Goal: Information Seeking & Learning: Learn about a topic

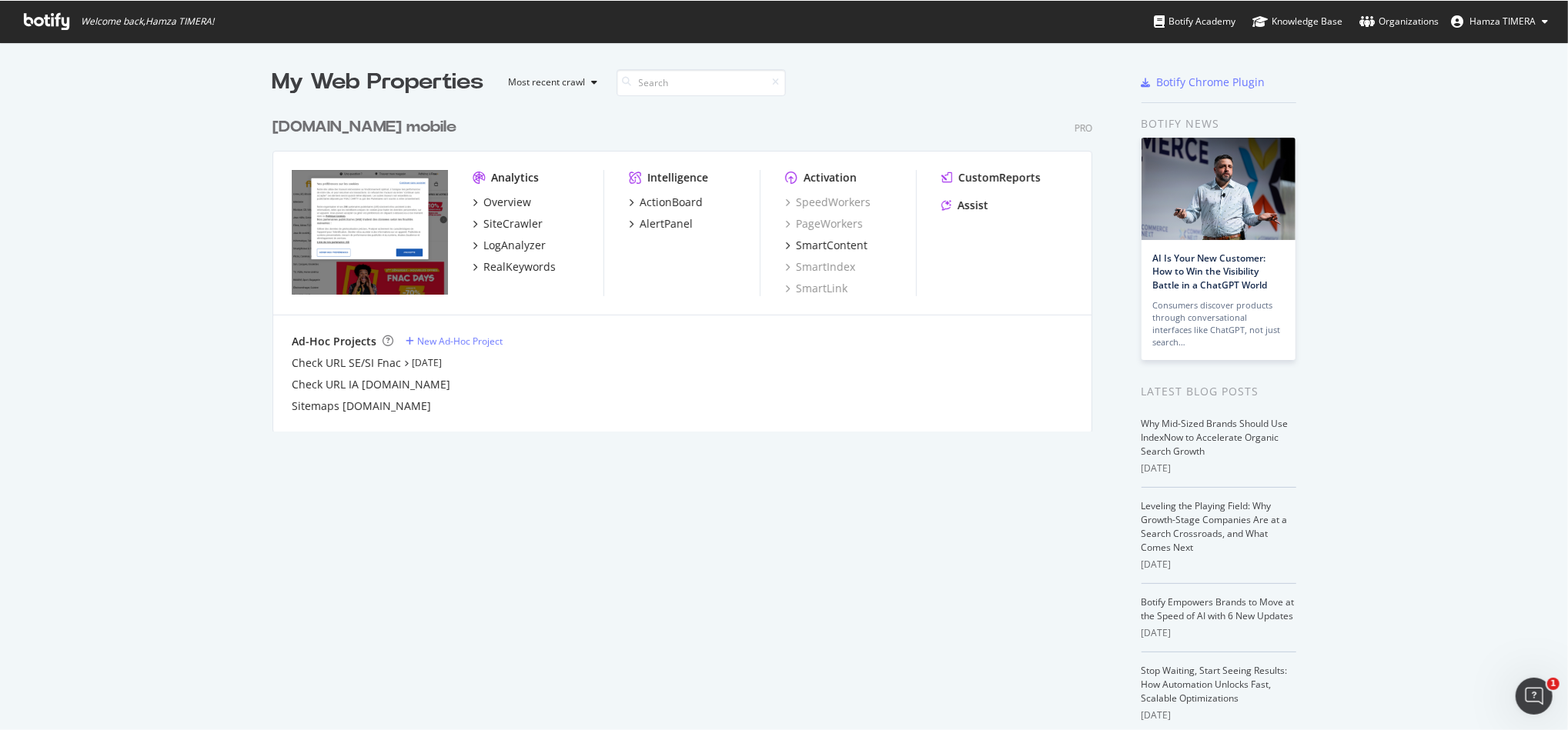
scroll to position [715, 1537]
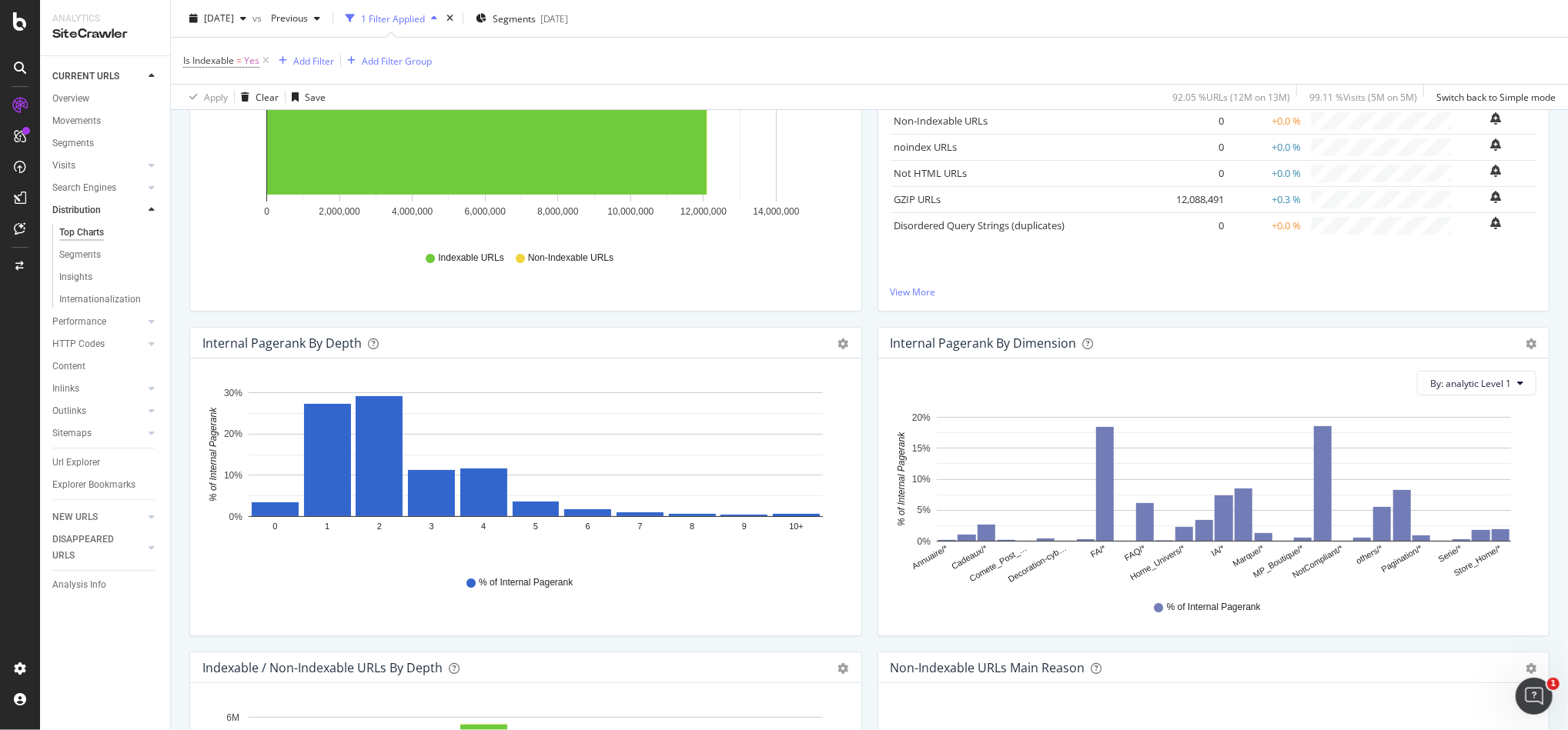
scroll to position [410, 0]
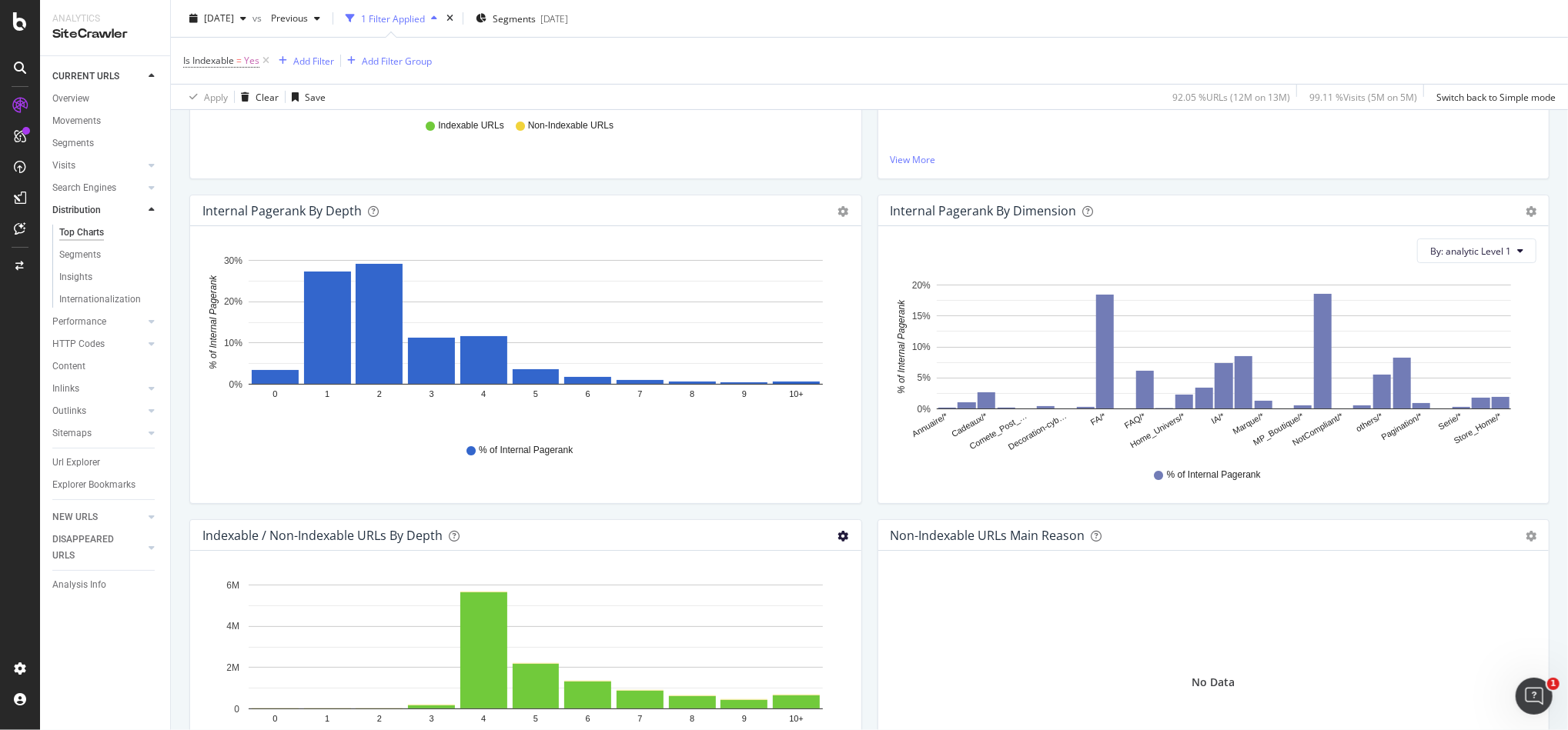
click at [838, 531] on icon "gear" at bounding box center [843, 536] width 10 height 10
click at [781, 629] on span "Table" at bounding box center [790, 623] width 140 height 21
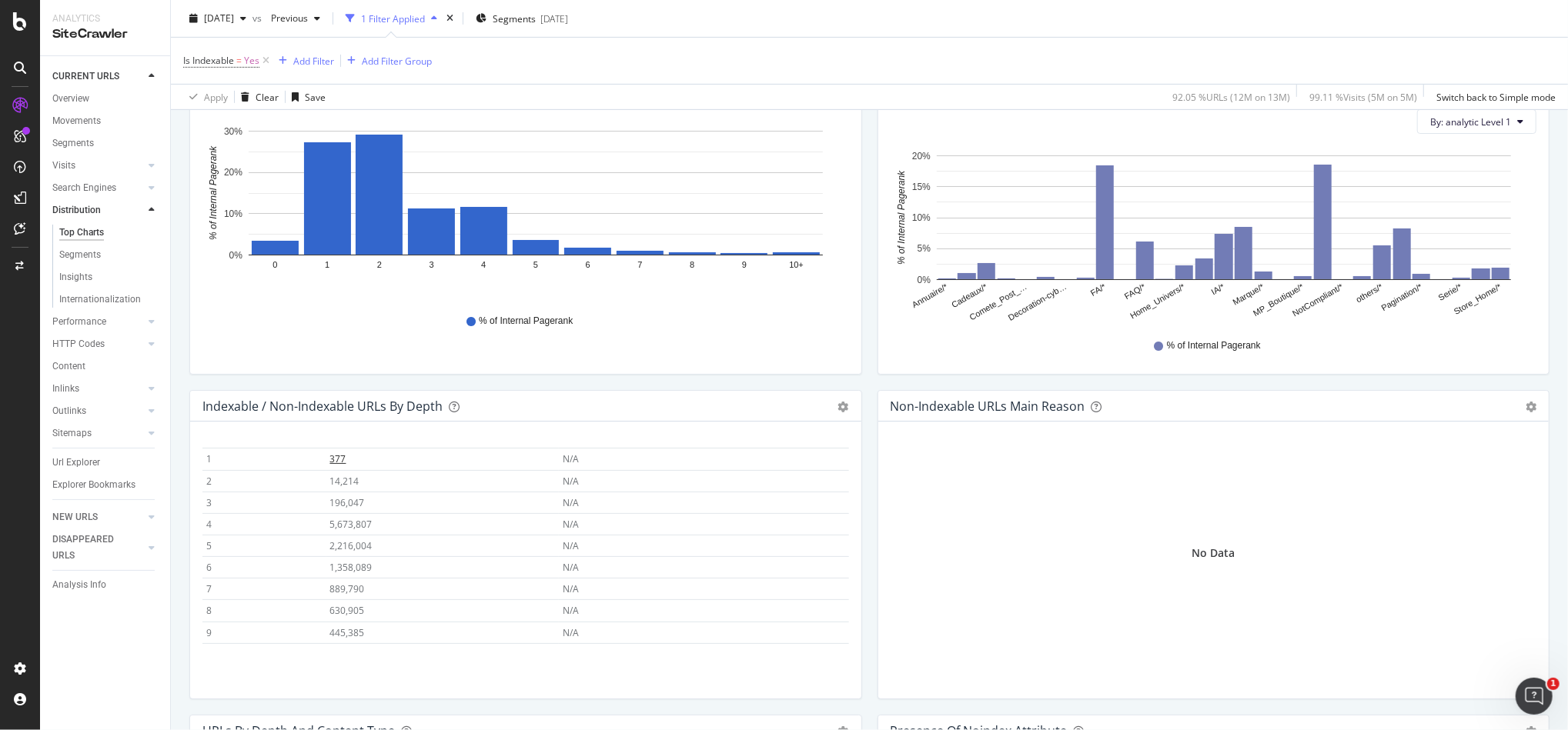
scroll to position [67, 0]
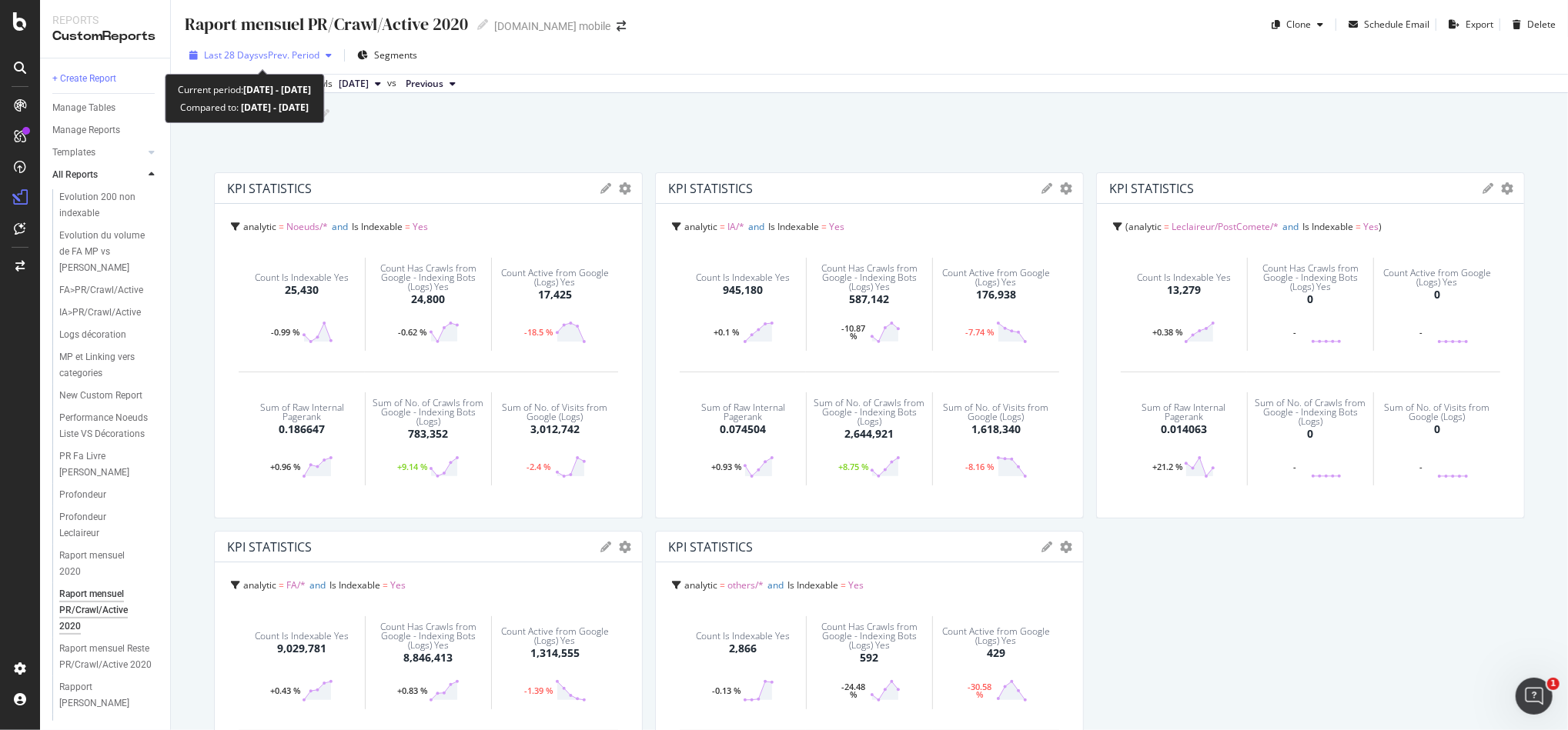
click at [265, 60] on span "vs Prev. Period" at bounding box center [289, 55] width 61 height 13
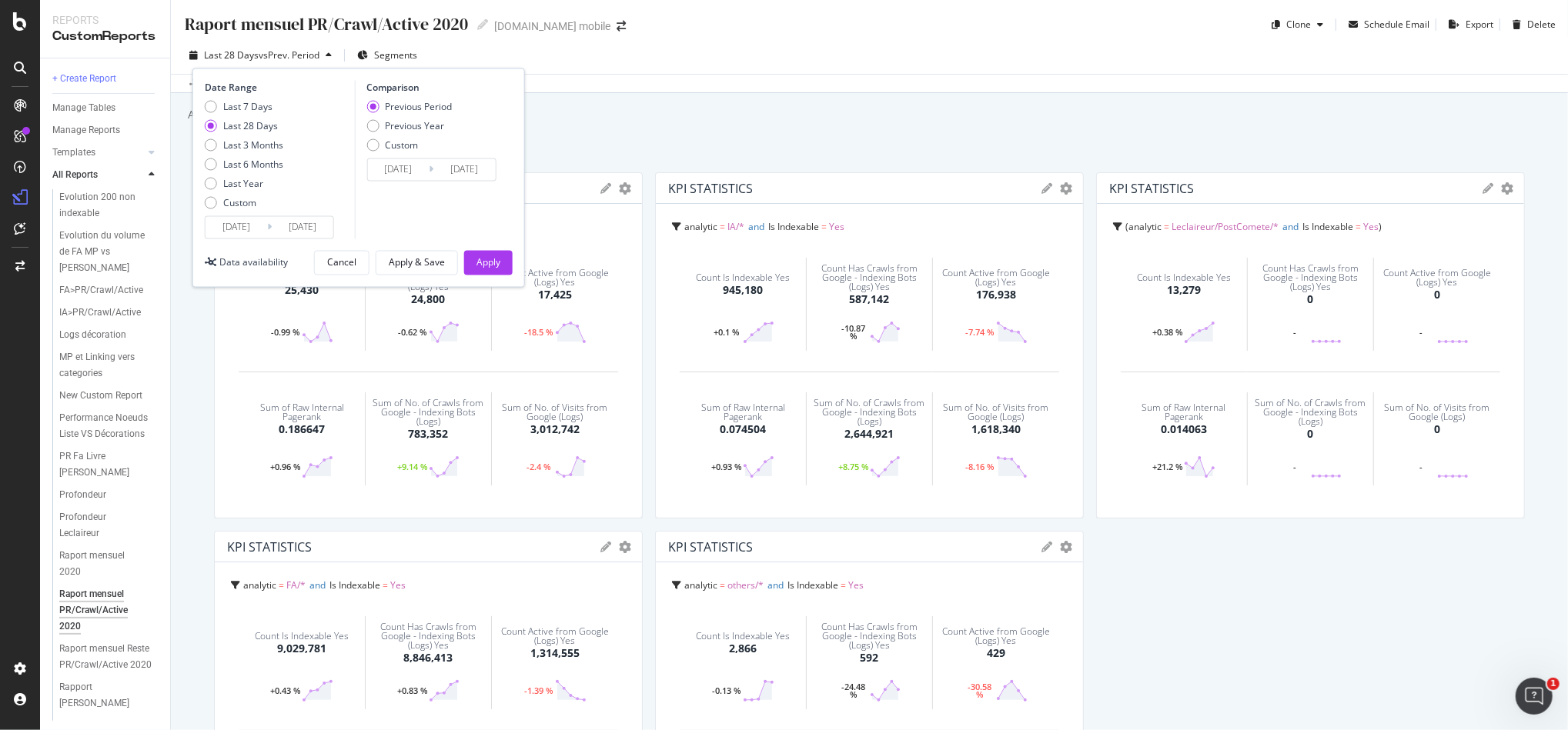
click at [239, 238] on input "2025/07/05" at bounding box center [236, 228] width 62 height 22
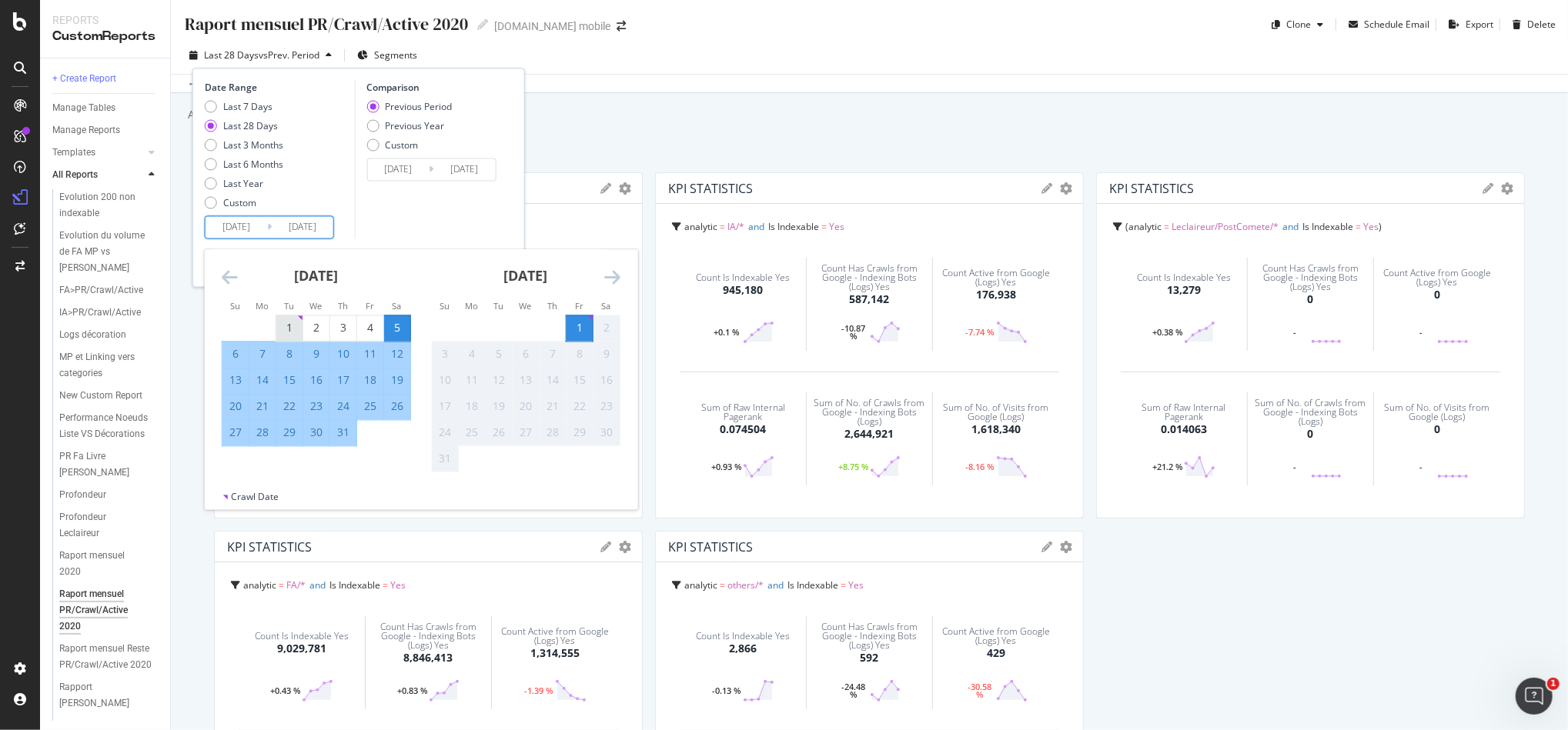
click at [299, 331] on div "1" at bounding box center [289, 328] width 26 height 16
type input "2025/07/01"
type input "2025/05/30"
type input "2025/06/30"
click at [352, 441] on div "31" at bounding box center [343, 433] width 26 height 25
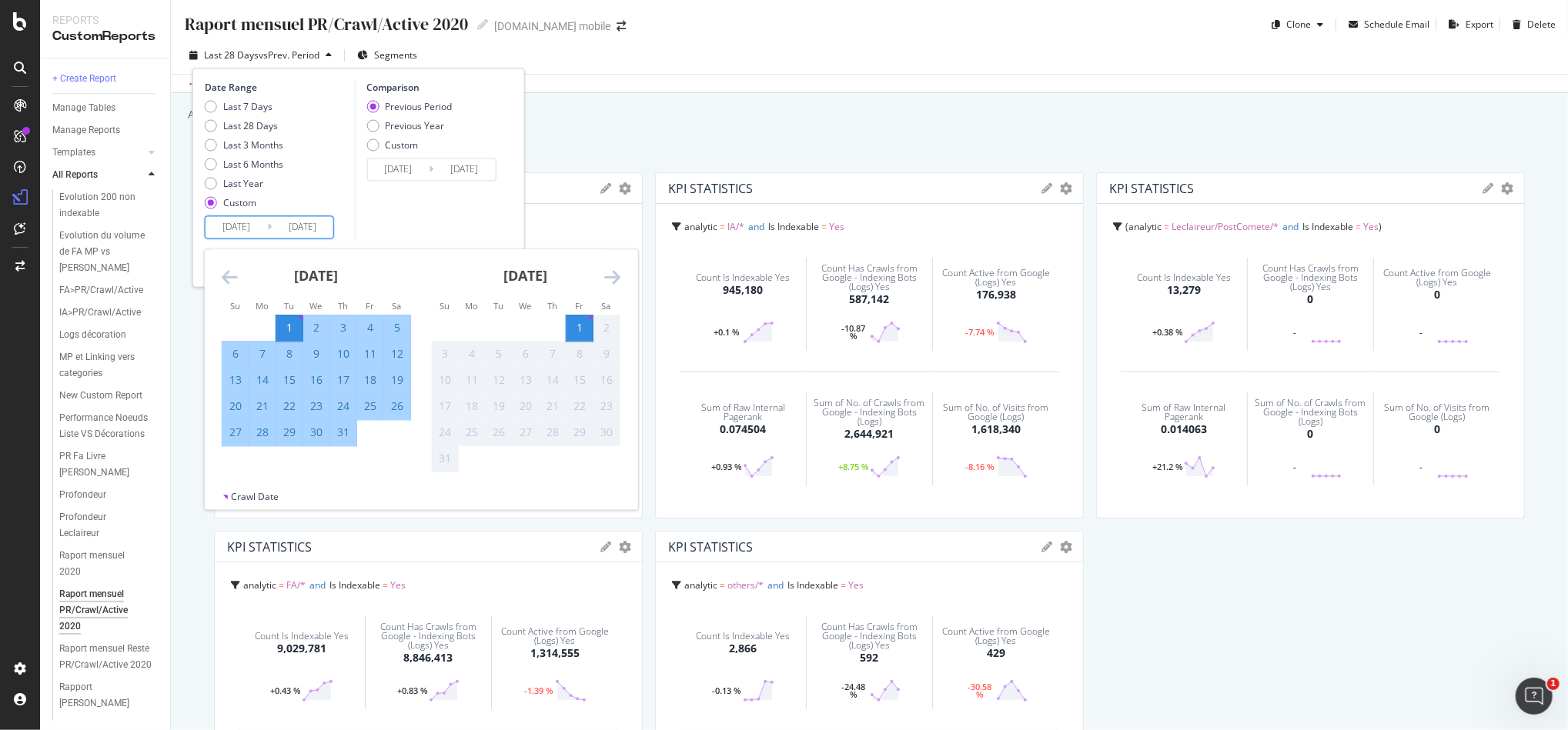
type input "2025/07/31"
type input "2025/05/31"
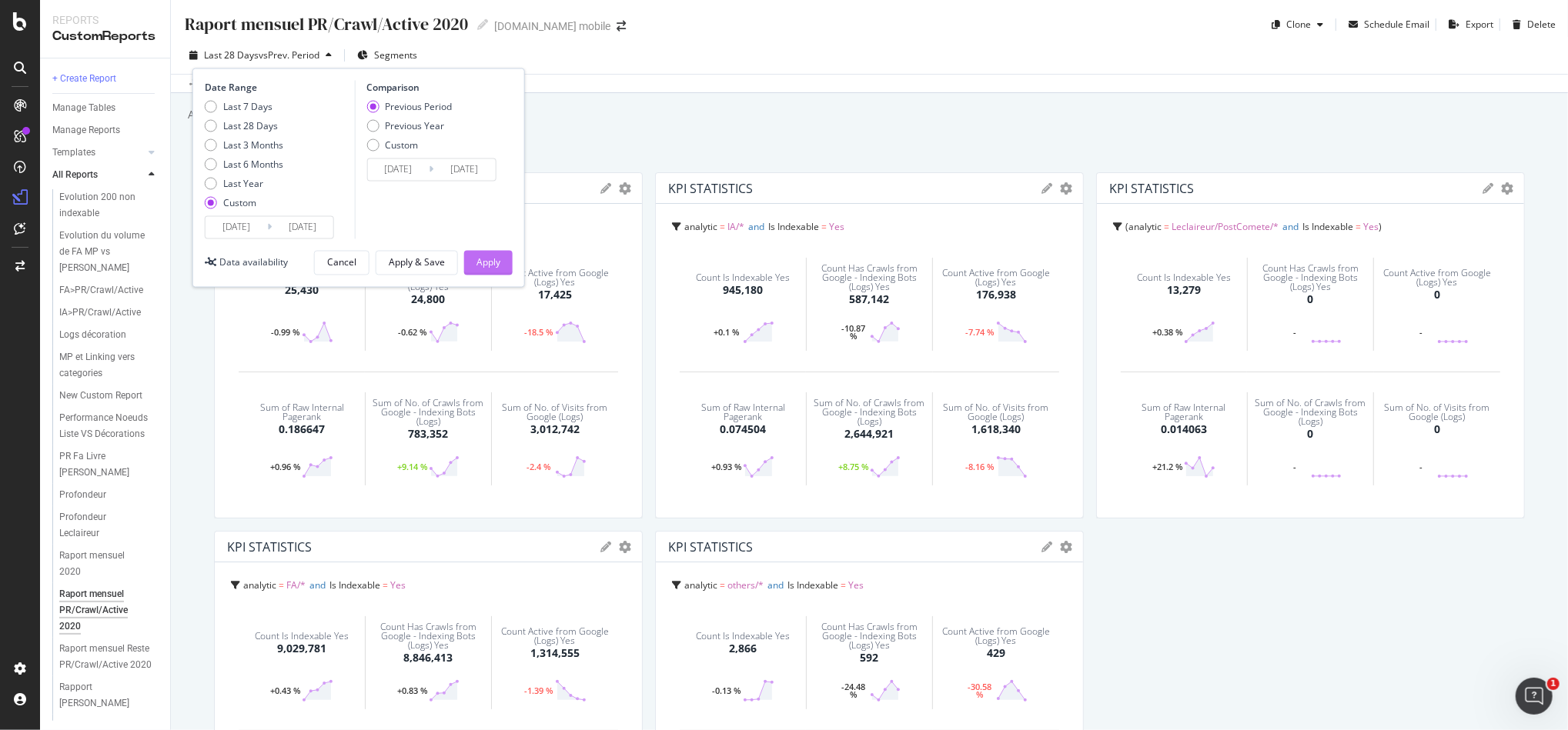
click at [497, 256] on div "Apply" at bounding box center [488, 262] width 23 height 13
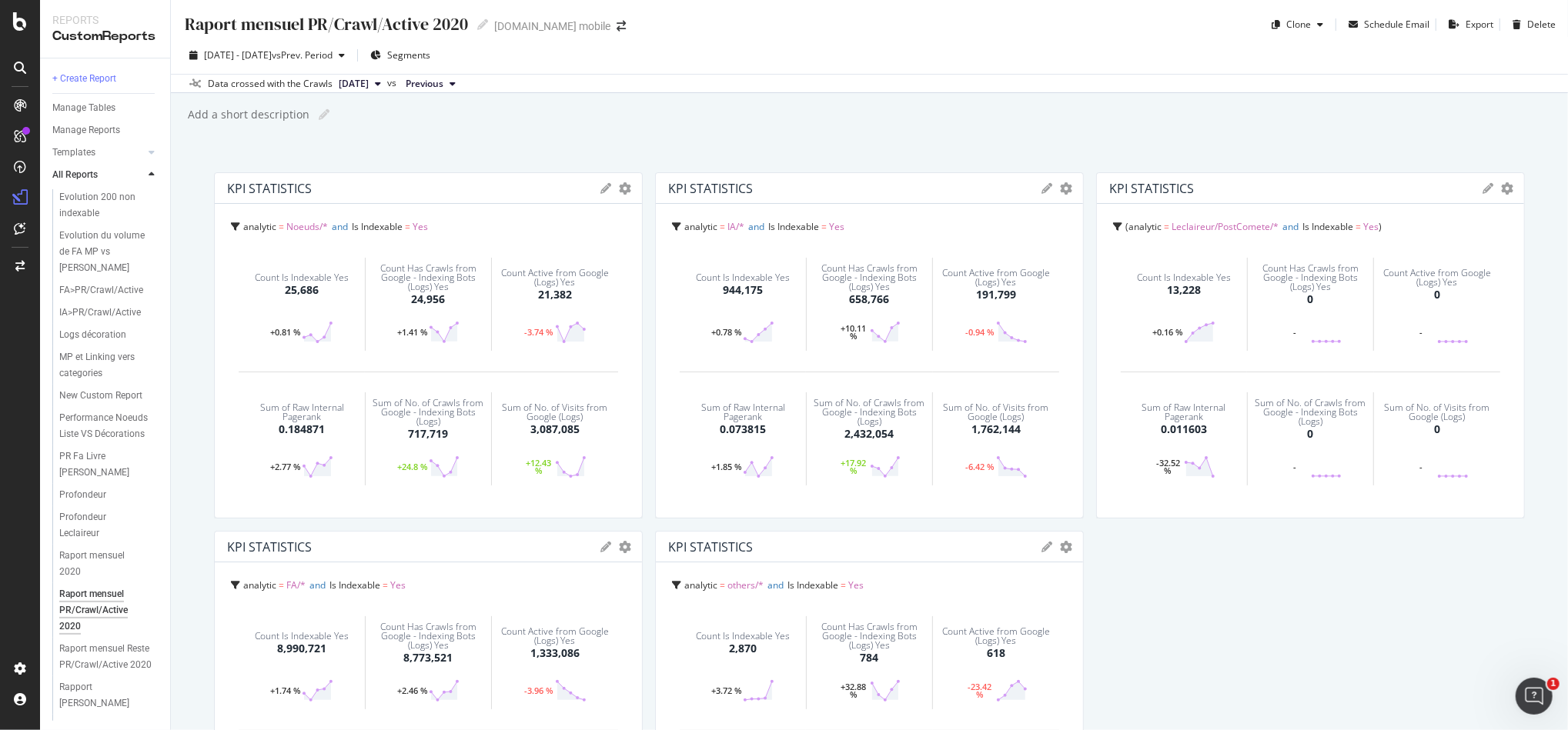
click at [248, 55] on span "2025 Jul. 1st - Jul. 31st" at bounding box center [238, 55] width 68 height 13
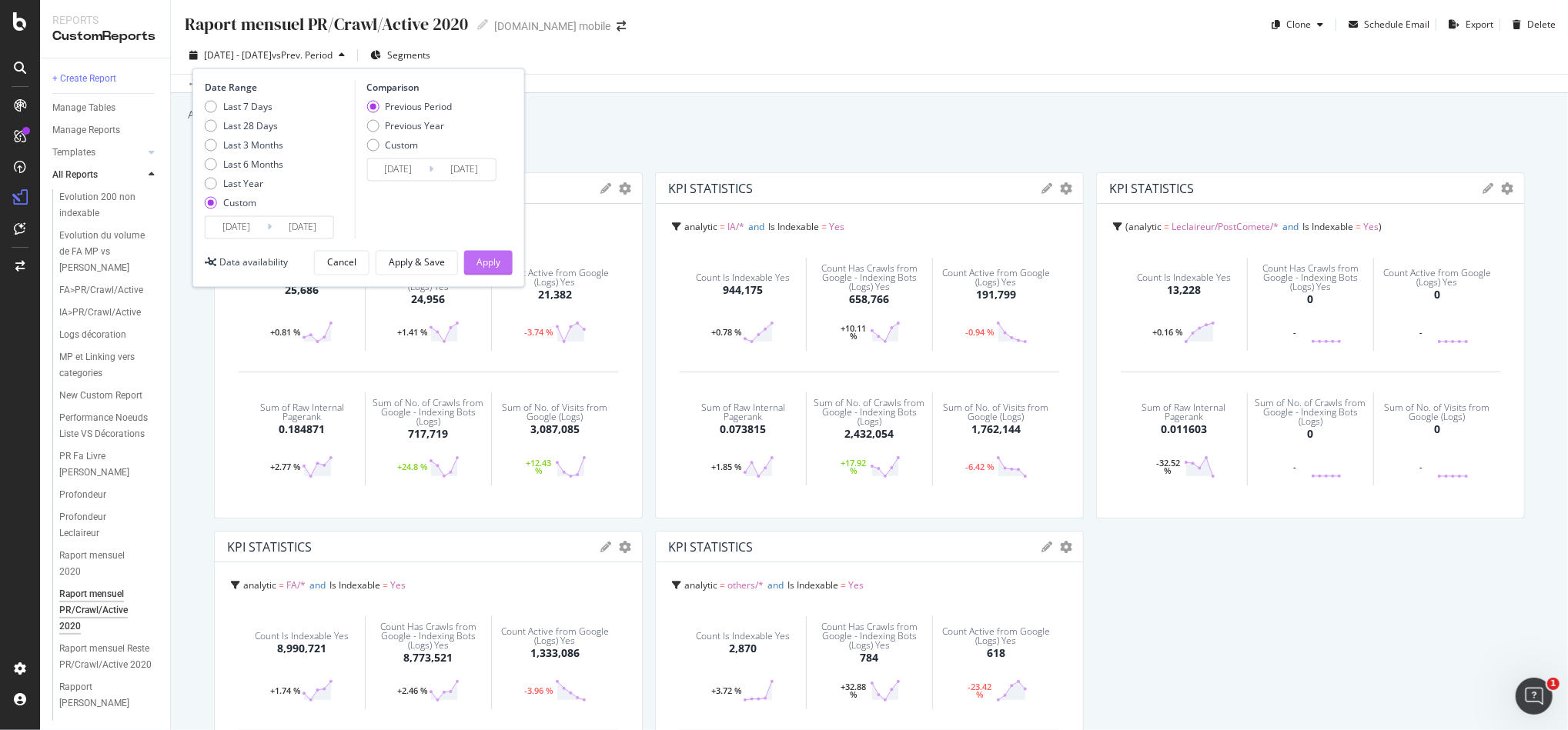
click at [473, 266] on button "Apply" at bounding box center [488, 263] width 49 height 24
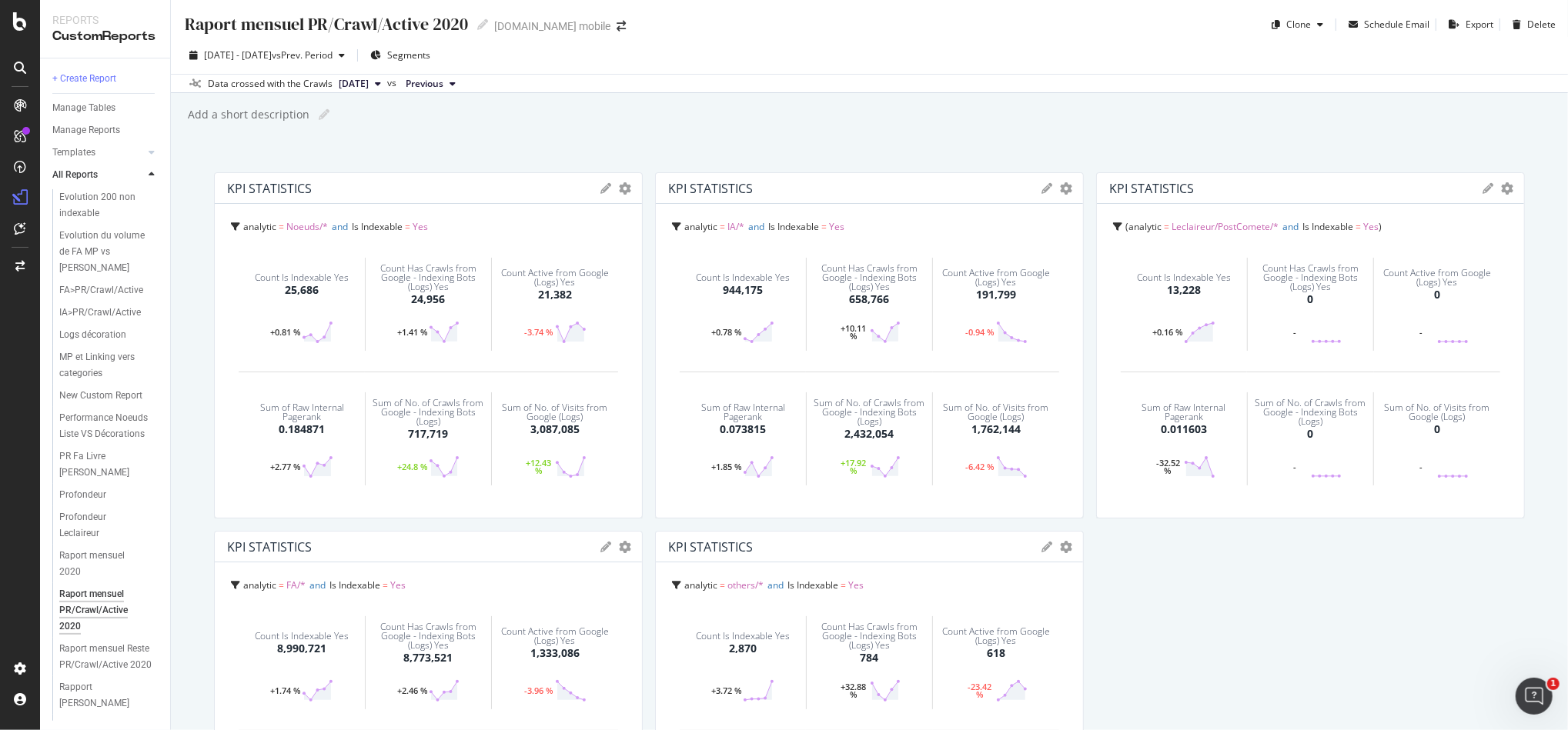
click at [1513, 629] on div "Raport mensuel PR/Crawl/Active 2020 Raport mensuel PR/Crawl/Active 2020 Fnac.co…" at bounding box center [869, 365] width 1397 height 730
click at [369, 81] on span "[DATE]" at bounding box center [354, 84] width 30 height 14
click at [405, 140] on div "[DATE]" at bounding box center [374, 136] width 77 height 14
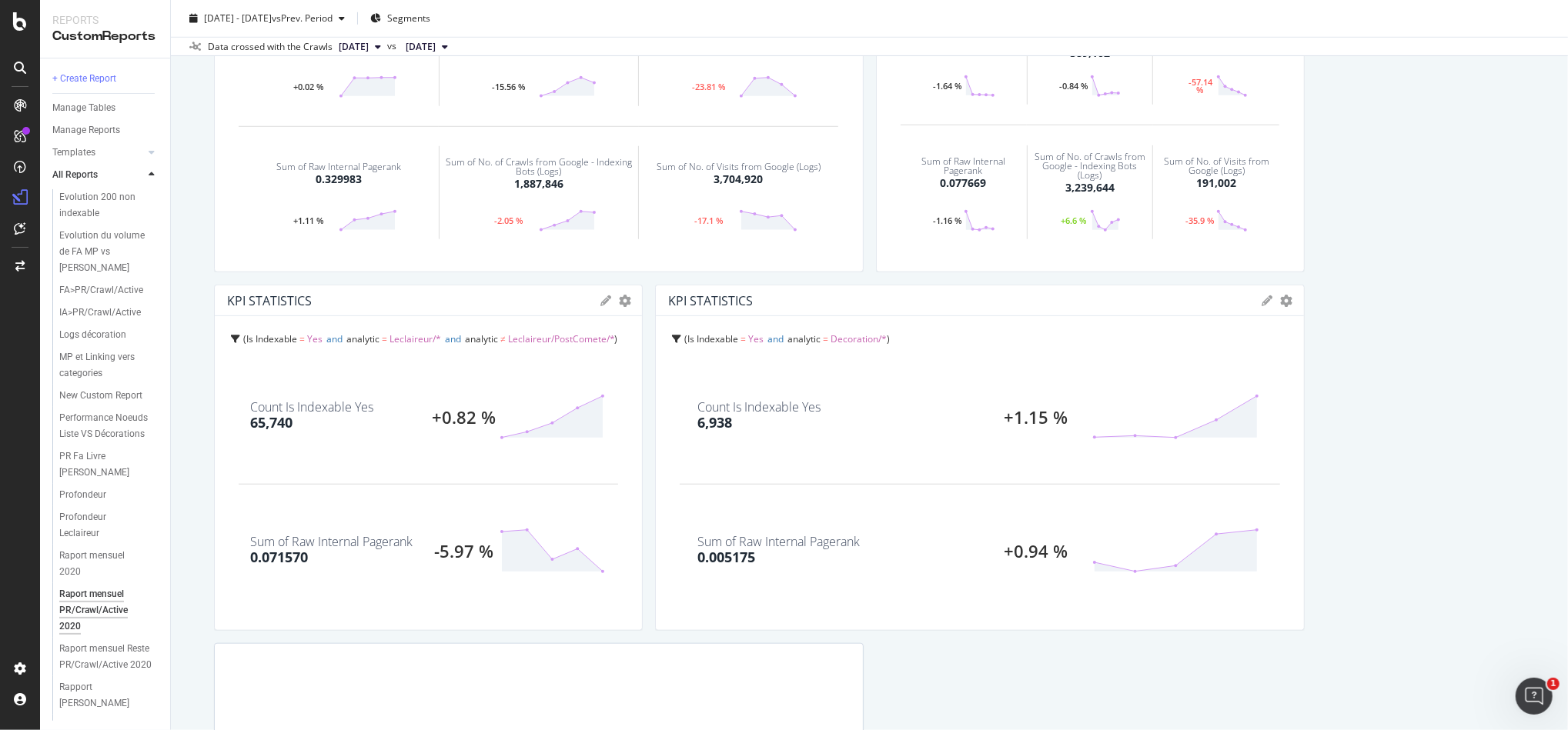
scroll to position [1025, 0]
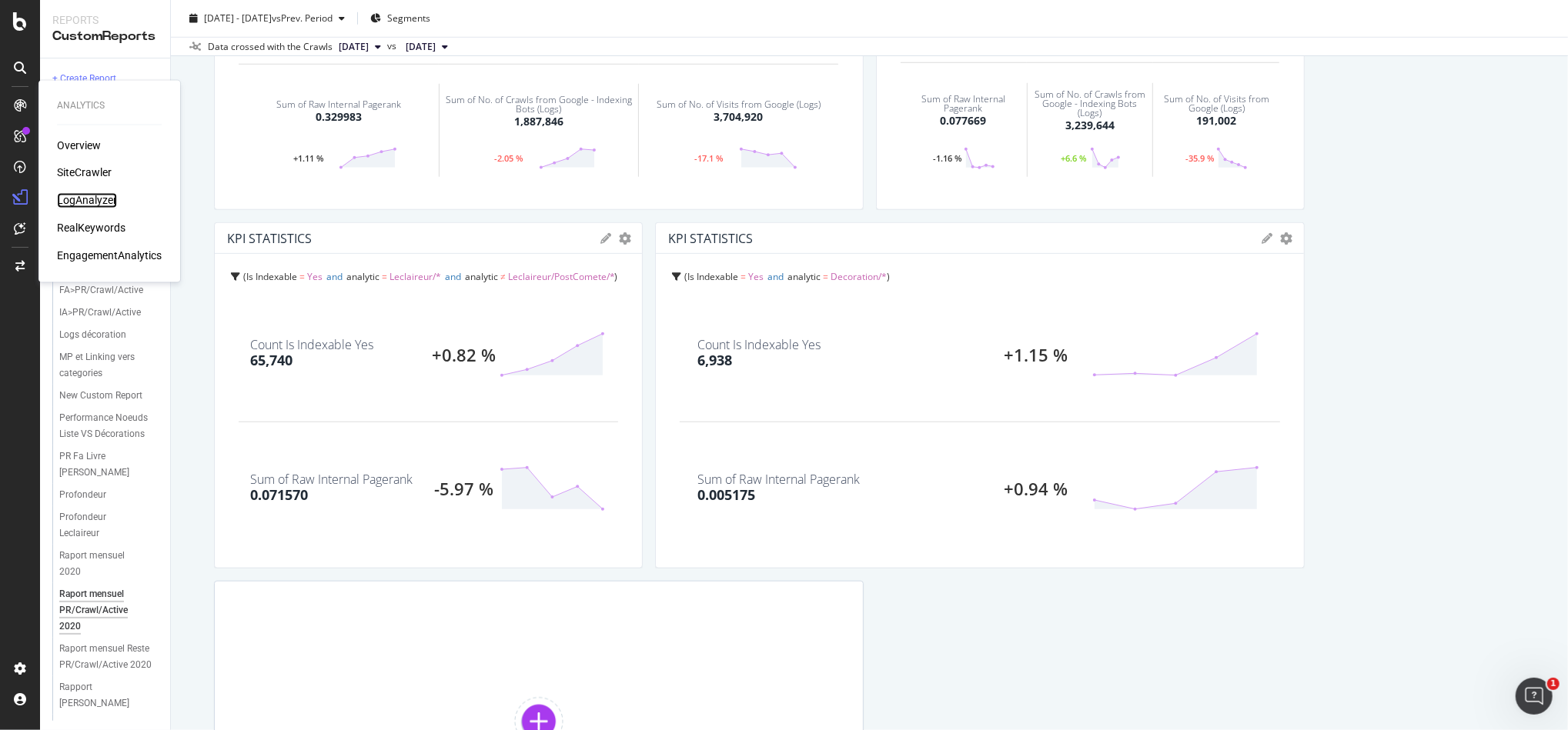
click at [94, 196] on div "LogAnalyzer" at bounding box center [87, 201] width 60 height 16
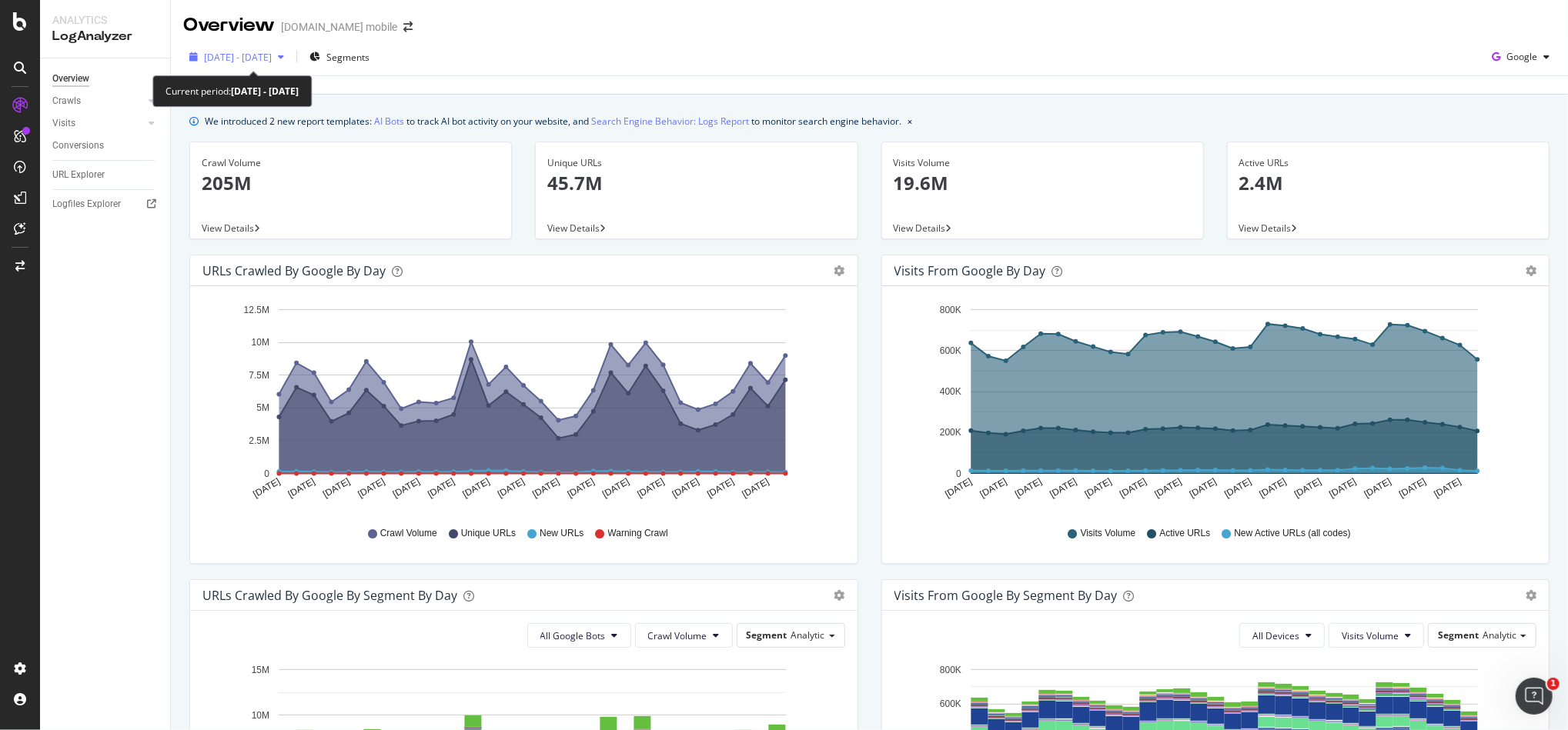
click at [272, 56] on span "2025 Jul. 11th - Aug. 9th" at bounding box center [238, 56] width 68 height 13
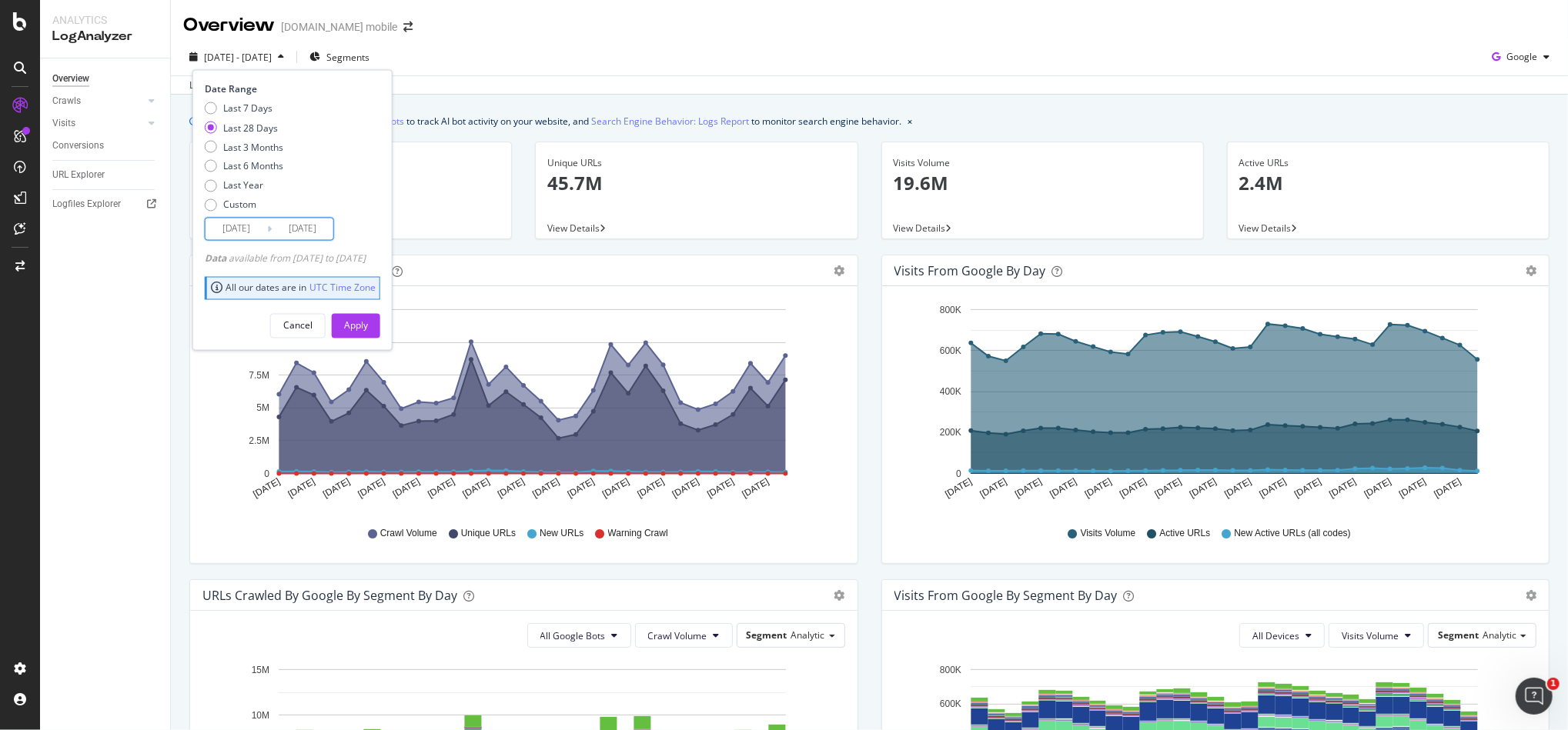
click at [260, 230] on input "2025/07/13" at bounding box center [236, 229] width 62 height 22
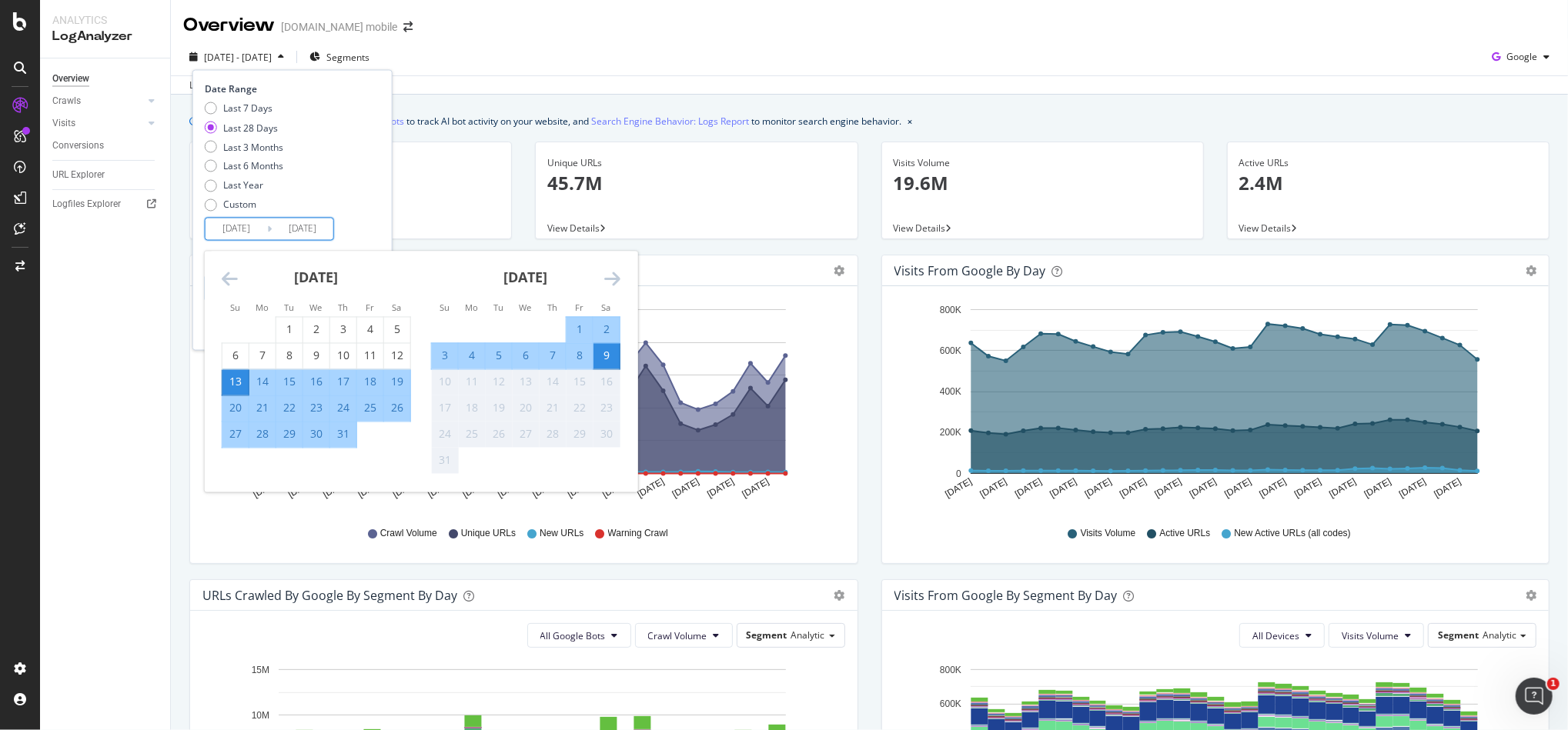
click at [286, 314] on li "Tu" at bounding box center [289, 308] width 27 height 16
click at [289, 323] on div "1" at bounding box center [289, 330] width 26 height 16
type input "2025/07/01"
click at [349, 435] on div "31" at bounding box center [343, 435] width 26 height 16
type input "2025/07/31"
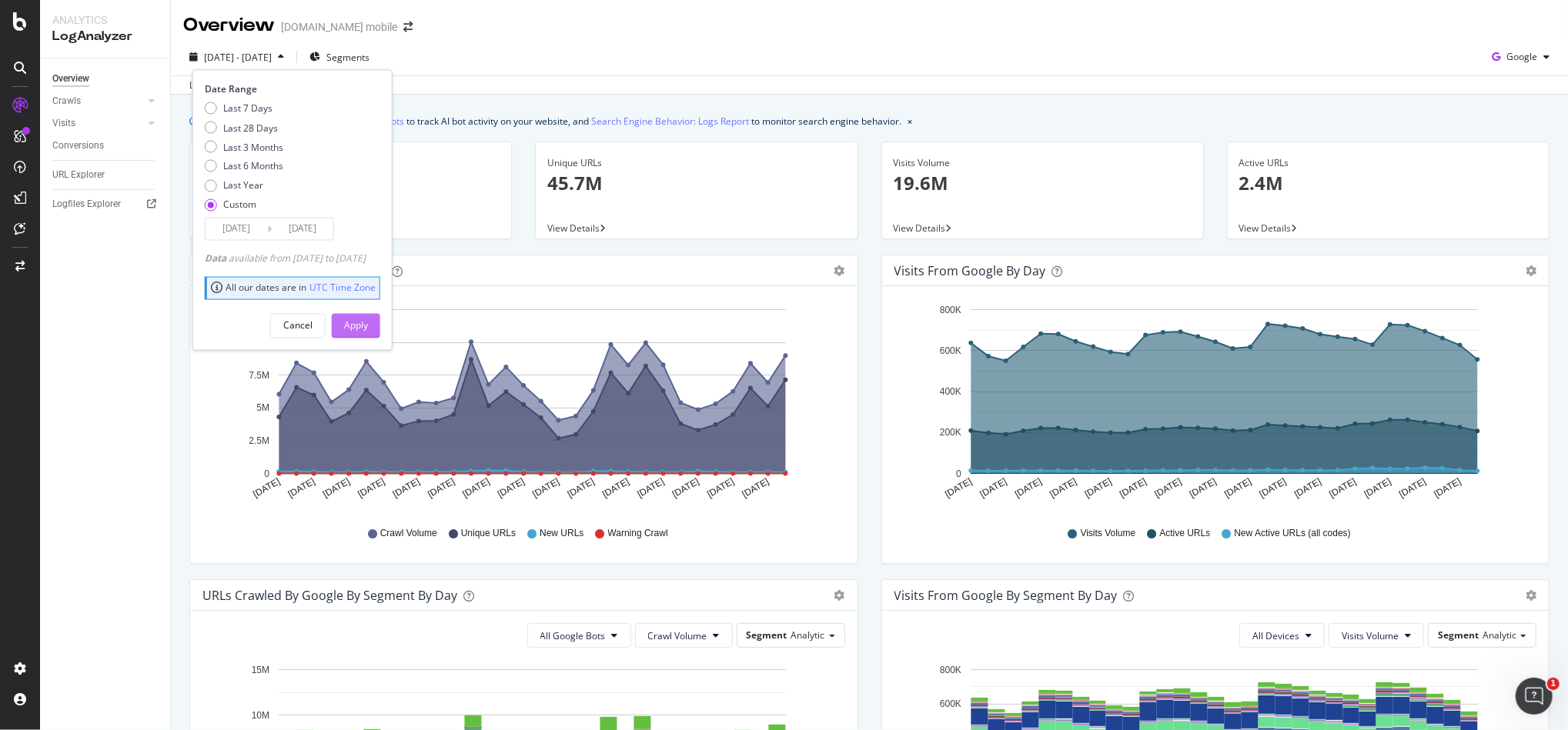
click at [368, 328] on div "Apply" at bounding box center [355, 326] width 23 height 13
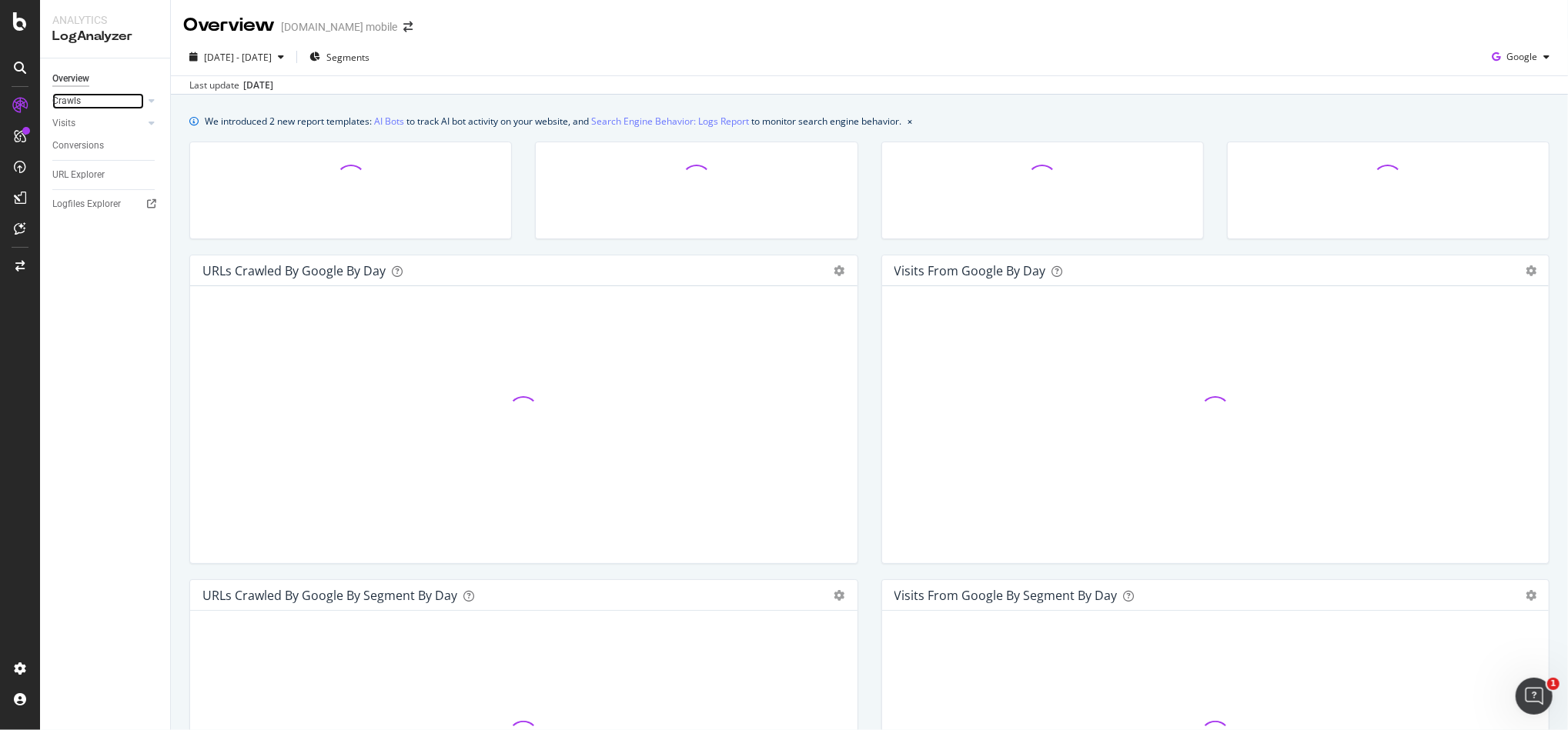
click at [111, 102] on link "Crawls" at bounding box center [97, 101] width 91 height 17
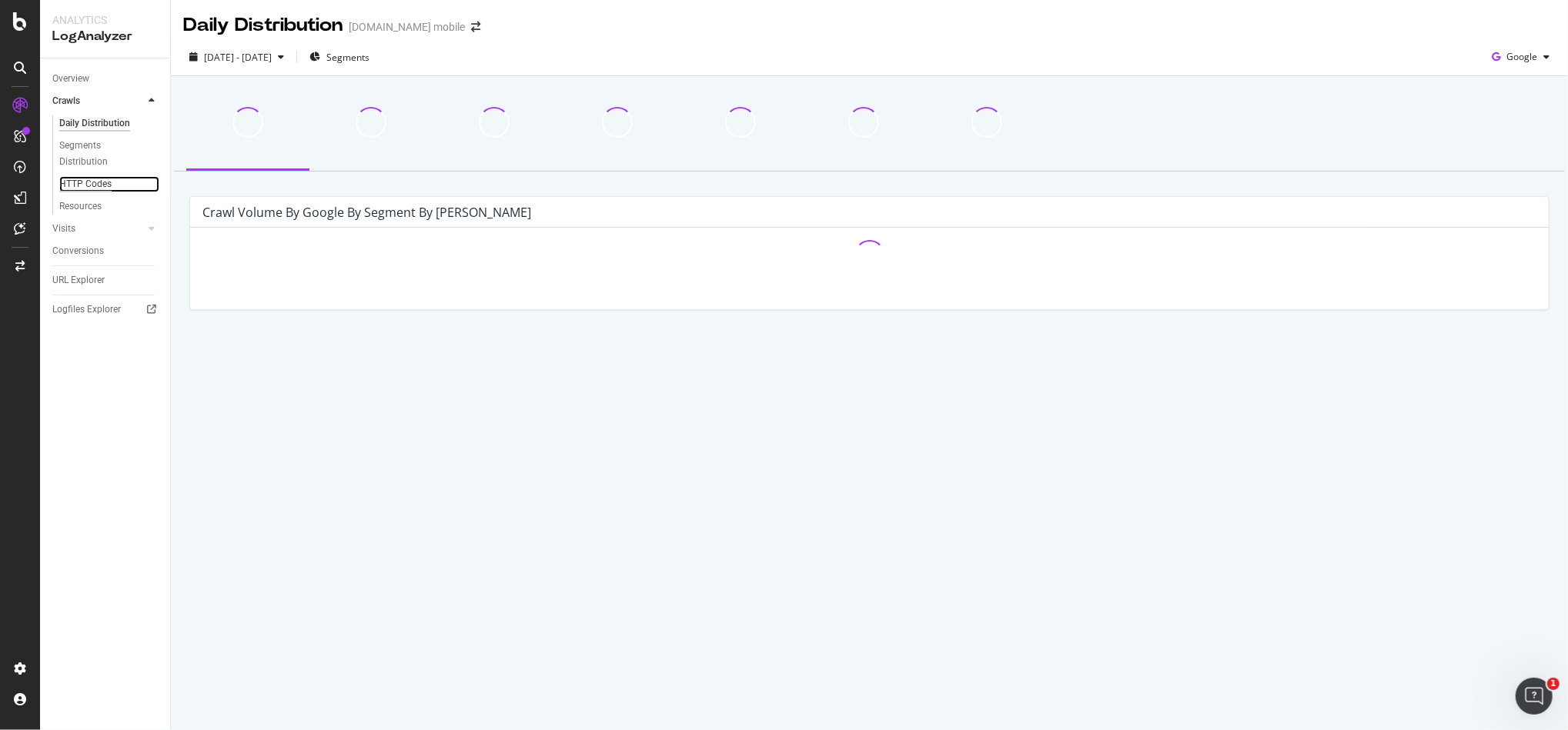
click at [105, 182] on div "HTTP Codes" at bounding box center [85, 184] width 52 height 17
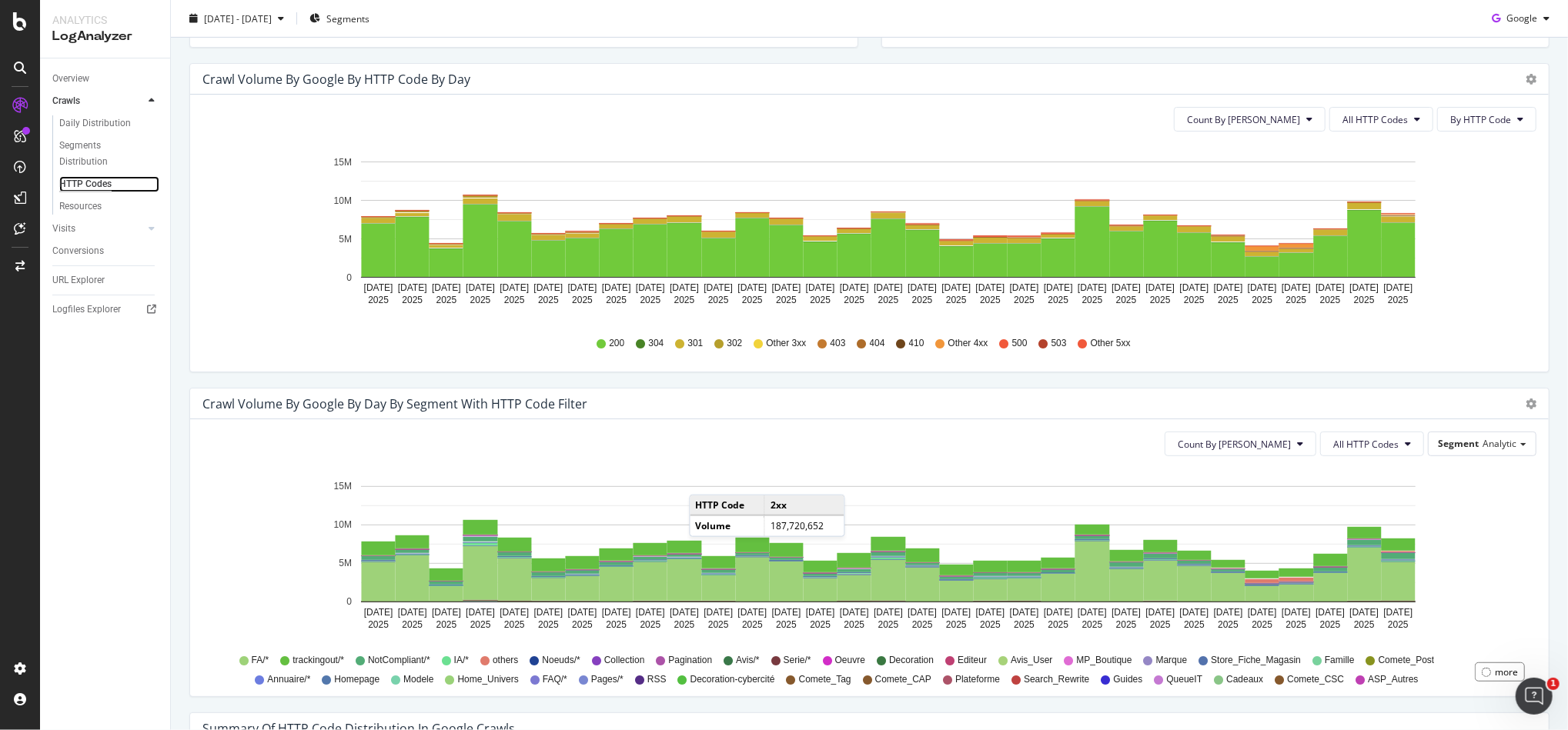
scroll to position [410, 0]
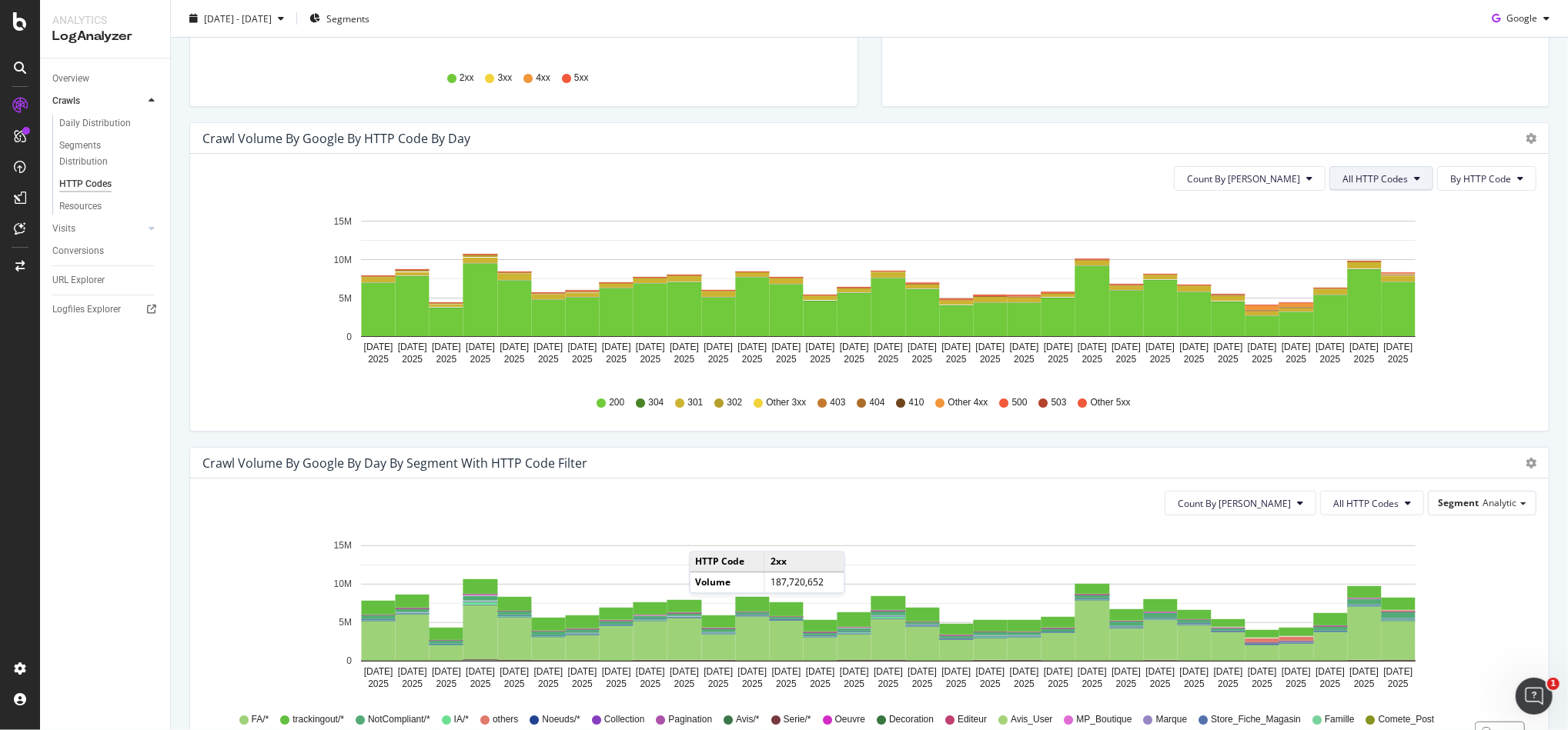
click at [1342, 180] on span "All HTTP Codes" at bounding box center [1374, 178] width 65 height 13
click at [1364, 319] on span "4xx family" at bounding box center [1367, 323] width 77 height 14
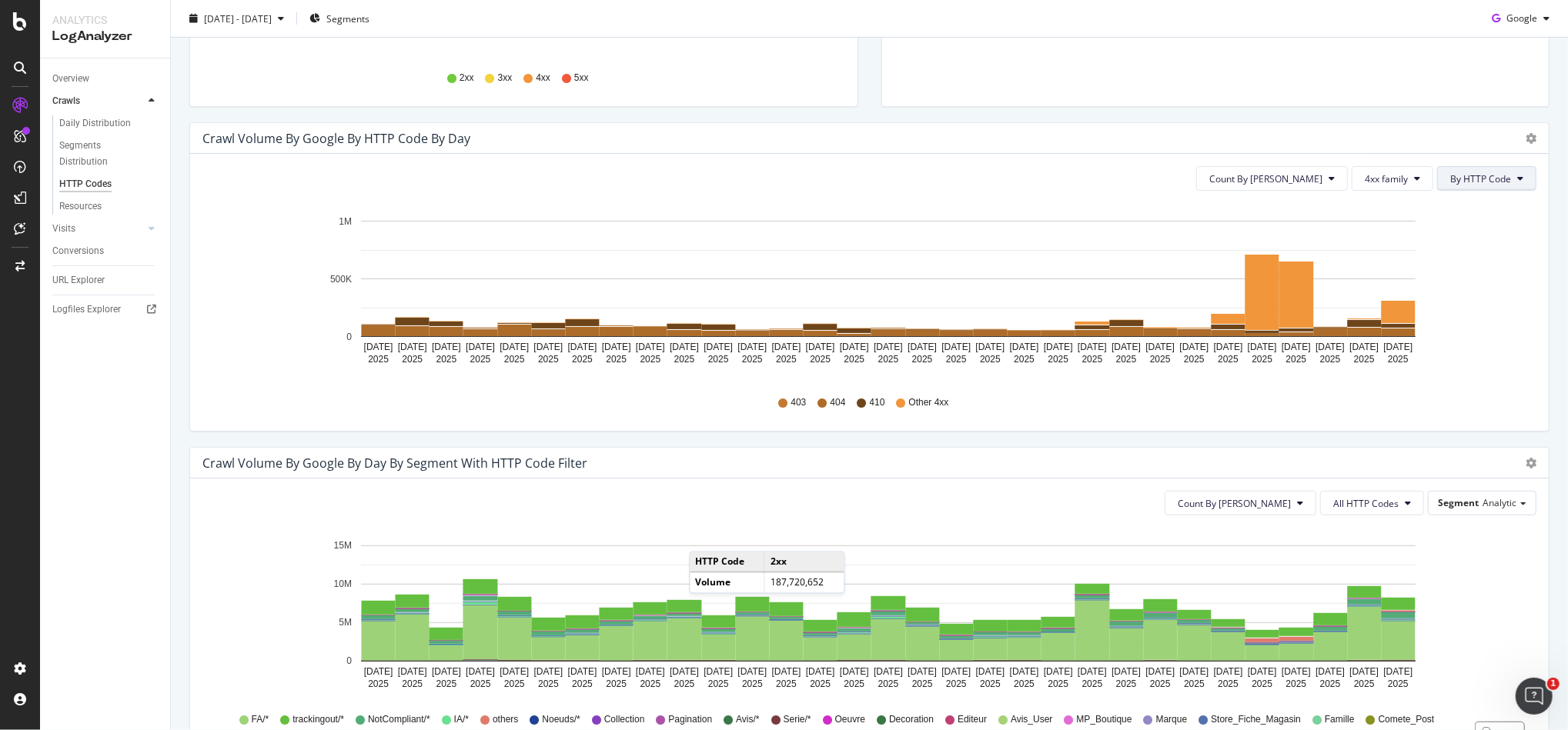
click at [1470, 180] on span "By HTTP Code" at bounding box center [1480, 178] width 61 height 13
click at [1390, 185] on button "4xx family" at bounding box center [1392, 178] width 82 height 24
click at [1309, 187] on button "Count By Day" at bounding box center [1272, 178] width 151 height 24
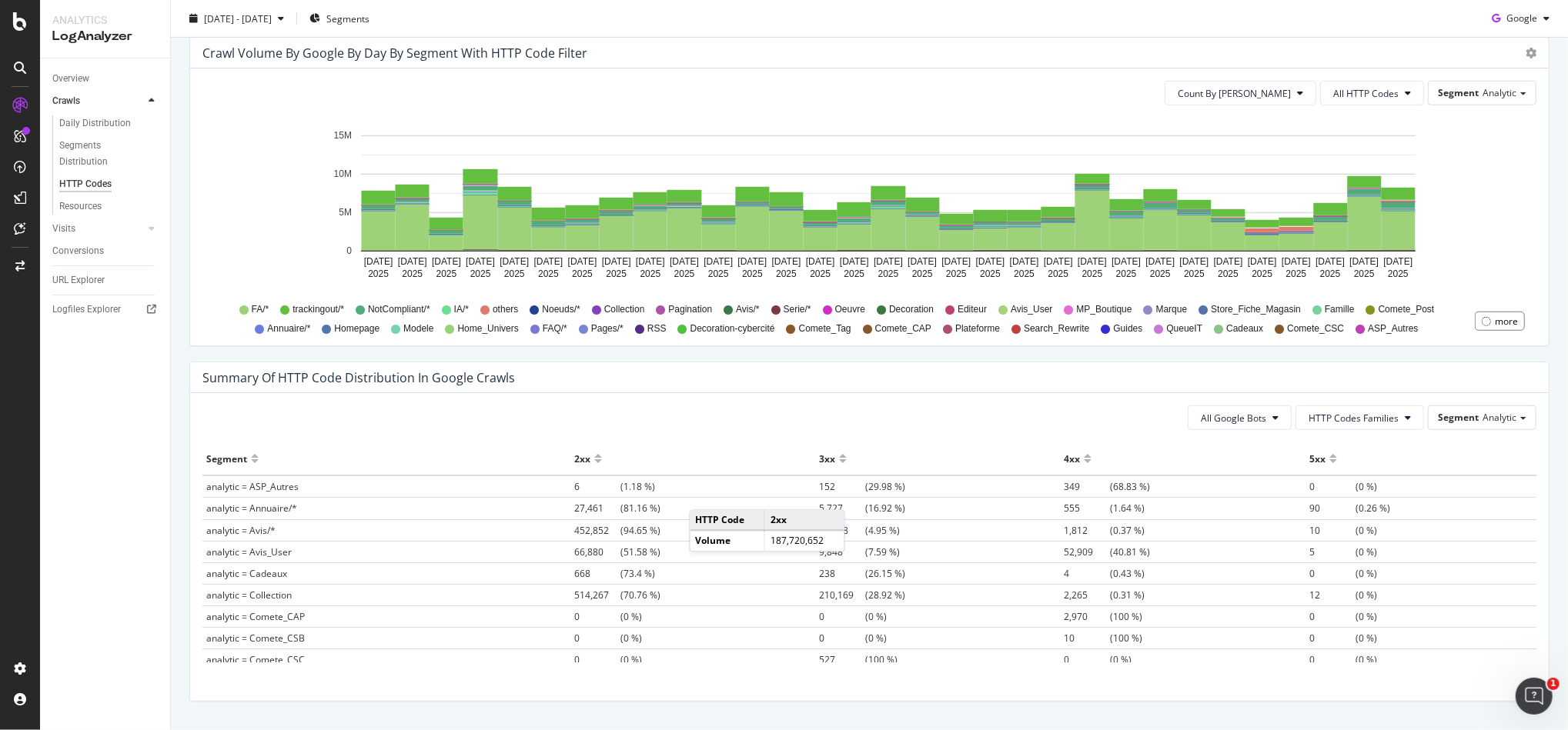
scroll to position [718, 0]
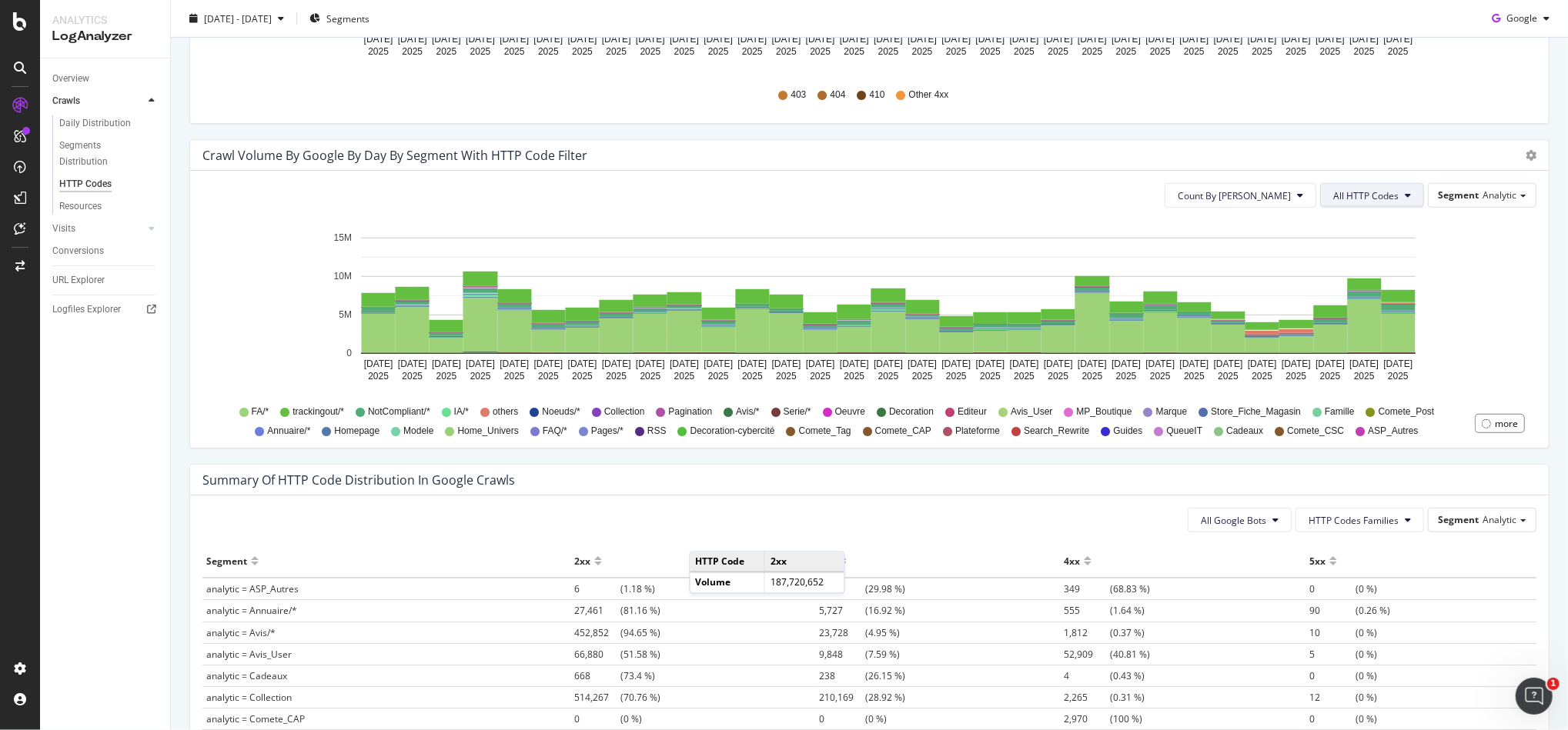
click at [1348, 192] on span "All HTTP Codes" at bounding box center [1365, 196] width 65 height 13
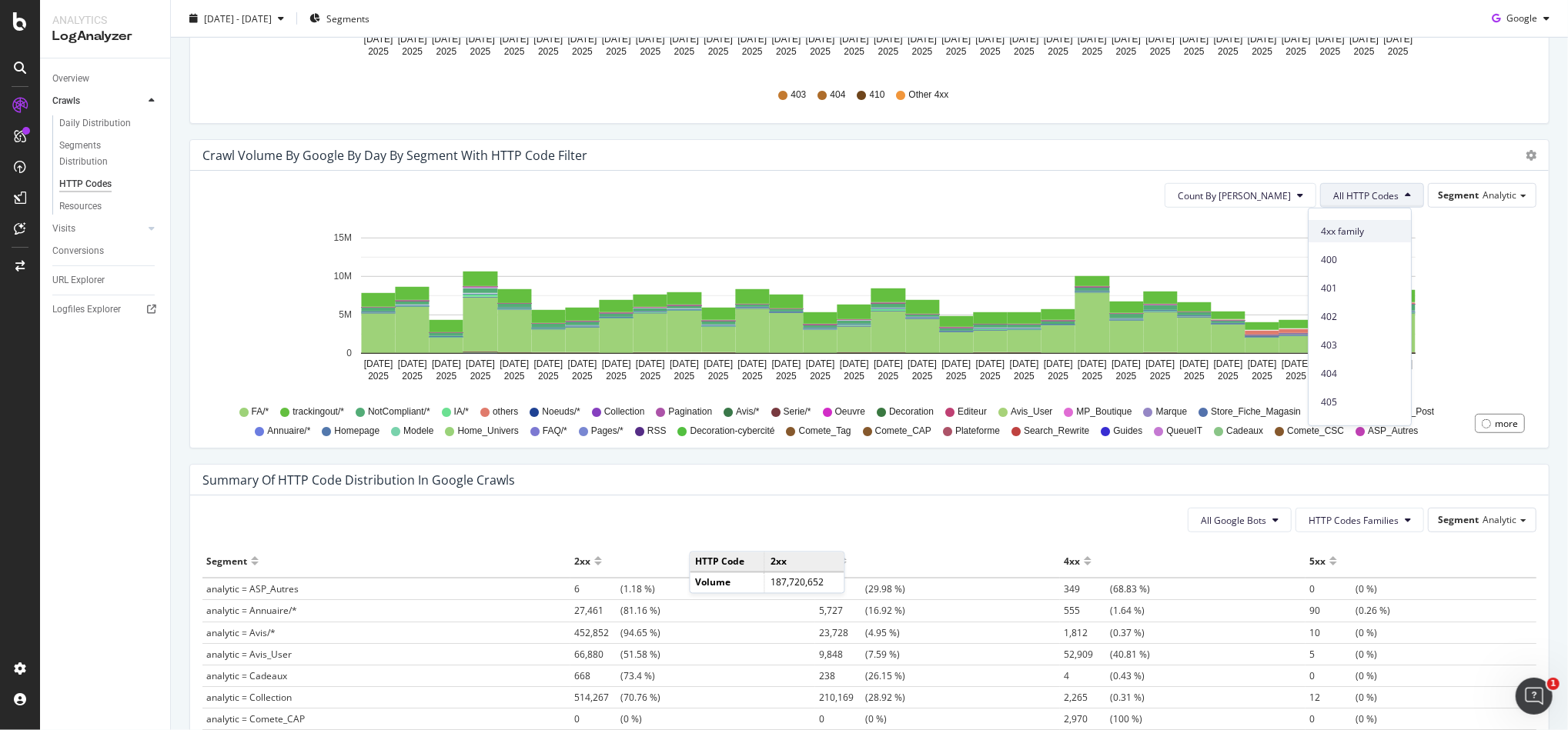
click at [1371, 225] on span "4xx family" at bounding box center [1359, 231] width 77 height 14
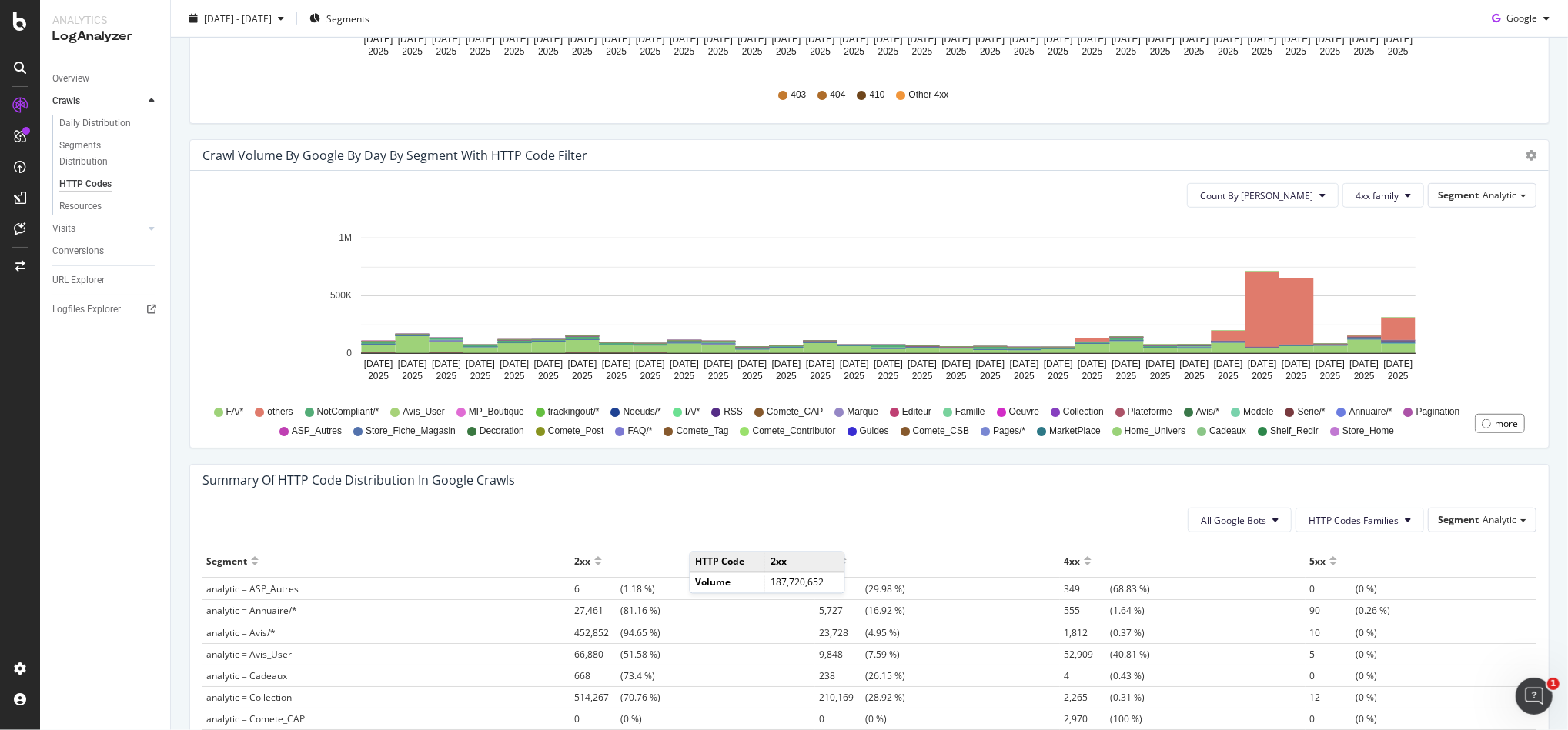
click at [1291, 208] on div "Count By Day 4xx family Segment Analytic Hold CTRL while clicking to filter the…" at bounding box center [869, 309] width 1359 height 277
click at [1295, 202] on button "Count By Day" at bounding box center [1263, 196] width 151 height 24
click at [1295, 202] on span "Count By Day" at bounding box center [1257, 196] width 113 height 13
click at [1450, 190] on span "Segment" at bounding box center [1458, 195] width 41 height 13
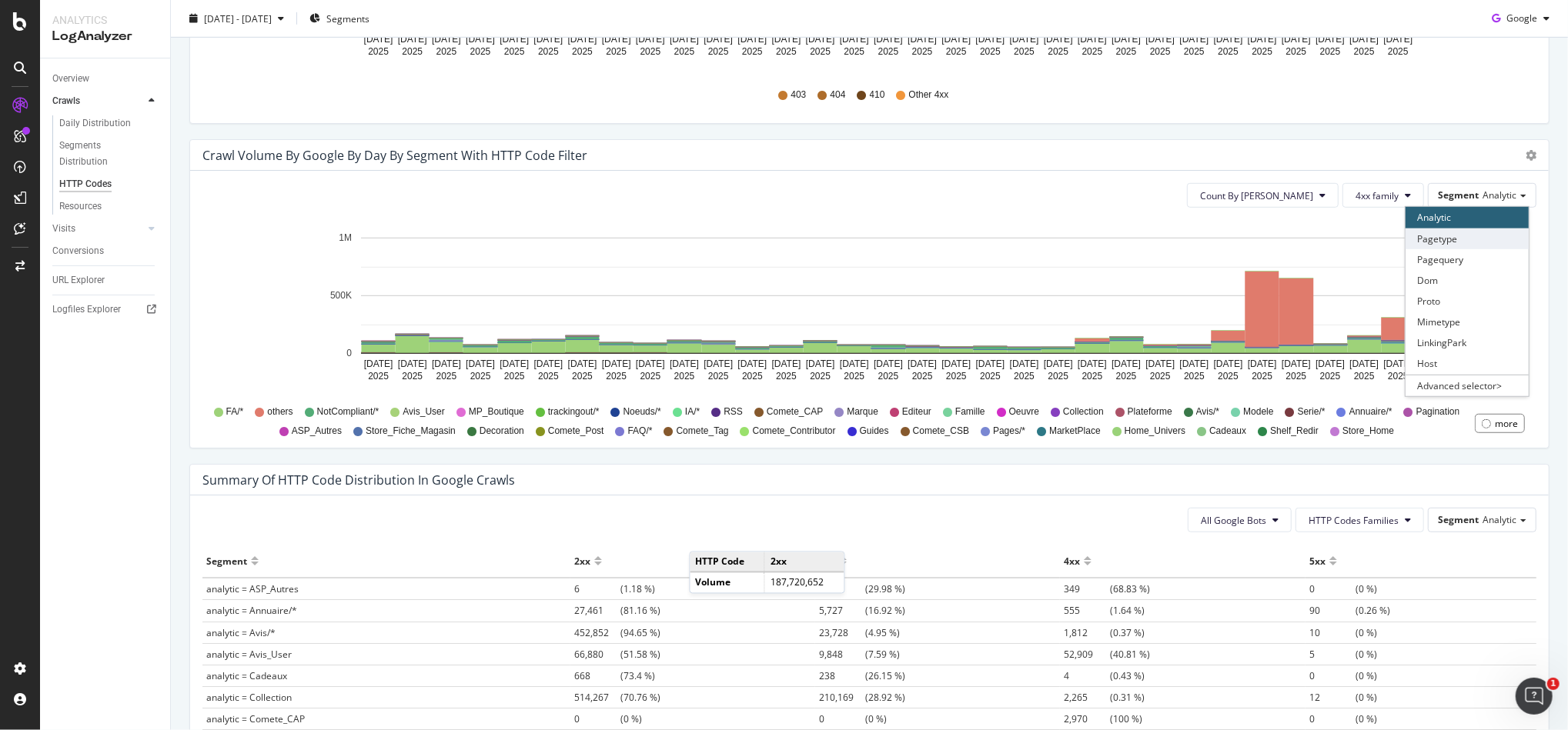
click at [1437, 241] on div "Pagetype" at bounding box center [1467, 239] width 123 height 21
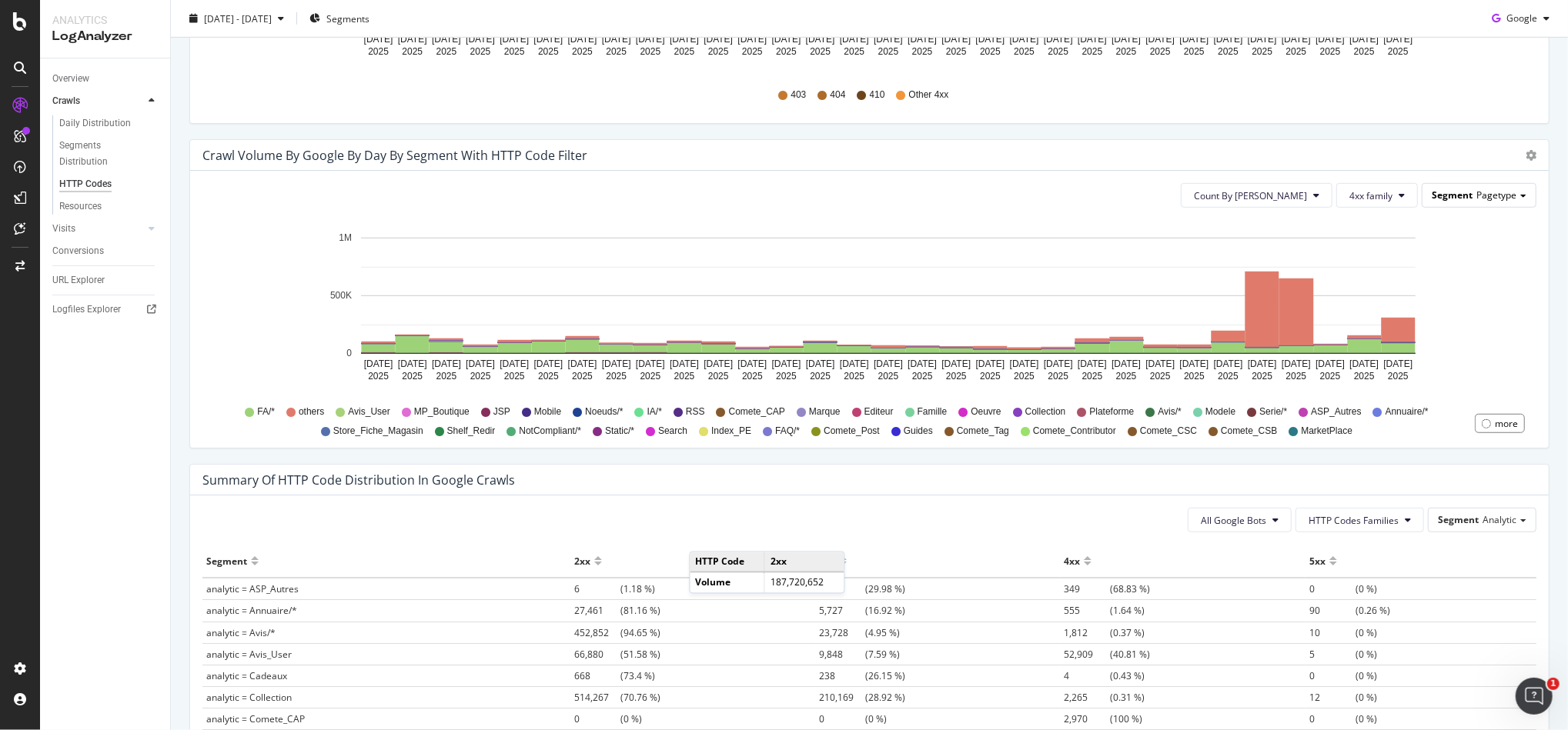
click at [1477, 189] on span "Pagetype" at bounding box center [1497, 195] width 40 height 13
click at [1461, 222] on div "Analytic" at bounding box center [1467, 217] width 123 height 21
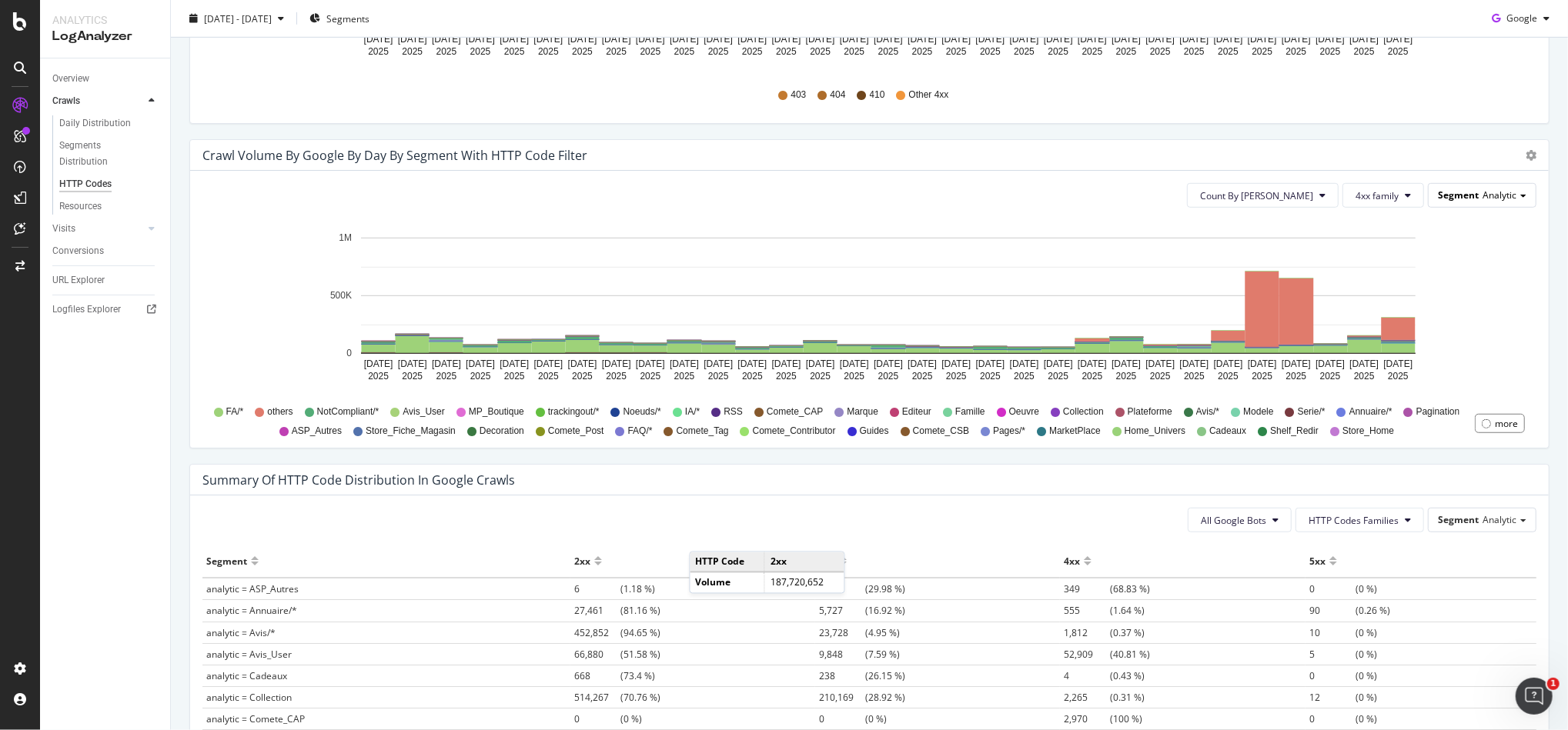
click at [1446, 196] on span "Segment" at bounding box center [1458, 195] width 41 height 13
click at [1434, 243] on div "Pagetype" at bounding box center [1467, 239] width 123 height 21
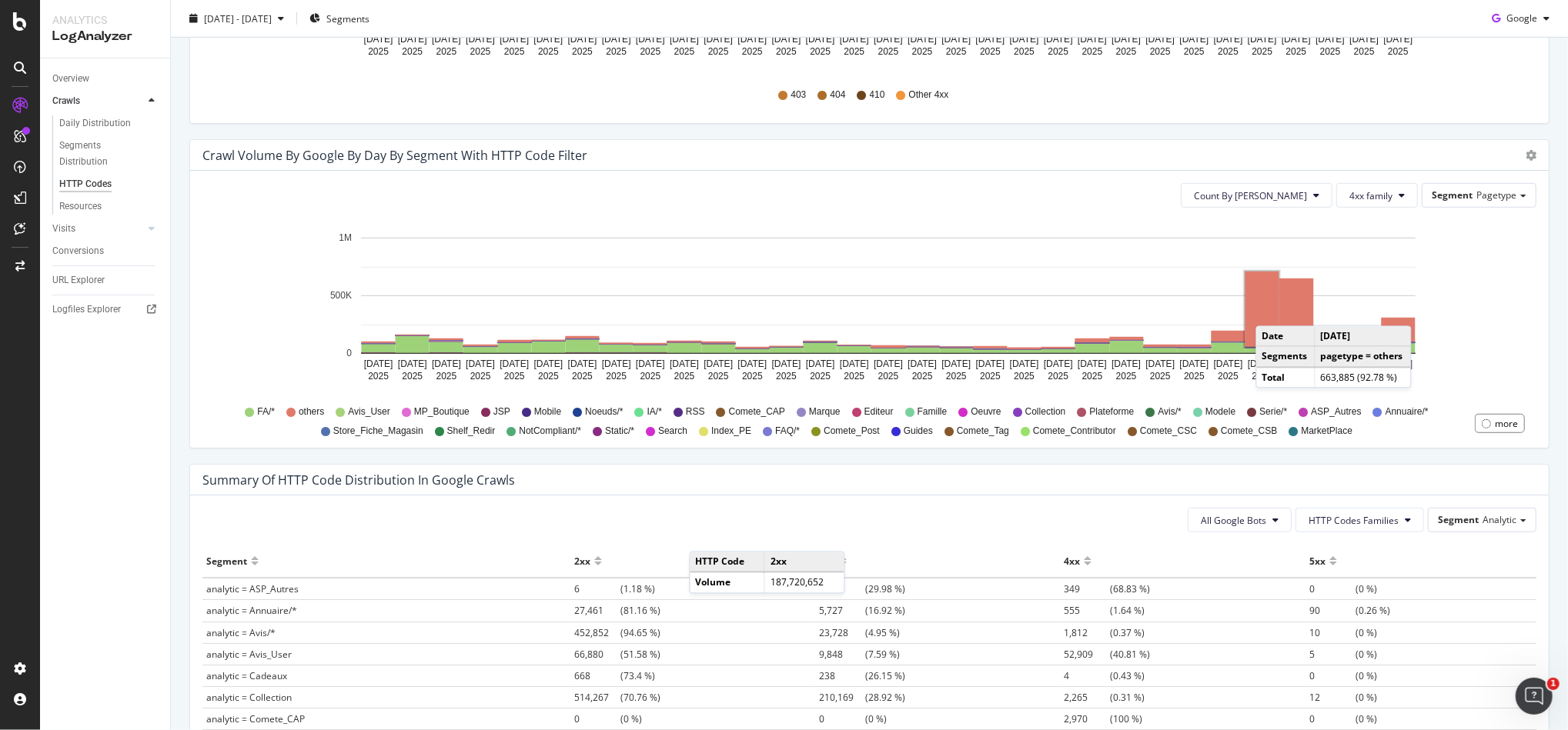
click at [1272, 311] on rect "A chart." at bounding box center [1262, 309] width 34 height 76
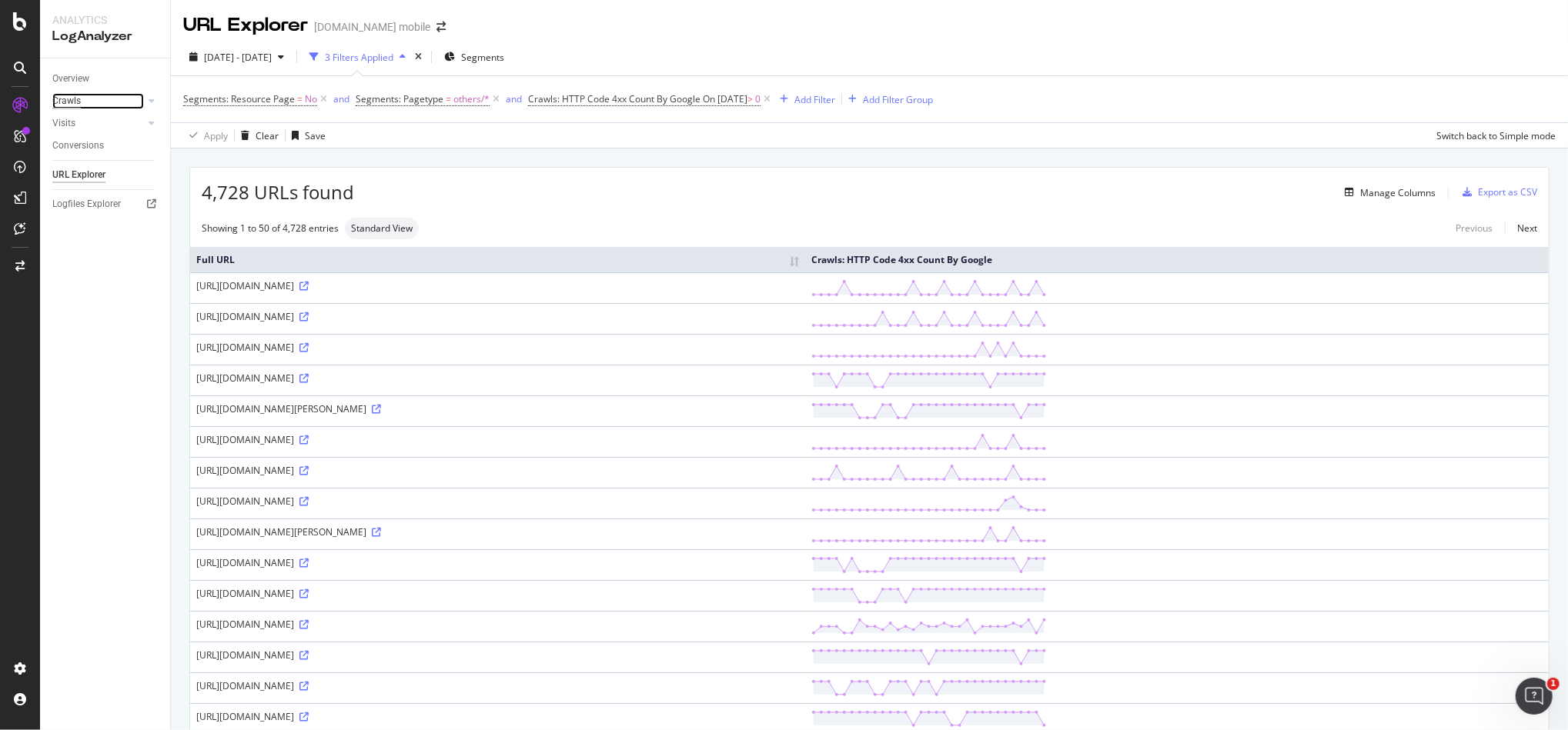
click at [76, 101] on div "Crawls" at bounding box center [66, 101] width 29 height 17
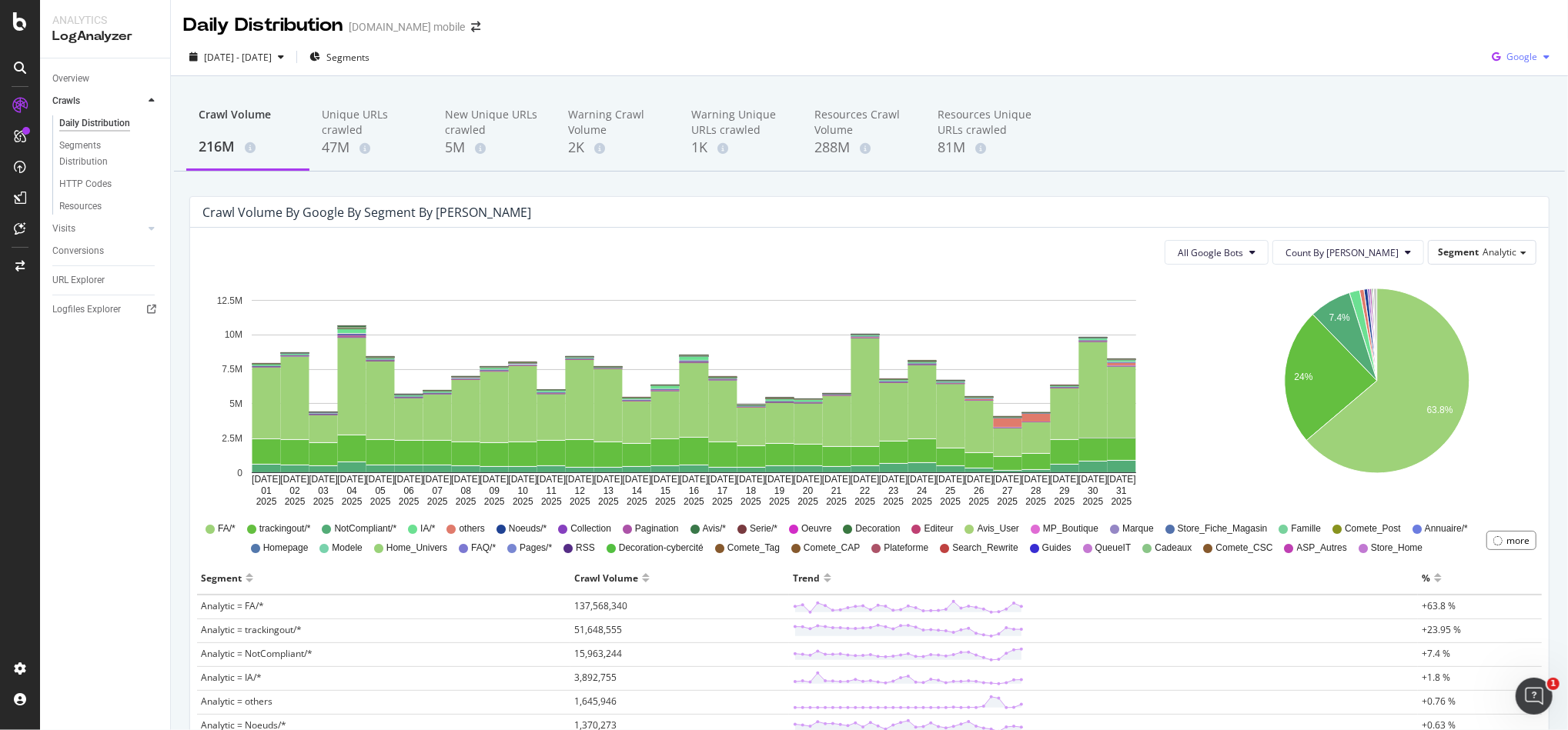
click at [1513, 56] on span "Google" at bounding box center [1521, 56] width 30 height 13
click at [94, 186] on div "HTTP Codes" at bounding box center [85, 184] width 52 height 17
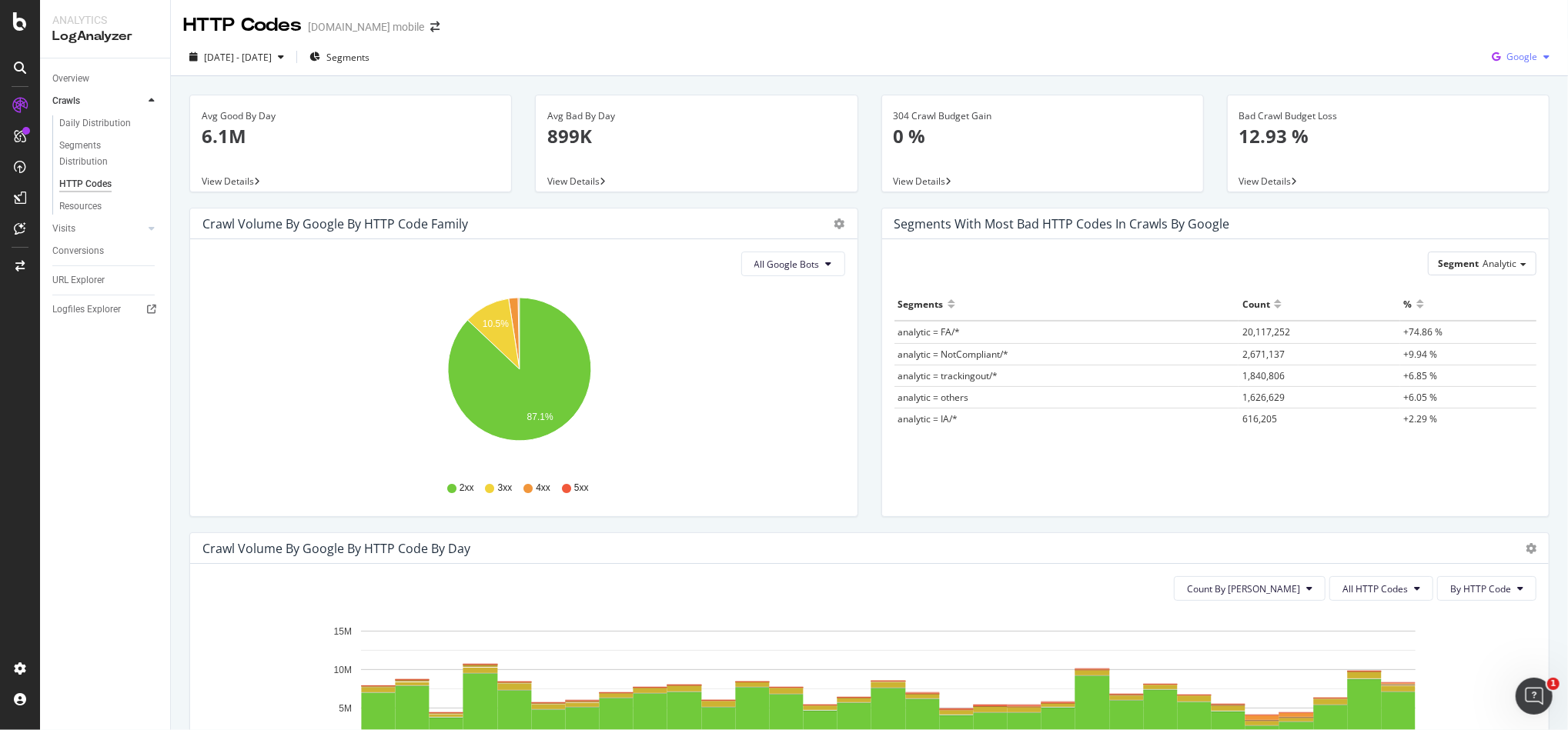
click at [1518, 52] on span "Google" at bounding box center [1521, 56] width 30 height 13
click at [1520, 146] on span "OpenAI" at bounding box center [1518, 145] width 57 height 14
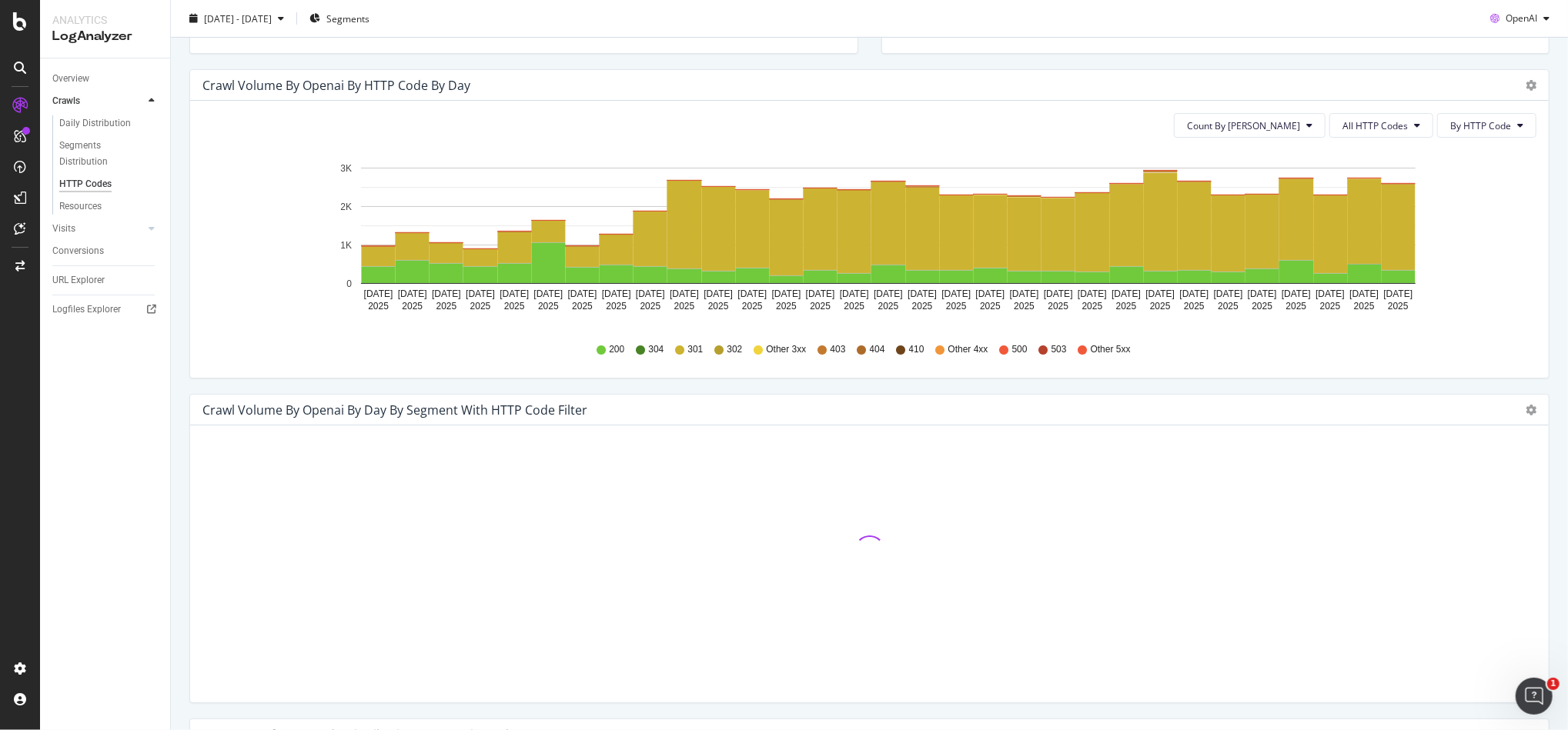
scroll to position [595, 0]
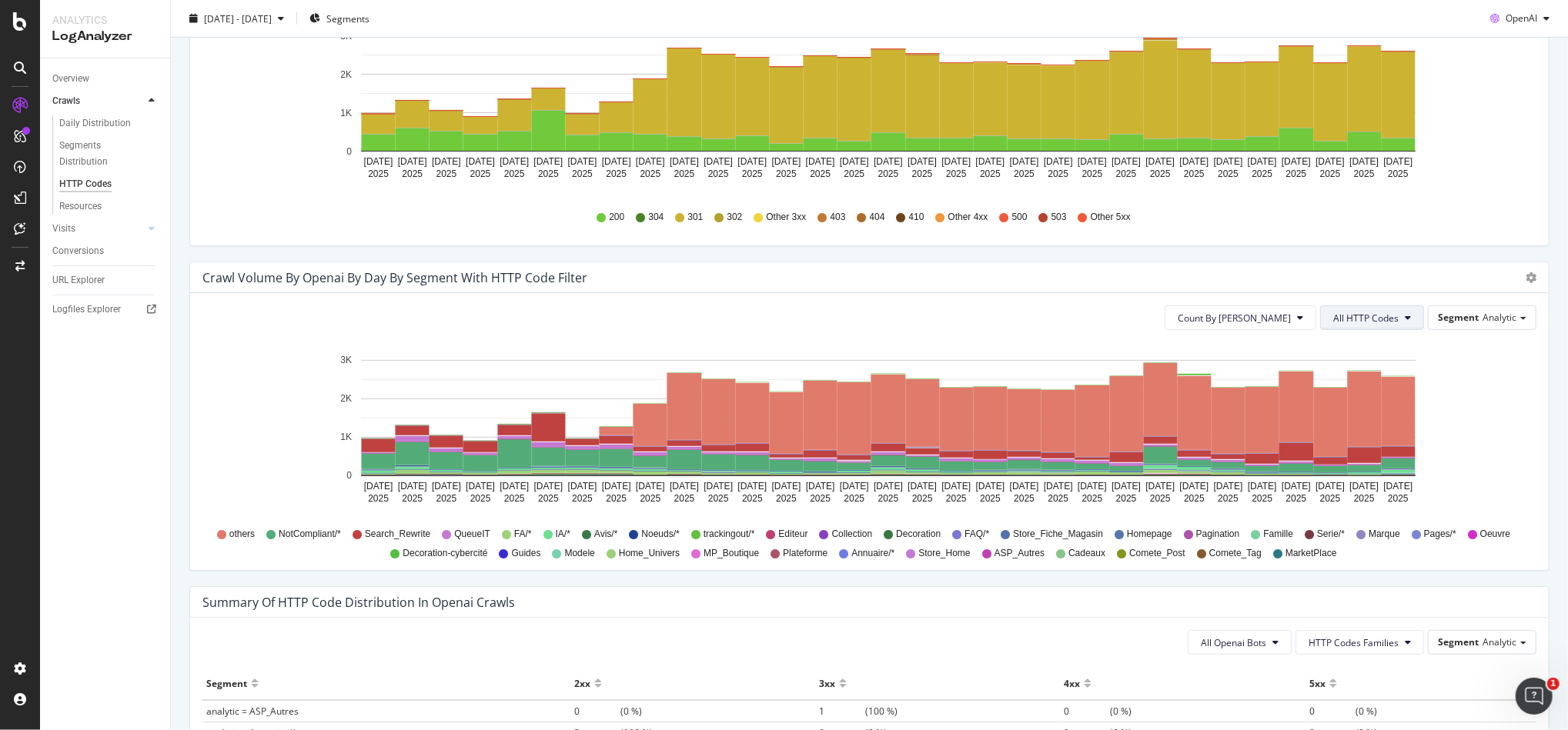
click at [1384, 323] on span "All HTTP Codes" at bounding box center [1365, 318] width 65 height 13
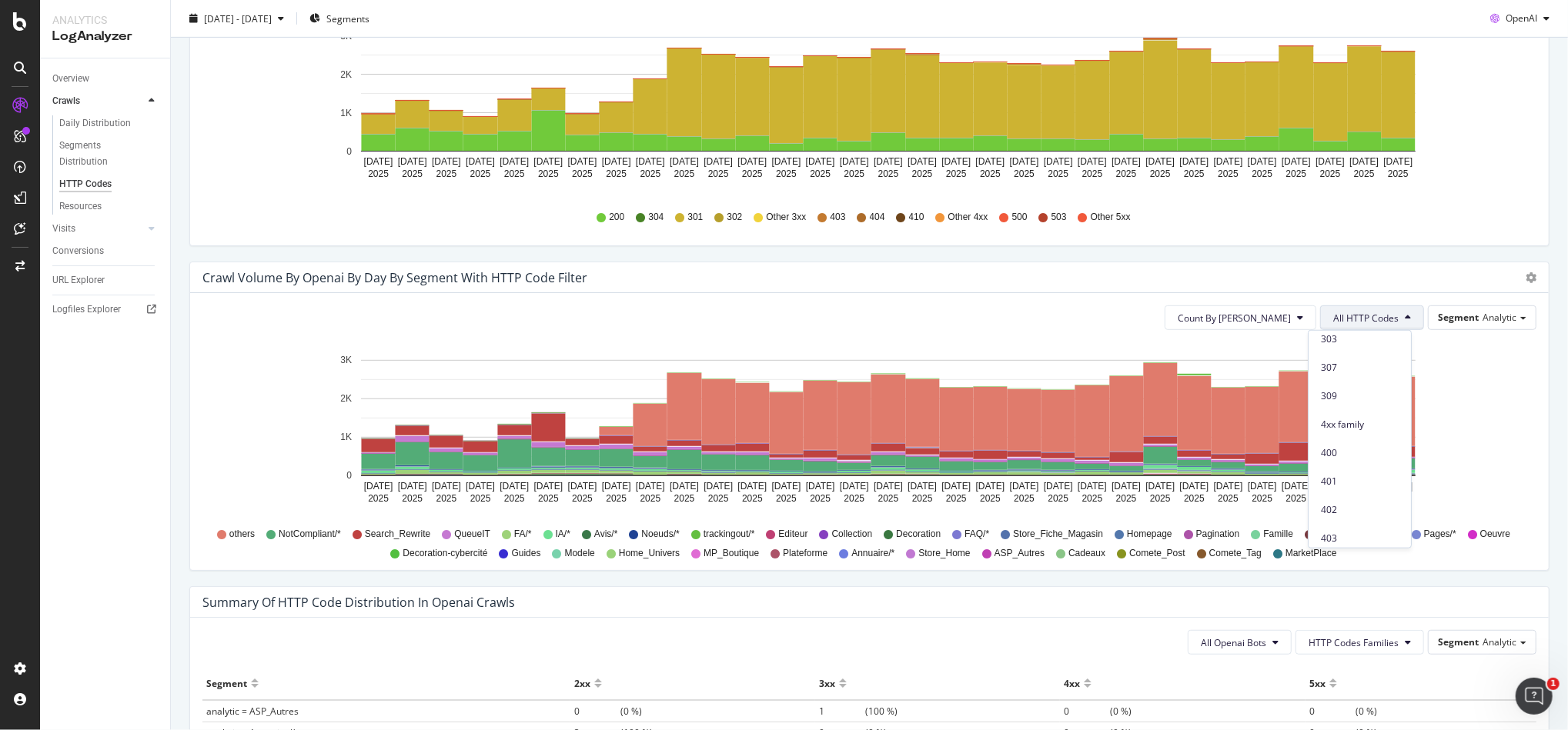
scroll to position [259, 0]
click at [1369, 402] on span "4xx family" at bounding box center [1359, 402] width 77 height 14
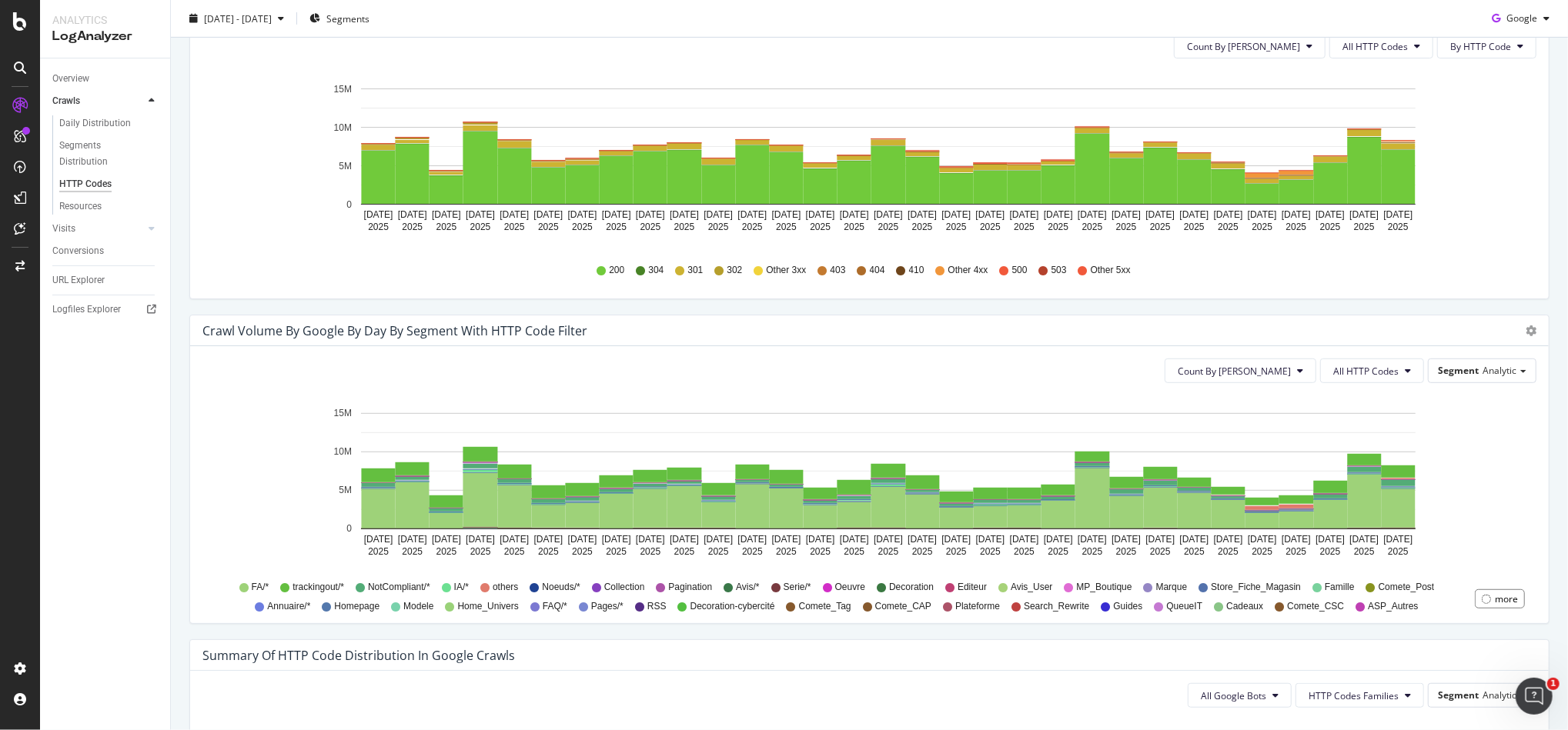
scroll to position [549, 0]
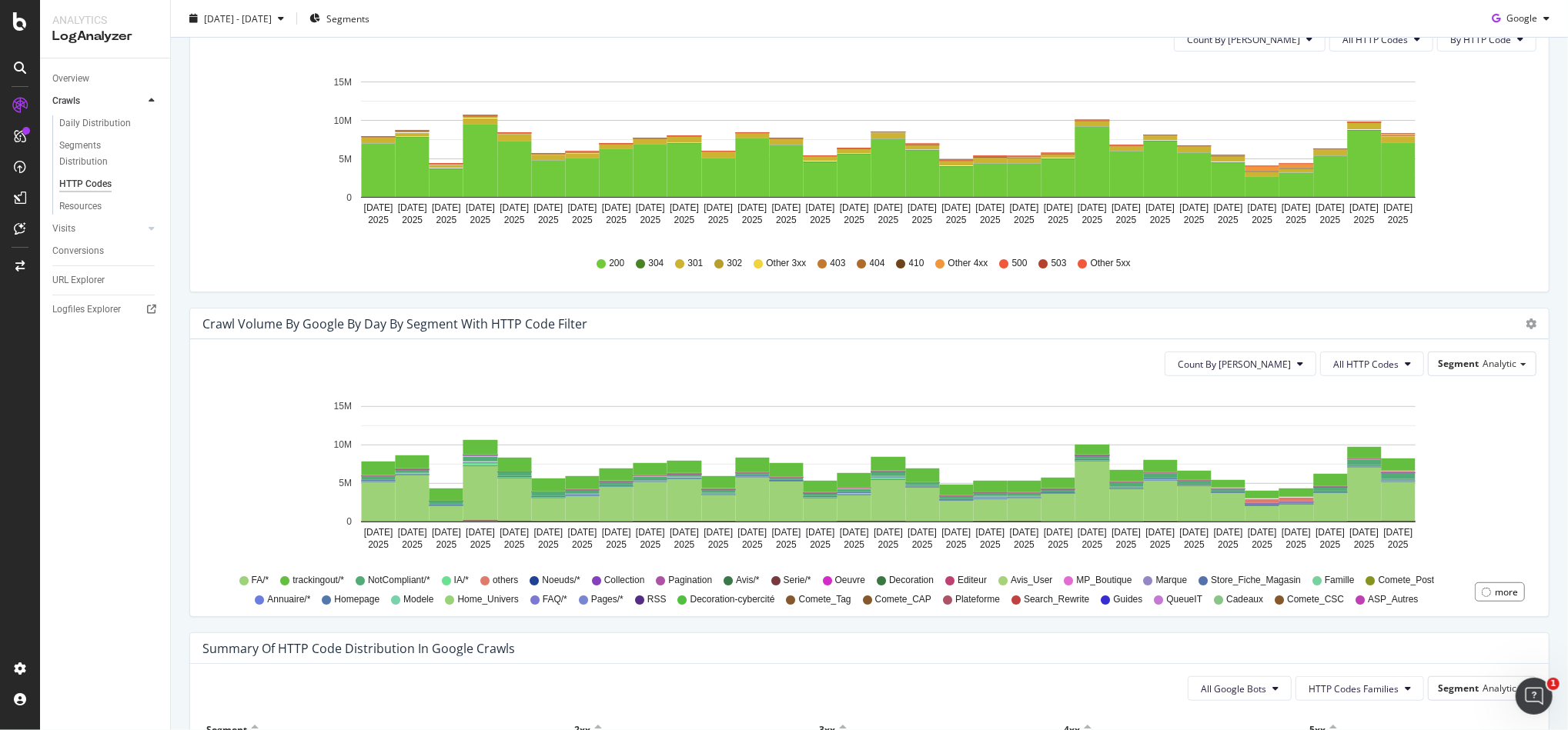
click at [1451, 376] on div "Count By Day All HTTP Codes Segment Analytic Hold CTRL while clicking to filter…" at bounding box center [869, 478] width 1359 height 277
click at [1474, 371] on div "Segment Analytic" at bounding box center [1482, 364] width 107 height 23
click at [1473, 408] on div "Pagetype" at bounding box center [1467, 408] width 123 height 21
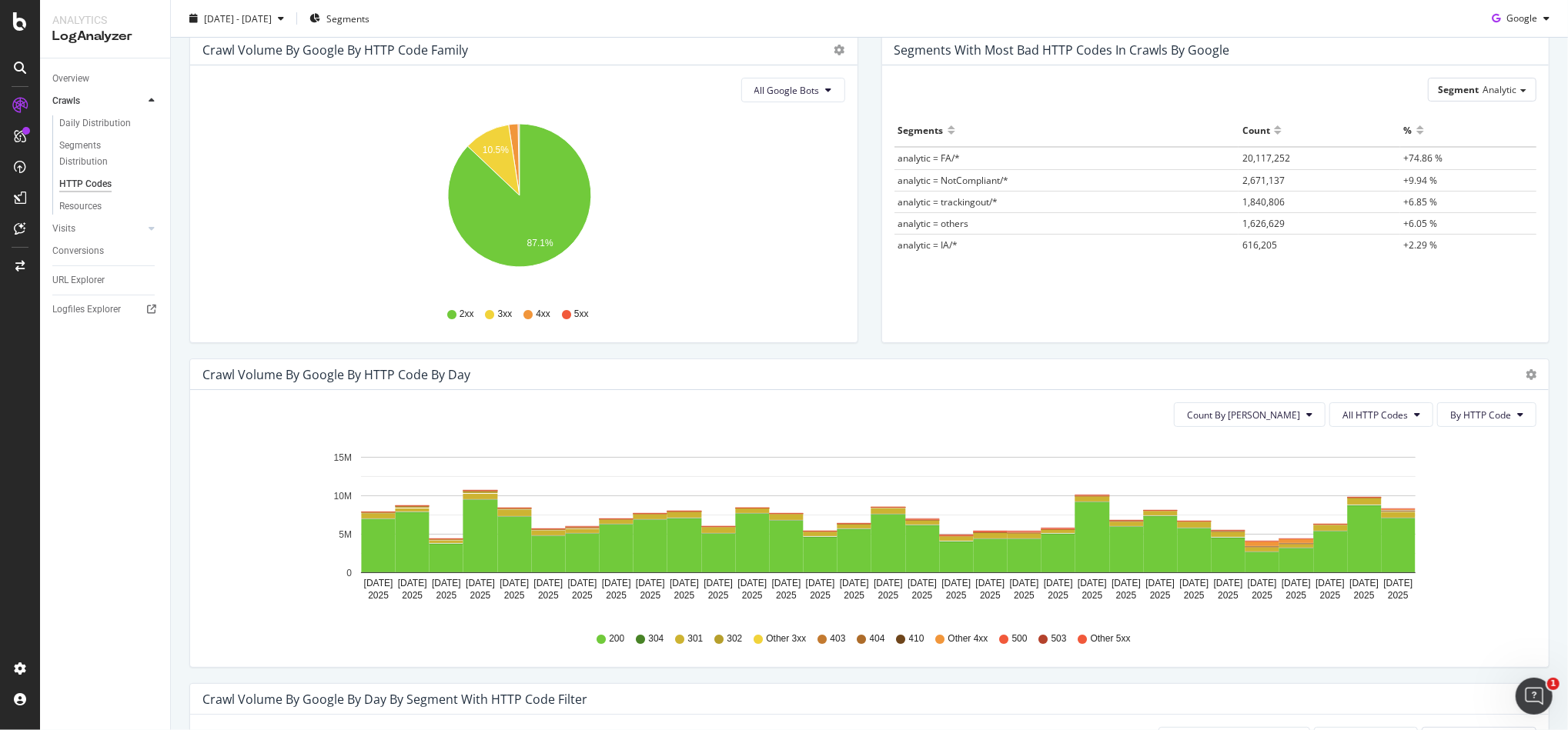
scroll to position [246, 0]
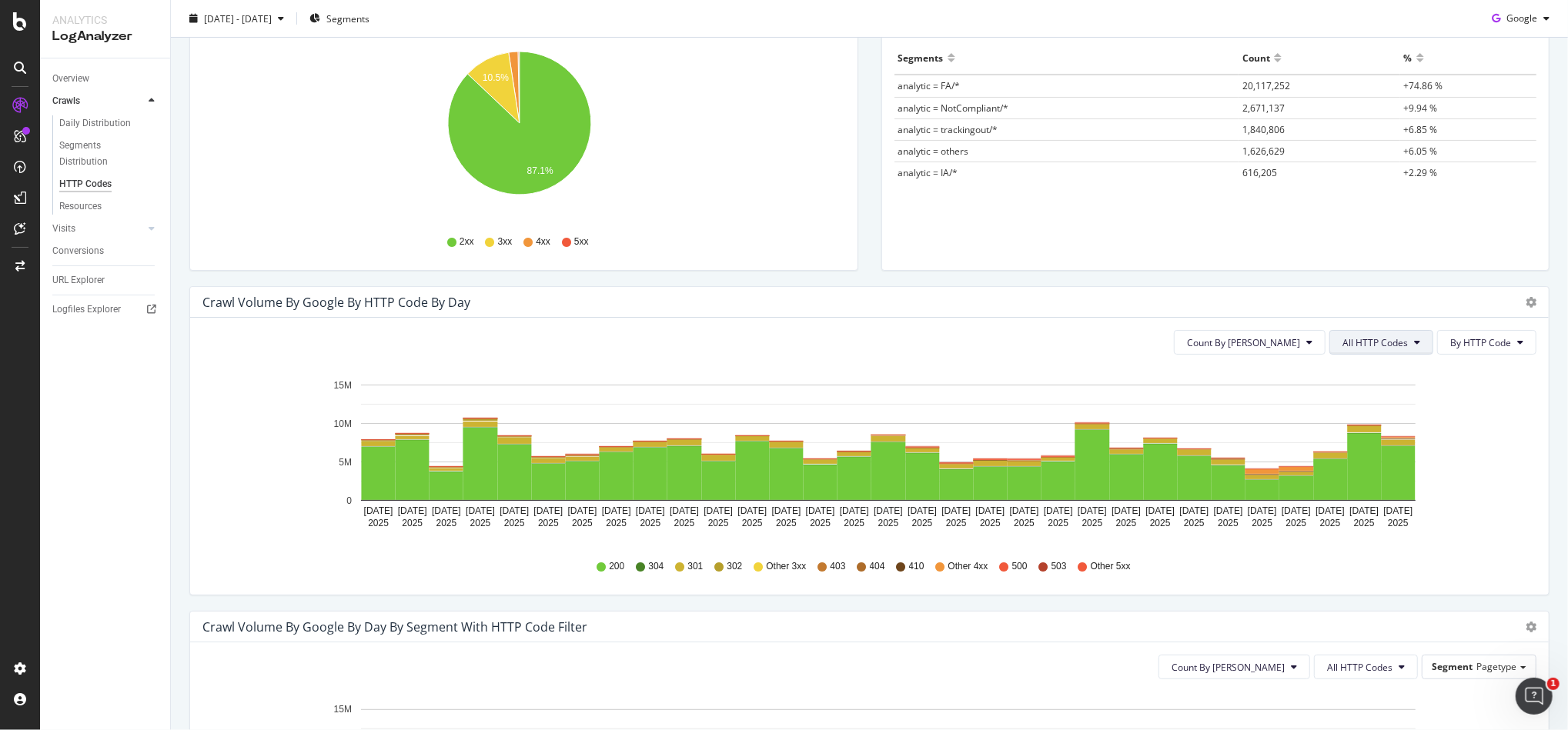
click at [1369, 352] on button "All HTTP Codes" at bounding box center [1381, 342] width 104 height 24
click at [1373, 489] on span "4xx family" at bounding box center [1367, 488] width 77 height 14
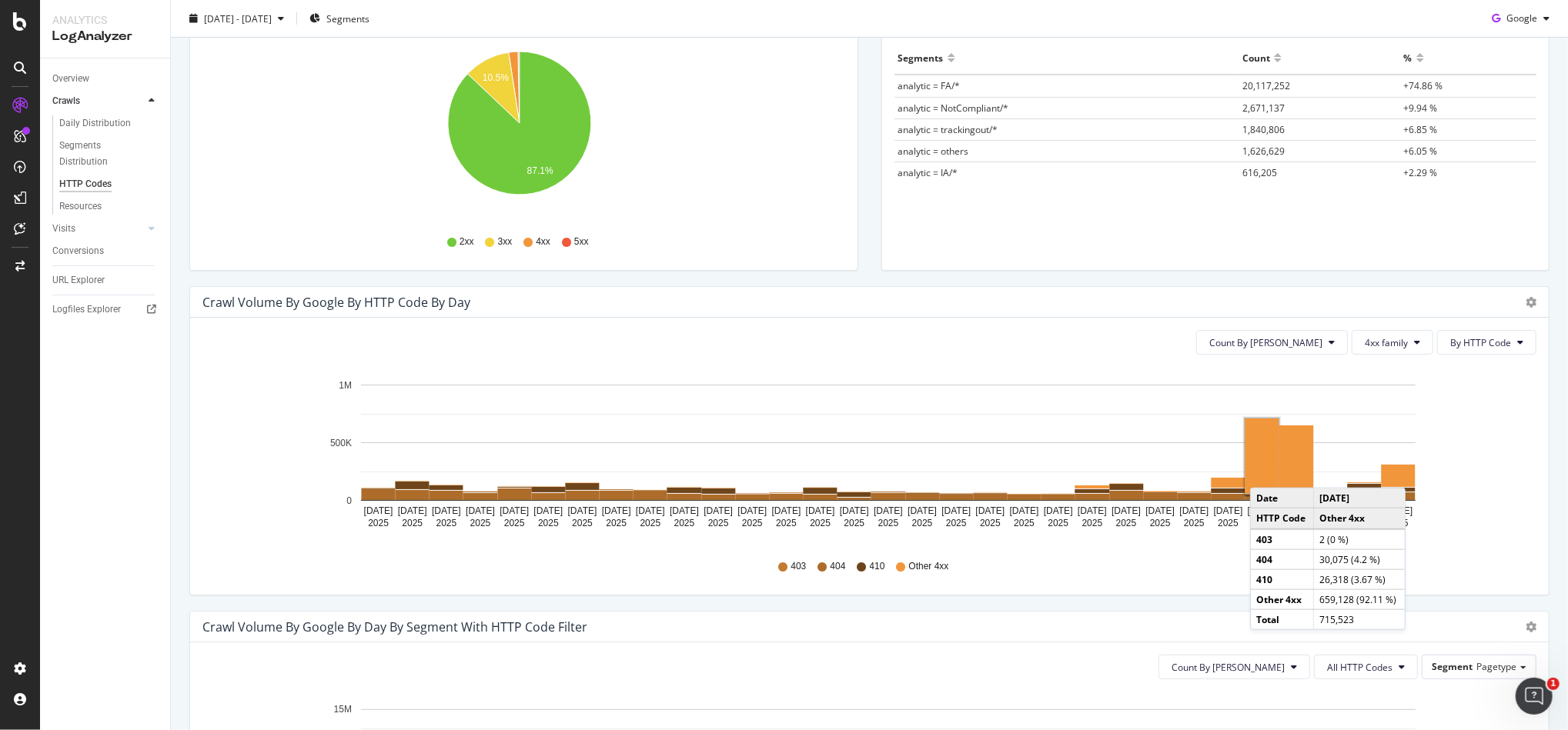
scroll to position [348, 0]
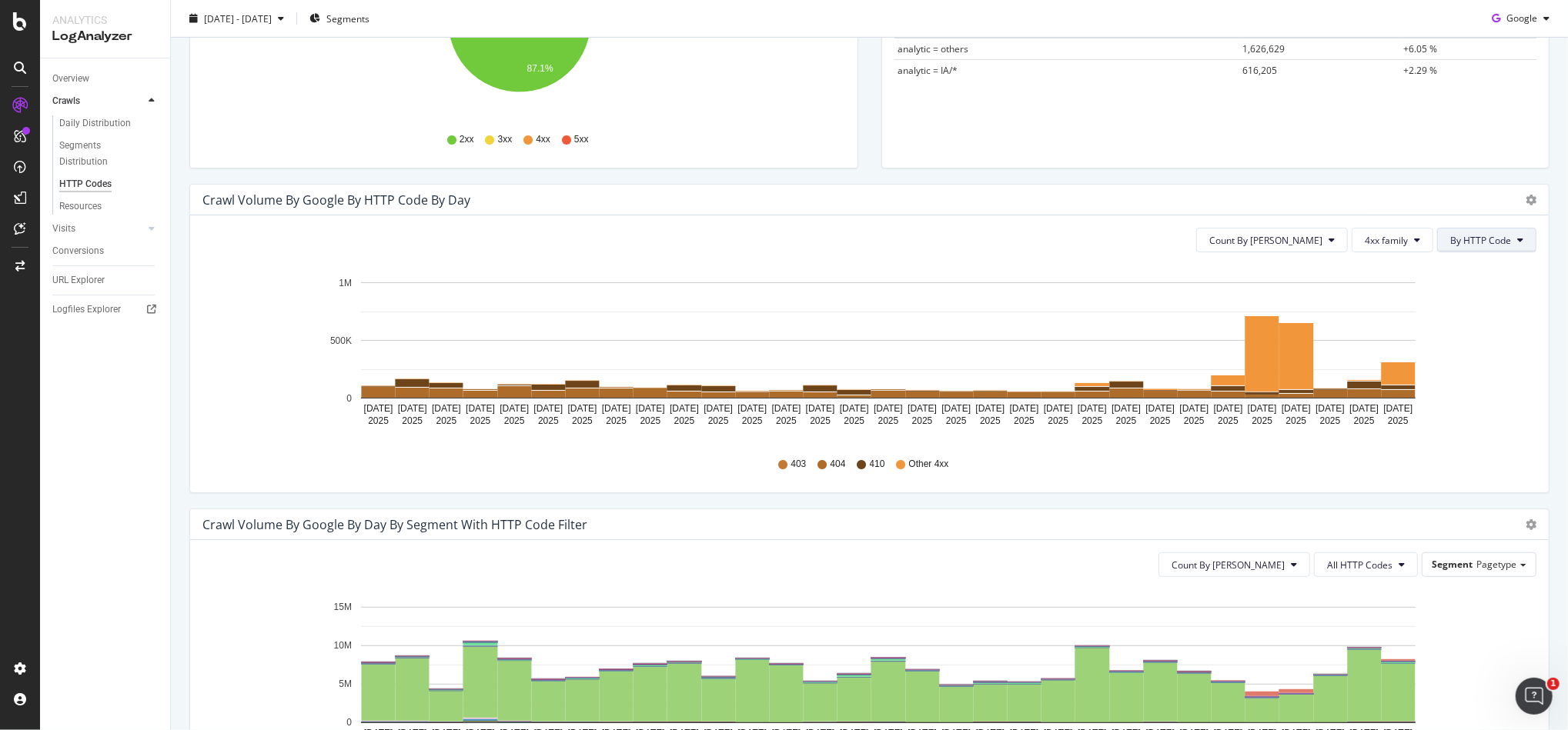
click at [1471, 247] on button "By HTTP Code" at bounding box center [1486, 240] width 99 height 24
click at [1370, 248] on button "4xx family" at bounding box center [1392, 240] width 82 height 24
click at [1172, 500] on div "Crawl Volume by google by HTTP Code by Day Timeline (by Value) Timeline (by Per…" at bounding box center [869, 347] width 1383 height 325
click at [1365, 244] on span "4xx family" at bounding box center [1386, 240] width 43 height 13
click at [1316, 455] on div "403 404 410 Other 4xx" at bounding box center [869, 465] width 1319 height 35
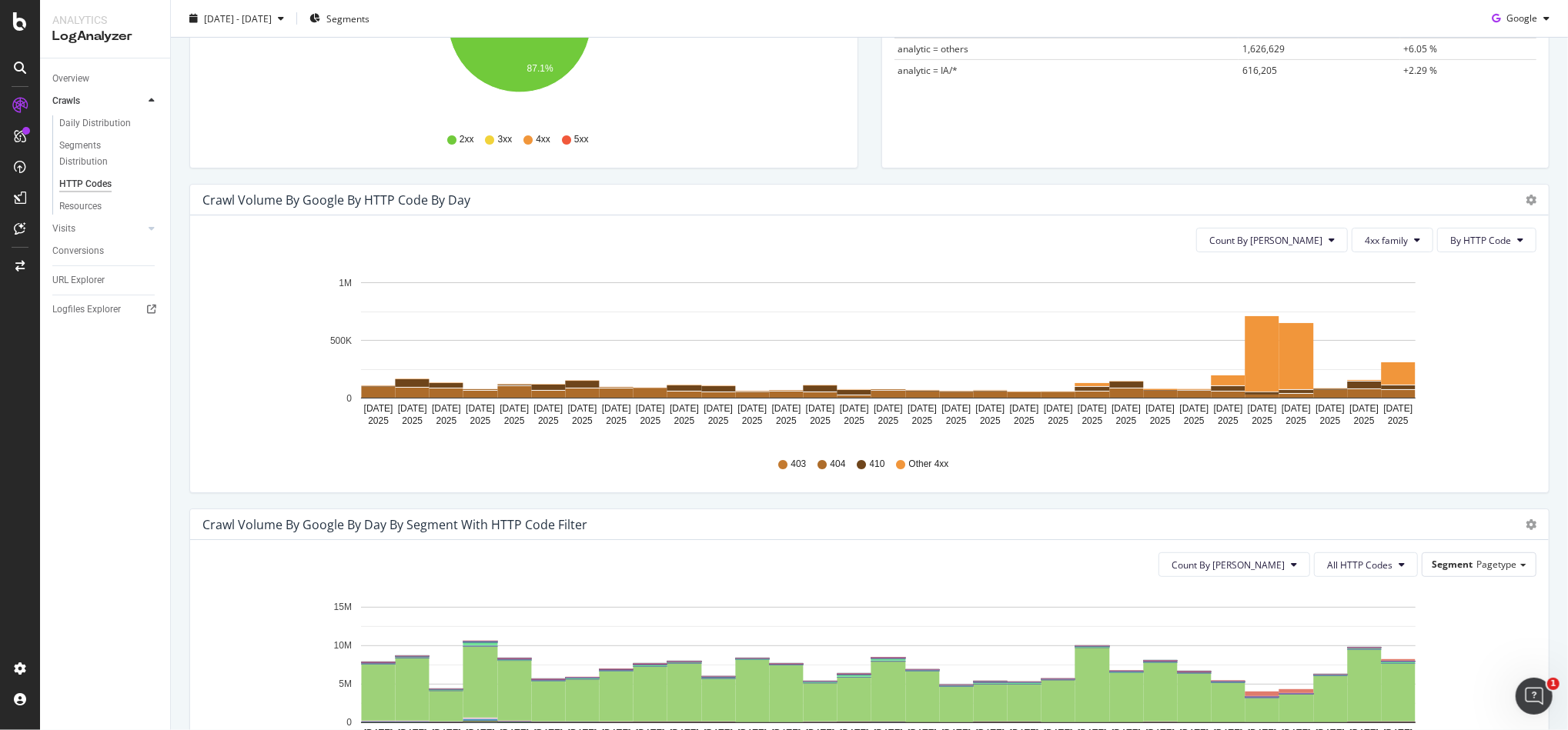
click at [1387, 255] on div "Count By Day 4xx family By HTTP Code Hold CTRL while clicking to filter the rep…" at bounding box center [869, 354] width 1359 height 277
click at [1385, 243] on span "4xx family" at bounding box center [1386, 240] width 43 height 13
click at [1450, 238] on span "By HTTP Code" at bounding box center [1480, 240] width 61 height 13
click at [1457, 265] on span "By Family" at bounding box center [1466, 271] width 61 height 14
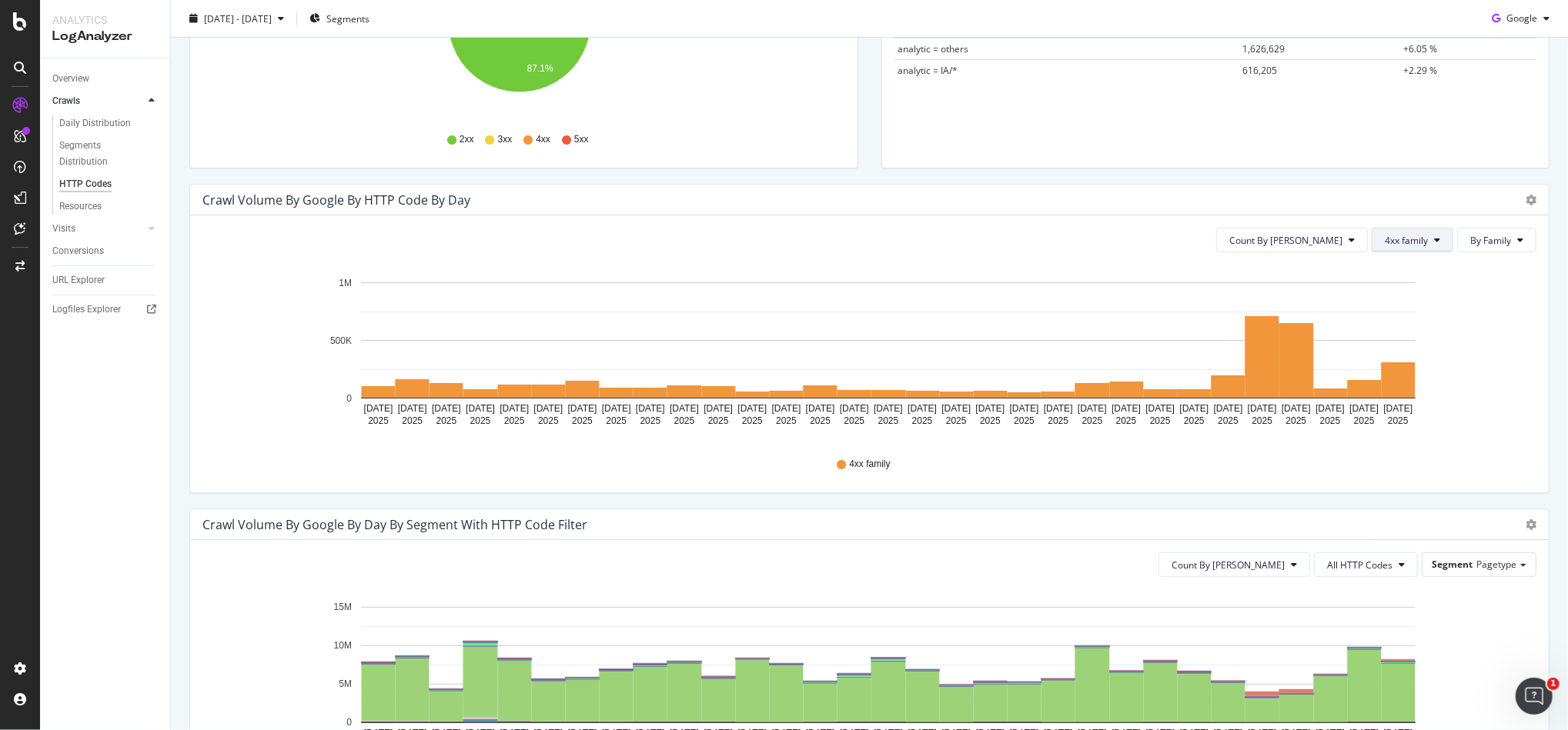
click at [1401, 238] on span "4xx family" at bounding box center [1406, 240] width 43 height 13
click at [1476, 251] on button "By Family" at bounding box center [1496, 240] width 79 height 24
click at [1490, 302] on span "By HTTP Code" at bounding box center [1485, 300] width 61 height 14
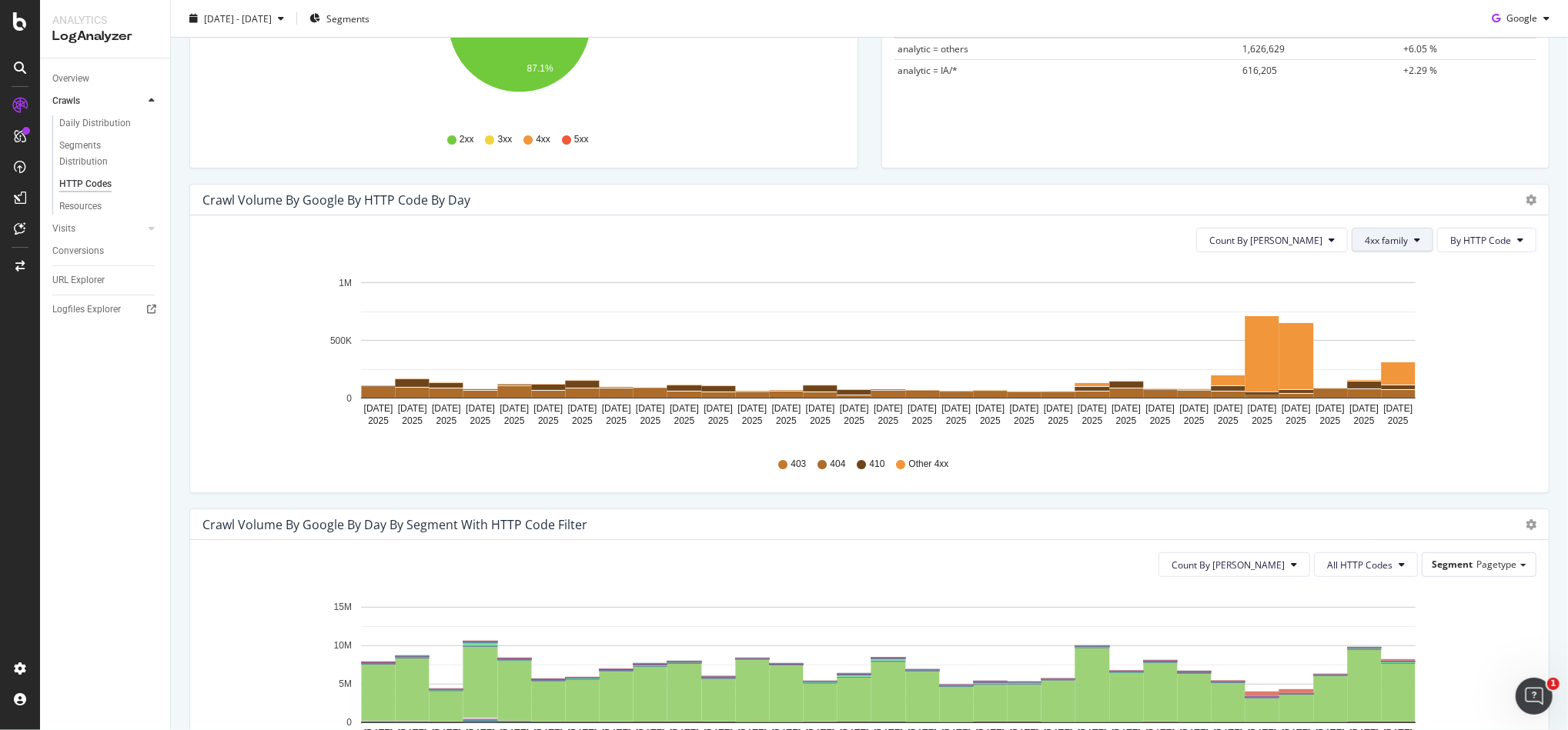
click at [1392, 239] on button "4xx family" at bounding box center [1392, 240] width 82 height 24
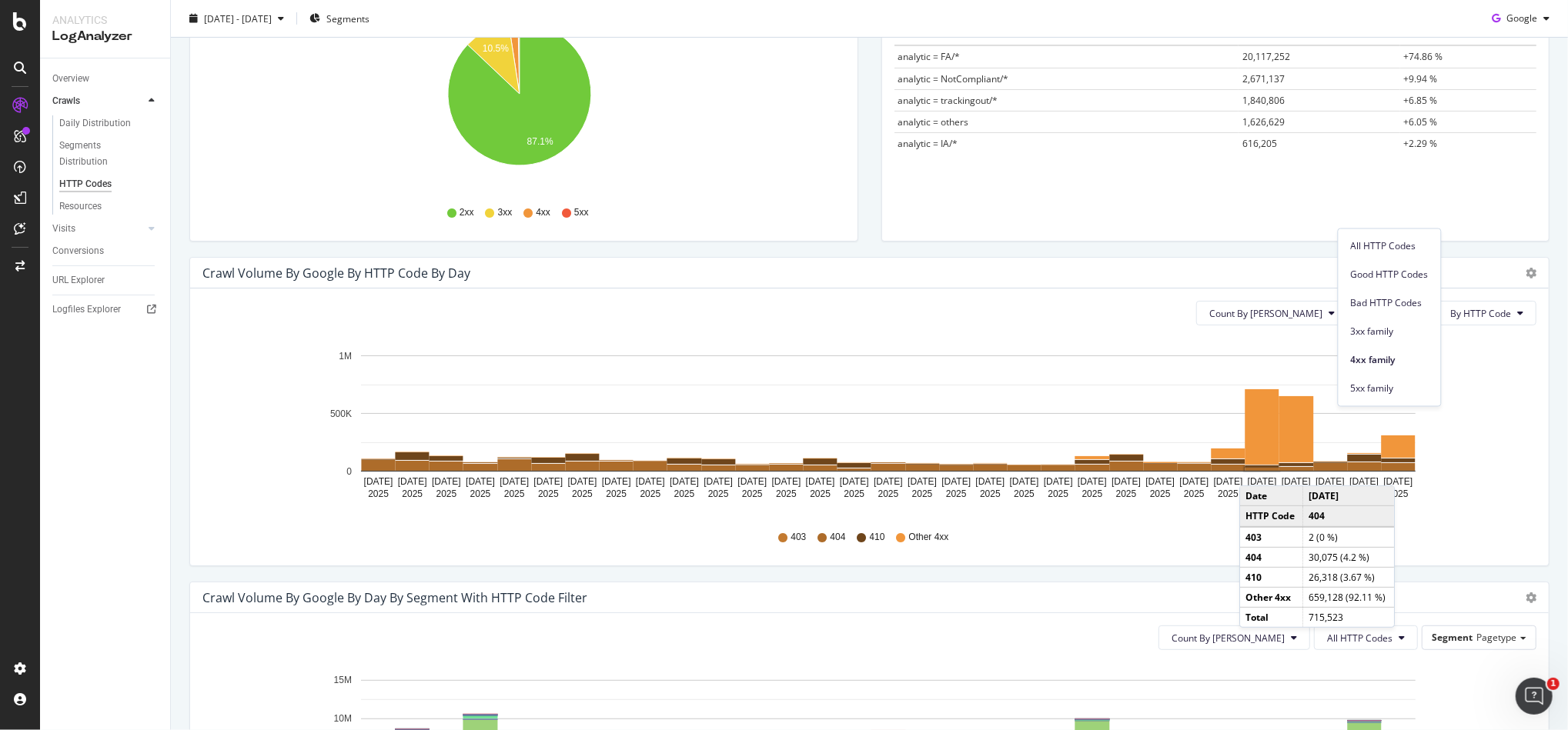
scroll to position [513, 0]
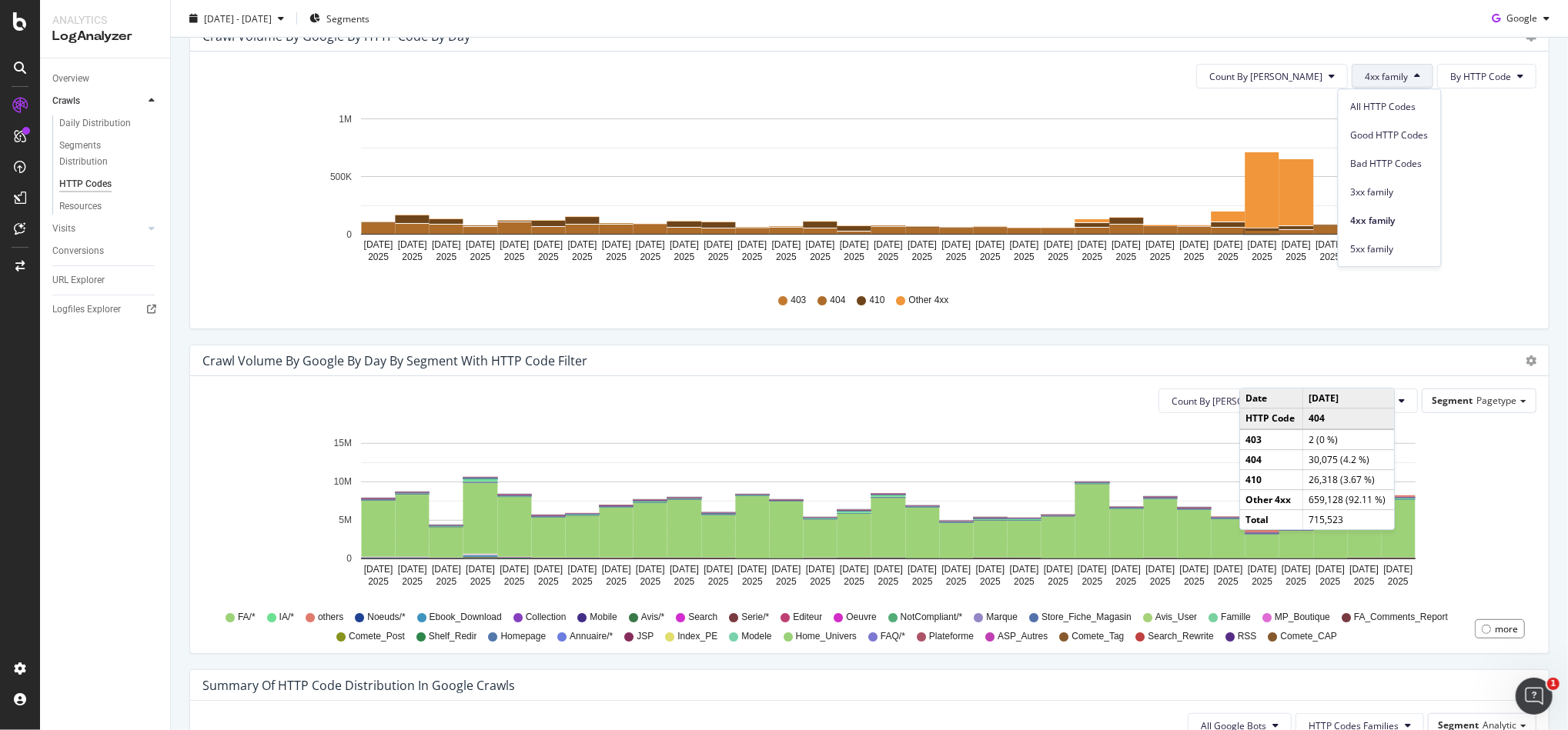
click at [1488, 508] on icon "Jul 01 2025 Jul 02 2025 Jul 03 2025 Jul 04 2025 Jul 05 2025 Jul 06 2025 Jul 07 …" at bounding box center [861, 514] width 1319 height 178
drag, startPoint x: 1430, startPoint y: 466, endPoint x: 1429, endPoint y: 477, distance: 11.0
click at [1424, 478] on icon "Jul 01 2025 Jul 02 2025 Jul 03 2025 Jul 04 2025 Jul 05 2025 Jul 06 2025 Jul 07 …" at bounding box center [861, 514] width 1319 height 178
drag, startPoint x: 1438, startPoint y: 355, endPoint x: 1452, endPoint y: 355, distance: 14.0
click at [1433, 355] on div "Crawl Volume by google by Day by Segment with HTTP Code Filter" at bounding box center [853, 361] width 1300 height 16
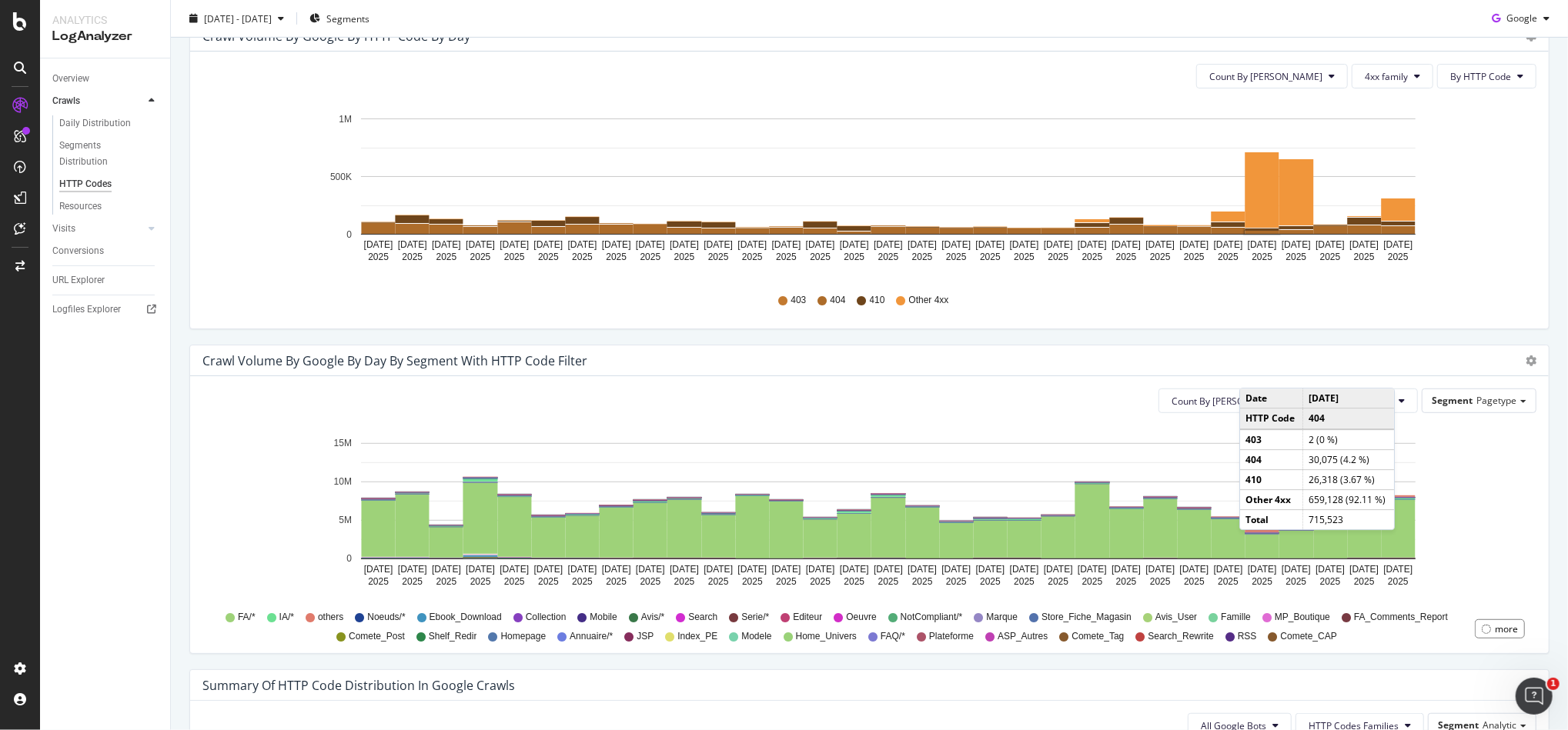
drag, startPoint x: 1463, startPoint y: 366, endPoint x: 1456, endPoint y: 379, distance: 14.8
click at [1456, 379] on div "Crawl Volume by google by Day by Segment with HTTP Code Filter Timeline (by Val…" at bounding box center [869, 500] width 1360 height 309
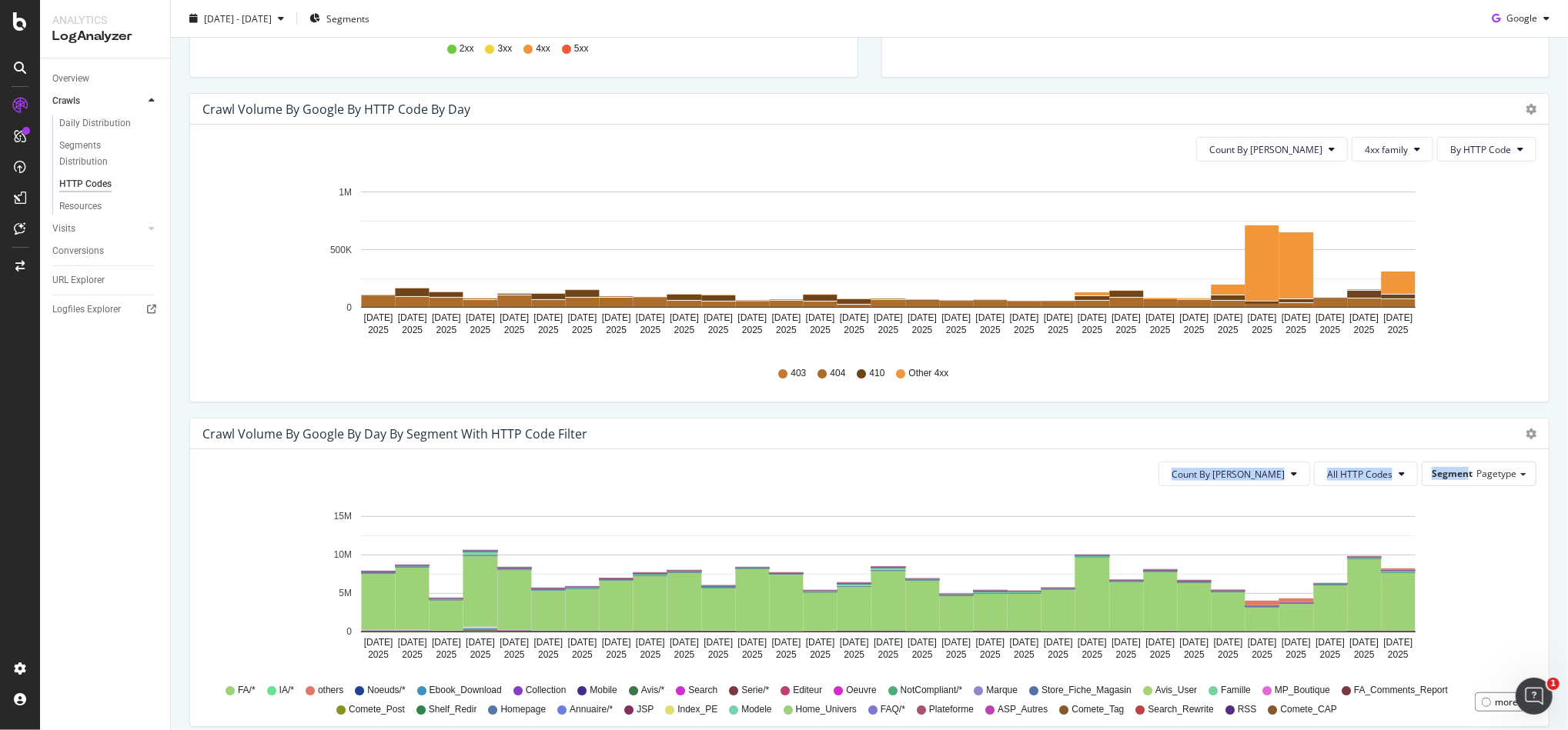
scroll to position [410, 0]
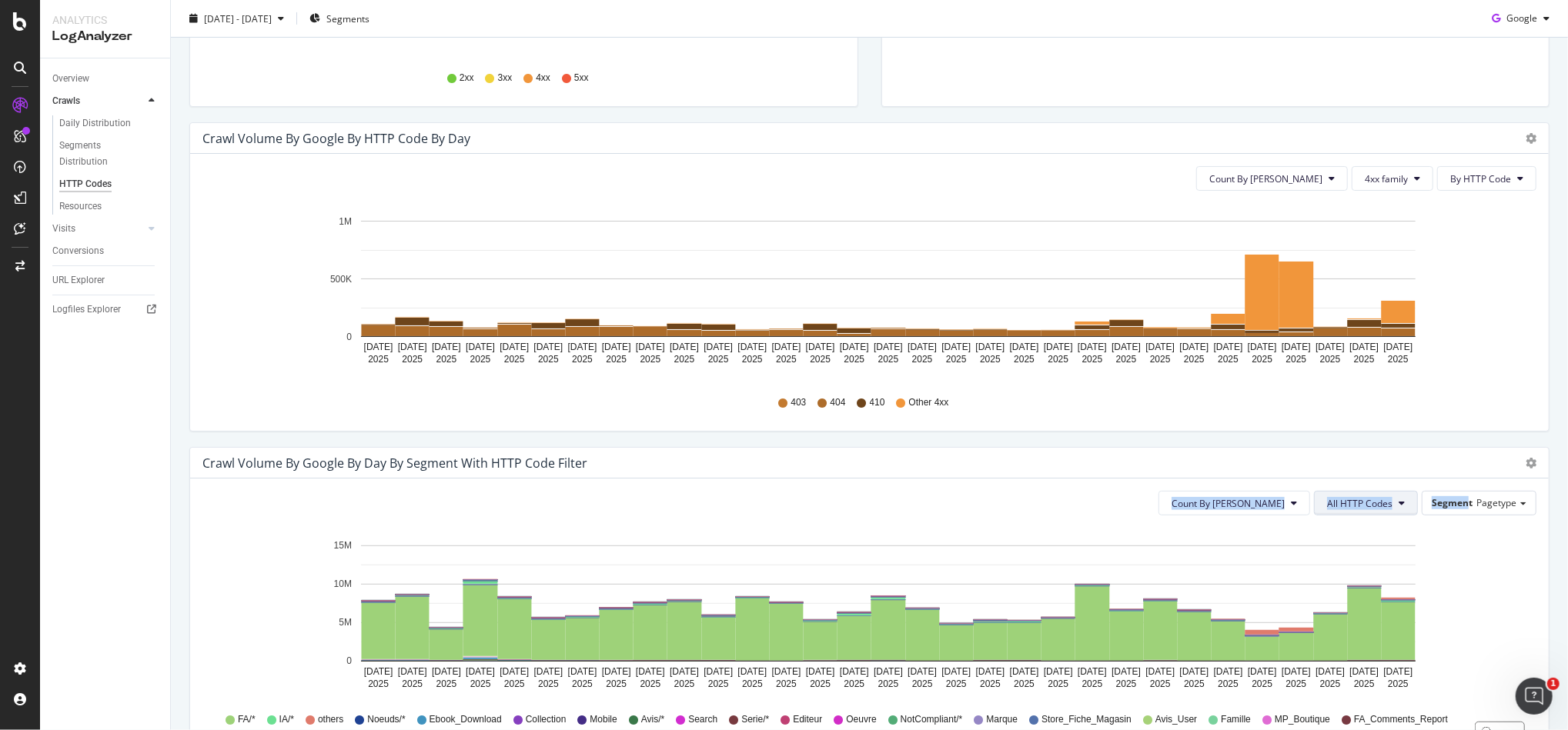
click at [1328, 497] on span "All HTTP Codes" at bounding box center [1359, 503] width 65 height 13
click at [1266, 503] on span "Count By Day" at bounding box center [1228, 503] width 113 height 13
click at [1373, 495] on button "All HTTP Codes" at bounding box center [1366, 503] width 104 height 24
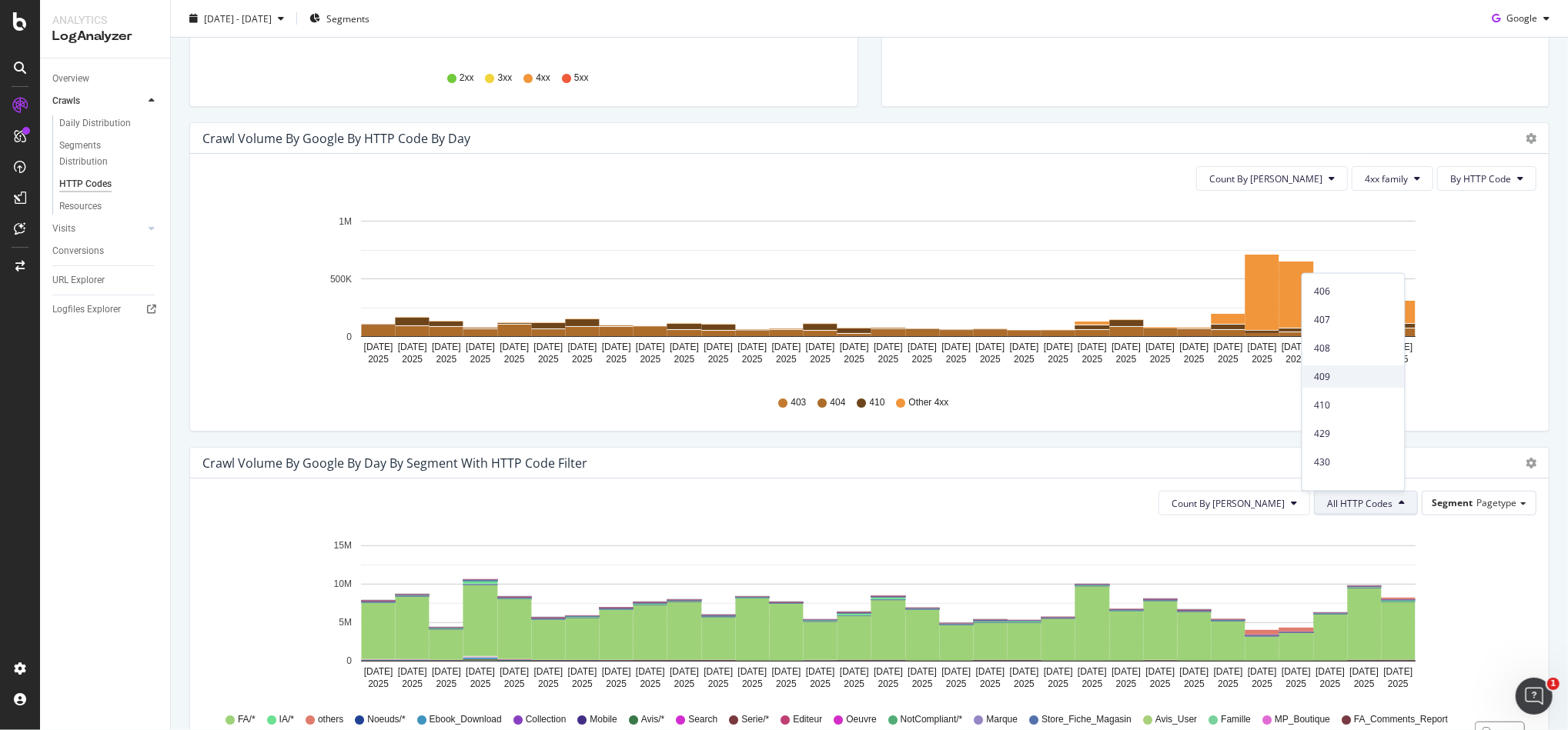
click at [1361, 380] on span "409" at bounding box center [1353, 376] width 77 height 14
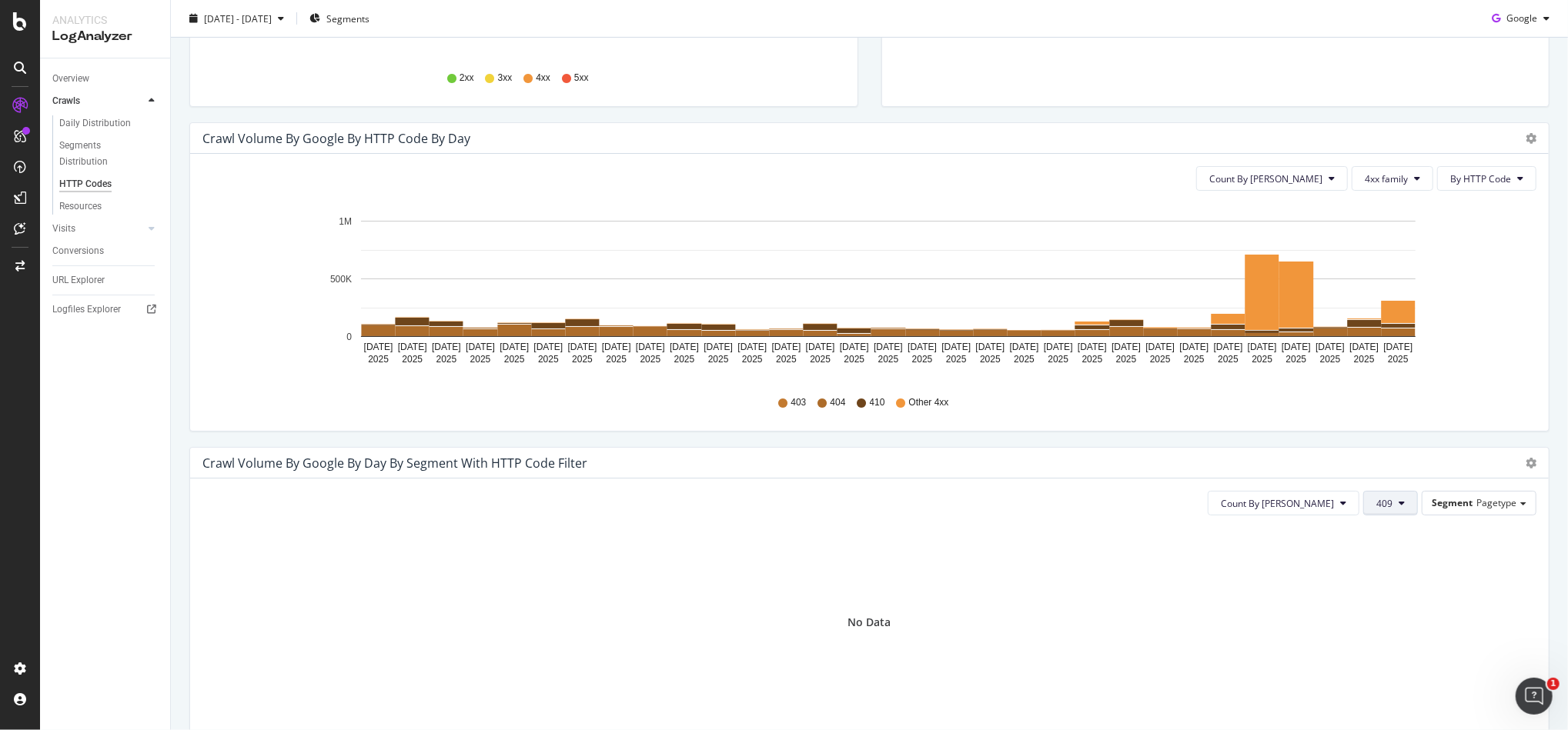
click at [1393, 500] on button "409" at bounding box center [1390, 503] width 55 height 24
click at [1385, 461] on span "430" at bounding box center [1402, 461] width 77 height 14
click at [1383, 507] on button "430" at bounding box center [1390, 503] width 55 height 24
click at [1401, 335] on span "444" at bounding box center [1402, 332] width 77 height 14
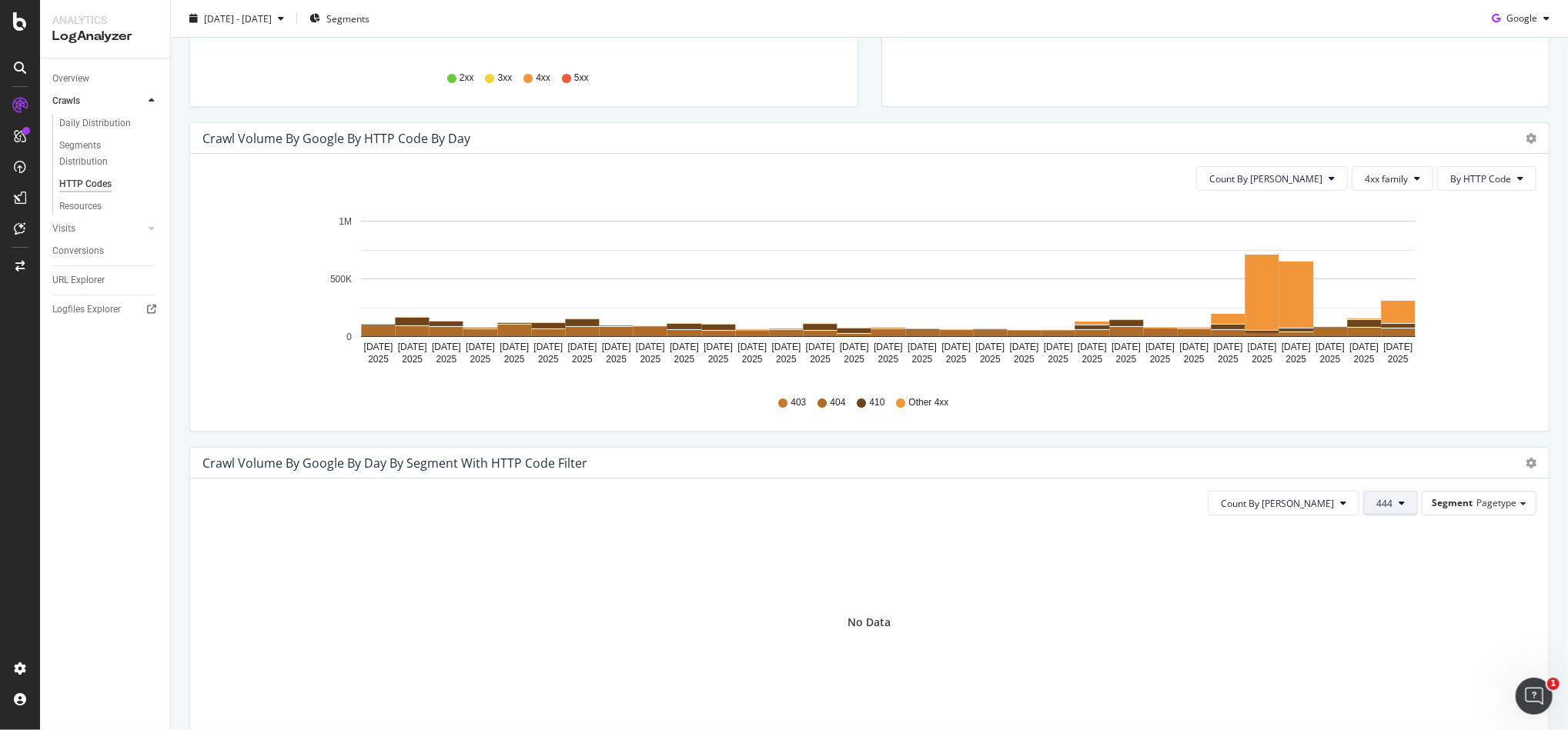
click at [1399, 503] on icon at bounding box center [1401, 503] width 6 height 10
click at [1389, 298] on span "430" at bounding box center [1402, 303] width 77 height 14
click at [1392, 508] on button "430" at bounding box center [1390, 503] width 55 height 24
click at [1397, 437] on span "429" at bounding box center [1402, 434] width 77 height 14
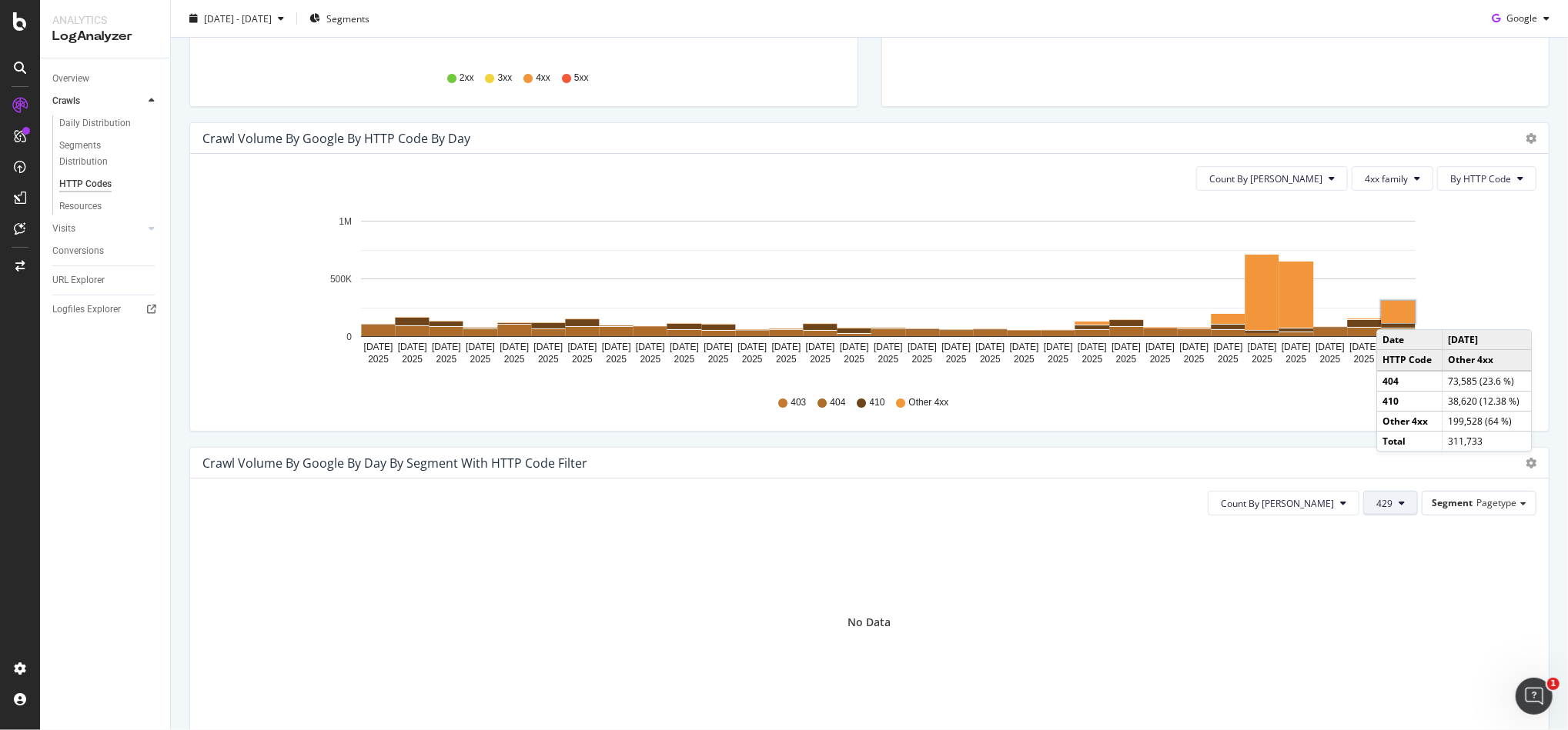
click at [1394, 512] on button "429" at bounding box center [1390, 503] width 55 height 24
click at [1402, 383] on div "409" at bounding box center [1403, 377] width 103 height 23
click at [1394, 505] on button "409" at bounding box center [1390, 503] width 55 height 24
click at [1415, 458] on div "408" at bounding box center [1403, 451] width 103 height 23
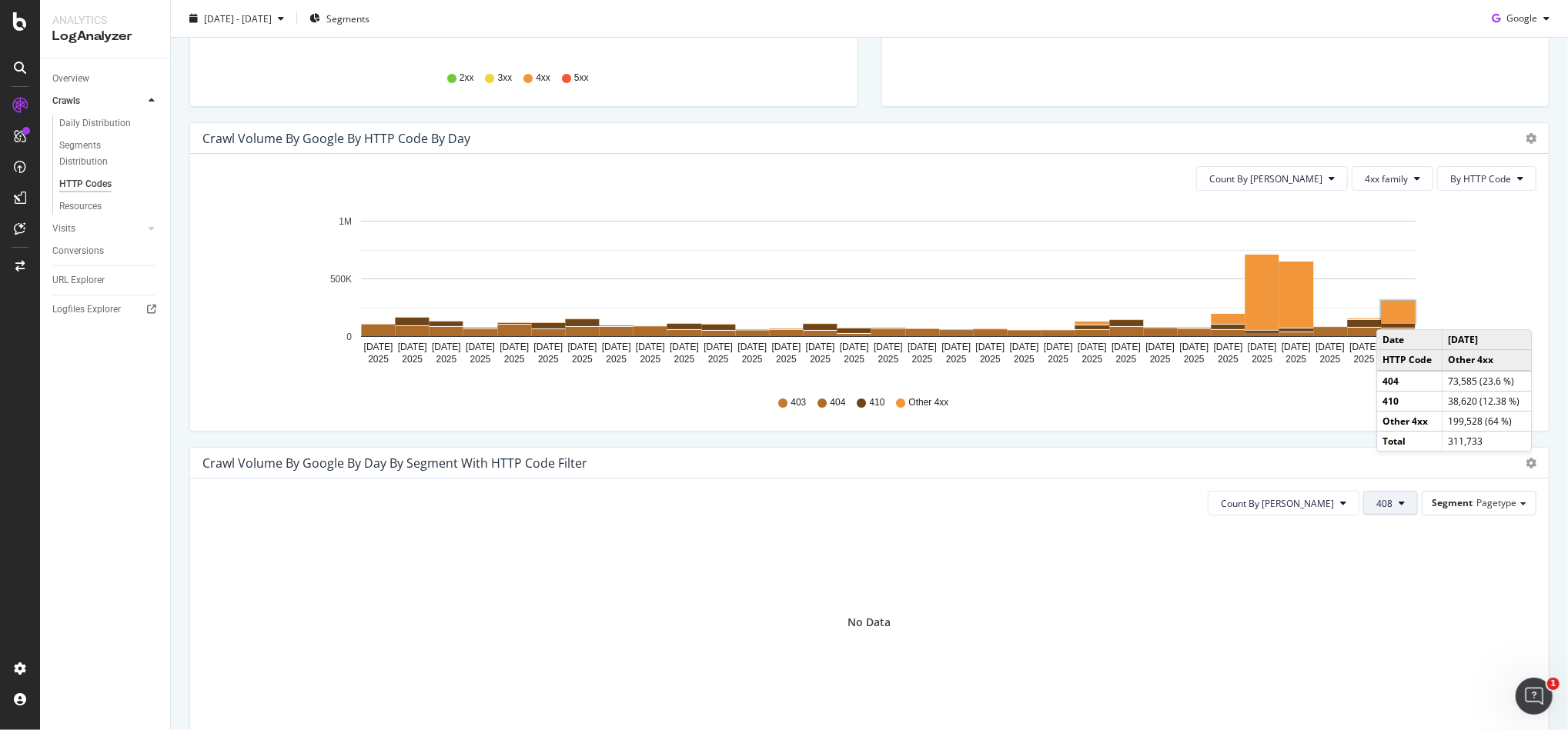
click at [1394, 501] on button "408" at bounding box center [1390, 503] width 55 height 24
click at [1389, 424] on span "407" at bounding box center [1402, 421] width 77 height 14
click at [1399, 503] on icon at bounding box center [1401, 503] width 6 height 10
drag, startPoint x: 1392, startPoint y: 421, endPoint x: 1383, endPoint y: 389, distance: 33.2
click at [1383, 389] on div "All HTTP Codes Good HTTP Codes 200 304 Bad HTTP Codes 3xx family 301 302 303 30…" at bounding box center [1403, 379] width 103 height 211
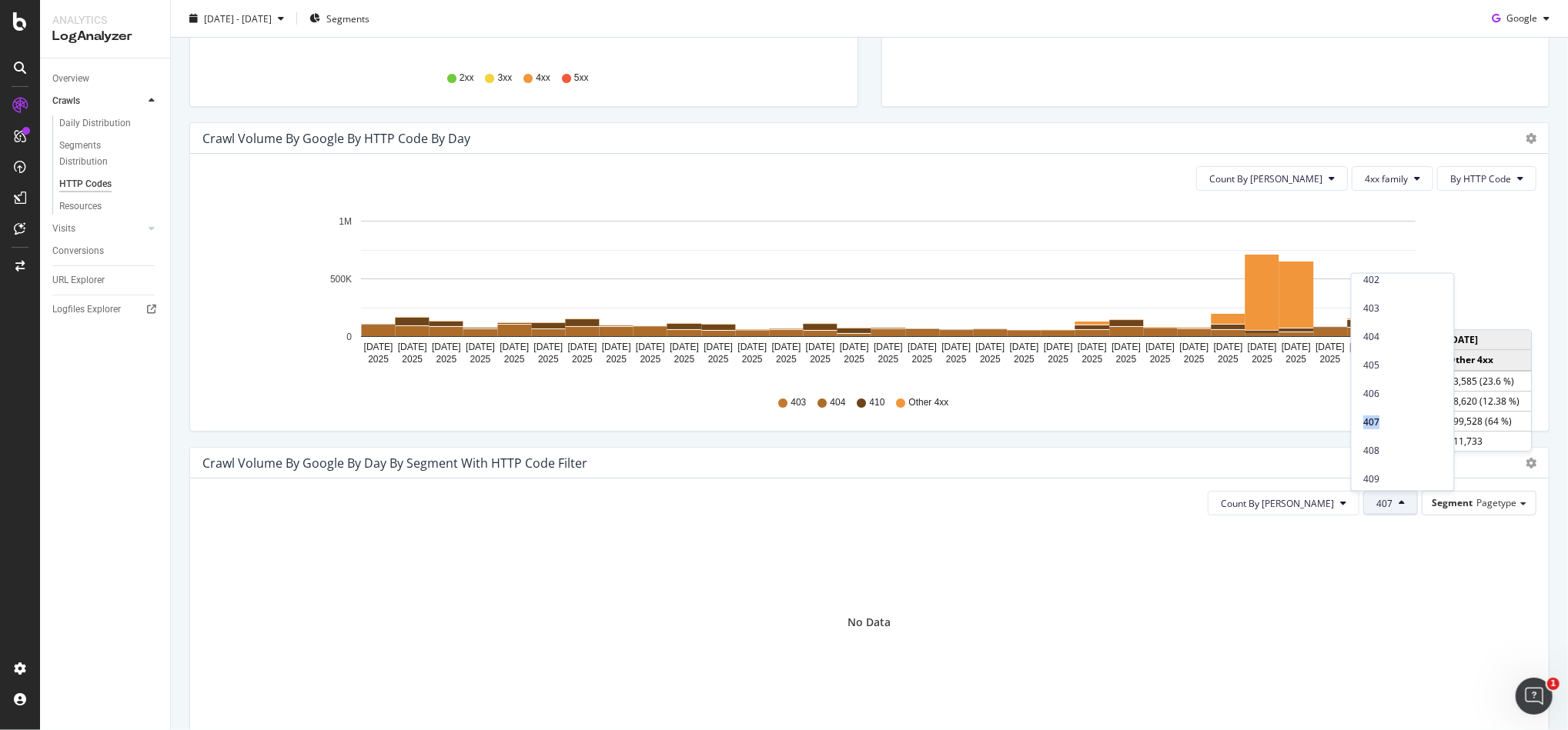
click at [1383, 389] on span "406" at bounding box center [1402, 394] width 77 height 14
click at [1383, 503] on button "406" at bounding box center [1390, 503] width 55 height 24
click at [1386, 462] on span "405" at bounding box center [1402, 468] width 77 height 14
click at [1399, 505] on icon at bounding box center [1401, 503] width 6 height 10
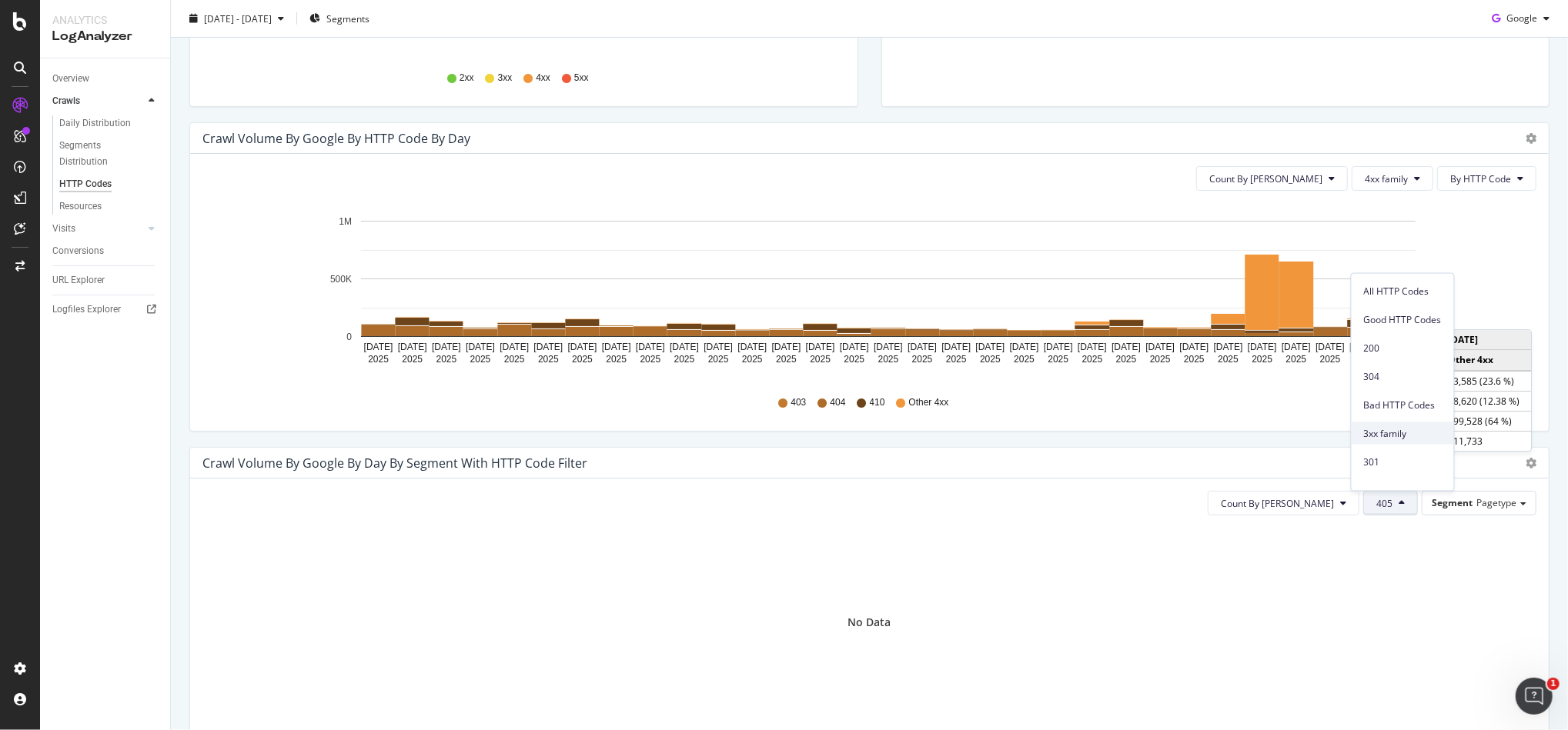
scroll to position [410, 0]
click at [1377, 282] on span "402" at bounding box center [1402, 279] width 77 height 14
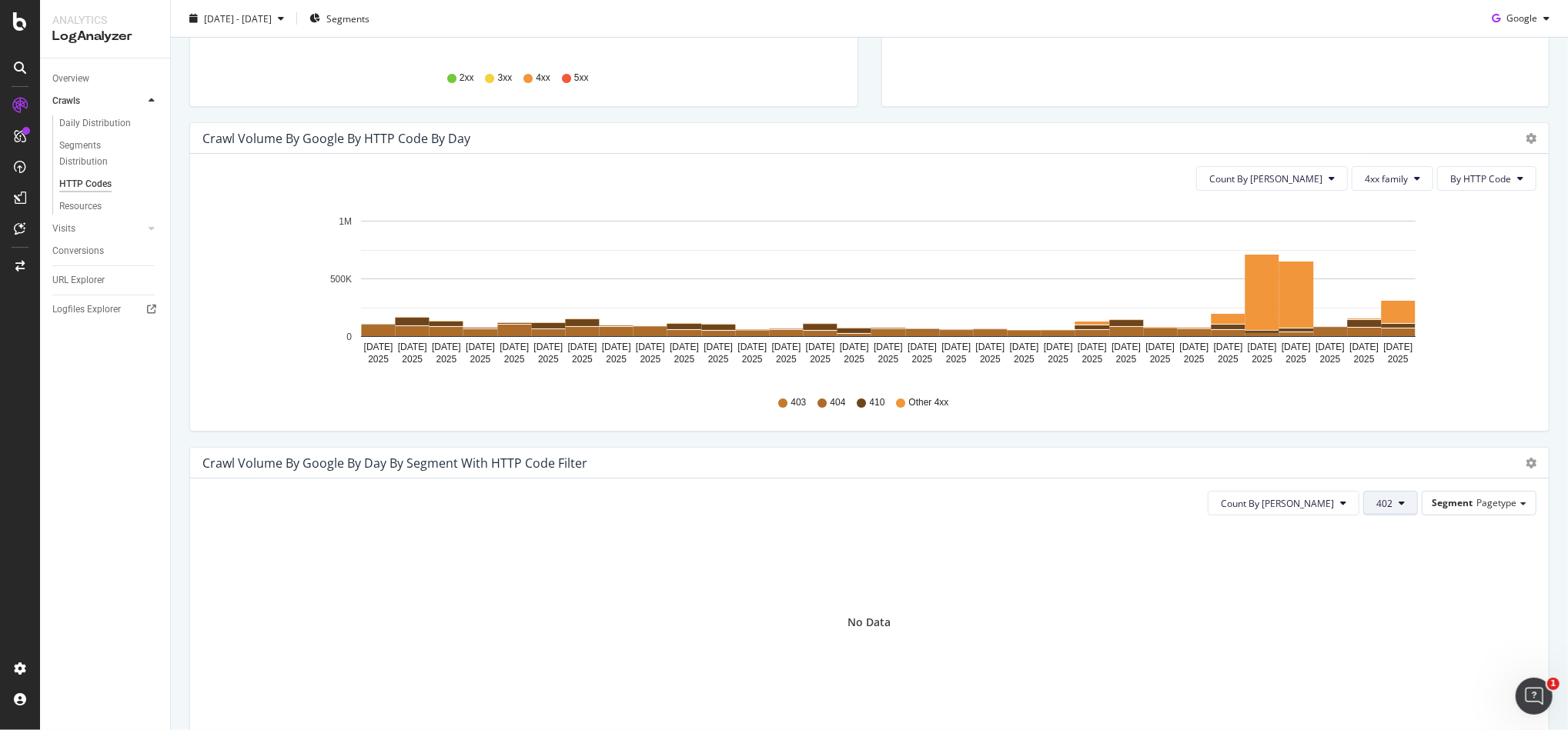
click at [1393, 498] on button "402" at bounding box center [1390, 503] width 55 height 24
click at [1405, 444] on div "401" at bounding box center [1403, 454] width 103 height 29
click at [1376, 509] on span "401" at bounding box center [1384, 503] width 17 height 13
click at [1393, 428] on span "400" at bounding box center [1402, 428] width 77 height 14
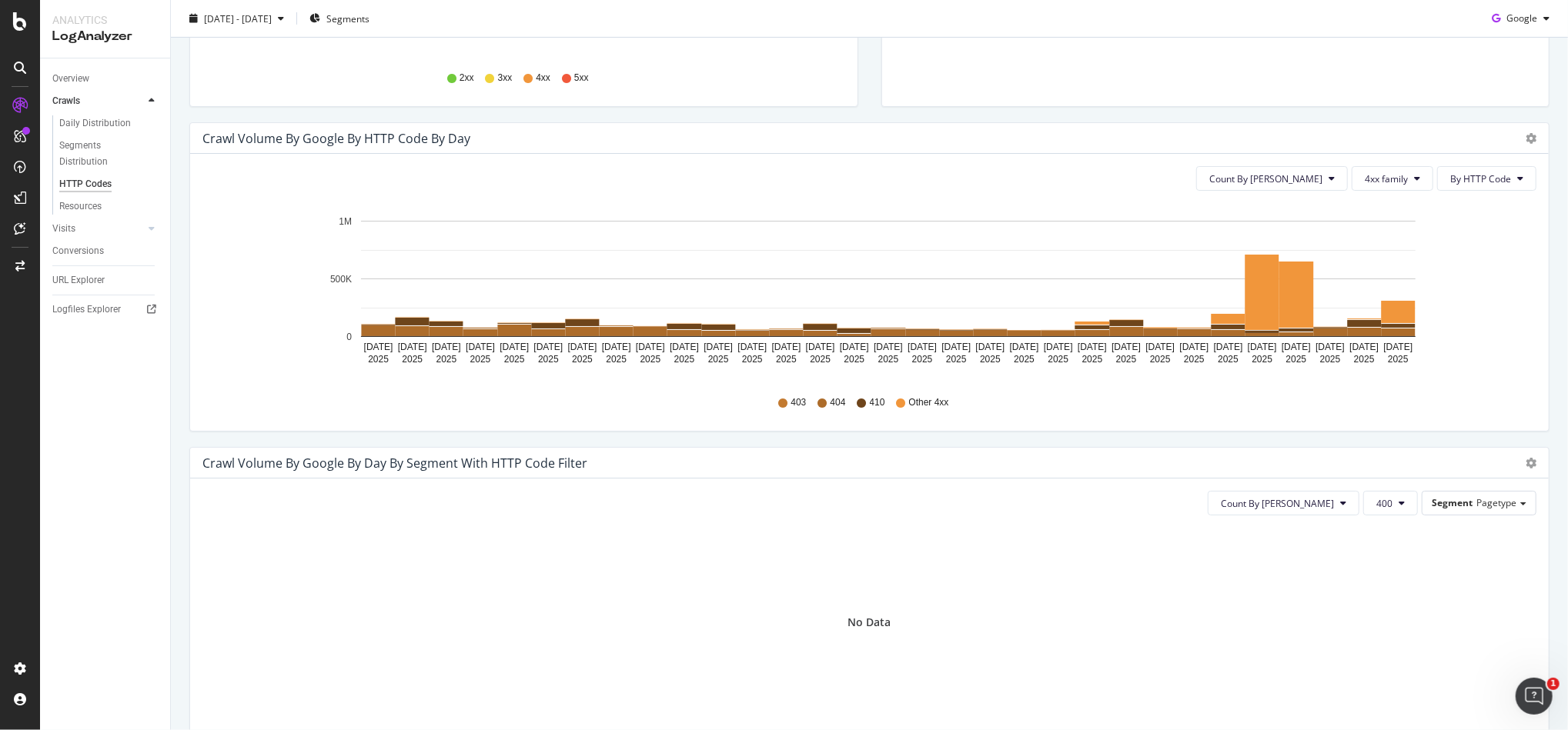
scroll to position [615, 0]
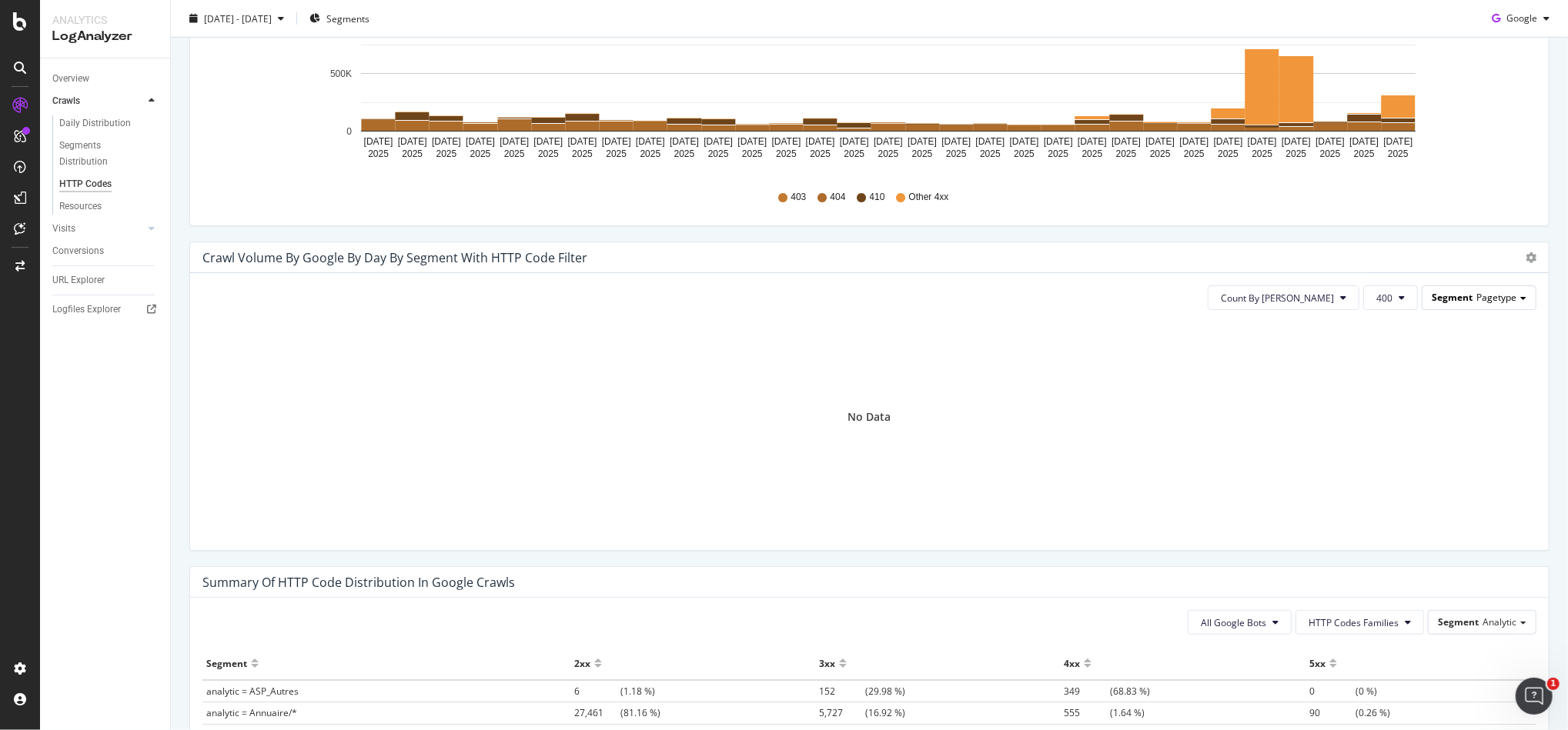
click at [1432, 302] on span "Segment" at bounding box center [1452, 297] width 41 height 13
click at [1315, 426] on div "No Data" at bounding box center [869, 417] width 1334 height 189
click at [1376, 304] on span "400" at bounding box center [1384, 298] width 17 height 13
click at [1401, 333] on span "4xx family" at bounding box center [1402, 334] width 77 height 14
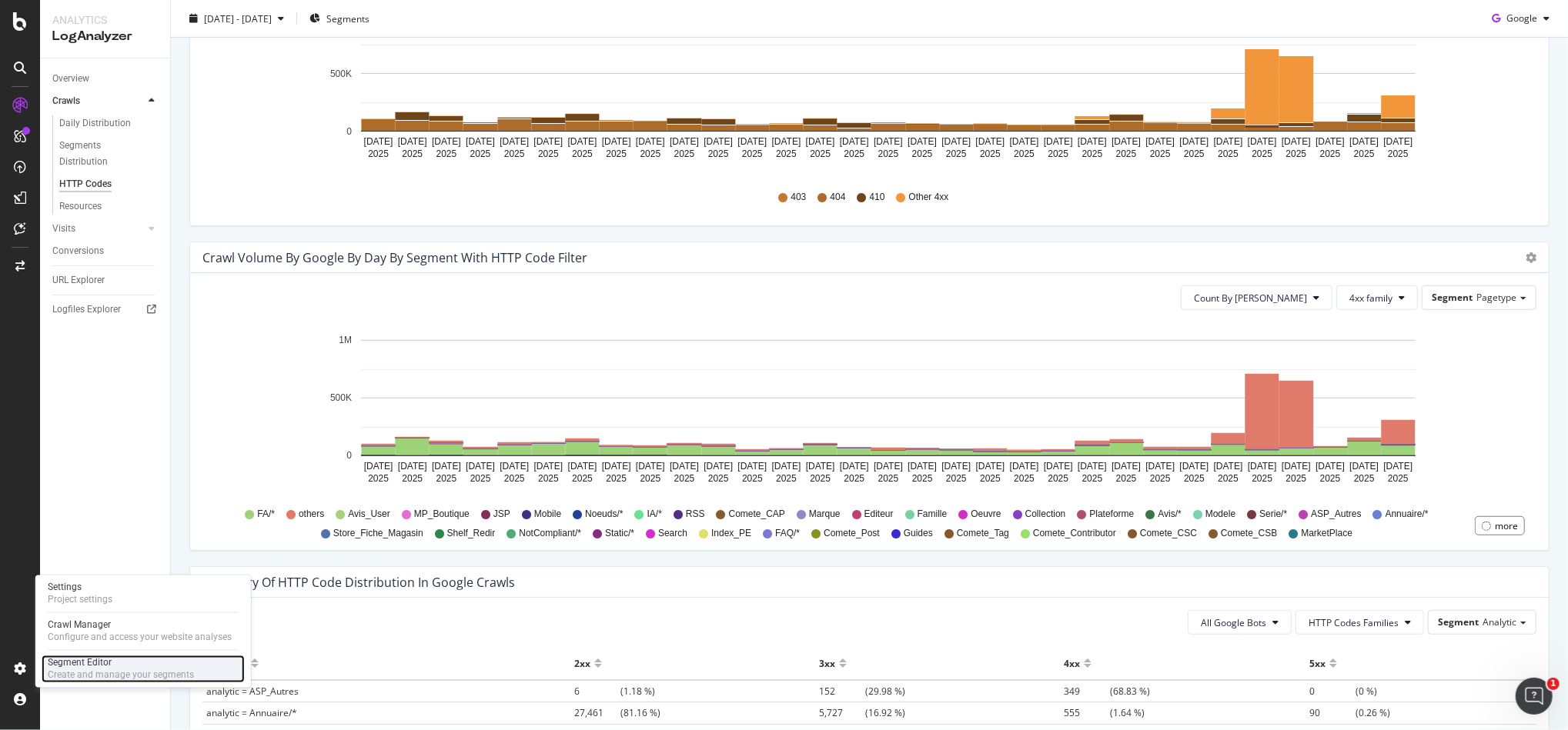
click at [62, 674] on div "Create and manage your segments" at bounding box center [121, 675] width 146 height 12
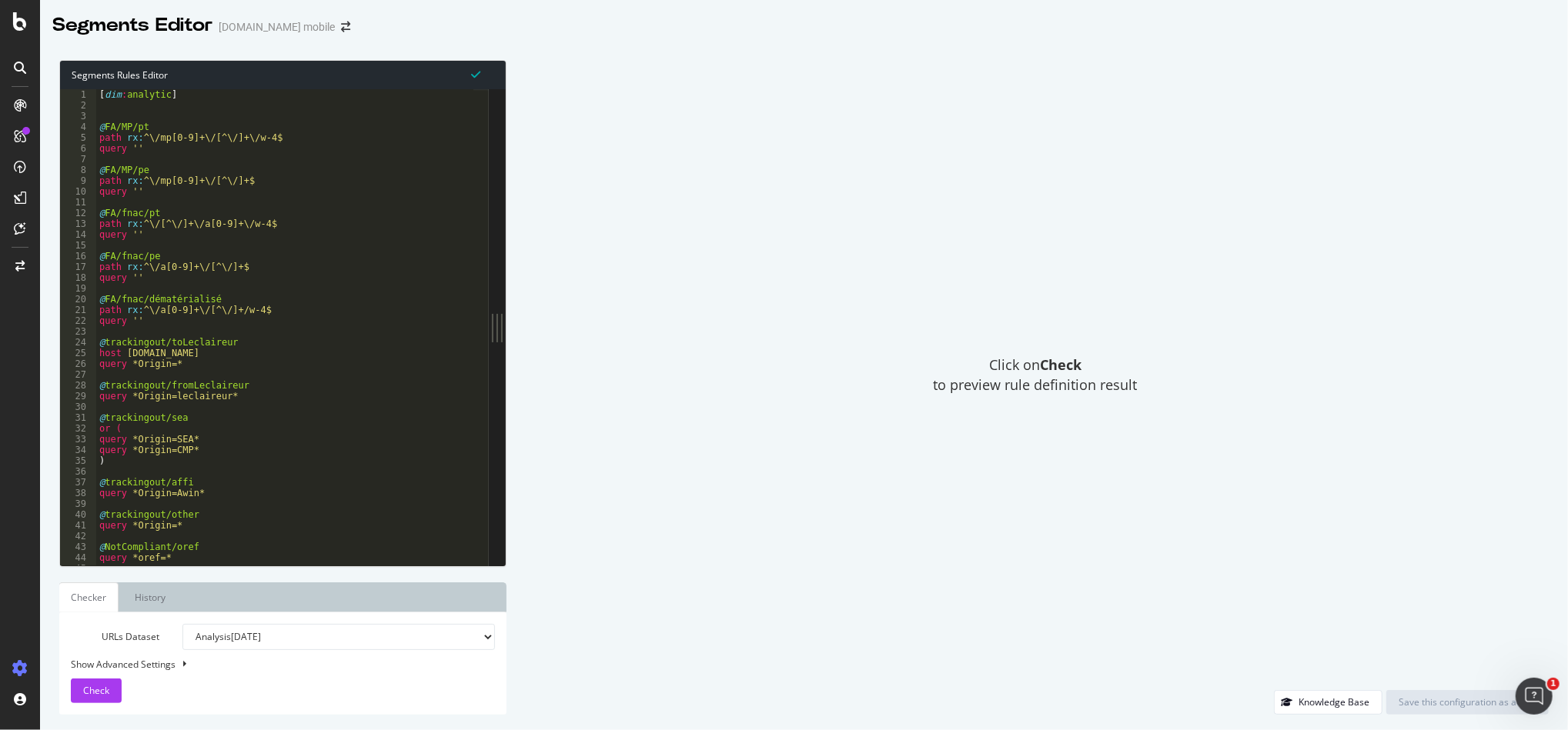
click at [334, 275] on div "[ dim : analytic ] @ FA/MP/pt path rx : ^\/mp[0-9]+\/[^\/]+\/w-4$ query '' @ FA…" at bounding box center [325, 330] width 458 height 482
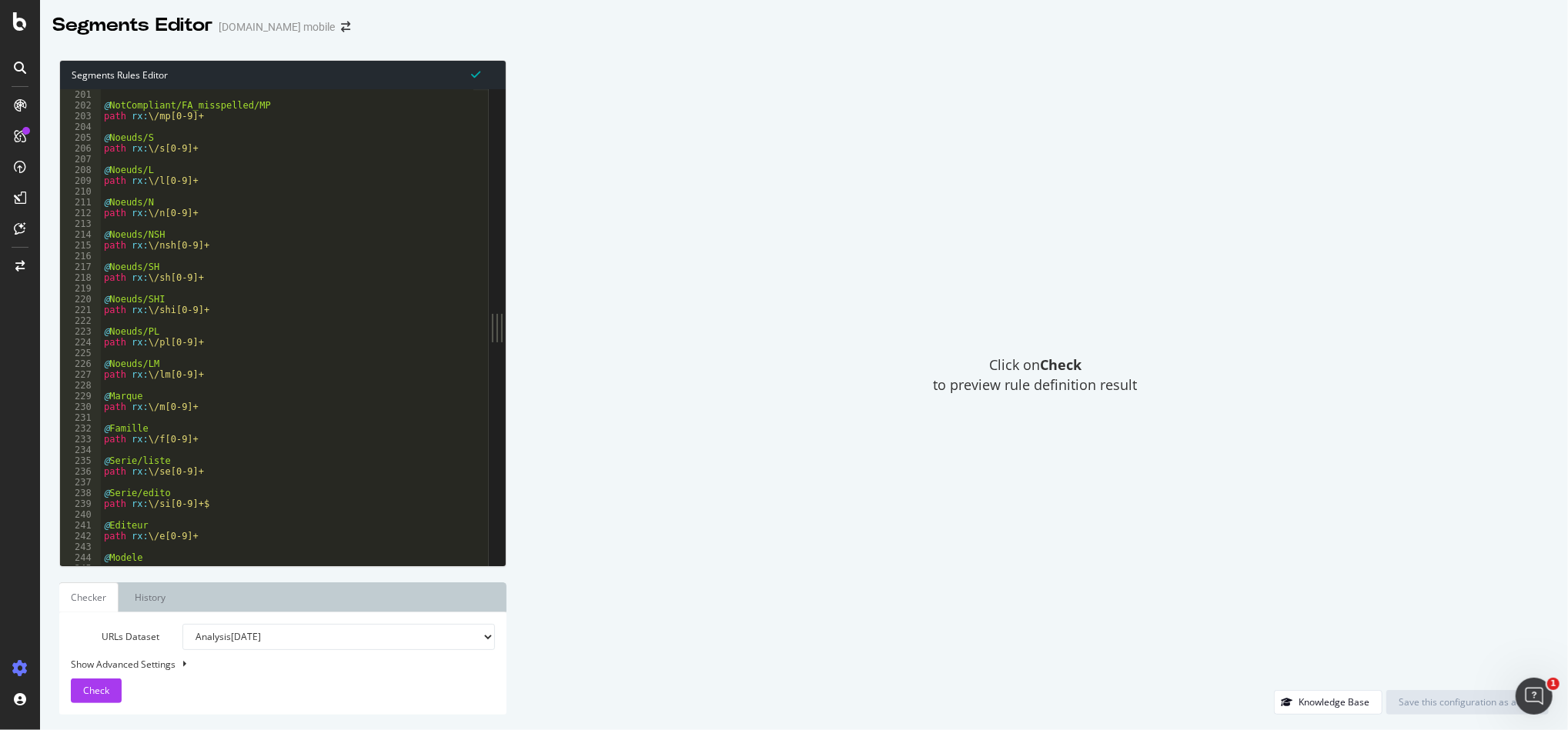
scroll to position [514, 0]
click at [351, 447] on div "path rx : \/s[0-9]+ @ Noeuds/L path rx : \/l[0-9]+ @ Noeuds/N path rx : \/n[0-9…" at bounding box center [329, 322] width 458 height 482
type textarea "path rx:\/si[0-9]+$"
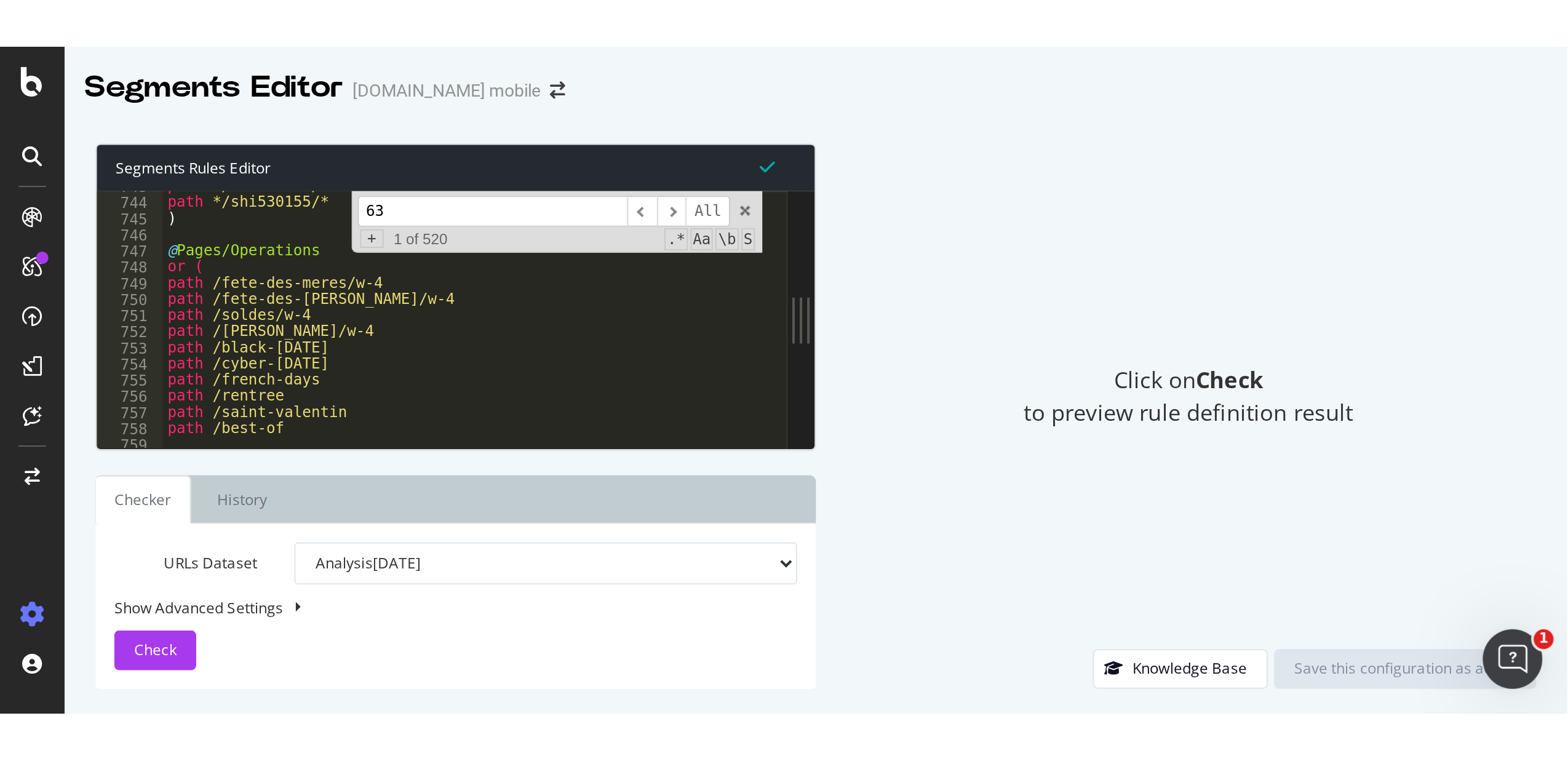
scroll to position [1484, 0]
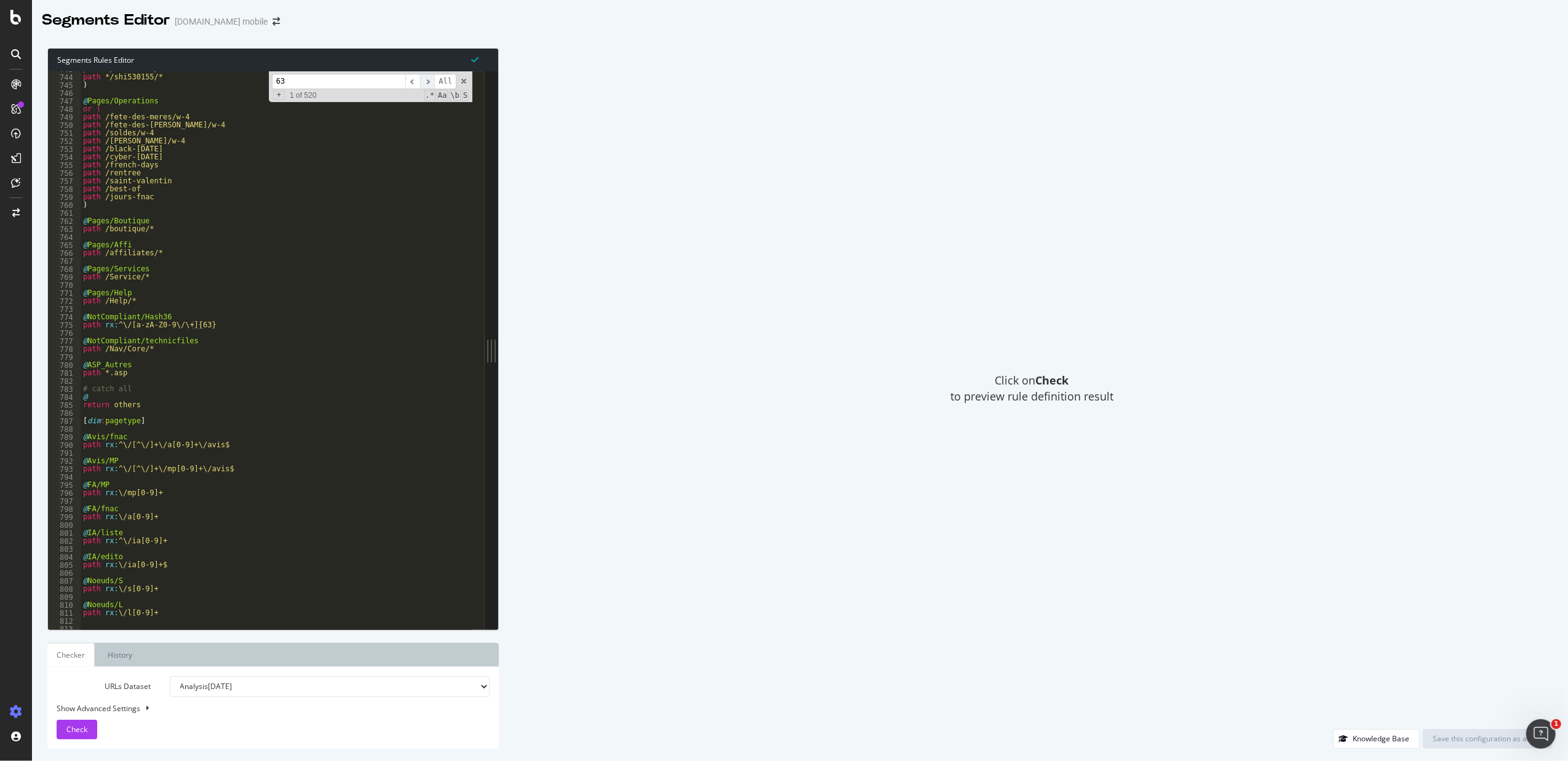
type input "63"
click at [431, 80] on span "​" at bounding box center [427, 81] width 15 height 15
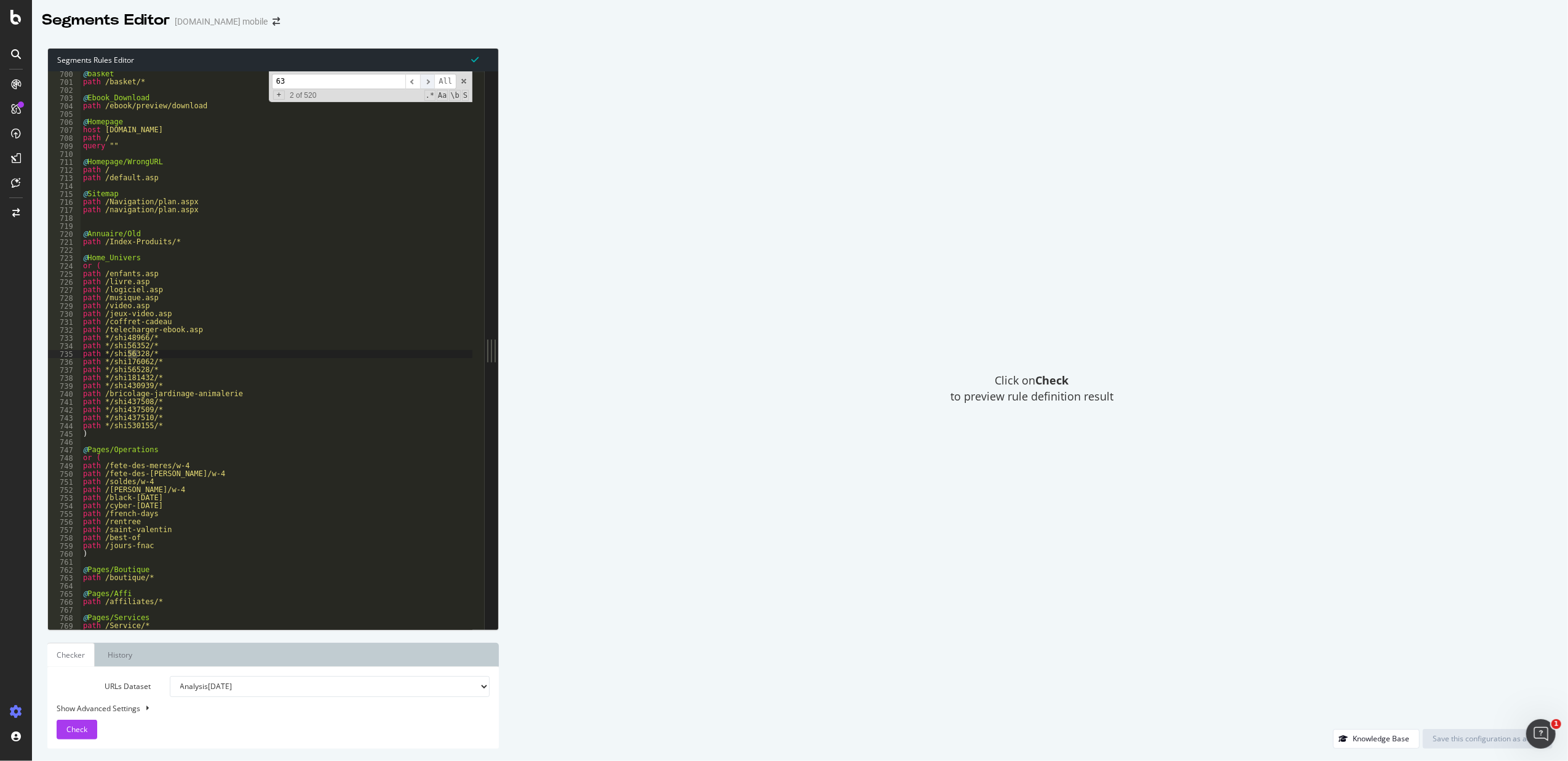
click at [429, 81] on span "​" at bounding box center [427, 81] width 15 height 15
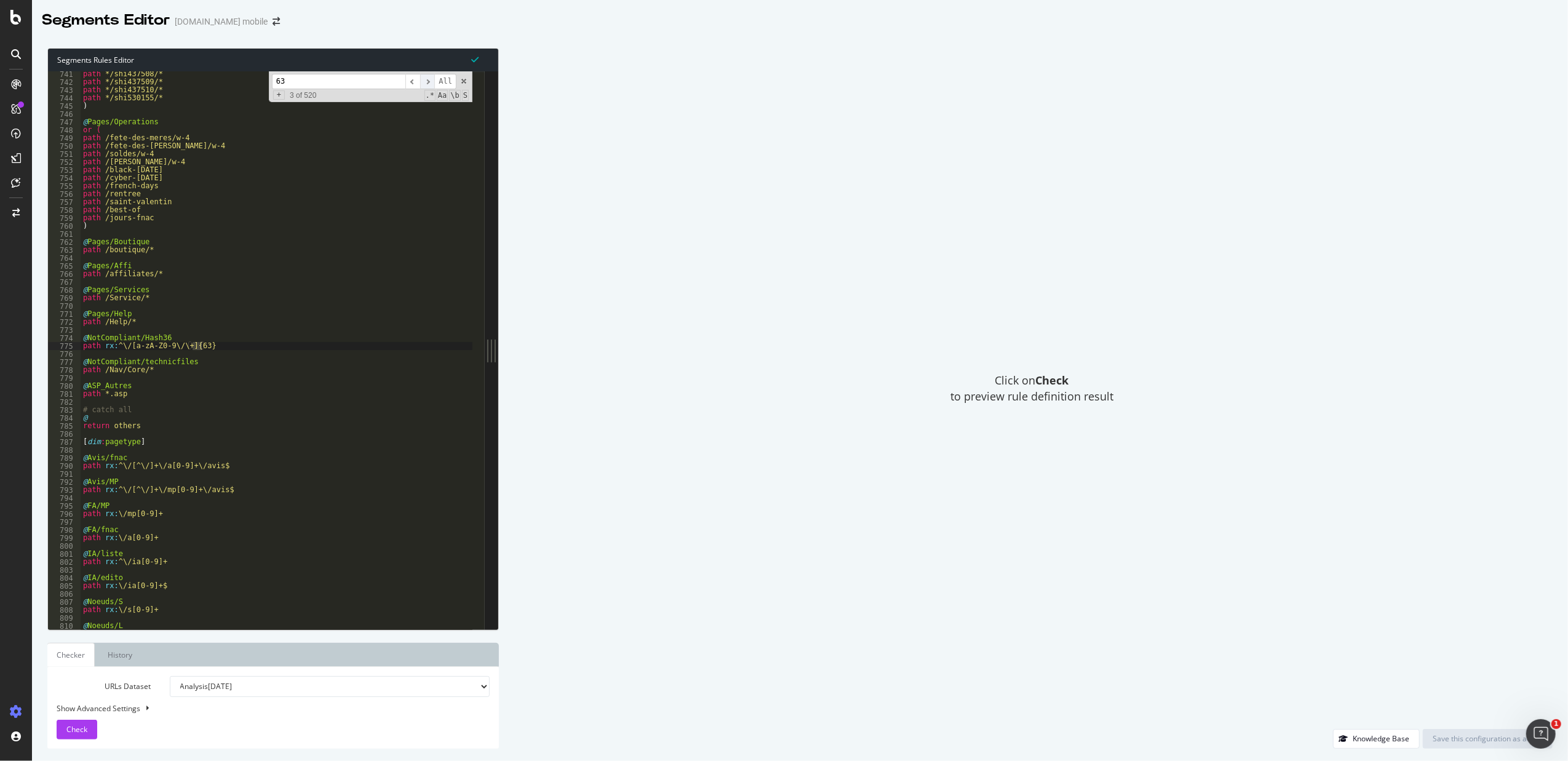
scroll to position [1480, 0]
click at [135, 345] on div "path */shi437508/* path */shi437509/* path */shi437510/* path */shi530155/* ) @…" at bounding box center [277, 357] width 392 height 573
drag, startPoint x: 170, startPoint y: 338, endPoint x: 83, endPoint y: 341, distance: 87.1
click at [83, 341] on div "path */shi437508/* path */shi437509/* path */shi437510/* path */shi530155/* ) @…" at bounding box center [277, 357] width 392 height 573
click at [236, 336] on div "path */shi437508/* path */shi437509/* path */shi437510/* path */shi530155/* ) @…" at bounding box center [277, 350] width 392 height 558
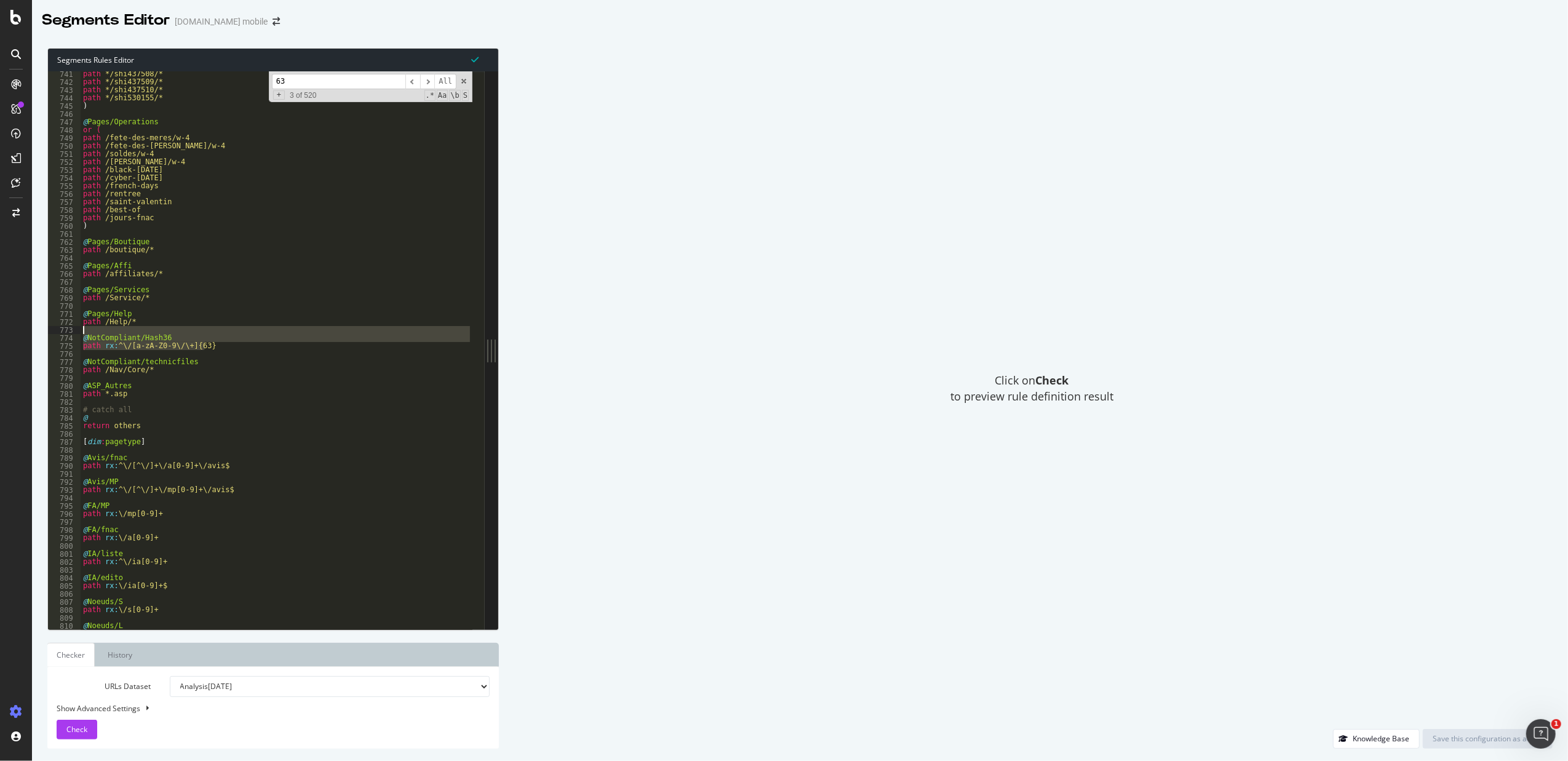
drag, startPoint x: 234, startPoint y: 345, endPoint x: 217, endPoint y: 331, distance: 22.0
click at [217, 331] on div "path */shi437508/* path */shi437509/* path */shi437510/* path */shi530155/* ) @…" at bounding box center [277, 357] width 392 height 573
click at [217, 343] on div "path */shi437508/* path */shi437509/* path */shi437510/* path */shi530155/* ) @…" at bounding box center [277, 350] width 392 height 558
type textarea "path rx:^\/[a-zA-Z0-9\/\+]{63}"
drag, startPoint x: 177, startPoint y: 345, endPoint x: 170, endPoint y: 345, distance: 7.0
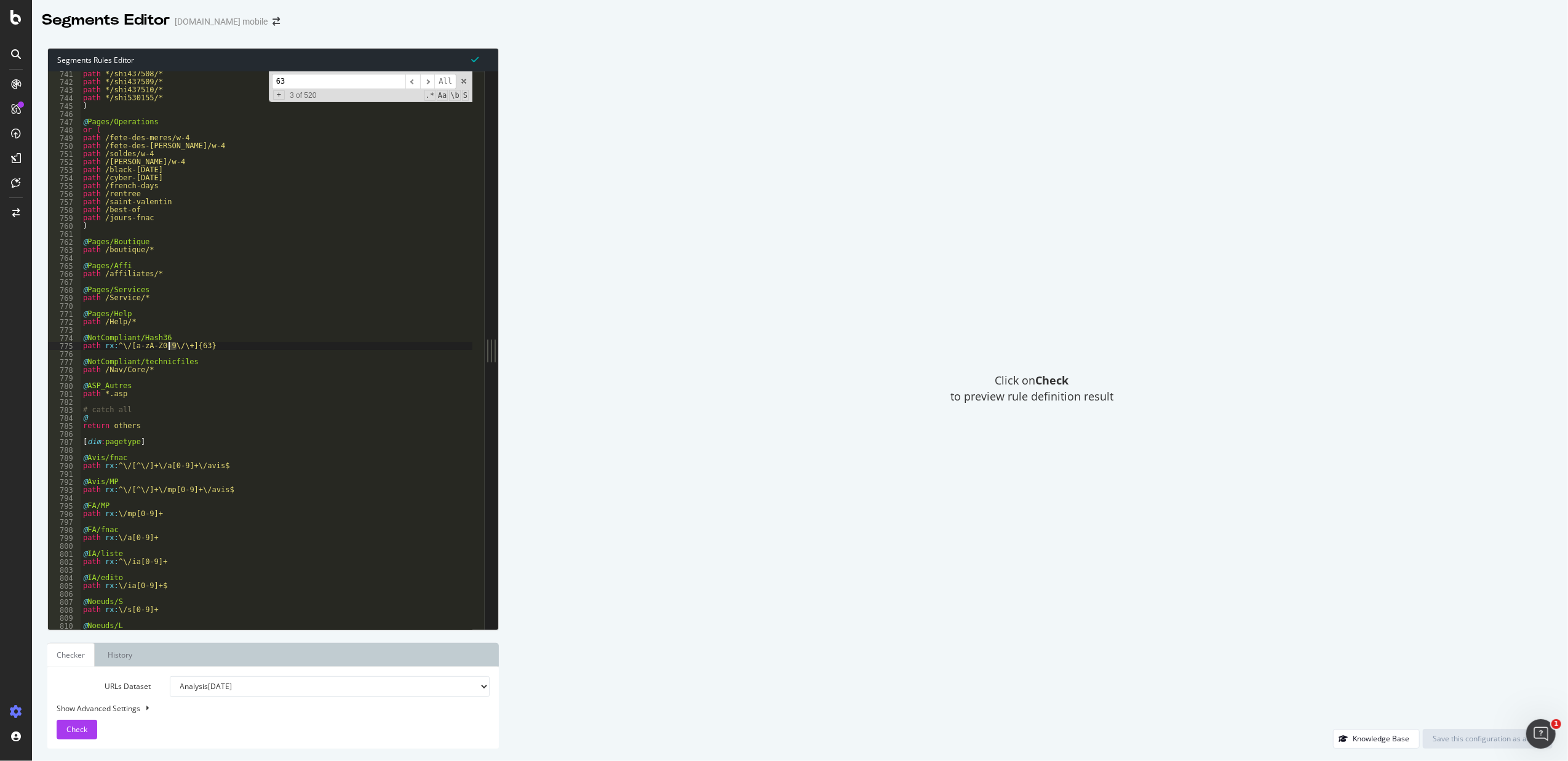
click at [170, 345] on div "path */shi437508/* path */shi437509/* path */shi437510/* path */shi530155/* ) @…" at bounding box center [277, 357] width 392 height 573
click at [156, 333] on div "path */shi437508/* path */shi437509/* path */shi437510/* path */shi530155/* ) @…" at bounding box center [277, 357] width 392 height 573
click at [158, 338] on div "path */shi437508/* path */shi437509/* path */shi437510/* path */shi530155/* ) @…" at bounding box center [277, 357] width 392 height 573
type textarea "@NotCompliant/Hash36"
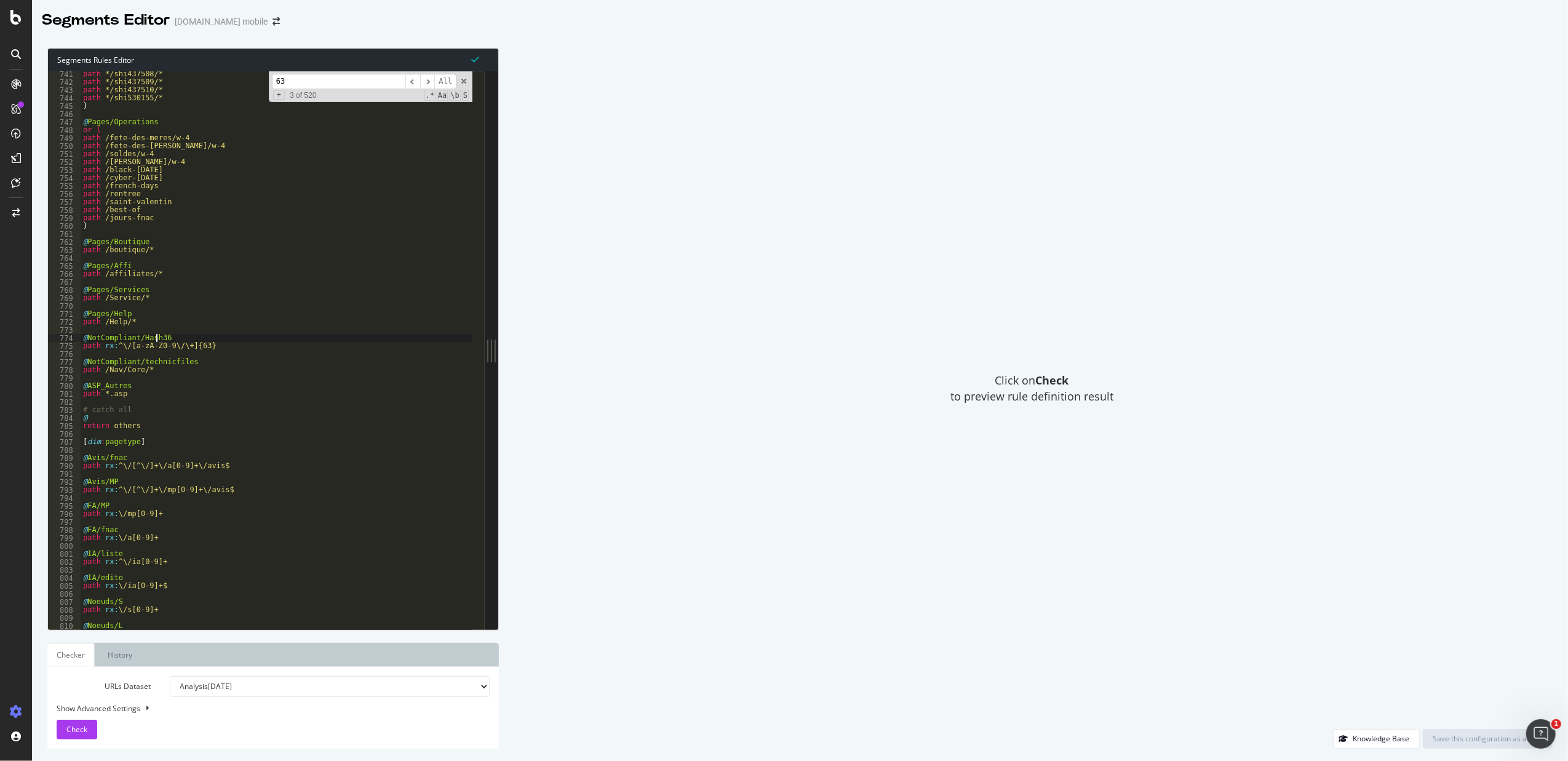
click at [158, 338] on div "path */shi437508/* path */shi437509/* path */shi437510/* path */shi530155/* ) @…" at bounding box center [277, 357] width 392 height 573
drag, startPoint x: 323, startPoint y: 79, endPoint x: 267, endPoint y: 79, distance: 56.0
click at [267, 79] on div "path */shi437508/* path */shi437509/* path */shi437510/* path */shi530155/* ) @…" at bounding box center [277, 350] width 392 height 558
paste input "Hash36"
type input "Hash36"
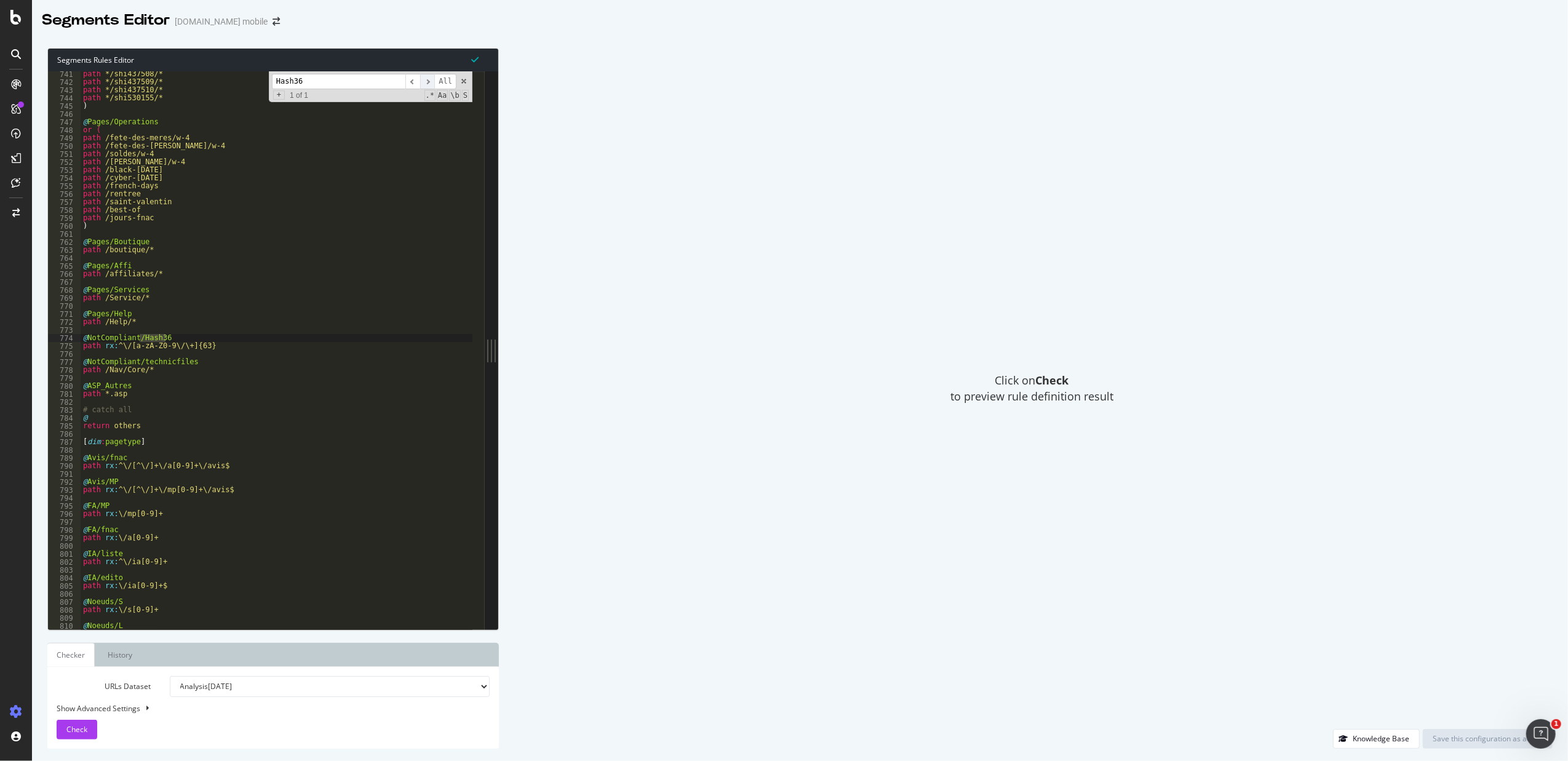
click at [433, 84] on span "​" at bounding box center [427, 81] width 15 height 15
click at [432, 83] on span "​" at bounding box center [427, 81] width 15 height 15
click at [431, 83] on span "​" at bounding box center [427, 81] width 15 height 15
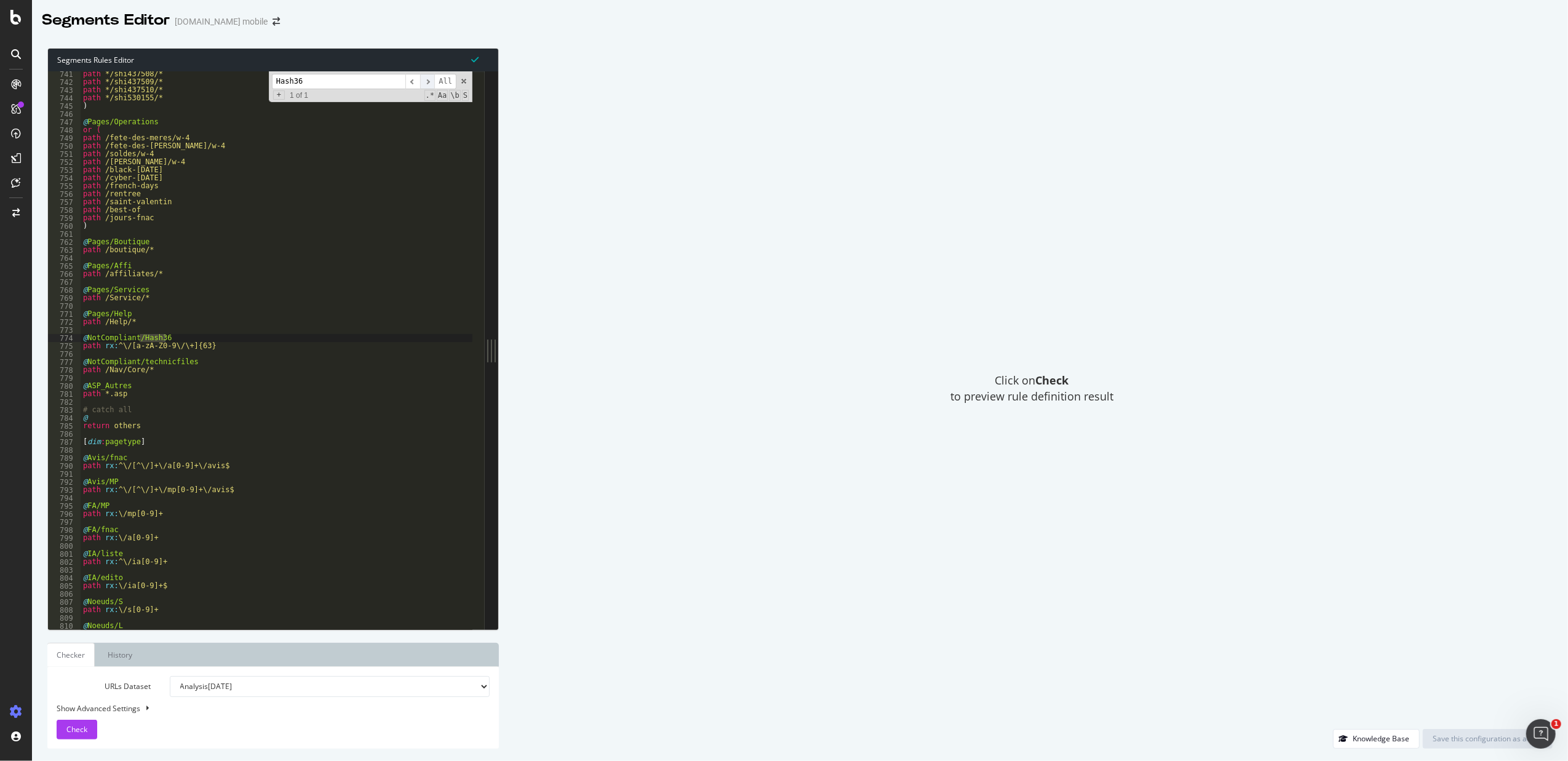
click at [429, 85] on span "​" at bounding box center [427, 81] width 15 height 15
click at [183, 341] on div "path */shi437508/* path */shi437509/* path */shi437510/* path */shi530155/* ) @…" at bounding box center [277, 350] width 392 height 558
click at [166, 348] on div "path */shi437508/* path */shi437509/* path */shi437510/* path */shi530155/* ) @…" at bounding box center [277, 357] width 392 height 573
type textarea "path rx:^\/[a-zA-Z0-9\/\+]{63}"
click at [174, 346] on div "path */shi437508/* path */shi437509/* path */shi437510/* path */shi530155/* ) @…" at bounding box center [277, 357] width 392 height 573
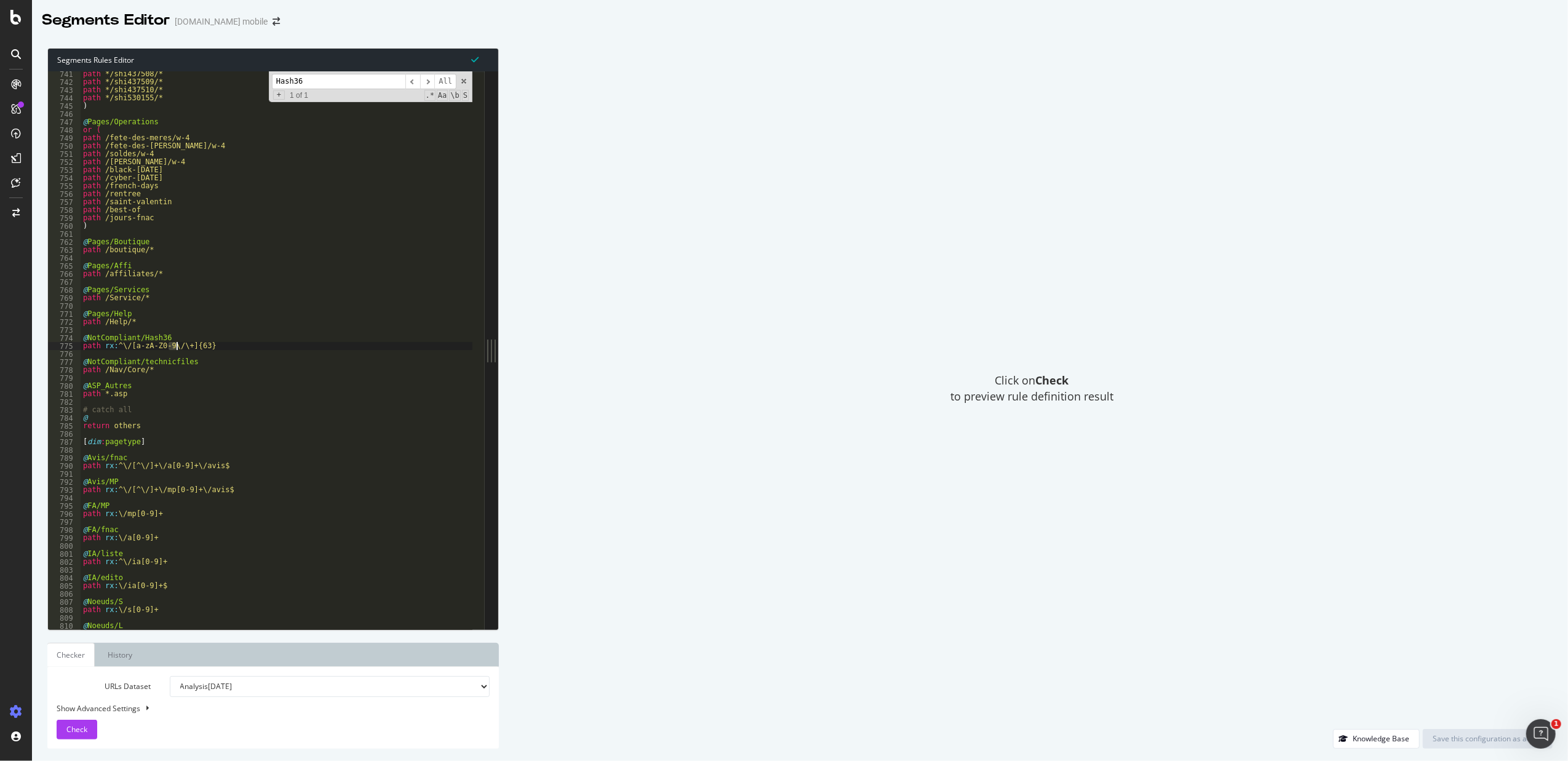
drag, startPoint x: 167, startPoint y: 345, endPoint x: 175, endPoint y: 346, distance: 8.1
click at [175, 346] on div "path */shi437508/* path */shi437509/* path */shi437510/* path */shi530155/* ) @…" at bounding box center [277, 357] width 392 height 573
drag, startPoint x: 178, startPoint y: 350, endPoint x: 178, endPoint y: 358, distance: 8.0
click at [178, 350] on div "path */shi437508/* path */shi437509/* path */shi437510/* path */shi530155/* ) @…" at bounding box center [277, 350] width 392 height 558
drag, startPoint x: 172, startPoint y: 348, endPoint x: 180, endPoint y: 352, distance: 8.9
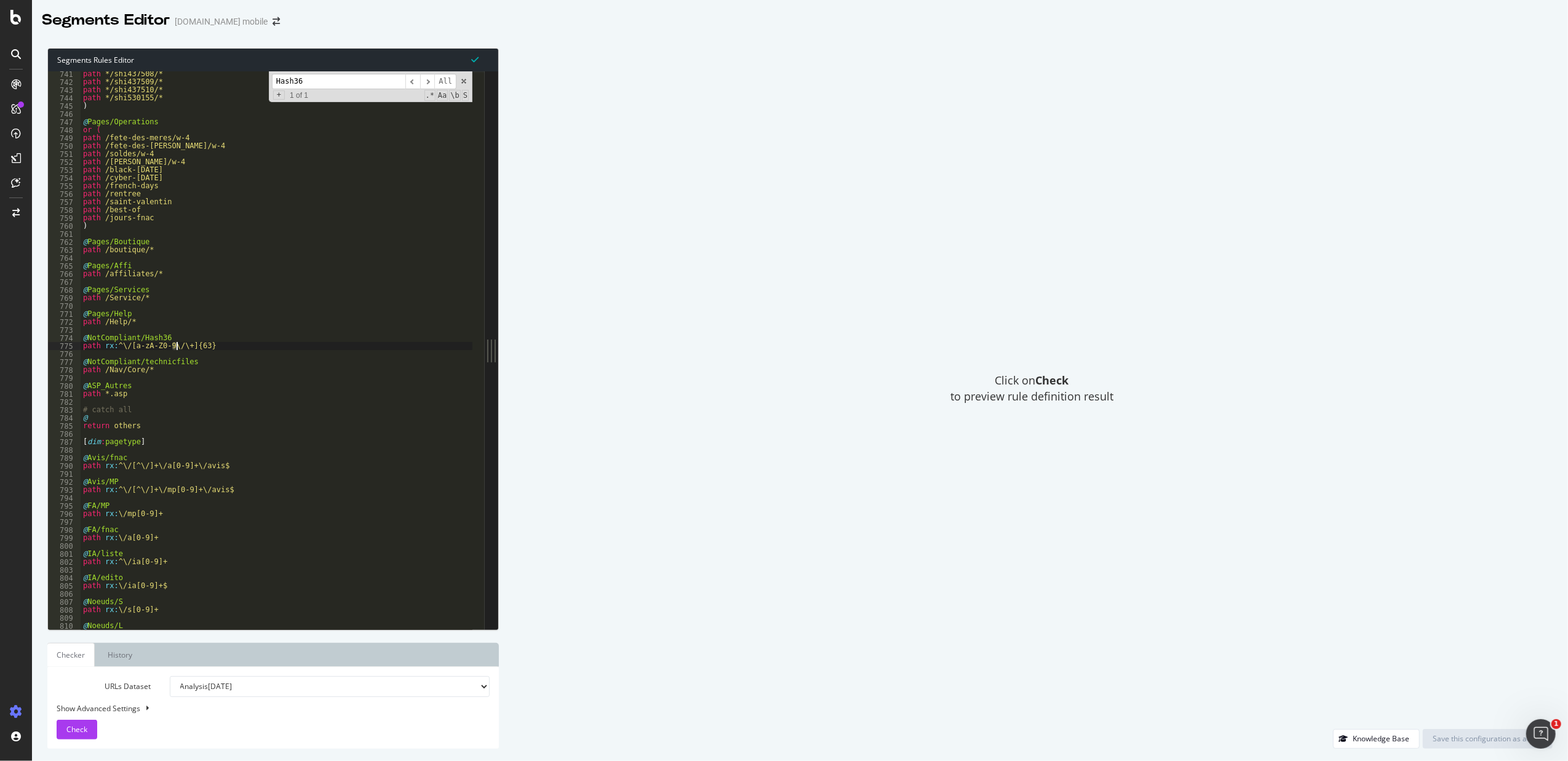
click at [179, 350] on div "path */shi437508/* path */shi437509/* path */shi437510/* path */shi530155/* ) @…" at bounding box center [277, 357] width 392 height 573
click at [183, 353] on div "path */shi437508/* path */shi437509/* path */shi437510/* path */shi530155/* ) @…" at bounding box center [277, 357] width 392 height 573
click at [188, 346] on div "path */shi437508/* path */shi437509/* path */shi437510/* path */shi530155/* ) @…" at bounding box center [277, 357] width 392 height 573
drag, startPoint x: 182, startPoint y: 343, endPoint x: 166, endPoint y: 345, distance: 16.1
click at [166, 345] on div "path */shi437508/* path */shi437509/* path */shi437510/* path */shi530155/* ) @…" at bounding box center [277, 357] width 392 height 573
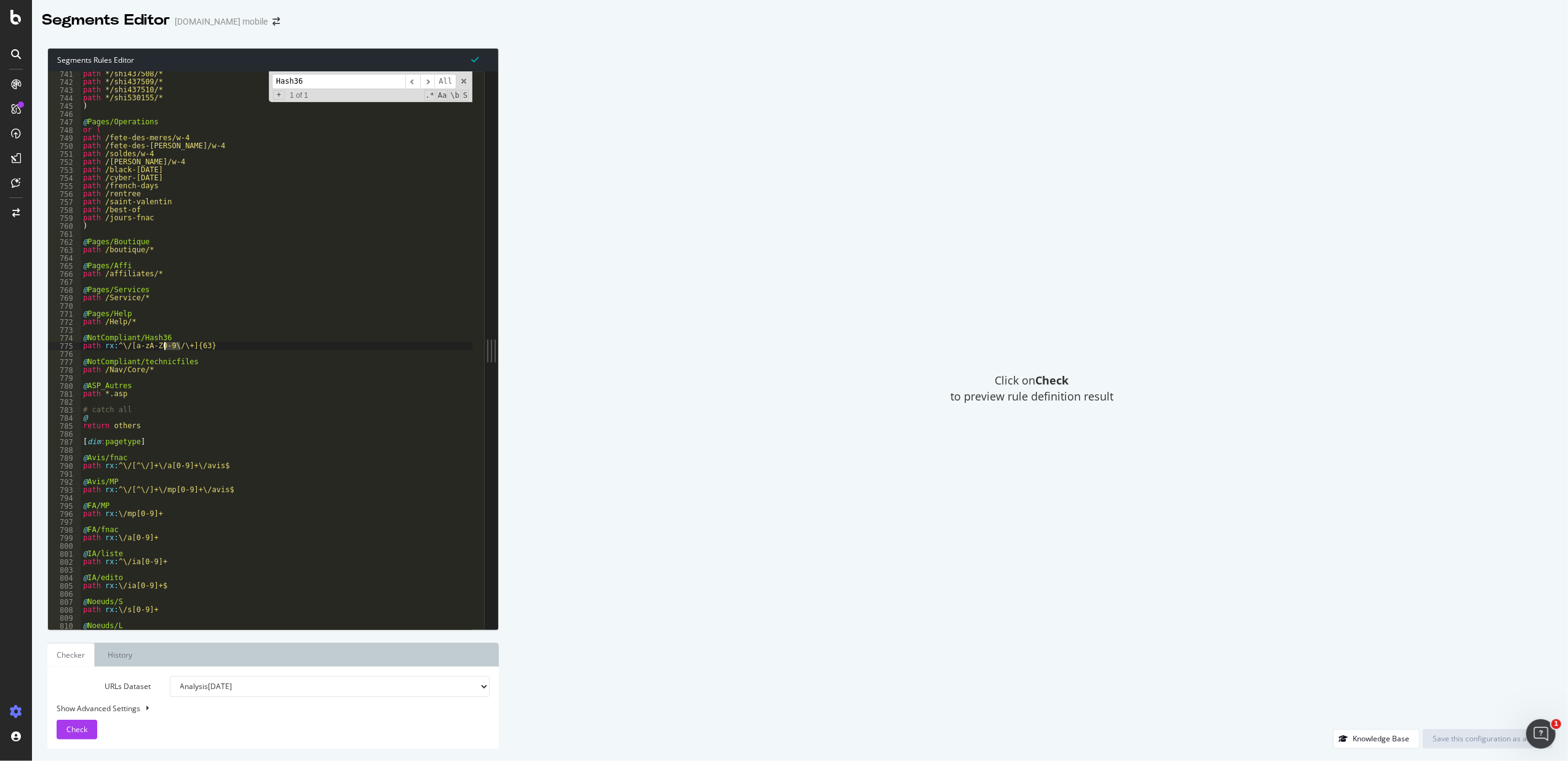
click at [175, 343] on div "path */shi437508/* path */shi437509/* path */shi437510/* path */shi530155/* ) @…" at bounding box center [277, 350] width 392 height 558
click at [212, 343] on div "path */shi437508/* path */shi437509/* path */shi437510/* path */shi530155/* ) @…" at bounding box center [277, 357] width 392 height 573
drag, startPoint x: 202, startPoint y: 346, endPoint x: 170, endPoint y: 346, distance: 32.0
click at [170, 346] on div "path */shi437508/* path */shi437509/* path */shi437510/* path */shi530155/* ) @…" at bounding box center [277, 357] width 392 height 573
drag, startPoint x: 228, startPoint y: 350, endPoint x: 112, endPoint y: 350, distance: 116.0
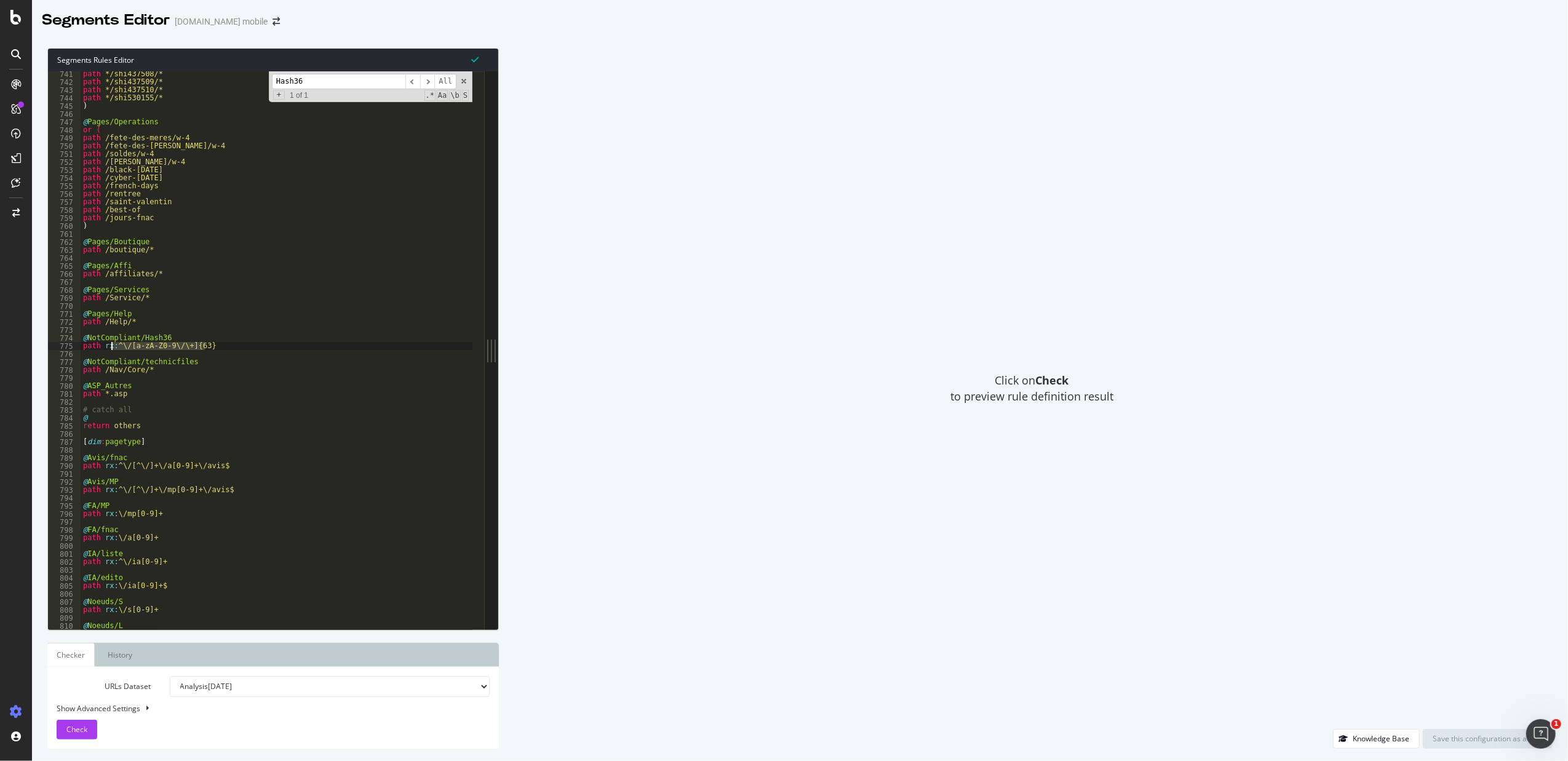
click at [112, 350] on div "path */shi437508/* path */shi437509/* path */shi437510/* path */shi530155/* ) @…" at bounding box center [277, 357] width 392 height 573
click at [210, 347] on div "path */shi437508/* path */shi437509/* path */shi437510/* path */shi530155/* ) @…" at bounding box center [277, 350] width 392 height 558
click at [193, 343] on div "path */shi437508/* path */shi437509/* path */shi437510/* path */shi530155/* ) @…" at bounding box center [277, 357] width 392 height 573
type textarea "path rx:^\/[a-zA-Z0-9\/\+]{62,63}"
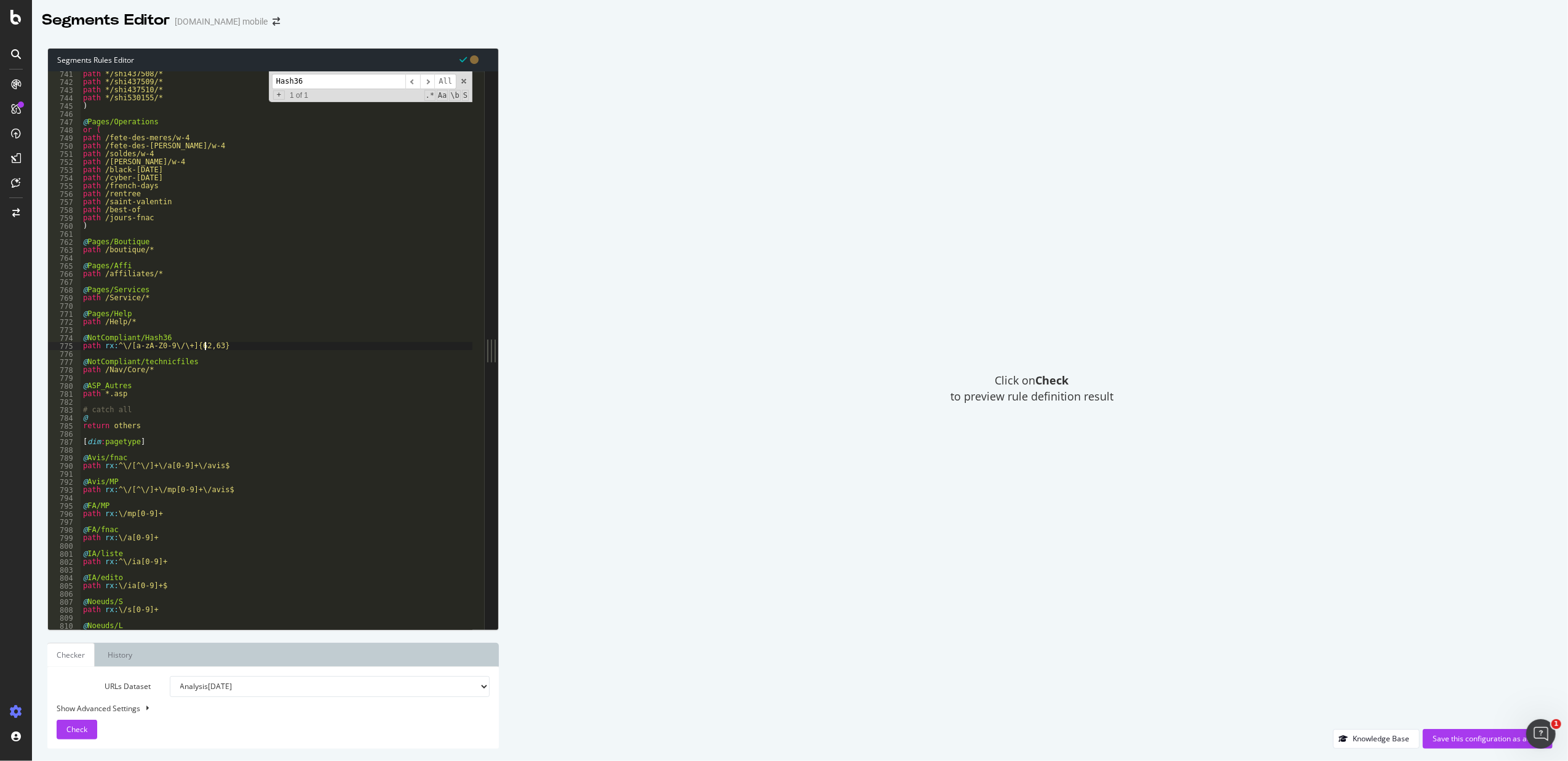
click at [260, 332] on div "path */shi437508/* path */shi437509/* path */shi437510/* path */shi530155/* ) @…" at bounding box center [277, 357] width 392 height 573
click at [261, 352] on div "path */shi437508/* path */shi437509/* path */shi437510/* path */shi530155/* ) @…" at bounding box center [277, 357] width 392 height 573
click at [261, 343] on div "path */shi437508/* path */shi437509/* path */shi437510/* path */shi530155/* ) @…" at bounding box center [277, 357] width 392 height 573
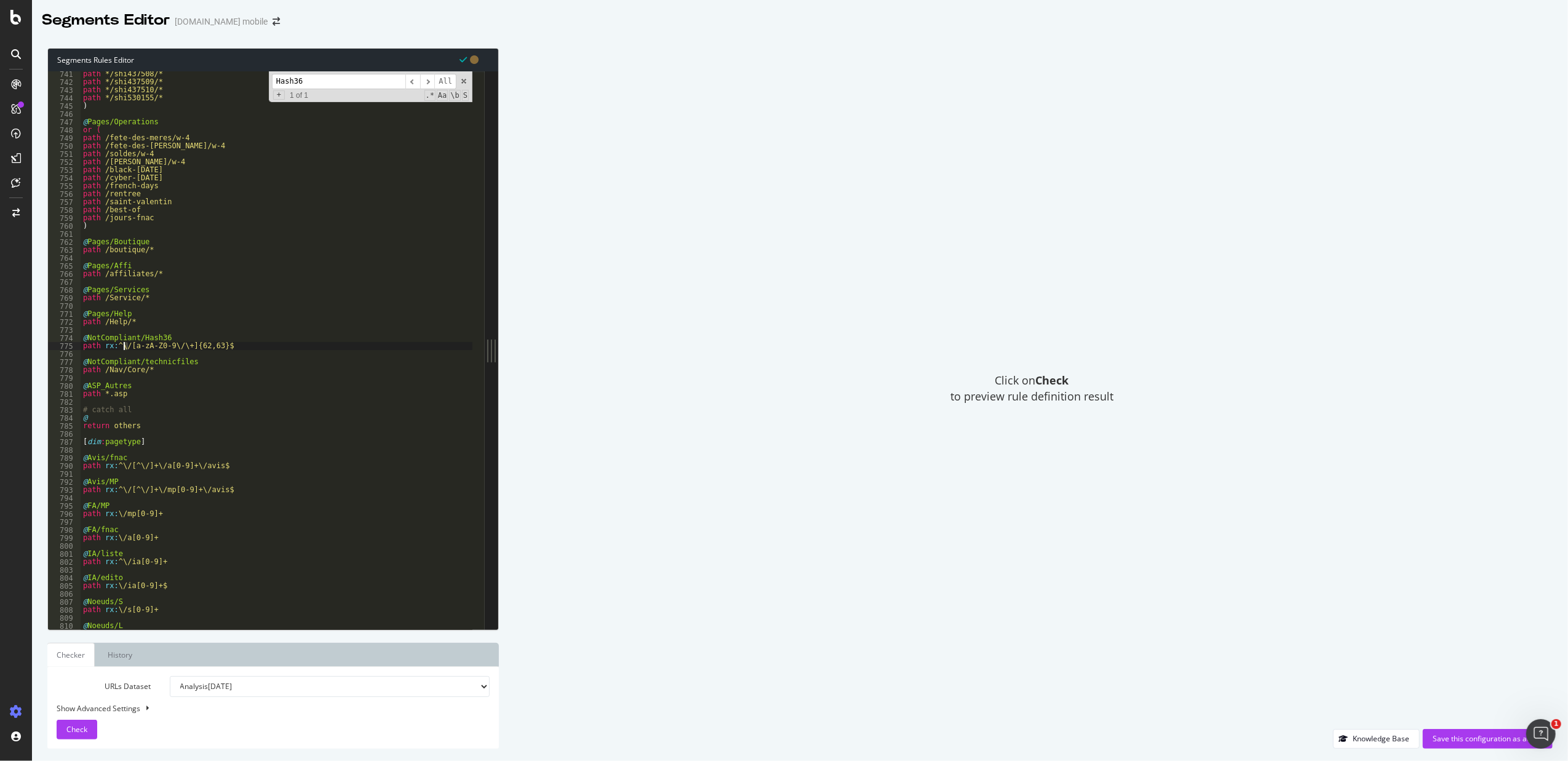
click at [126, 347] on div "path */shi437508/* path */shi437509/* path */shi437510/* path */shi530155/* ) @…" at bounding box center [277, 357] width 392 height 573
click at [119, 345] on div "path */shi437508/* path */shi437509/* path */shi437510/* path */shi530155/* ) @…" at bounding box center [277, 357] width 392 height 573
drag, startPoint x: 115, startPoint y: 345, endPoint x: 129, endPoint y: 345, distance: 14.0
click at [129, 345] on div "path */shi437508/* path */shi437509/* path */shi437510/* path */shi530155/* ) @…" at bounding box center [277, 357] width 392 height 573
click at [117, 341] on div "path */shi437508/* path */shi437509/* path */shi437510/* path */shi530155/* ) @…" at bounding box center [277, 357] width 392 height 573
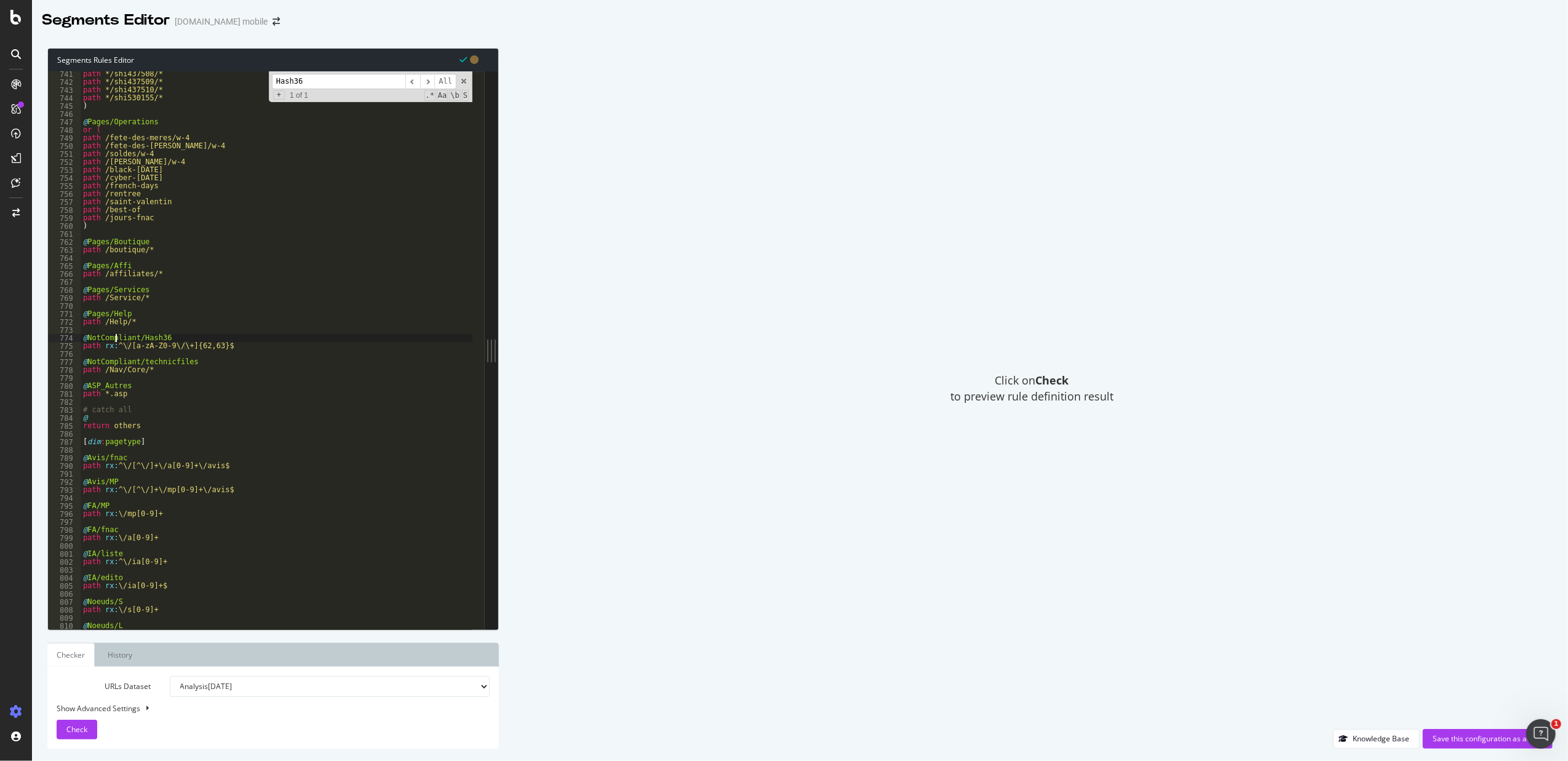
scroll to position [0, 6]
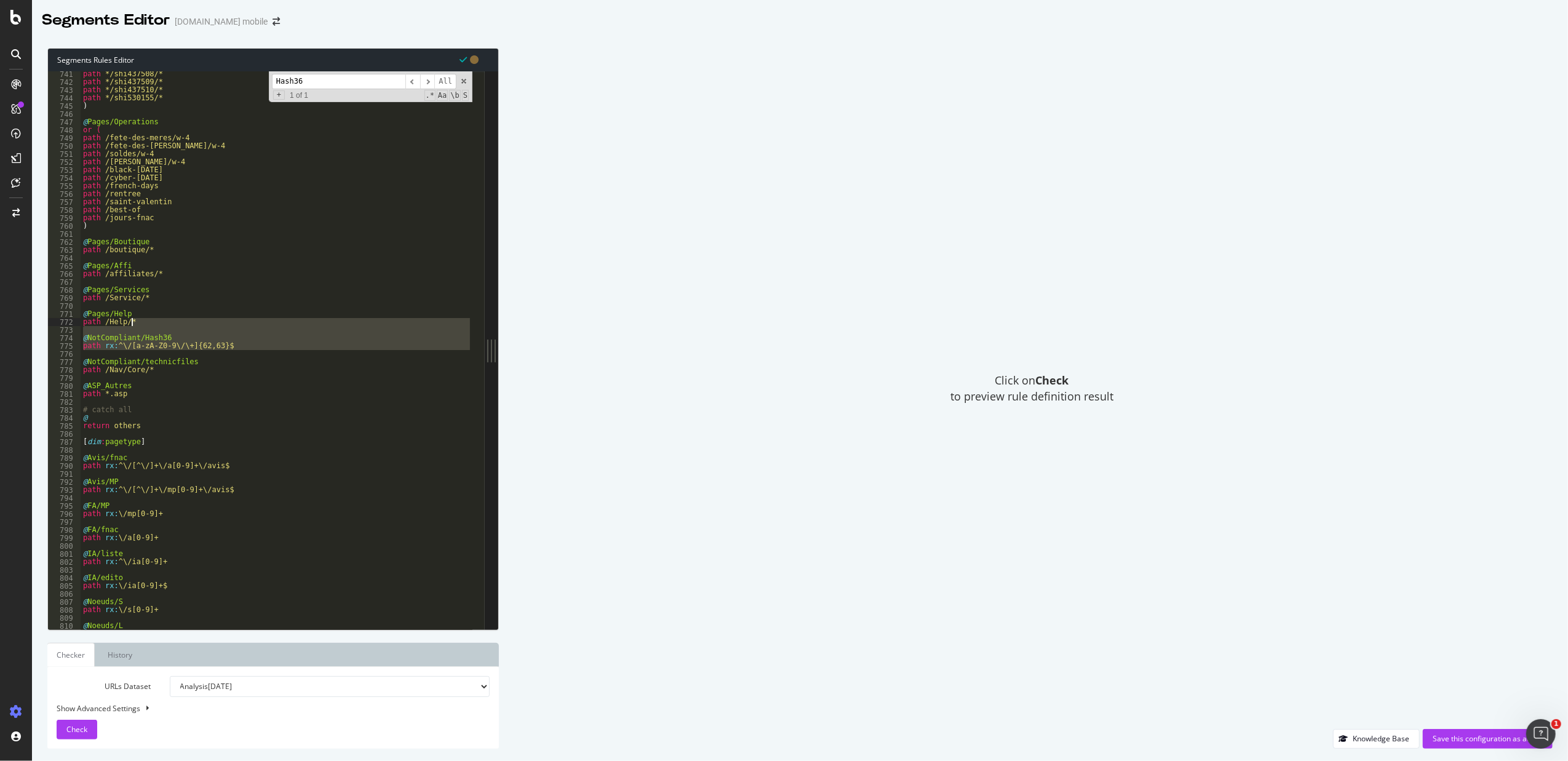
drag, startPoint x: 256, startPoint y: 352, endPoint x: 237, endPoint y: 326, distance: 32.2
click at [237, 326] on div "path */shi437508/* path */shi437509/* path */shi437510/* path */shi530155/* ) @…" at bounding box center [277, 357] width 392 height 573
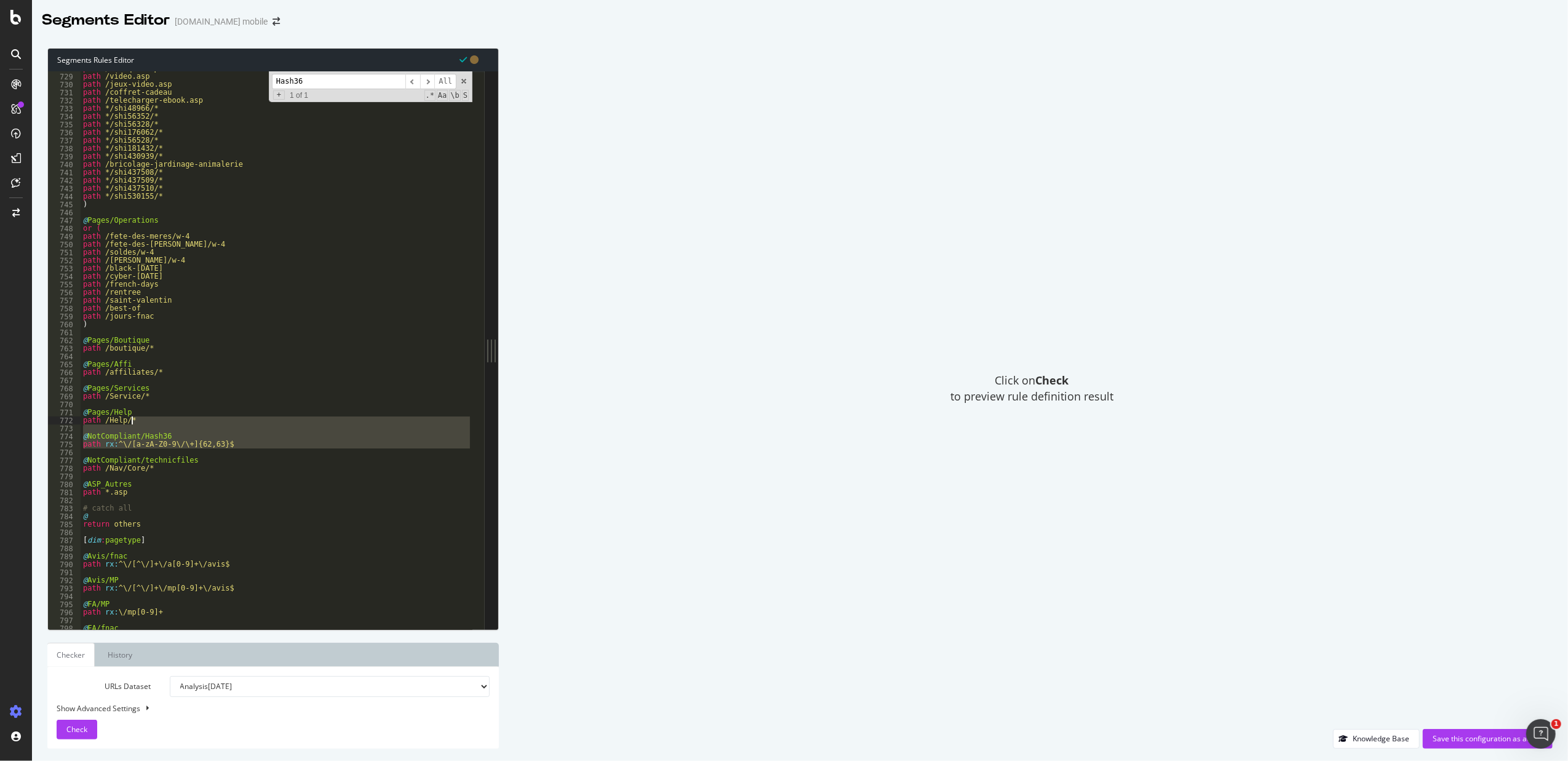
scroll to position [1467, 0]
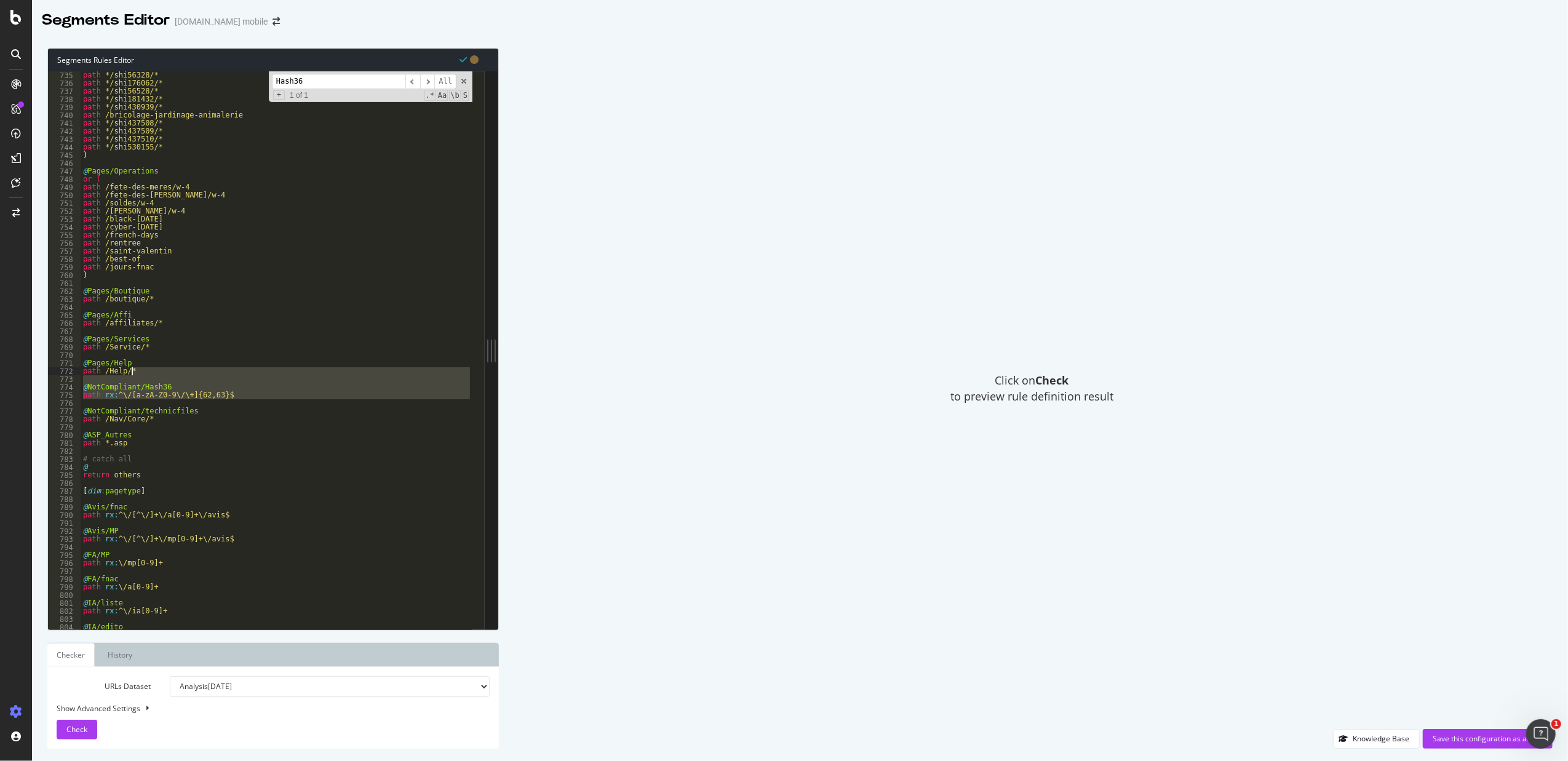
click at [272, 398] on div "path */shi56328/* path */shi176062/* path */shi56528/* path */shi181432/* path …" at bounding box center [277, 350] width 392 height 558
drag, startPoint x: 252, startPoint y: 396, endPoint x: 213, endPoint y: 380, distance: 42.2
click at [213, 380] on div "path */shi56328/* path */shi176062/* path */shi56528/* path */shi181432/* path …" at bounding box center [277, 358] width 392 height 573
click at [160, 390] on div "path */shi56328/* path */shi176062/* path */shi56528/* path */shi181432/* path …" at bounding box center [277, 350] width 392 height 558
type textarea "@NotCompliant/Hash36"
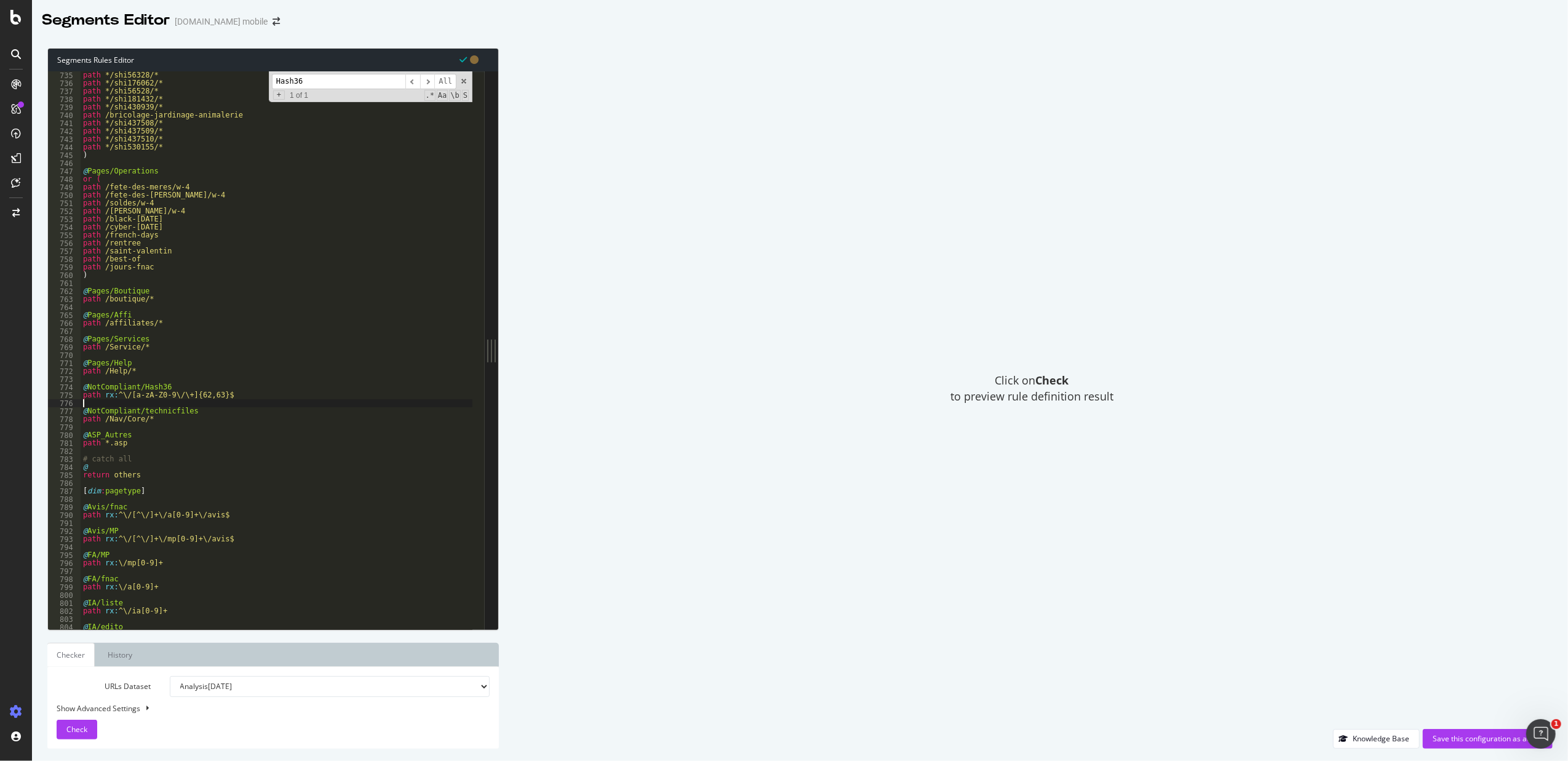
click at [227, 402] on div "path */shi56328/* path */shi176062/* path */shi56528/* path */shi181432/* path …" at bounding box center [277, 358] width 392 height 573
click at [228, 400] on div "path */shi56328/* path */shi176062/* path */shi56528/* path */shi181432/* path …" at bounding box center [277, 358] width 392 height 573
type textarea "path rx:^\/[a-zA-Z0-9\/\+]{62,63}$"
click at [1253, 584] on div "Save this configuration as active" at bounding box center [1487, 739] width 110 height 19
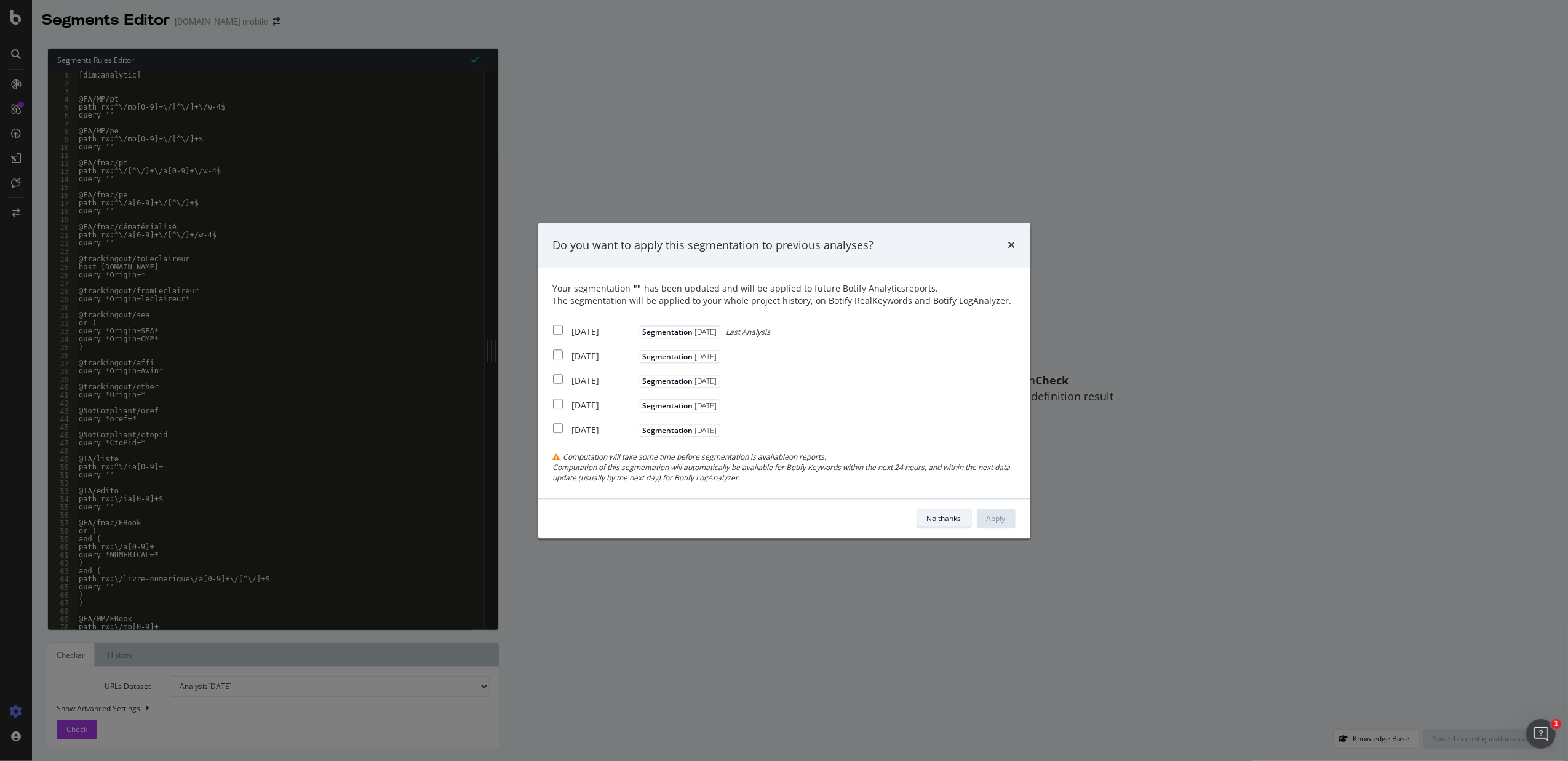
click at [958, 523] on div "No thanks" at bounding box center [945, 518] width 35 height 10
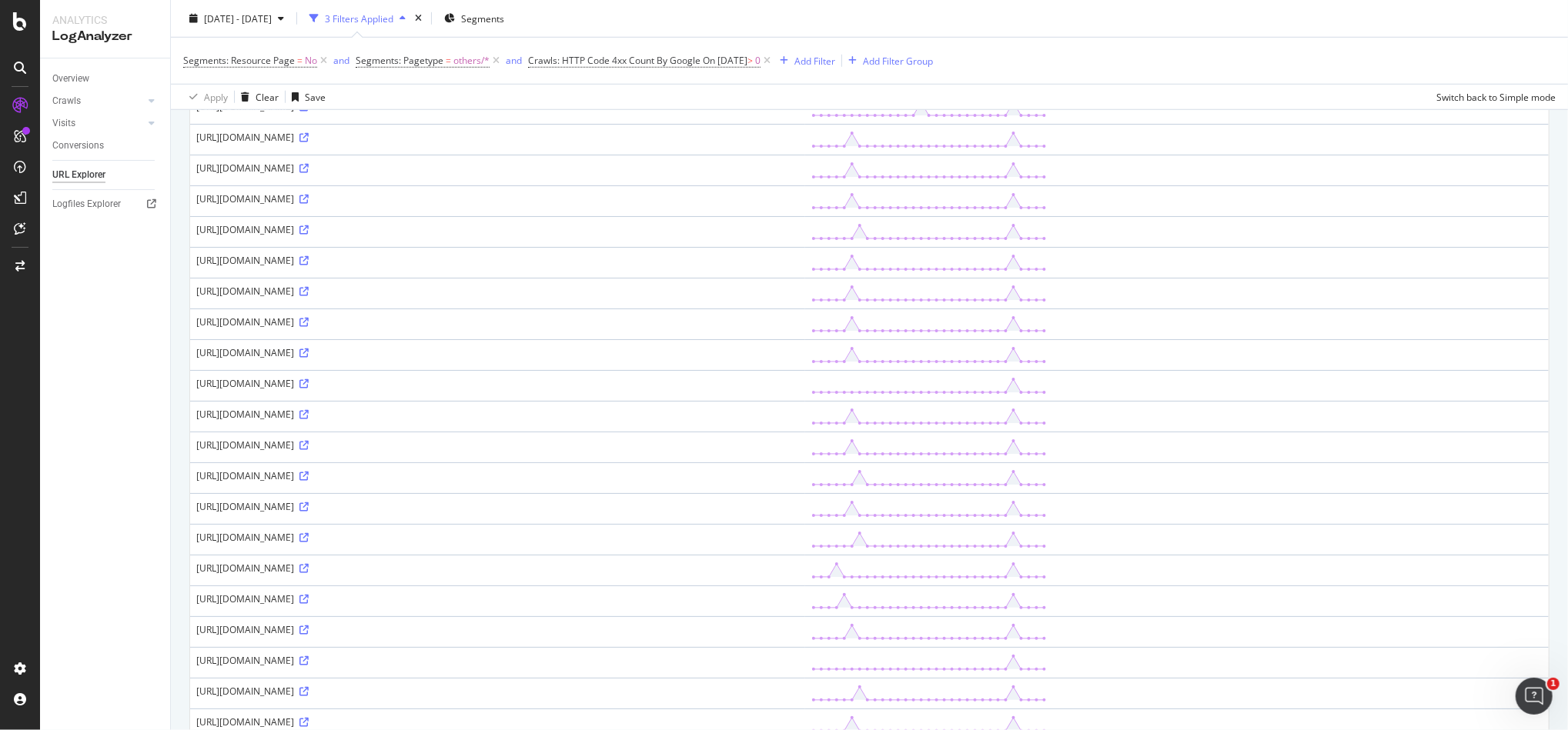
scroll to position [1171, 0]
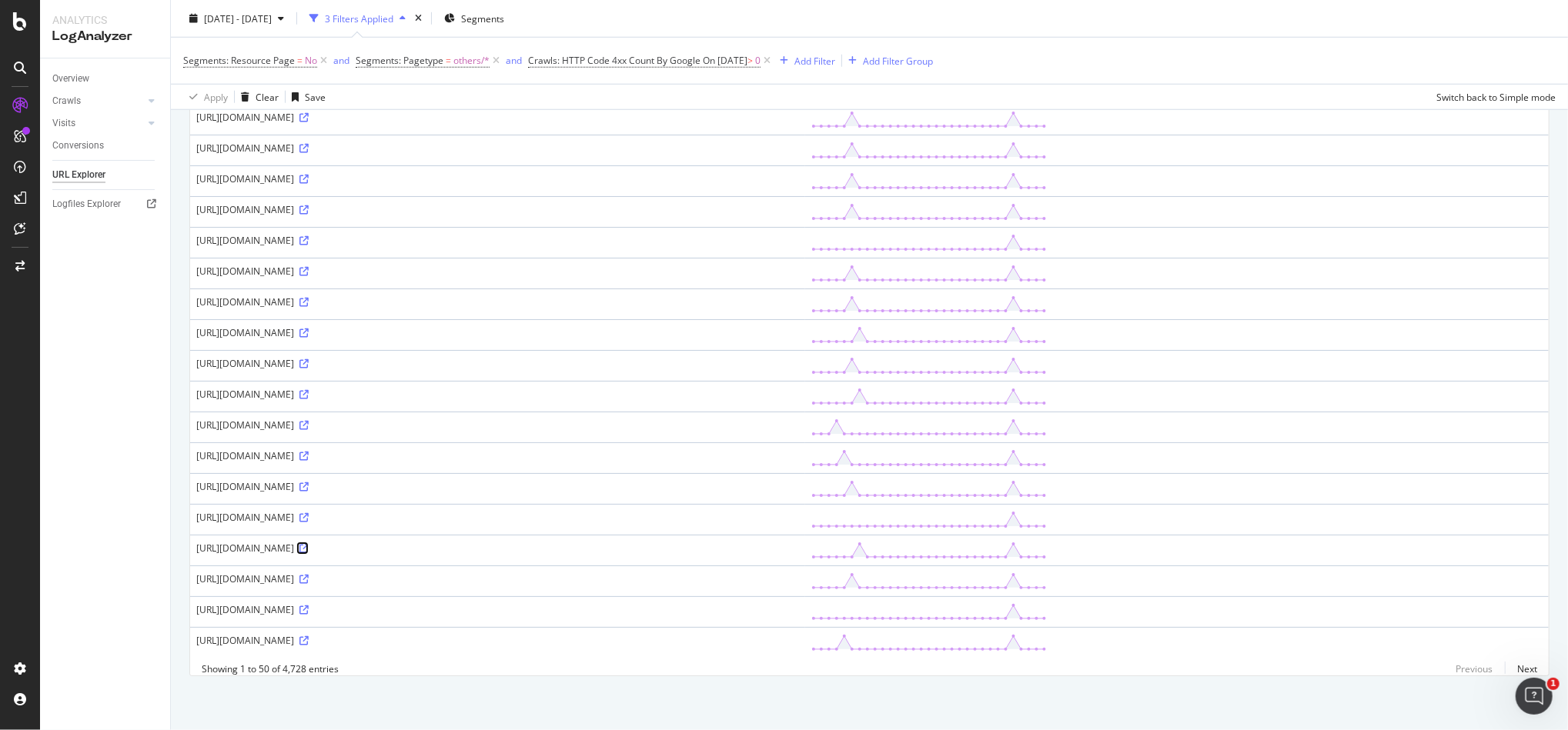
click at [309, 544] on icon at bounding box center [303, 548] width 10 height 10
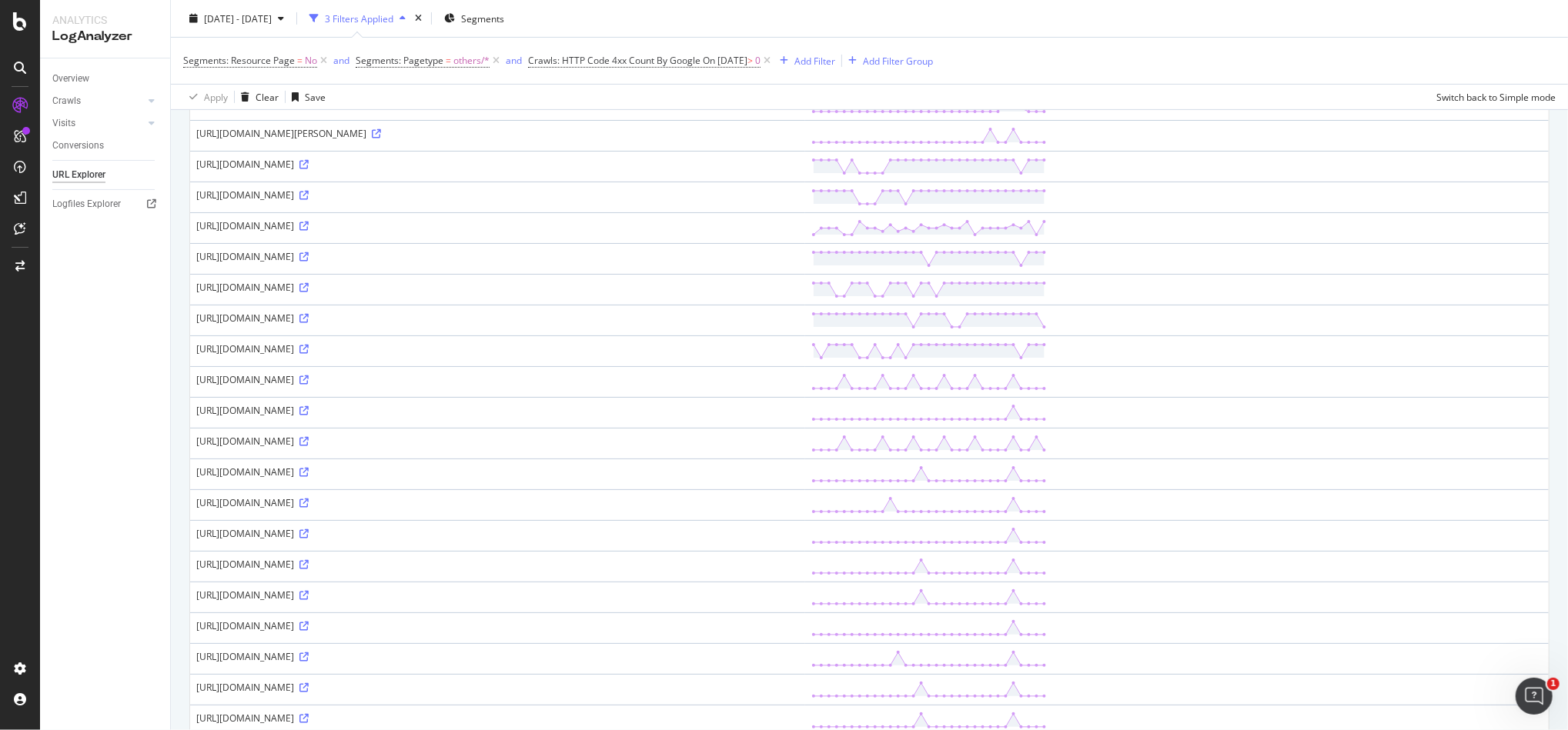
scroll to position [0, 0]
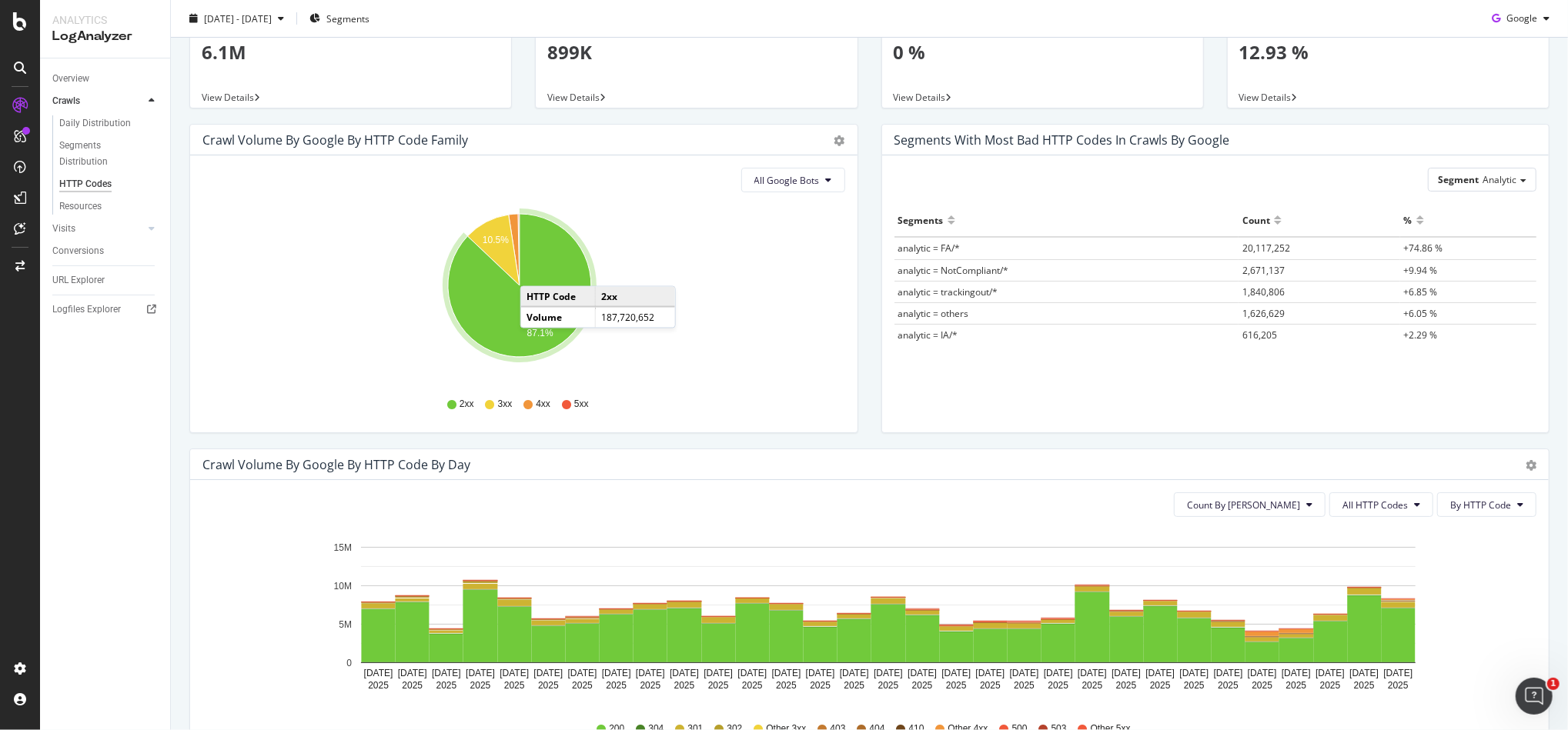
scroll to position [205, 0]
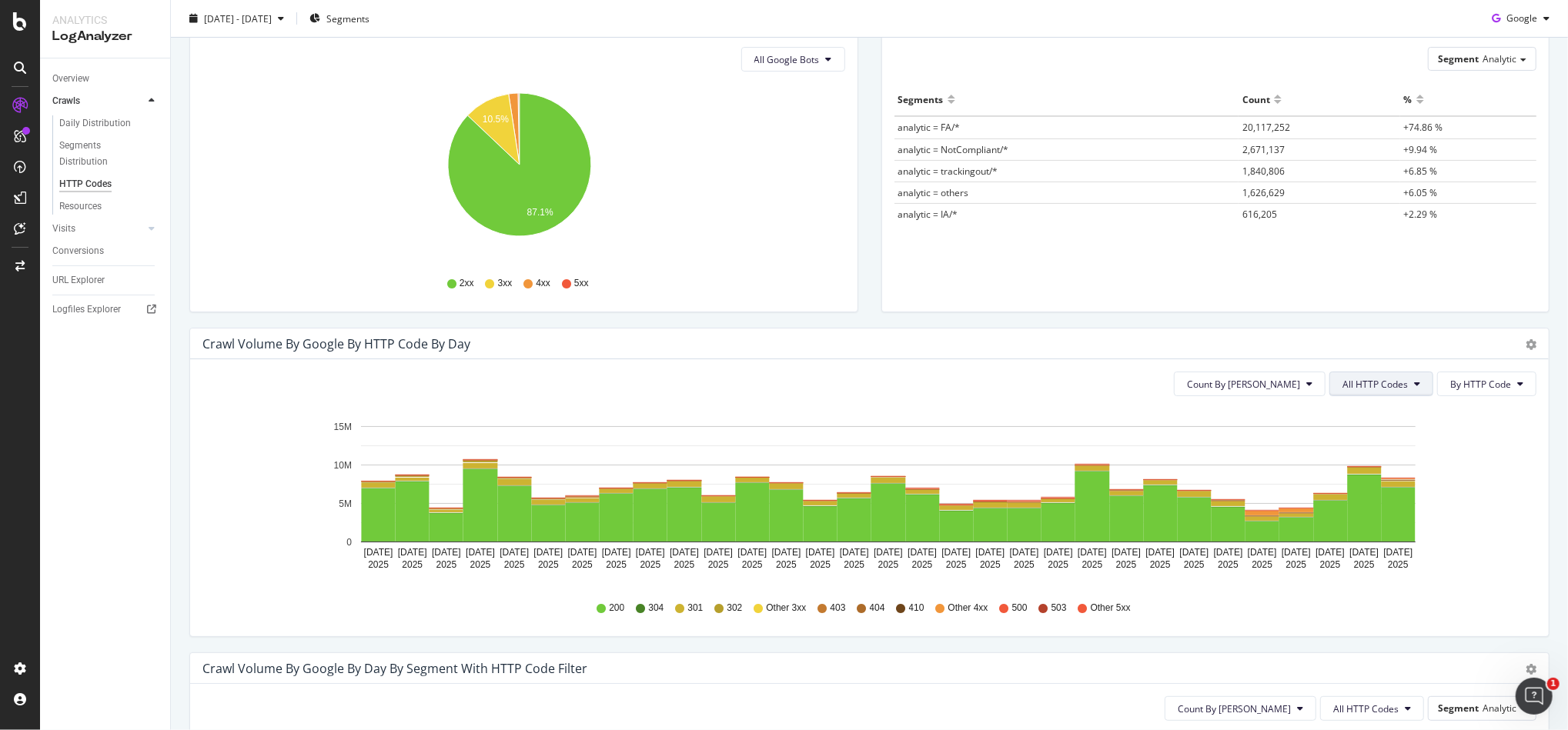
click at [1351, 378] on span "All HTTP Codes" at bounding box center [1374, 384] width 65 height 13
click at [1362, 533] on span "4xx family" at bounding box center [1367, 528] width 77 height 14
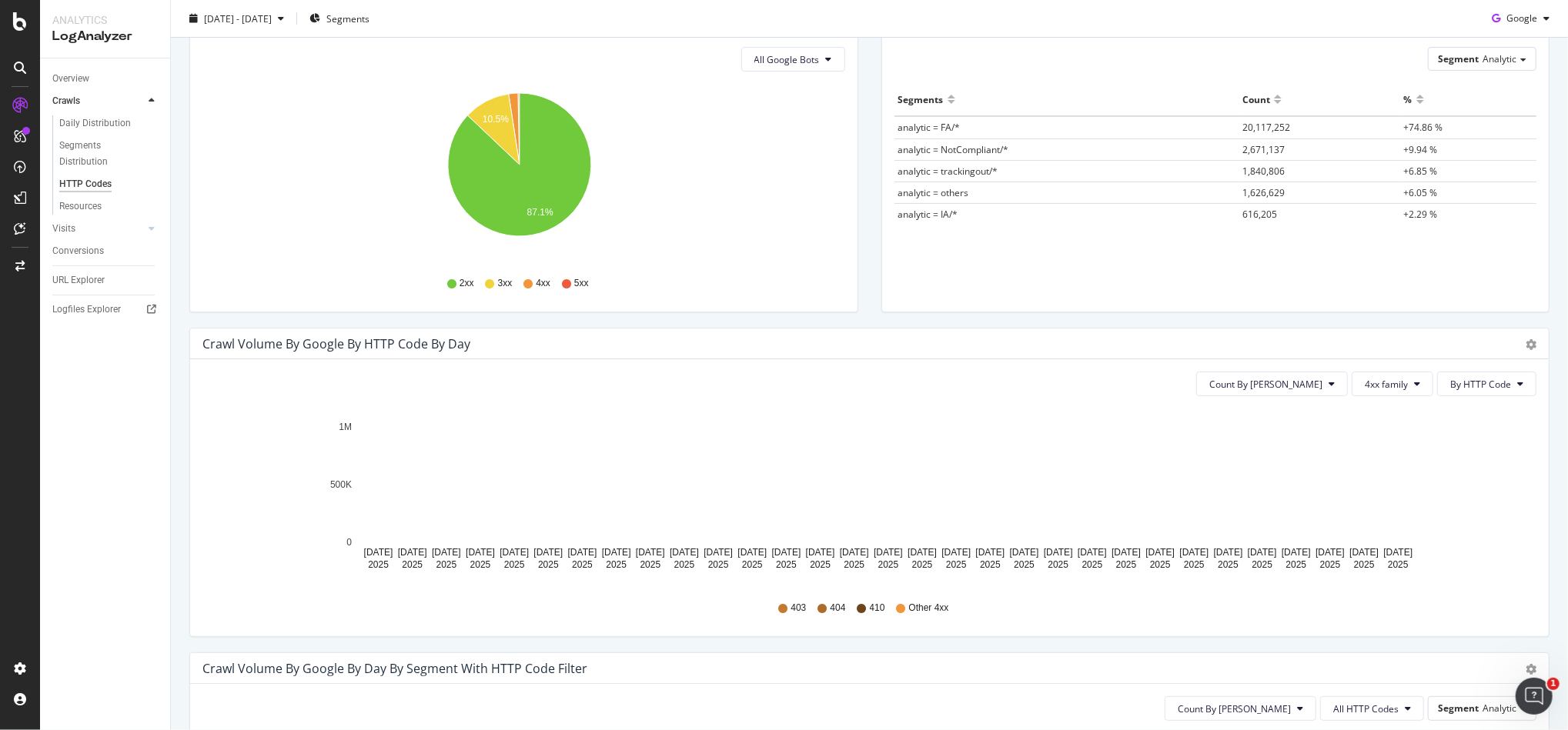
scroll to position [513, 0]
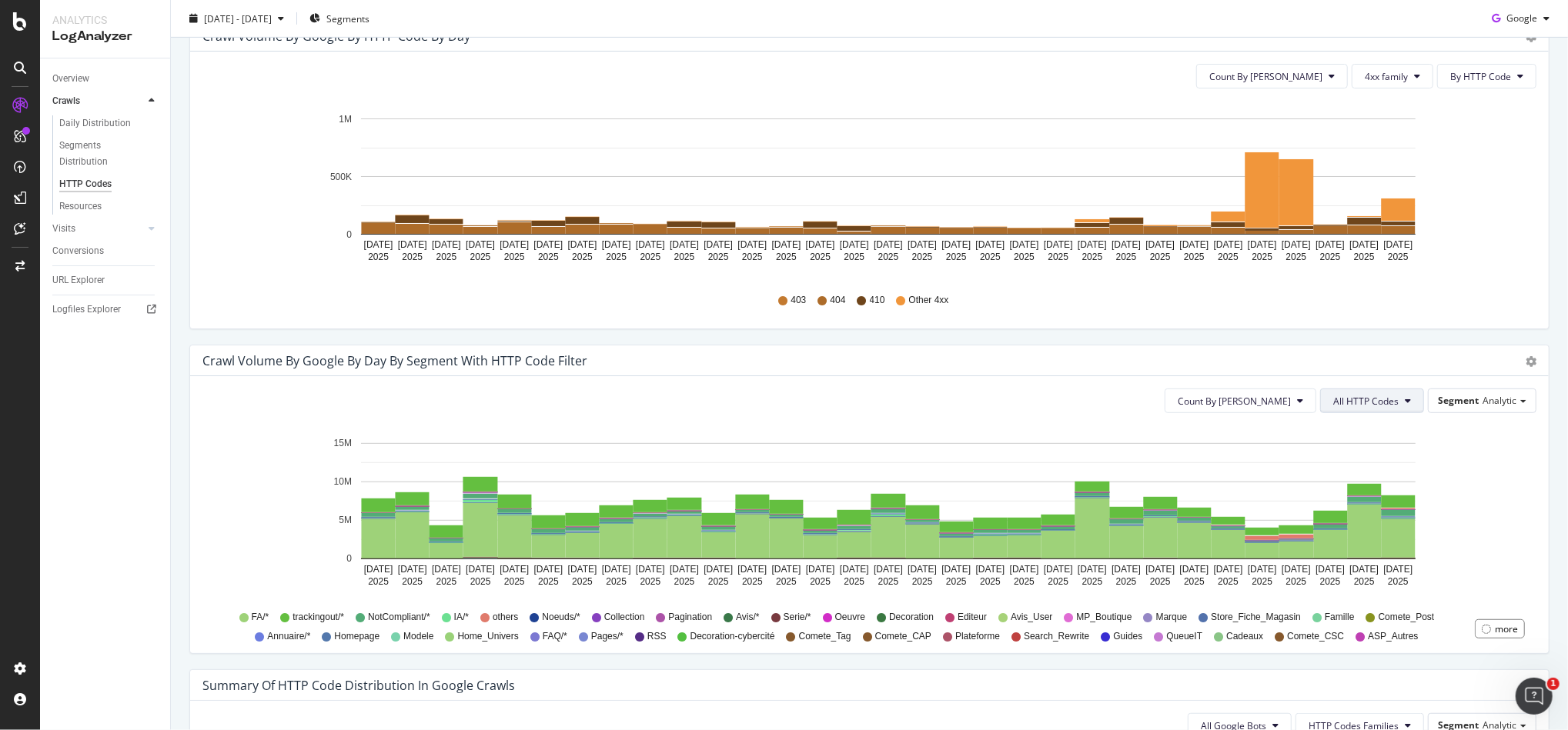
click at [1333, 400] on span "All HTTP Codes" at bounding box center [1365, 401] width 65 height 13
click at [1360, 534] on span "4xx family" at bounding box center [1359, 540] width 77 height 14
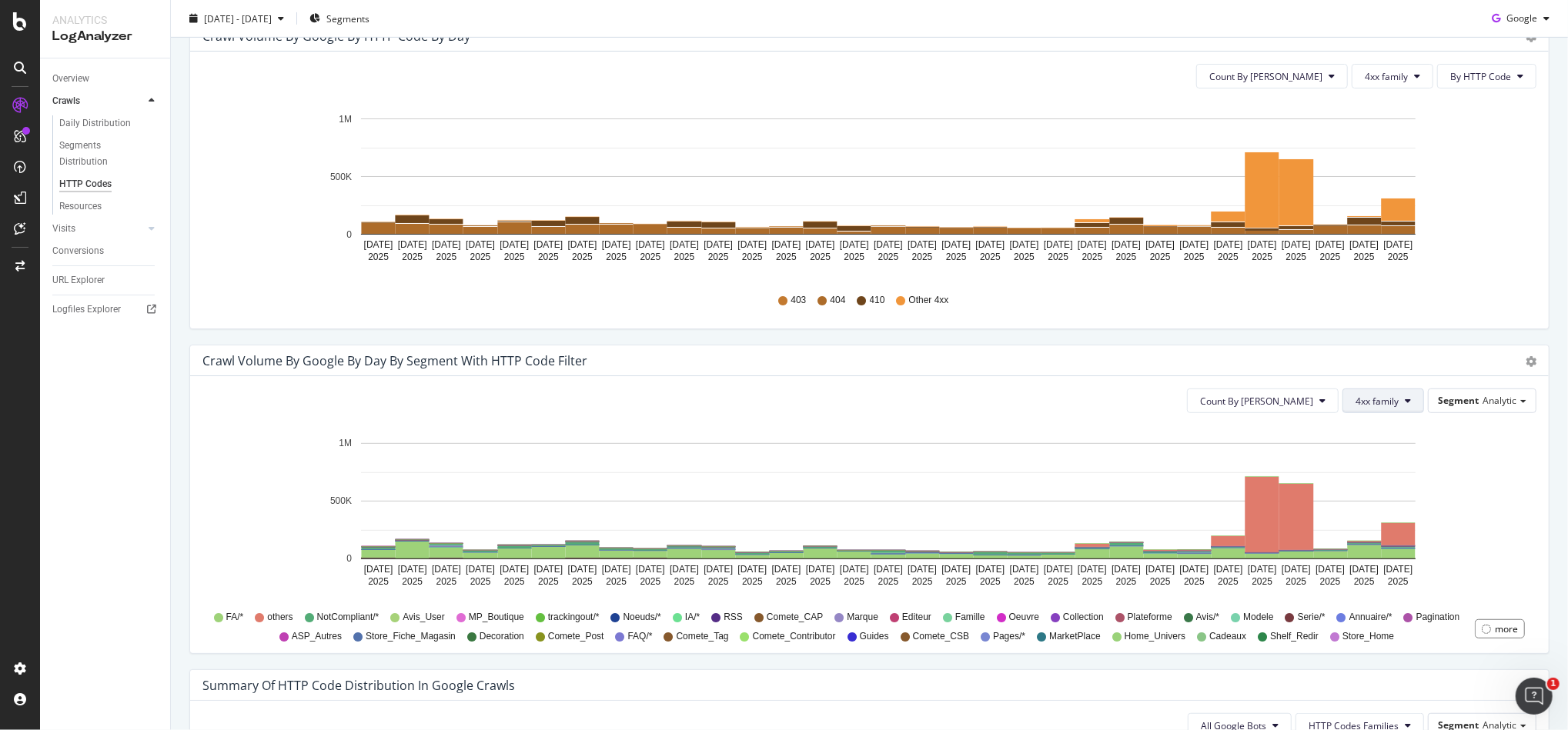
click at [1372, 395] on span "4xx family" at bounding box center [1377, 401] width 43 height 13
click at [1358, 581] on span "410" at bounding box center [1380, 582] width 77 height 14
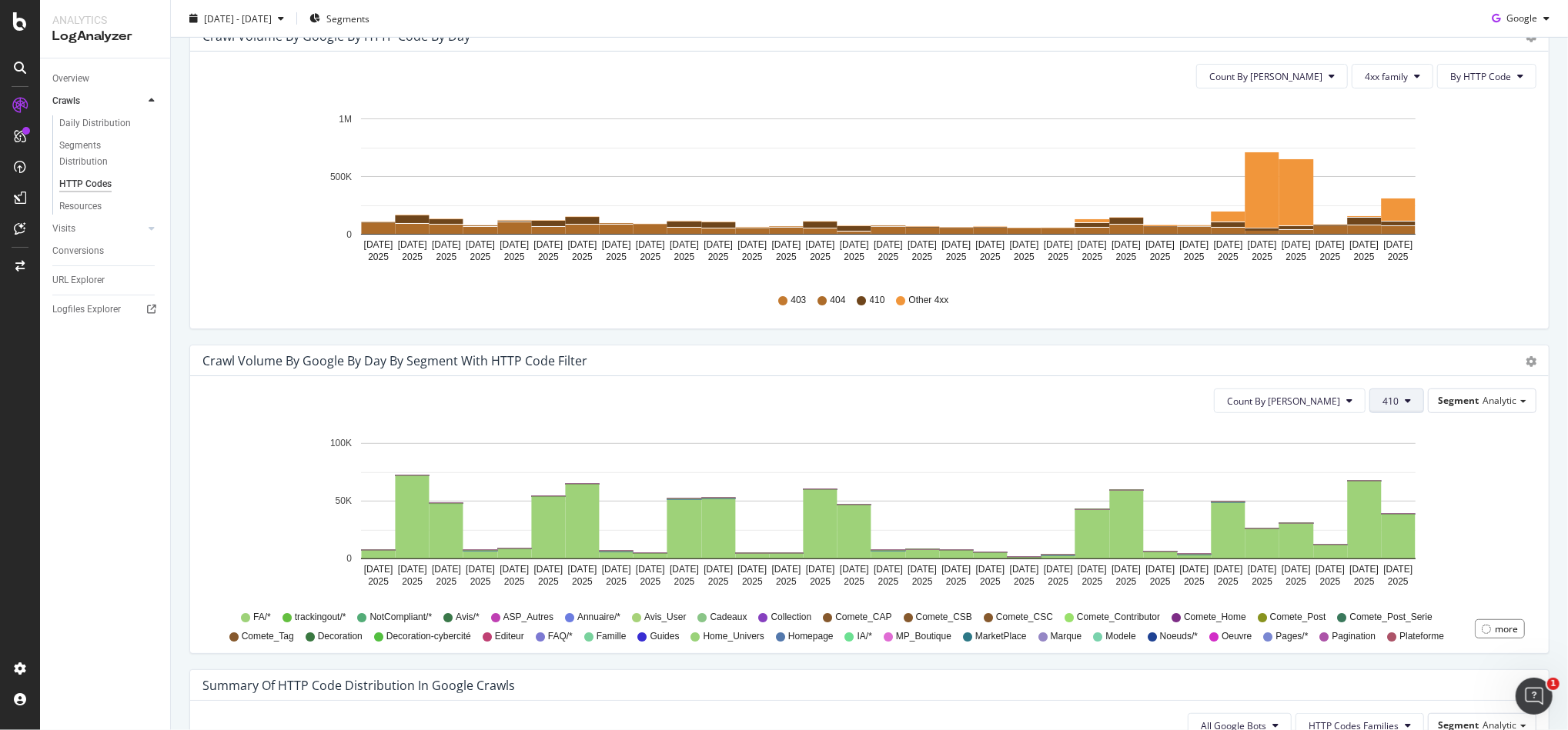
click at [1382, 404] on span "410" at bounding box center [1390, 401] width 17 height 13
click at [1409, 471] on span "444" at bounding box center [1407, 473] width 77 height 14
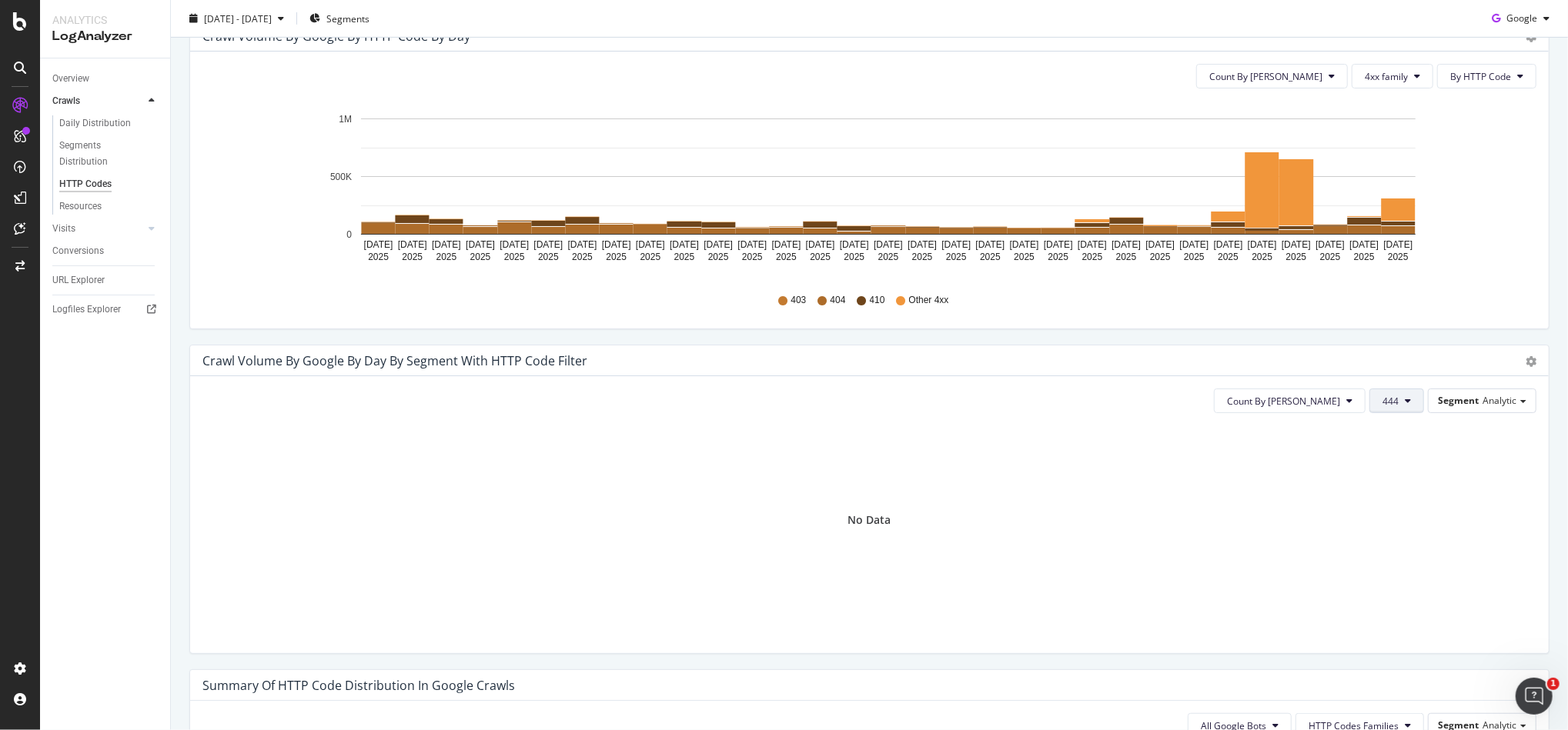
click at [1385, 402] on span "444" at bounding box center [1390, 401] width 17 height 13
click at [1401, 448] on span "430" at bounding box center [1407, 455] width 77 height 14
click at [1392, 412] on button "430" at bounding box center [1396, 401] width 55 height 24
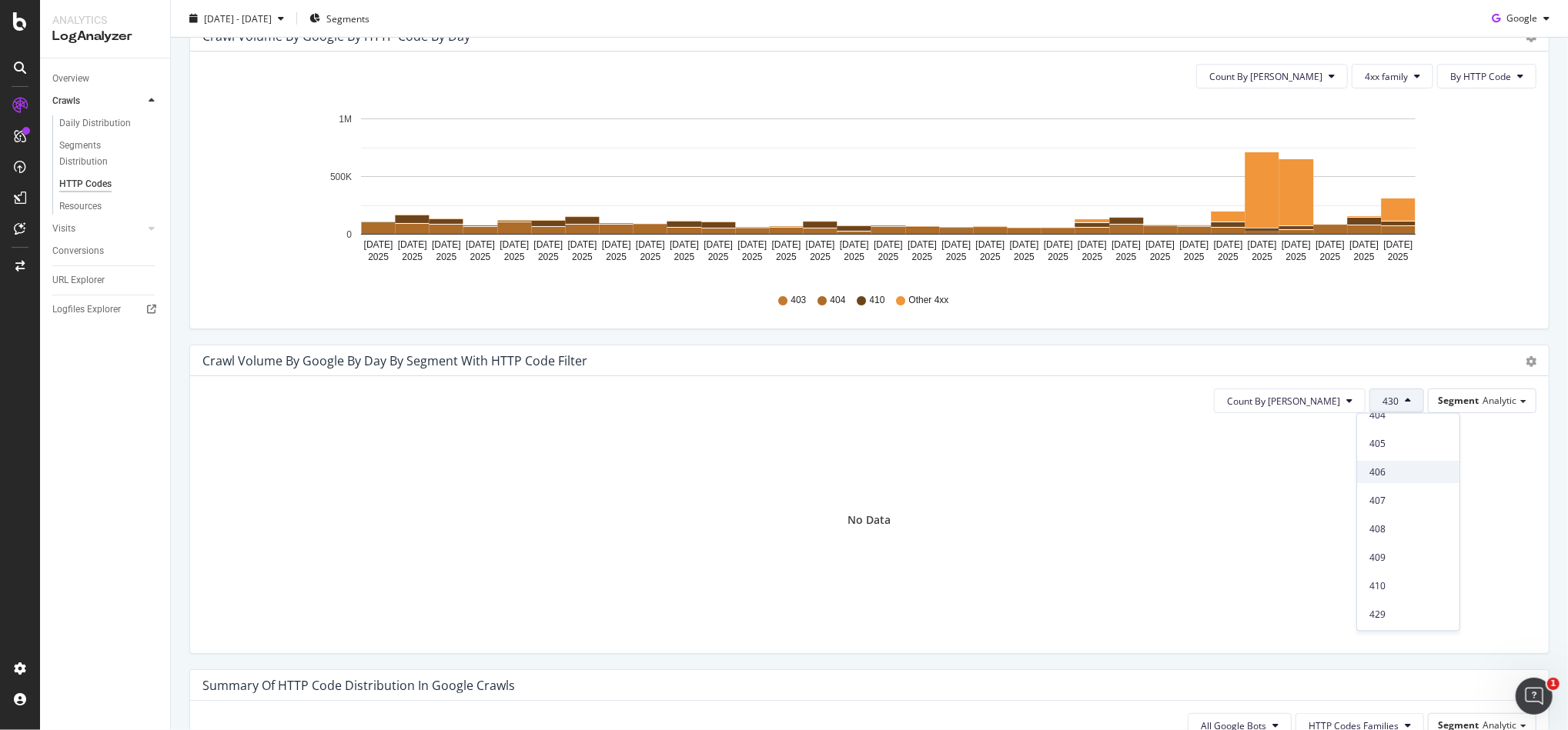
click at [1389, 471] on span "406" at bounding box center [1407, 472] width 77 height 14
click at [1382, 401] on span "406" at bounding box center [1390, 401] width 17 height 13
click at [1381, 568] on div "4xx family" at bounding box center [1408, 580] width 103 height 23
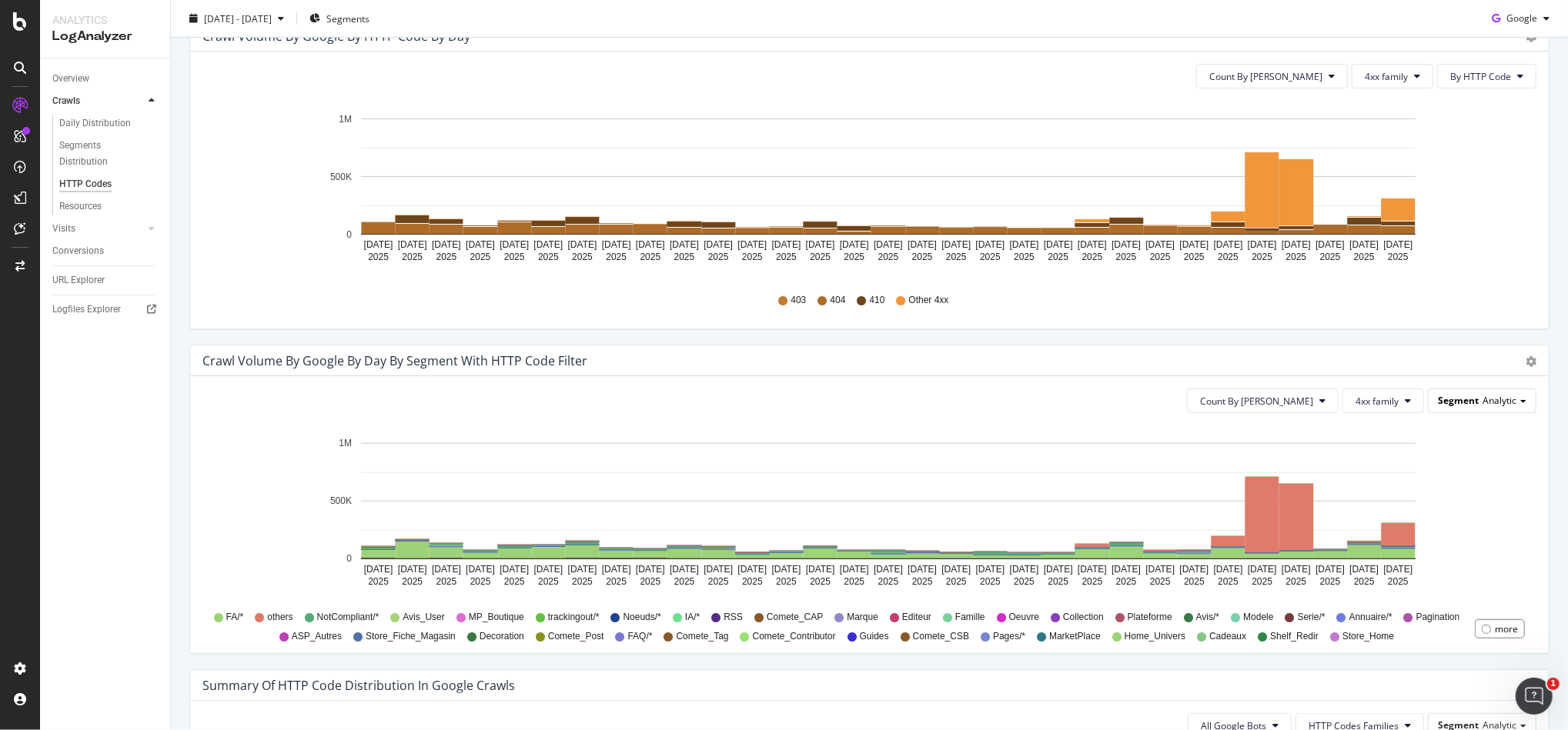
click at [1483, 402] on span "Analytic" at bounding box center [1499, 400] width 34 height 13
click at [1460, 447] on div "Pagetype" at bounding box center [1467, 444] width 123 height 21
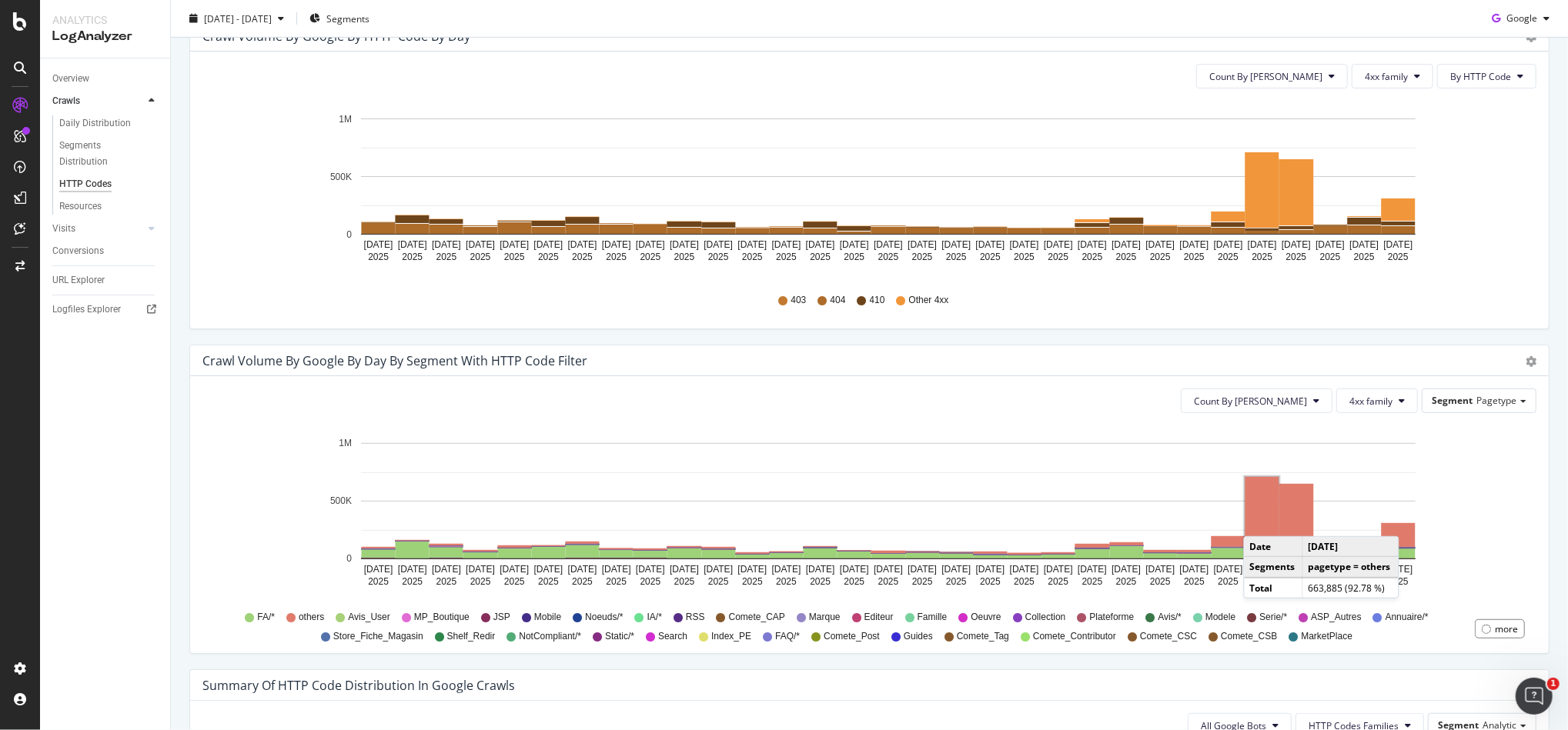
click at [1259, 521] on rect "A chart." at bounding box center [1262, 514] width 34 height 76
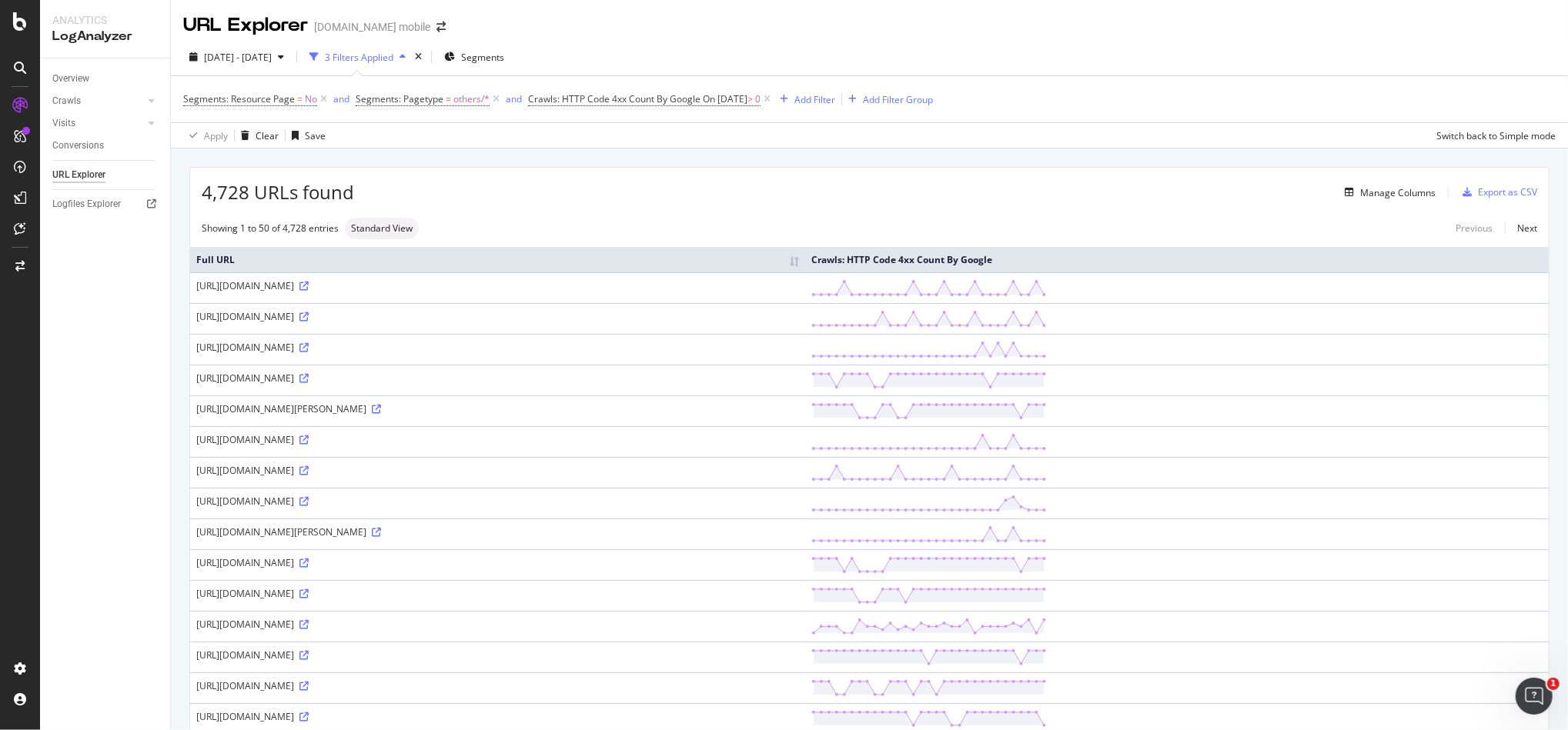
click at [805, 263] on th "Full URL" at bounding box center [498, 259] width 615 height 25
drag, startPoint x: 425, startPoint y: 303, endPoint x: 561, endPoint y: 286, distance: 137.1
click at [561, 286] on div "https://www.fnac.com/zz794vOBLV42wgmtgu0s44AR6cZXxALiMuylGvDIN1hET85Re9YRxP74cI…" at bounding box center [497, 285] width 602 height 13
click at [561, 287] on div "https://www.fnac.com/zz794vOBLV42wgmtgu0s44AR6cZXxALiMuylGvDIN1hET85Re9YRxP74cI…" at bounding box center [497, 285] width 602 height 13
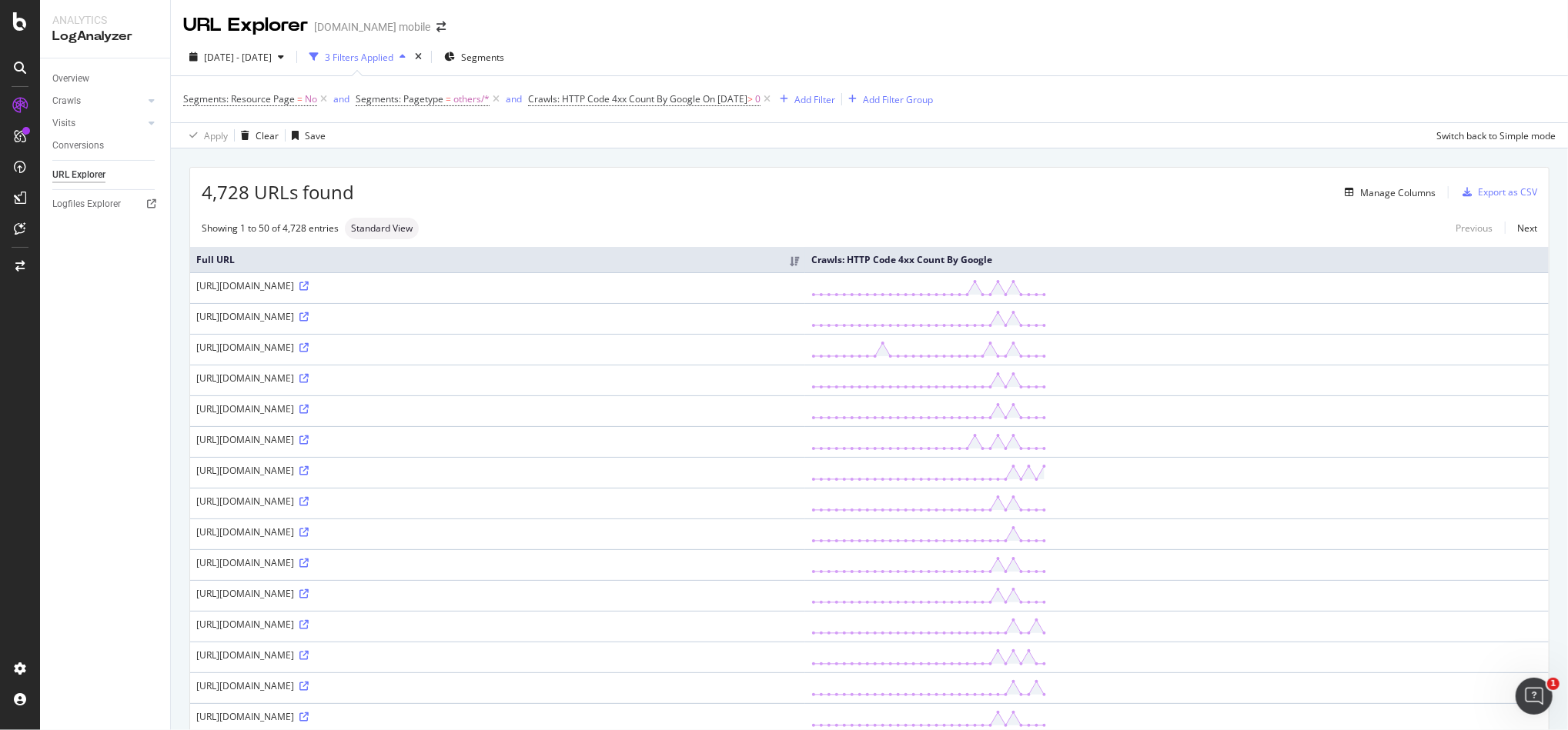
click at [776, 230] on div "Showing 1 to 50 of 4,728 entries Standard View Previous Next" at bounding box center [869, 229] width 1359 height 22
click at [1385, 196] on div "Manage Columns" at bounding box center [1398, 192] width 76 height 13
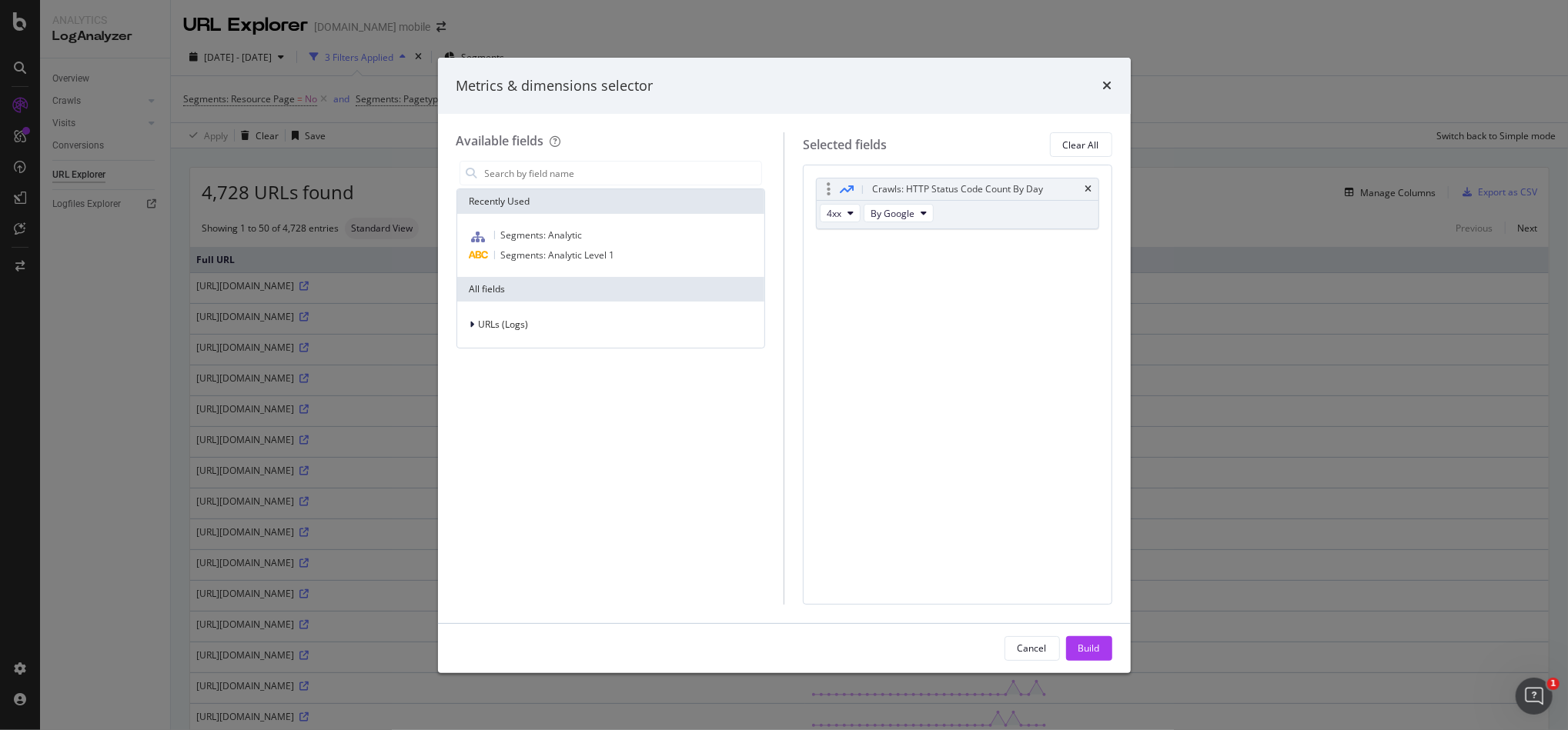
click at [858, 223] on div "4xx By Google" at bounding box center [879, 215] width 123 height 28
click at [854, 209] on icon "modal" at bounding box center [850, 213] width 6 height 10
drag, startPoint x: 1217, startPoint y: 370, endPoint x: 1193, endPoint y: 355, distance: 28.3
click at [1216, 370] on div "Metrics & dimensions selector Available fields Recently Used Segments: Analytic…" at bounding box center [784, 365] width 1568 height 730
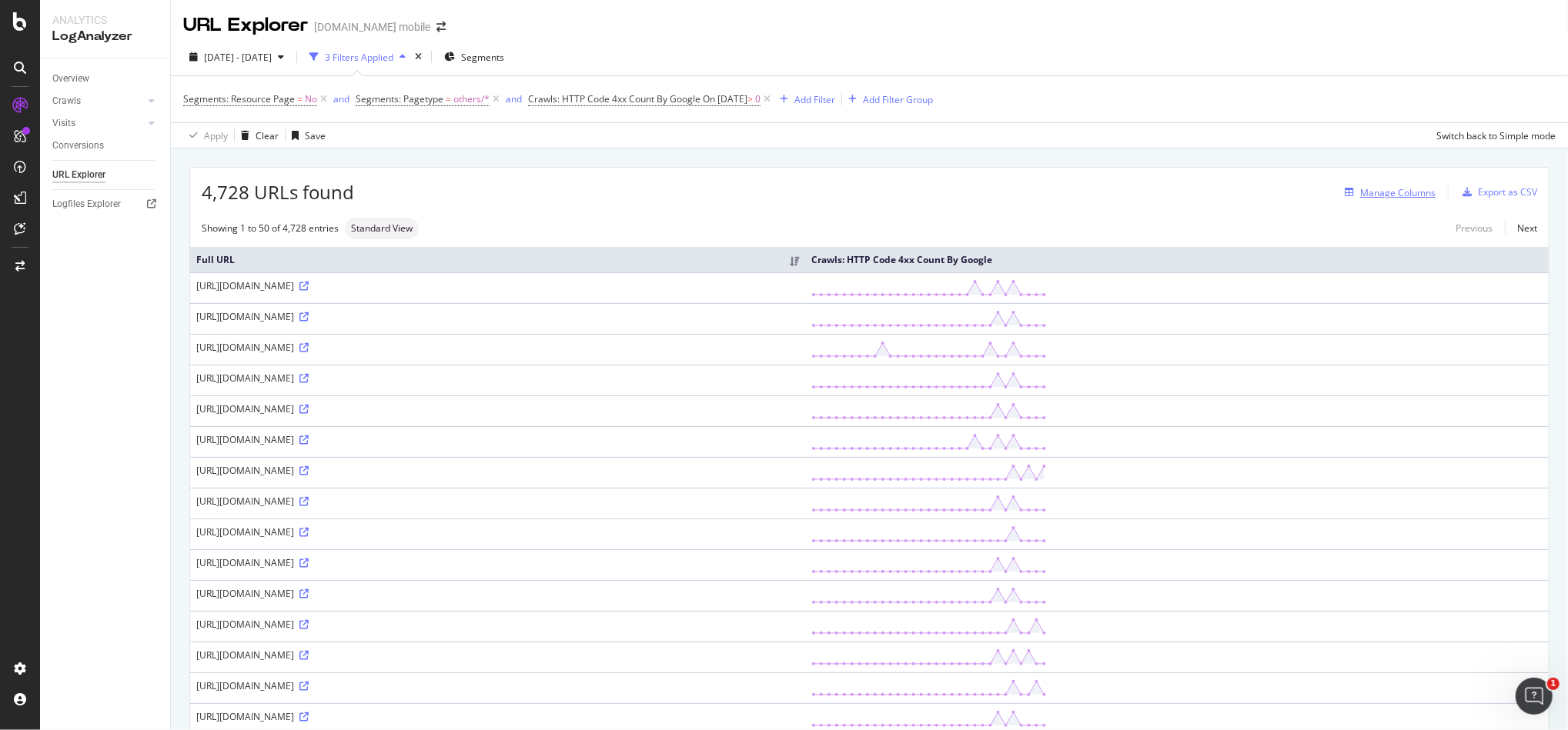
click at [1379, 189] on div "Manage Columns" at bounding box center [1398, 192] width 76 height 13
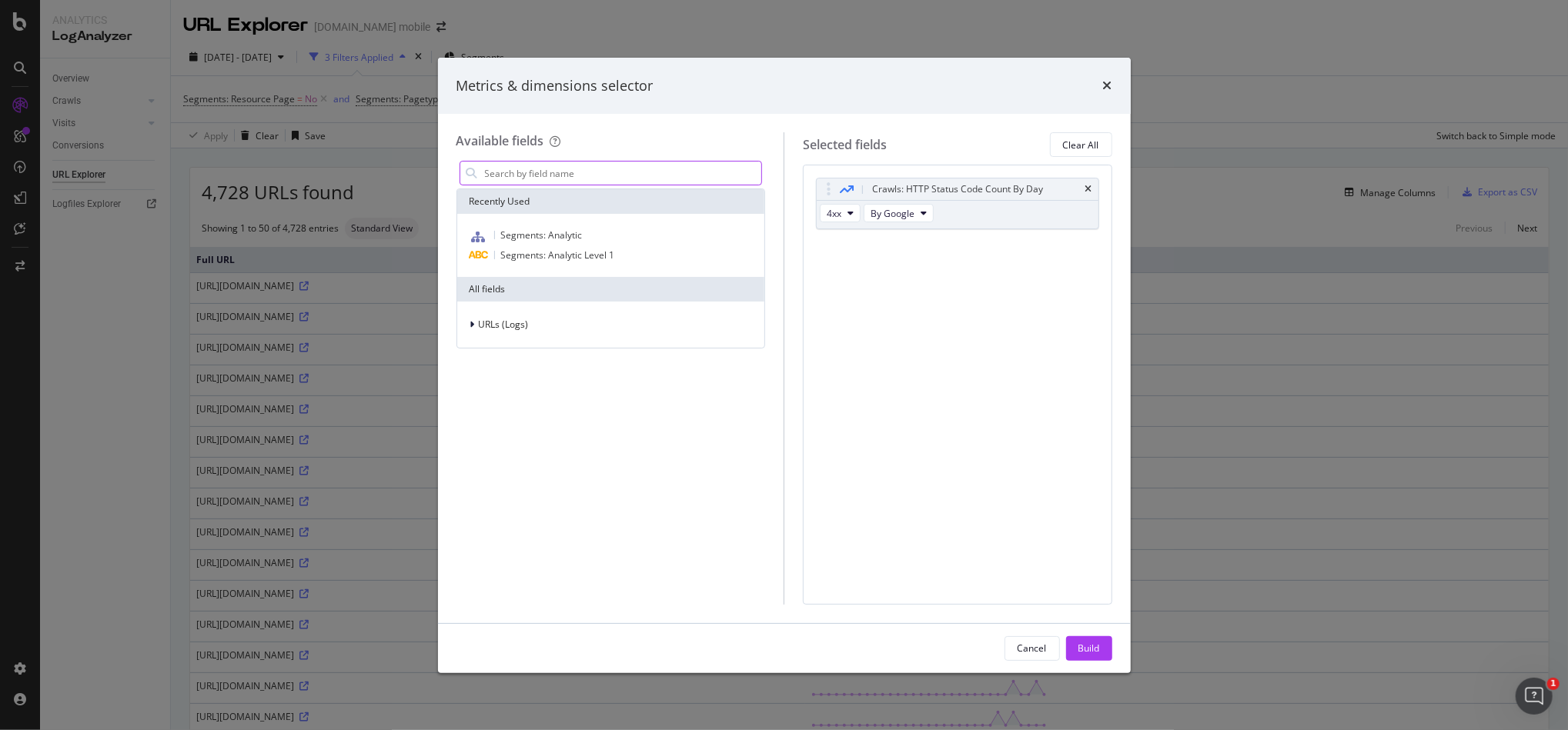
click at [550, 170] on input "modal" at bounding box center [622, 173] width 279 height 23
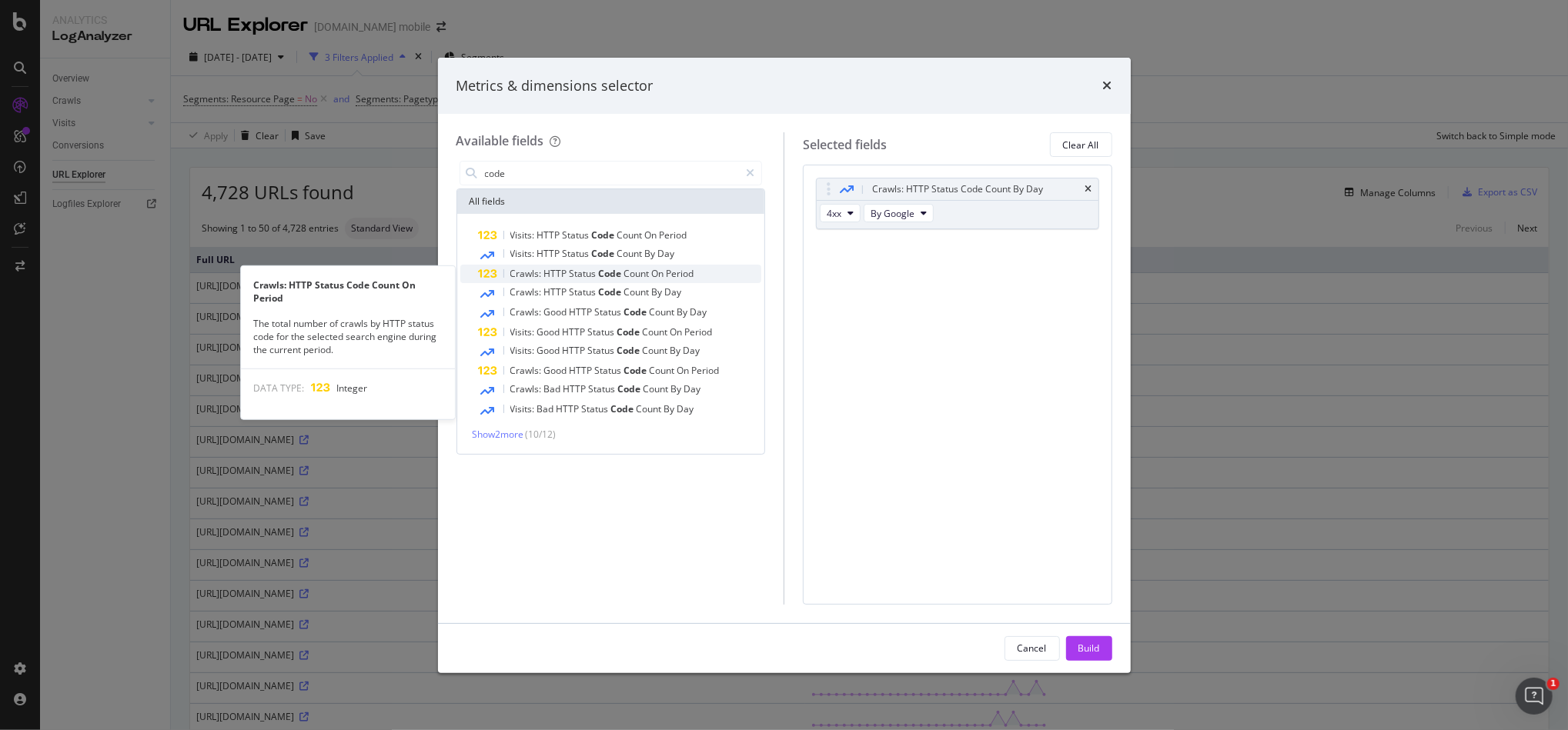
type input "code"
click at [655, 274] on span "On" at bounding box center [659, 273] width 15 height 13
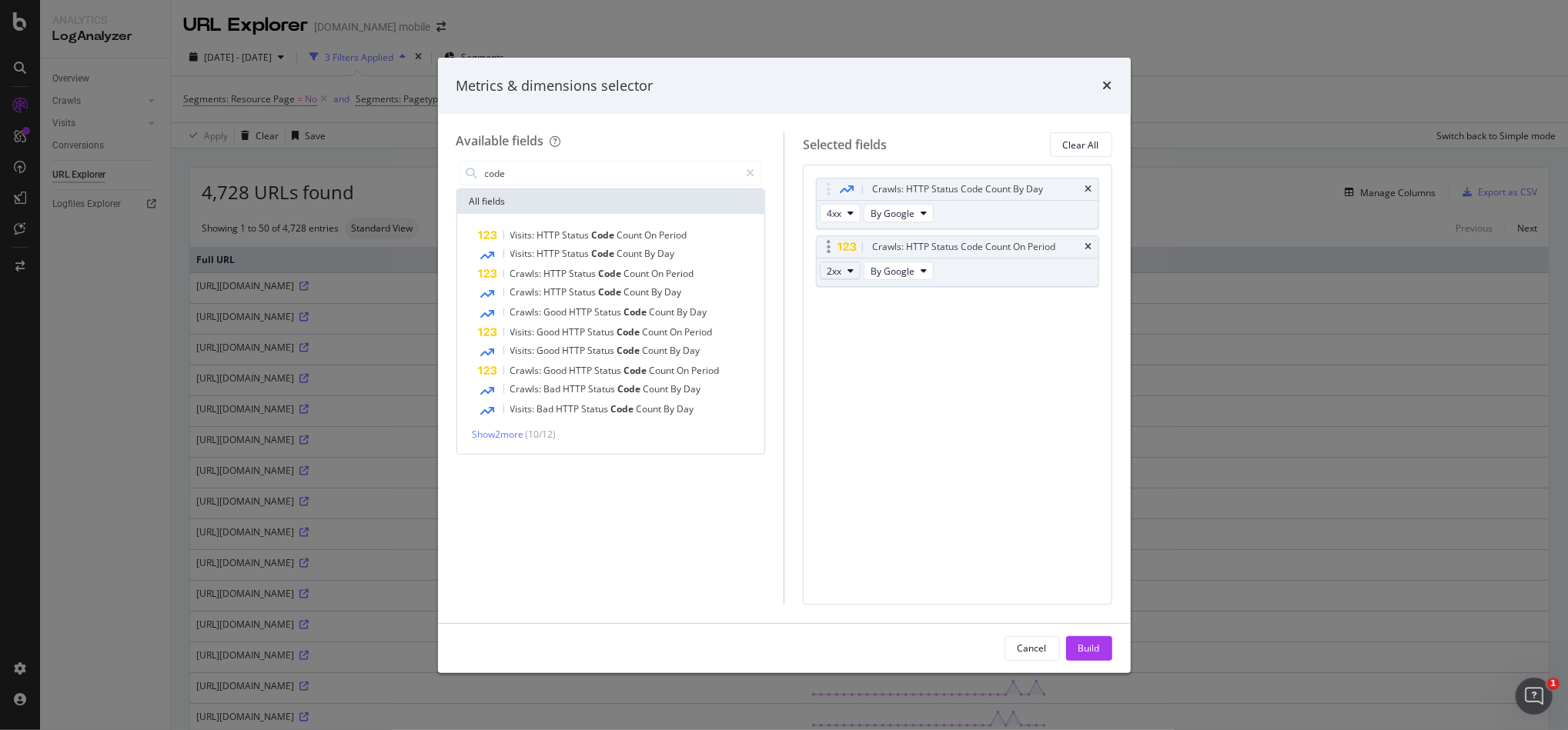
click at [838, 279] on button "2xx" at bounding box center [840, 270] width 41 height 18
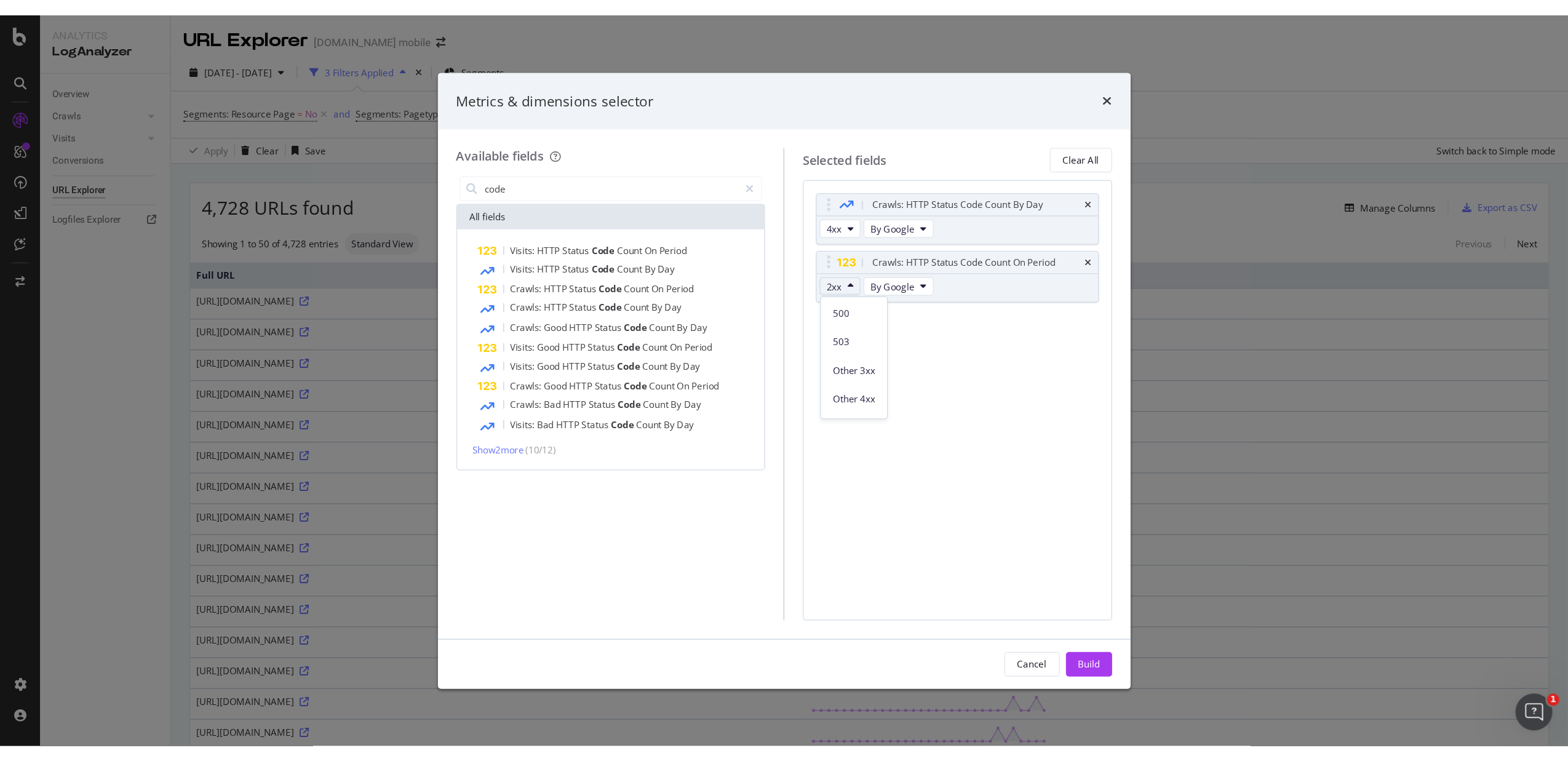
scroll to position [272, 0]
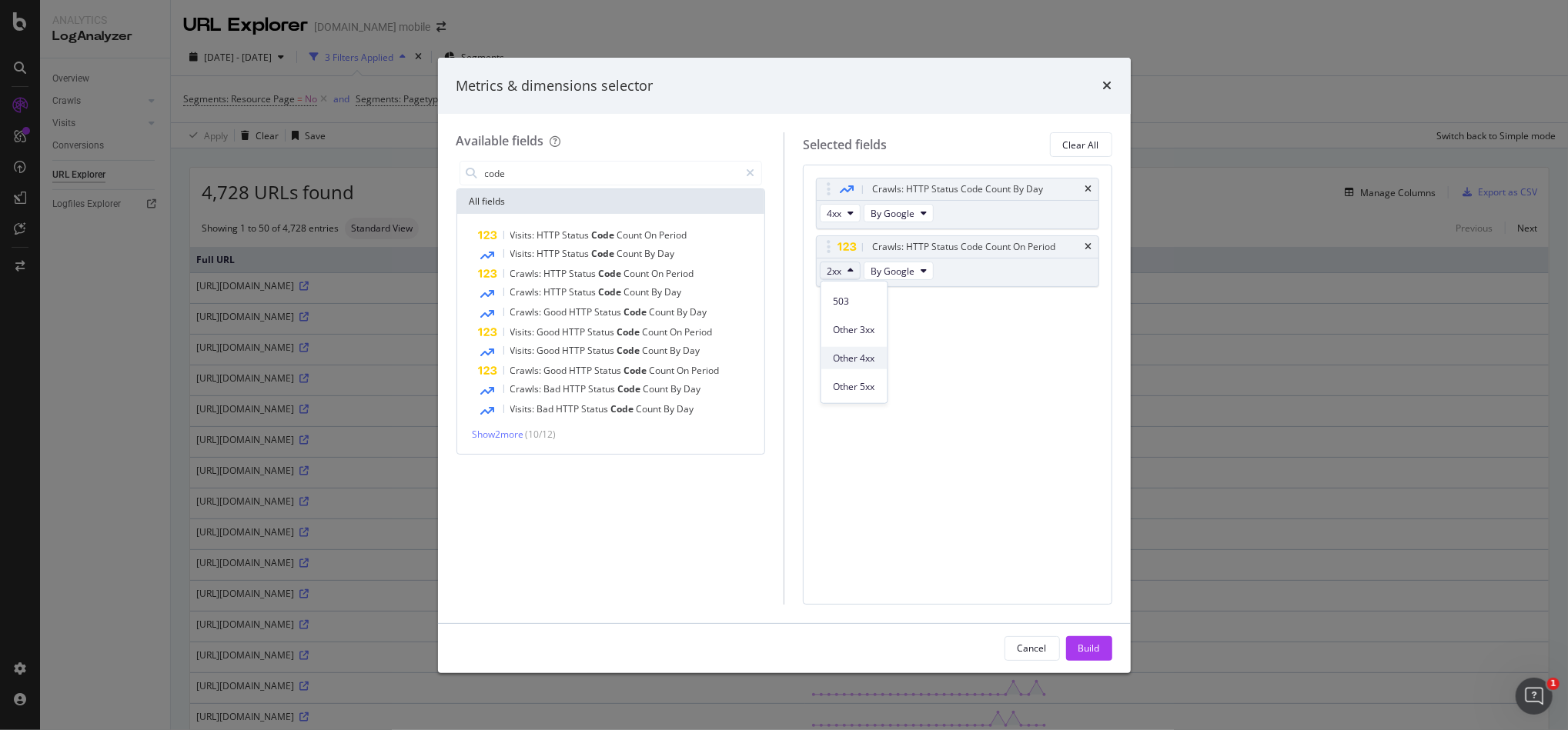
click at [870, 361] on span "Other 4xx" at bounding box center [854, 358] width 42 height 14
click at [1085, 644] on div "Build" at bounding box center [1089, 648] width 22 height 13
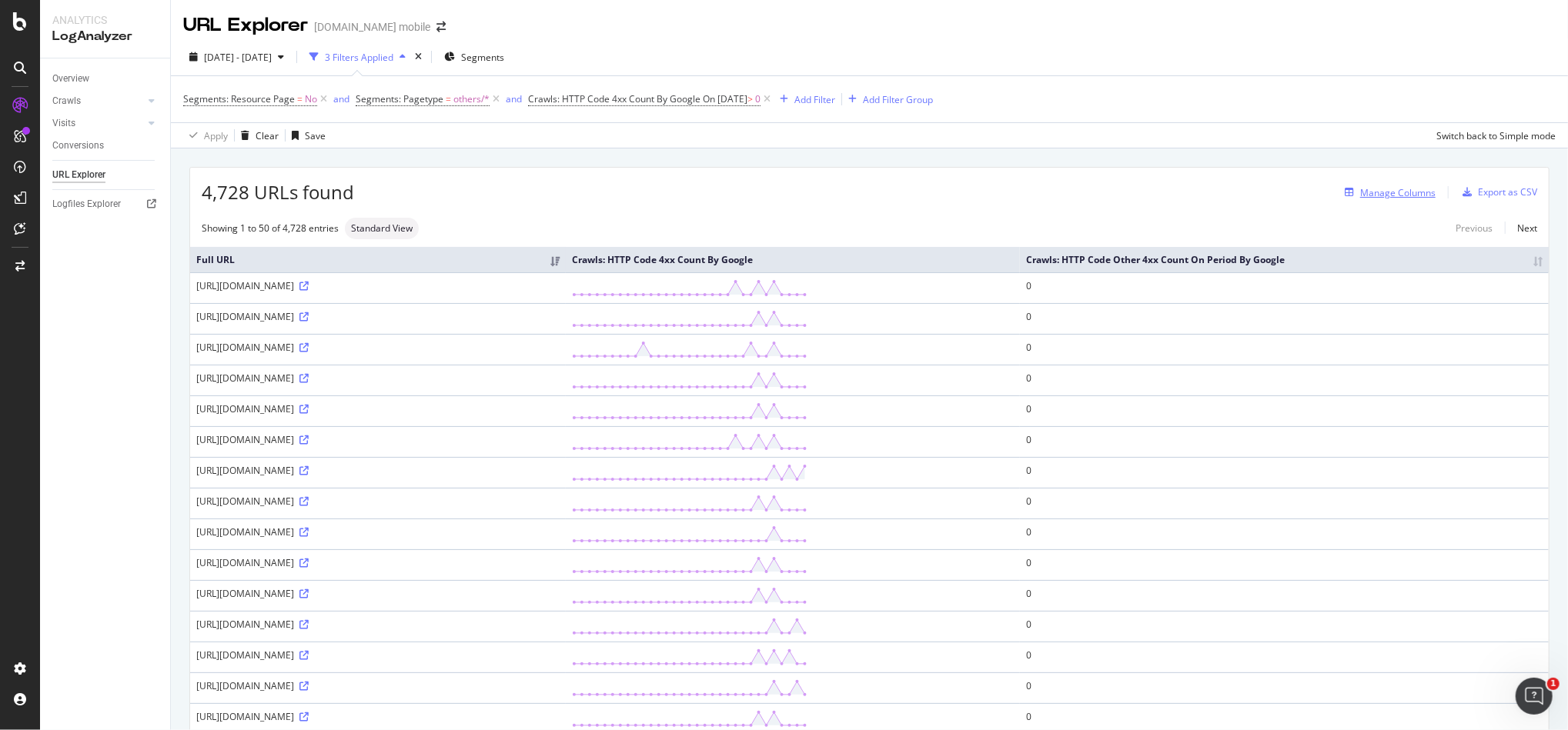
click at [1386, 193] on div "Manage Columns" at bounding box center [1398, 192] width 76 height 13
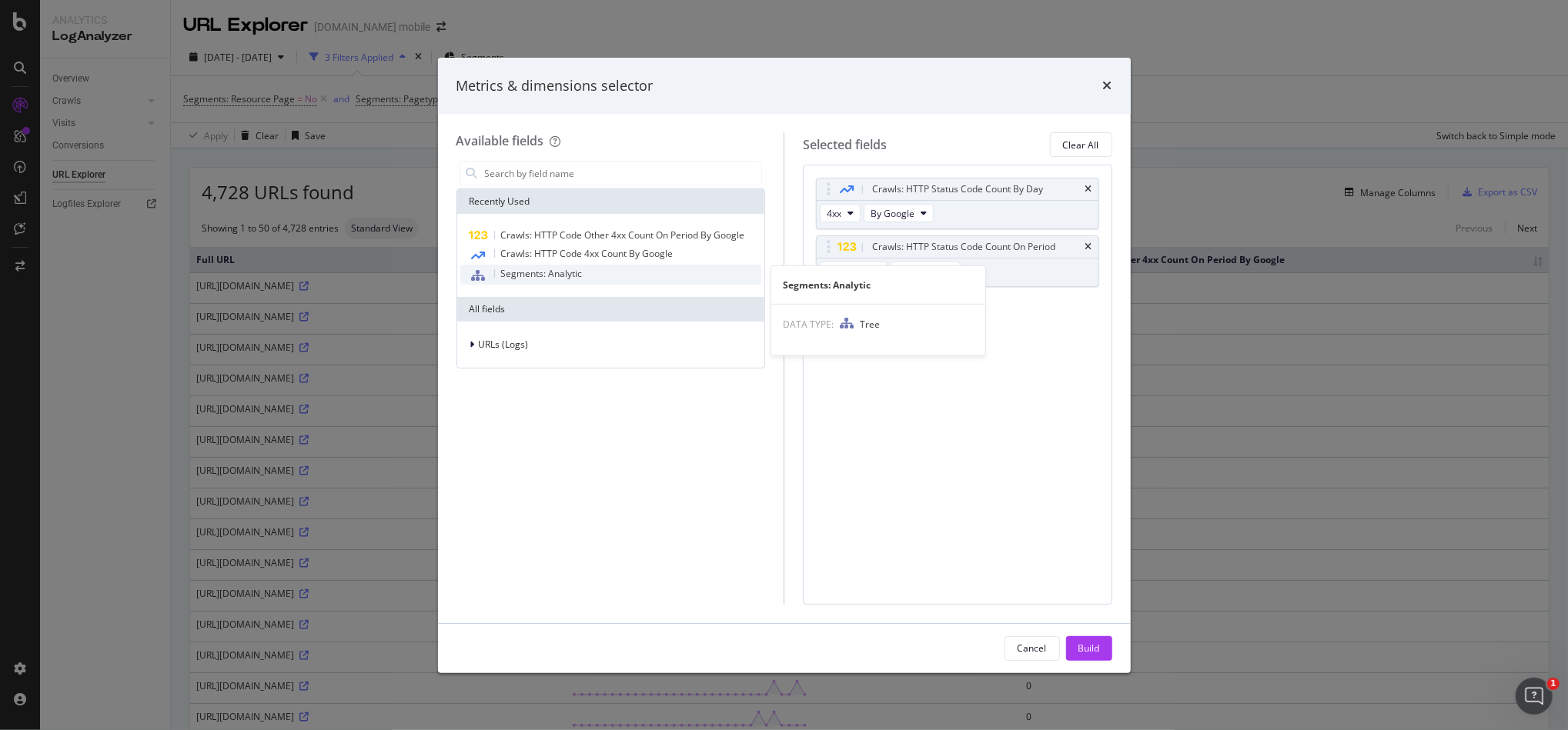
click at [556, 272] on span "Segments: Analytic" at bounding box center [541, 273] width 82 height 13
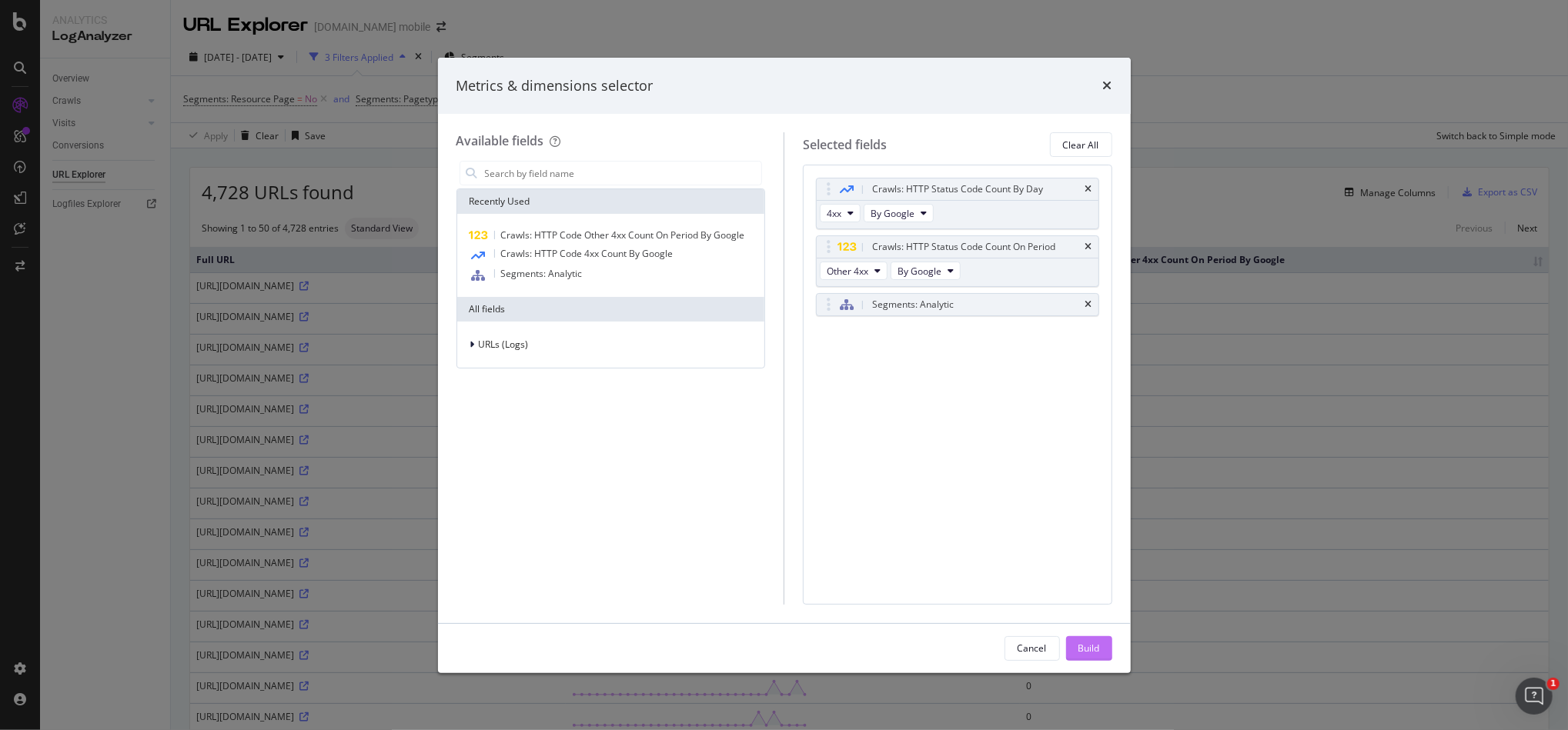
click at [1092, 647] on div "Build" at bounding box center [1089, 648] width 22 height 13
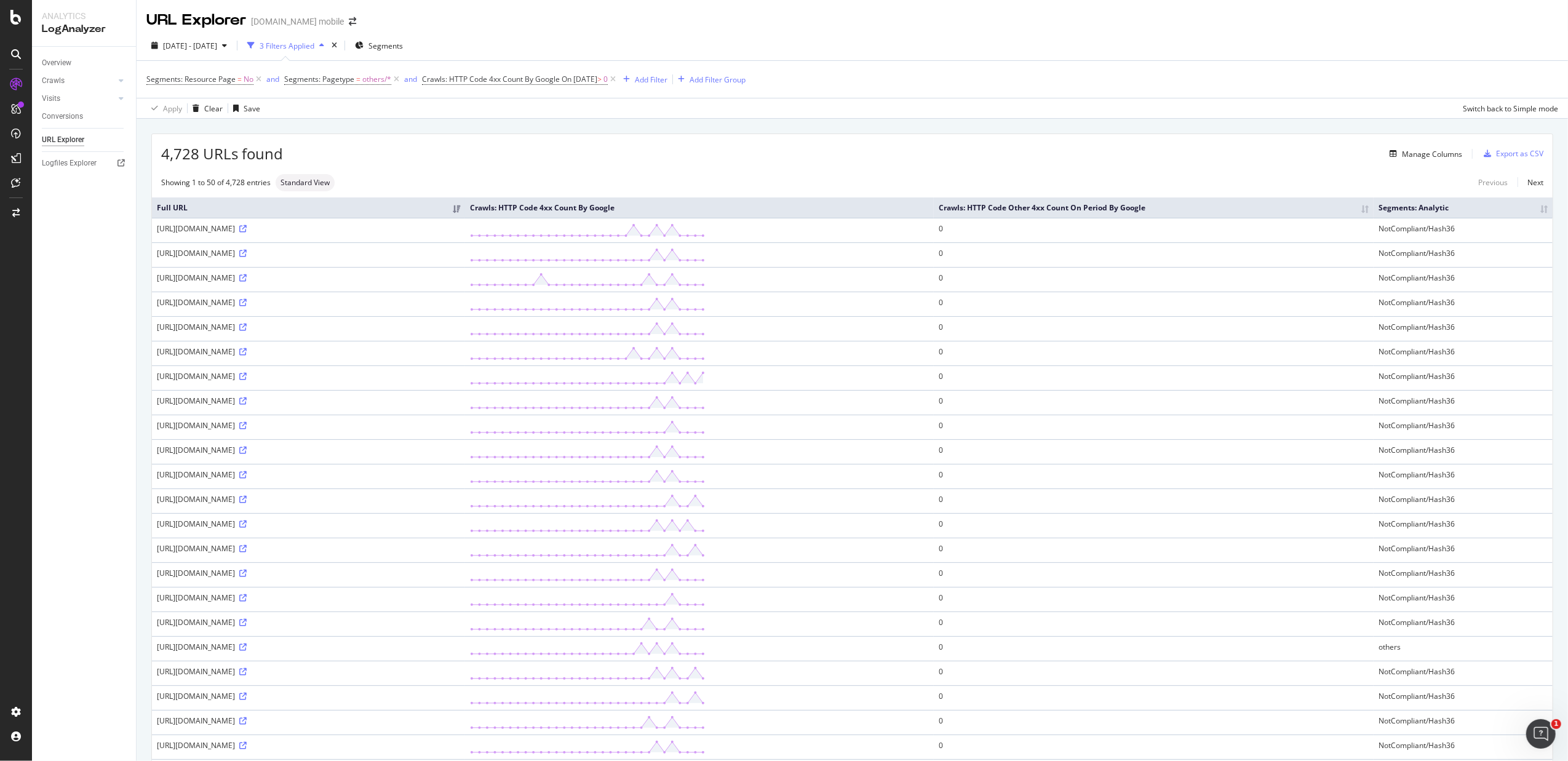
click at [440, 428] on div "https://www.fnac.com/zrdvoYWkPhYBQbRfSy/Uw7/DHClo887pWfkk5hP0xX7tewPUyV7jPtwO9/…" at bounding box center [308, 425] width 304 height 10
drag, startPoint x: 440, startPoint y: 428, endPoint x: 320, endPoint y: 431, distance: 120.0
click at [320, 431] on div "https://www.fnac.com/zrdvoYWkPhYBQbRfSy/Uw7/DHClo887pWfkk5hP0xX7tewPUyV7jPtwO9/…" at bounding box center [308, 425] width 304 height 10
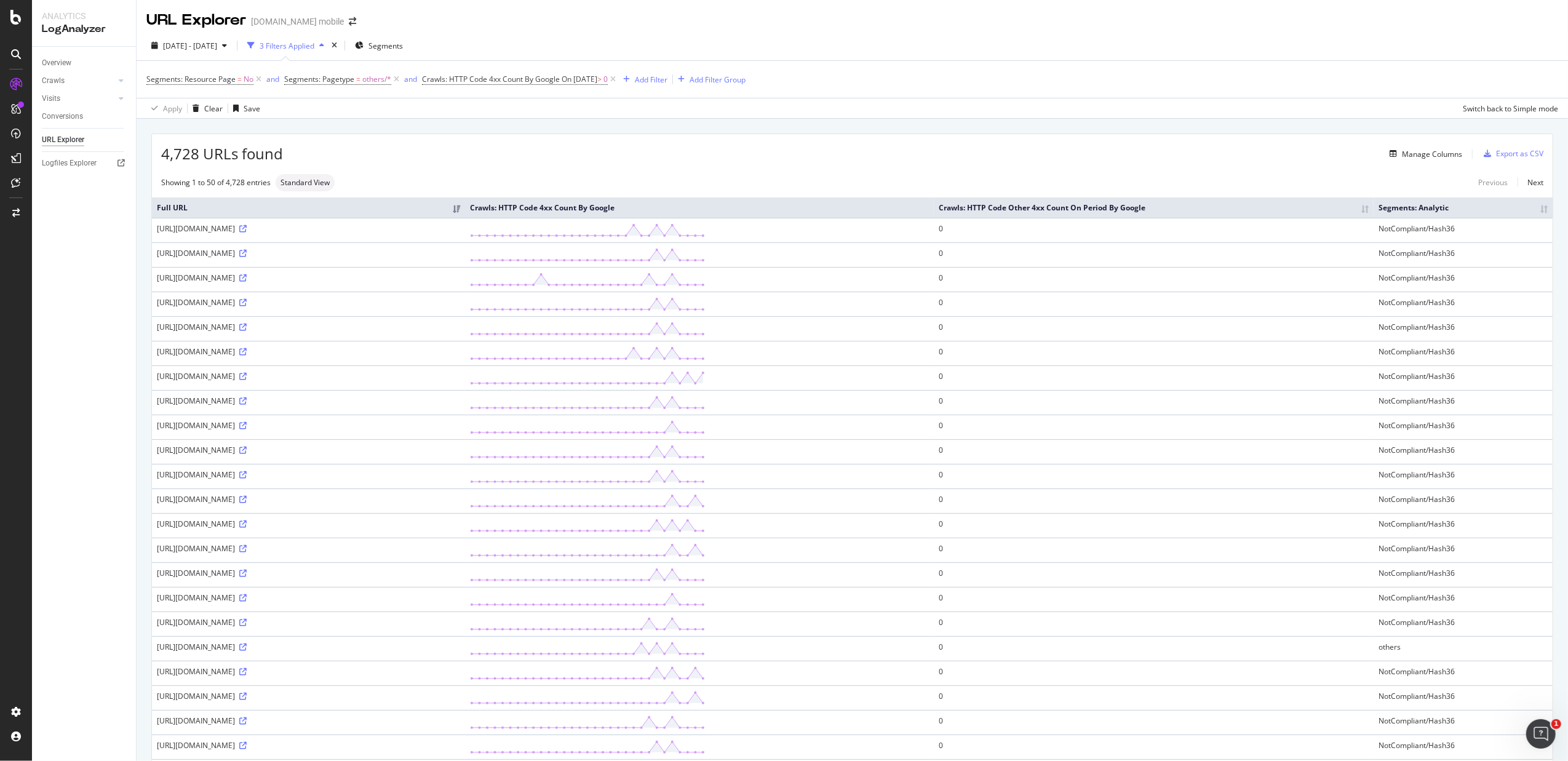
drag, startPoint x: 320, startPoint y: 431, endPoint x: 273, endPoint y: 429, distance: 47.0
click at [273, 429] on div "https://www.fnac.com/zrdvoYWkPhYBQbRfSy/Uw7/DHClo887pWfkk5hP0xX7tewPUyV7jPtwO9/…" at bounding box center [308, 425] width 304 height 10
drag, startPoint x: 273, startPoint y: 429, endPoint x: 266, endPoint y: 449, distance: 21.2
click at [266, 449] on div "https://www.fnac.com/zqY6Yfv6MkhqalCr7bhBTJNXreUiCMENV/bffYtY9UzIvXMRhs106P1s6U…" at bounding box center [308, 450] width 304 height 10
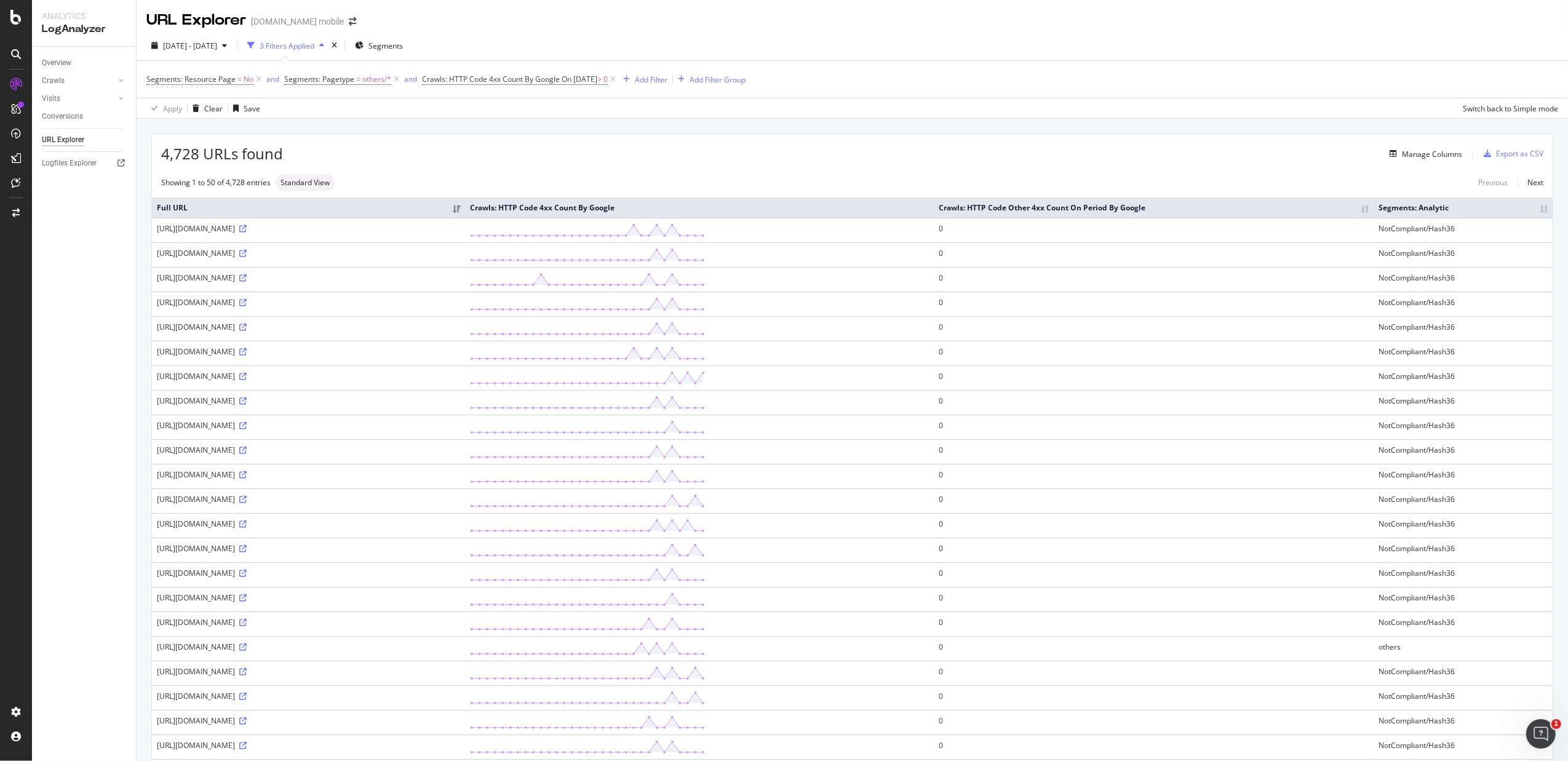
click at [266, 449] on div "https://www.fnac.com/zqY6Yfv6MkhqalCr7bhBTJNXreUiCMENV/bffYtY9UzIvXMRhs106P1s6U…" at bounding box center [308, 450] width 304 height 10
drag, startPoint x: 266, startPoint y: 449, endPoint x: 388, endPoint y: 456, distance: 122.2
click at [388, 455] on div "https://www.fnac.com/zqY6Yfv6MkhqalCr7bhBTJNXreUiCMENV/bffYtY9UzIvXMRhs106P1s6U…" at bounding box center [308, 450] width 304 height 10
drag, startPoint x: 388, startPoint y: 456, endPoint x: 377, endPoint y: 476, distance: 22.8
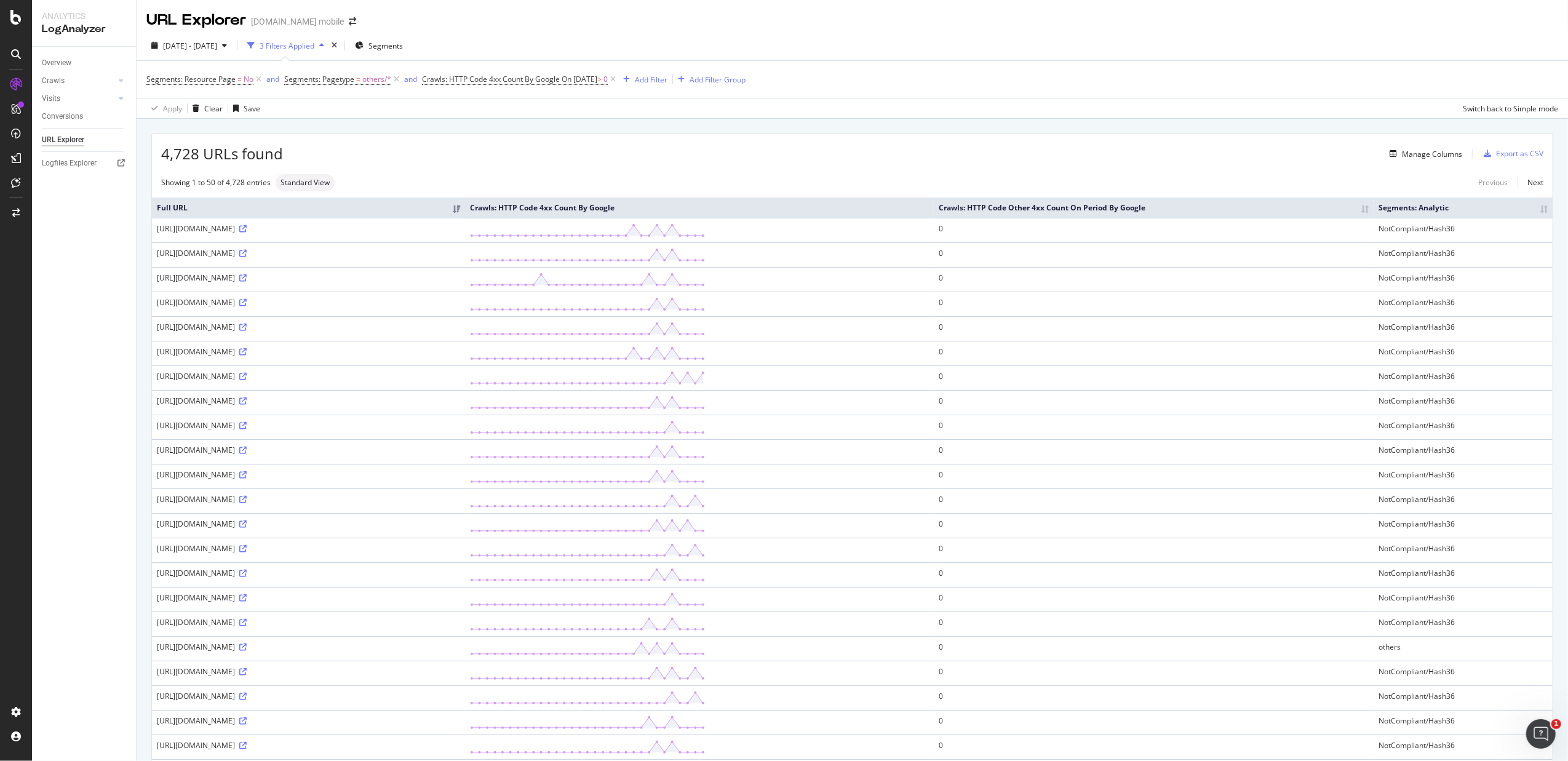
click at [377, 476] on div "https://www.fnac.com/zoZsJ4kVYWdeo0RaMmECGKXJSlWka72FsGtJv90WFBsie1Bf9HMENARM1t…" at bounding box center [308, 475] width 304 height 10
drag, startPoint x: 377, startPoint y: 476, endPoint x: 343, endPoint y: 514, distance: 51.0
click at [343, 514] on td "https://www.fnac.com/zoF71yxM7ZneMl29AeB7USN2zFt001uQhpjRzOBLh4P9LU969ngfV2oIGb…" at bounding box center [308, 500] width 313 height 24
click at [247, 256] on icon at bounding box center [242, 254] width 8 height 8
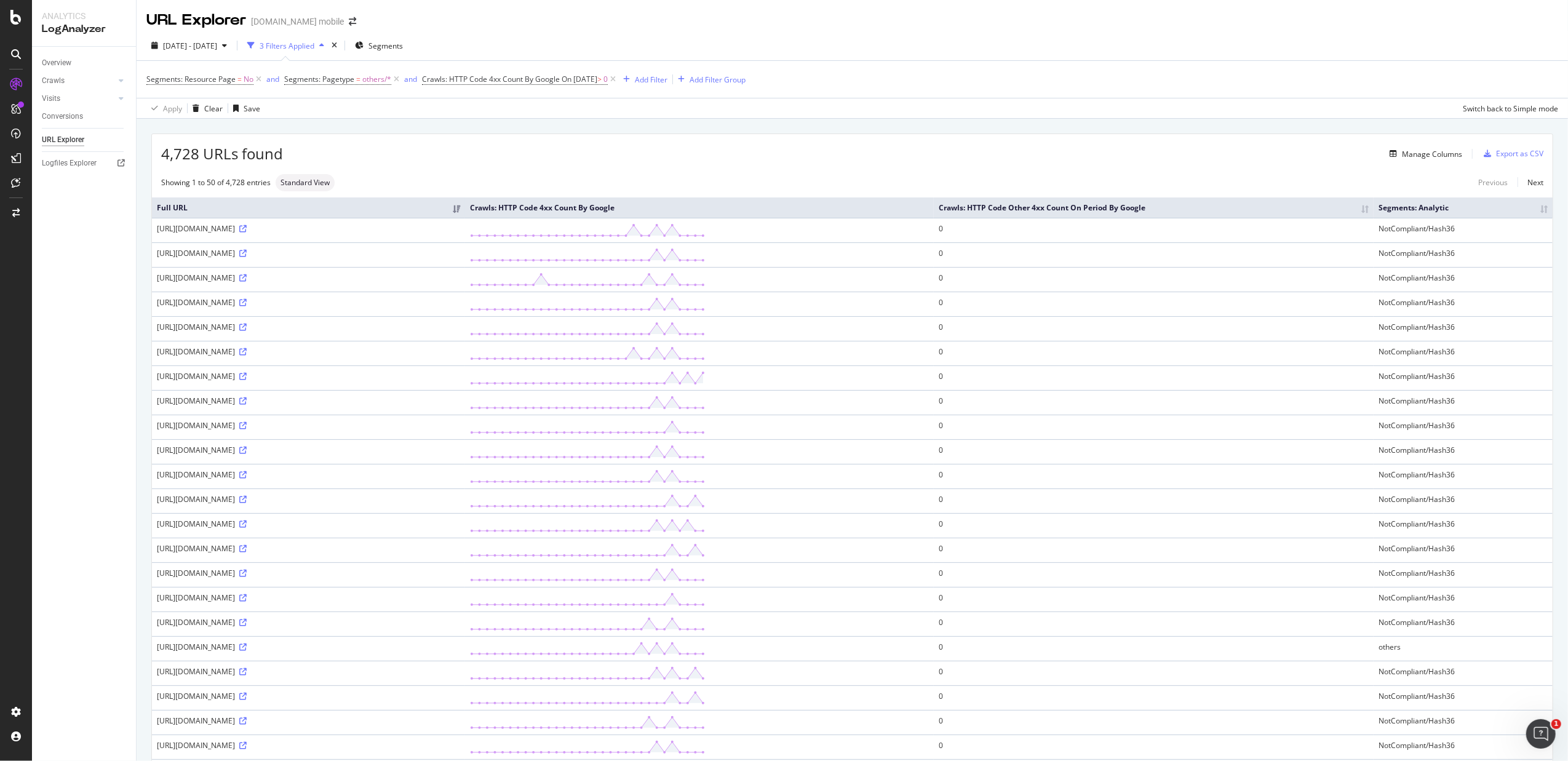
drag, startPoint x: 234, startPoint y: 229, endPoint x: 480, endPoint y: 234, distance: 246.1
click at [460, 234] on div "https://www.fnac.com/zz794vOBLV42wgmtgu0s44AR6cZXxALiMuylGvDIN1hET85Re9YRxP74cI…" at bounding box center [308, 228] width 304 height 10
click at [460, 231] on div "https://www.fnac.com/zz794vOBLV42wgmtgu0s44AR6cZXxALiMuylGvDIN1hET85Re9YRxP74cI…" at bounding box center [308, 228] width 304 height 10
drag, startPoint x: 495, startPoint y: 230, endPoint x: 235, endPoint y: 229, distance: 260.0
click at [235, 229] on div "https://www.fnac.com/zz794vOBLV42wgmtgu0s44AR6cZXxALiMuylGvDIN1hET85Re9YRxP74cI…" at bounding box center [308, 228] width 304 height 10
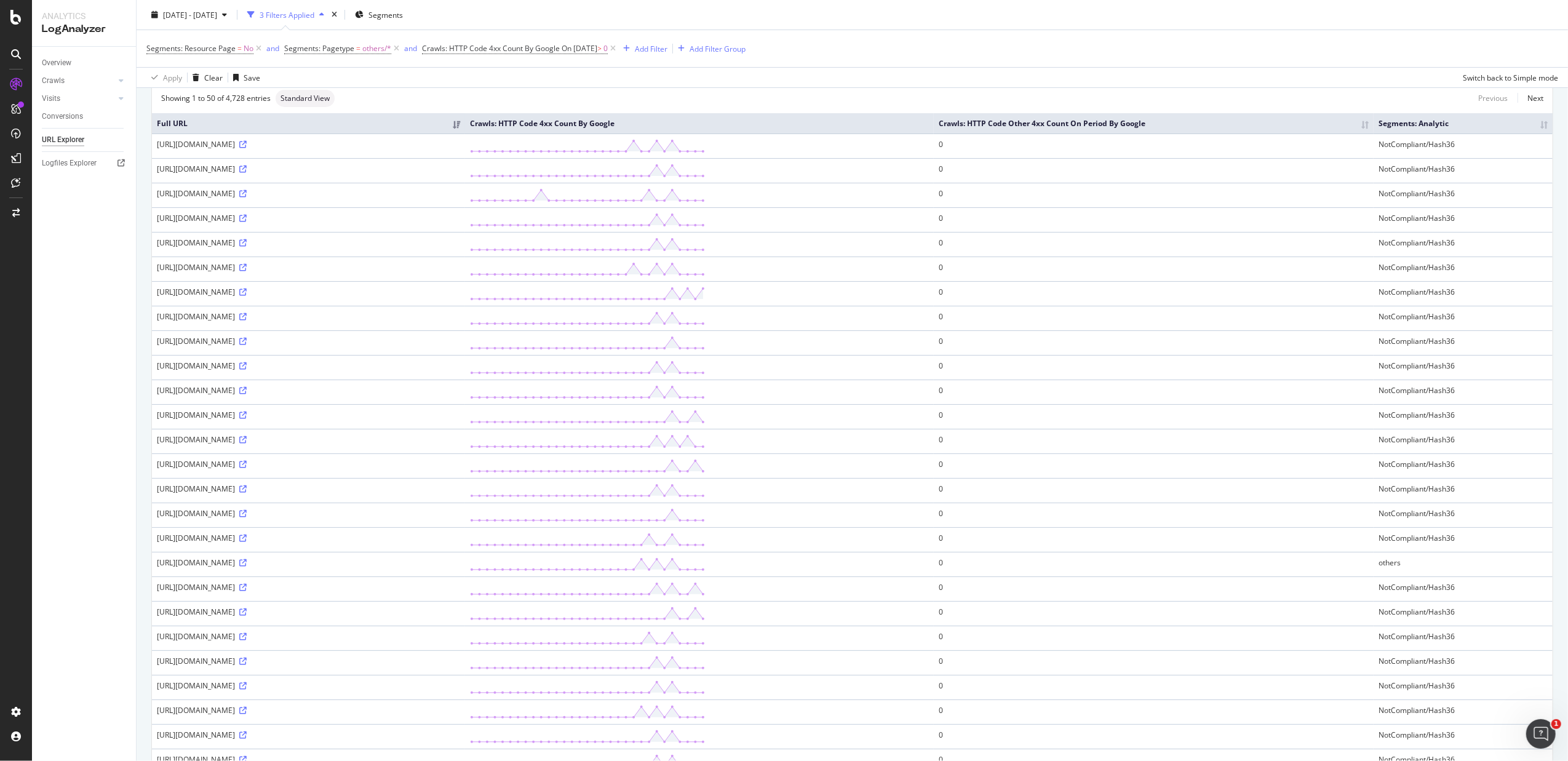
scroll to position [164, 0]
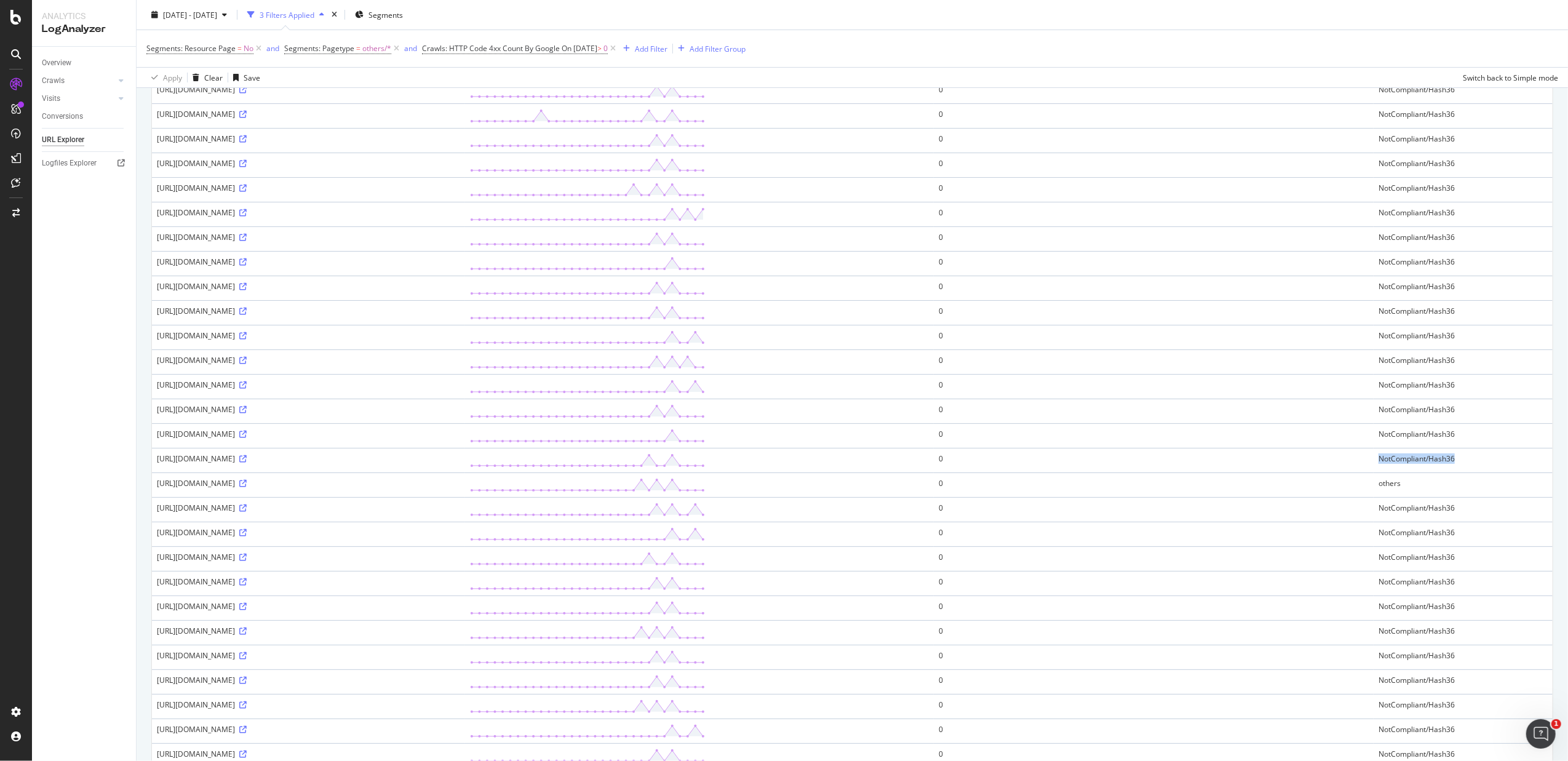
drag, startPoint x: 1453, startPoint y: 461, endPoint x: 1394, endPoint y: 461, distance: 59.0
click at [1253, 461] on tr "https://www.fnac.com/zjbDqU/ObRDMQa/U1JHeNKrANNMte8fY9n8UDOtzOorjfL1V3pUgxLDM8X…" at bounding box center [852, 460] width 1401 height 24
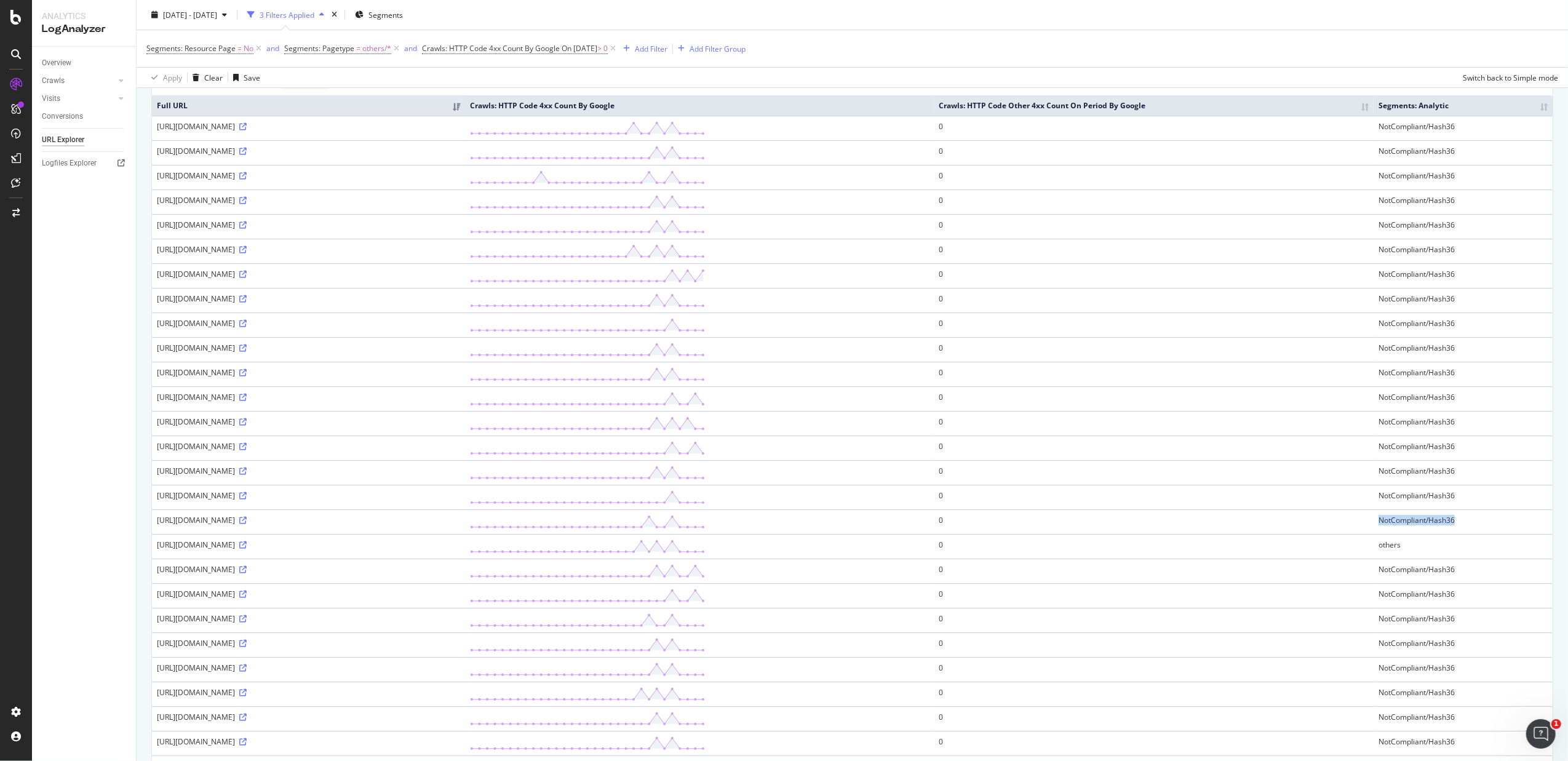
scroll to position [0, 0]
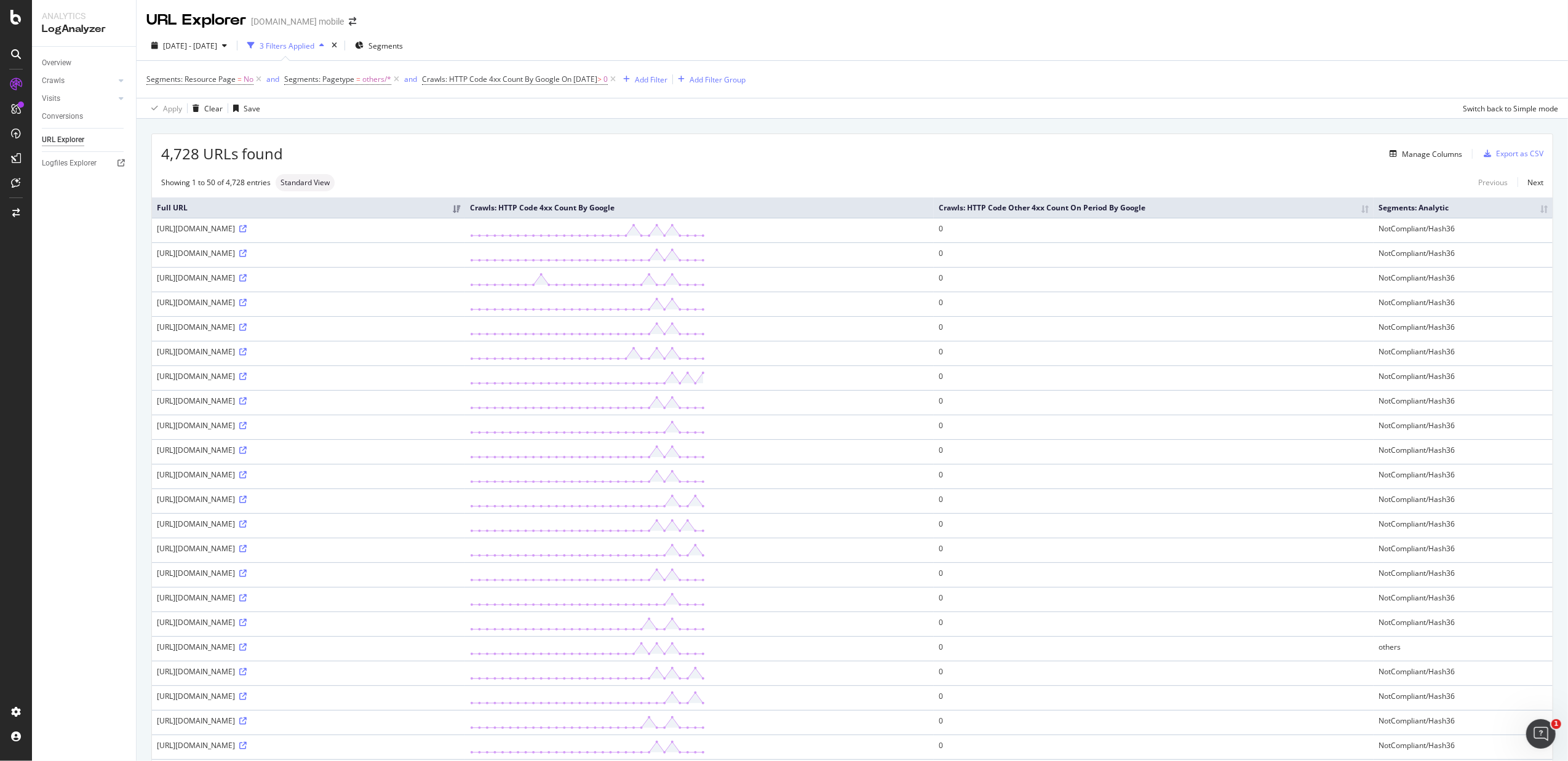
click at [384, 140] on div "4,728 URLs found Manage Columns Export as CSV" at bounding box center [852, 149] width 1401 height 30
click at [1253, 177] on link "Next" at bounding box center [1530, 183] width 26 height 18
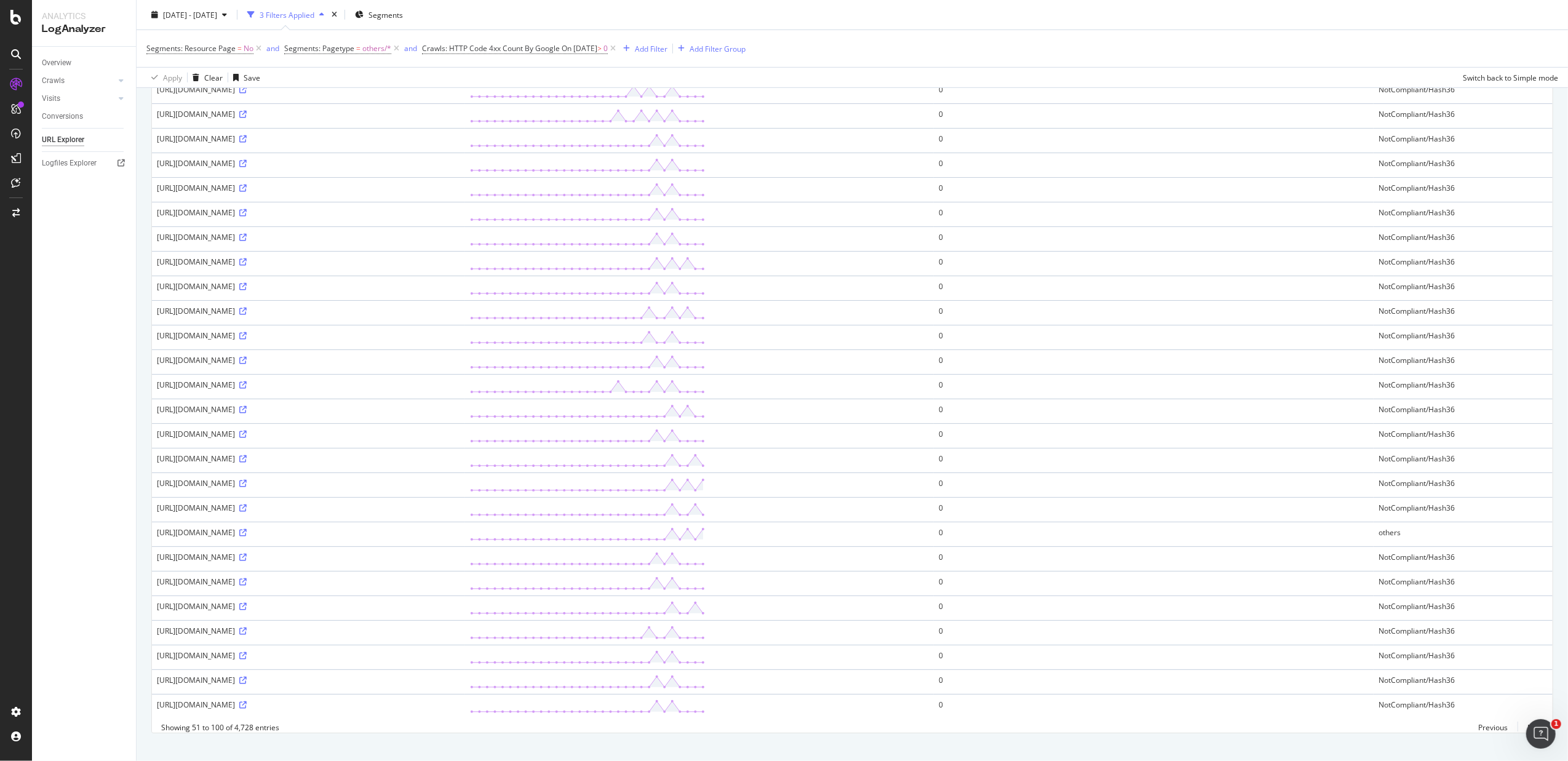
scroll to position [769, 0]
click at [1253, 584] on link "Next" at bounding box center [1530, 712] width 26 height 18
drag, startPoint x: 472, startPoint y: 380, endPoint x: 455, endPoint y: 380, distance: 17.0
click at [455, 389] on div "https://www.fnac.com/wI2zlQj7UlY3IpfwsULOR9/fNgLR5WGxMlQIQ25ZZ2RWSUD/fJ7m8z/ODQ…" at bounding box center [308, 394] width 304 height 10
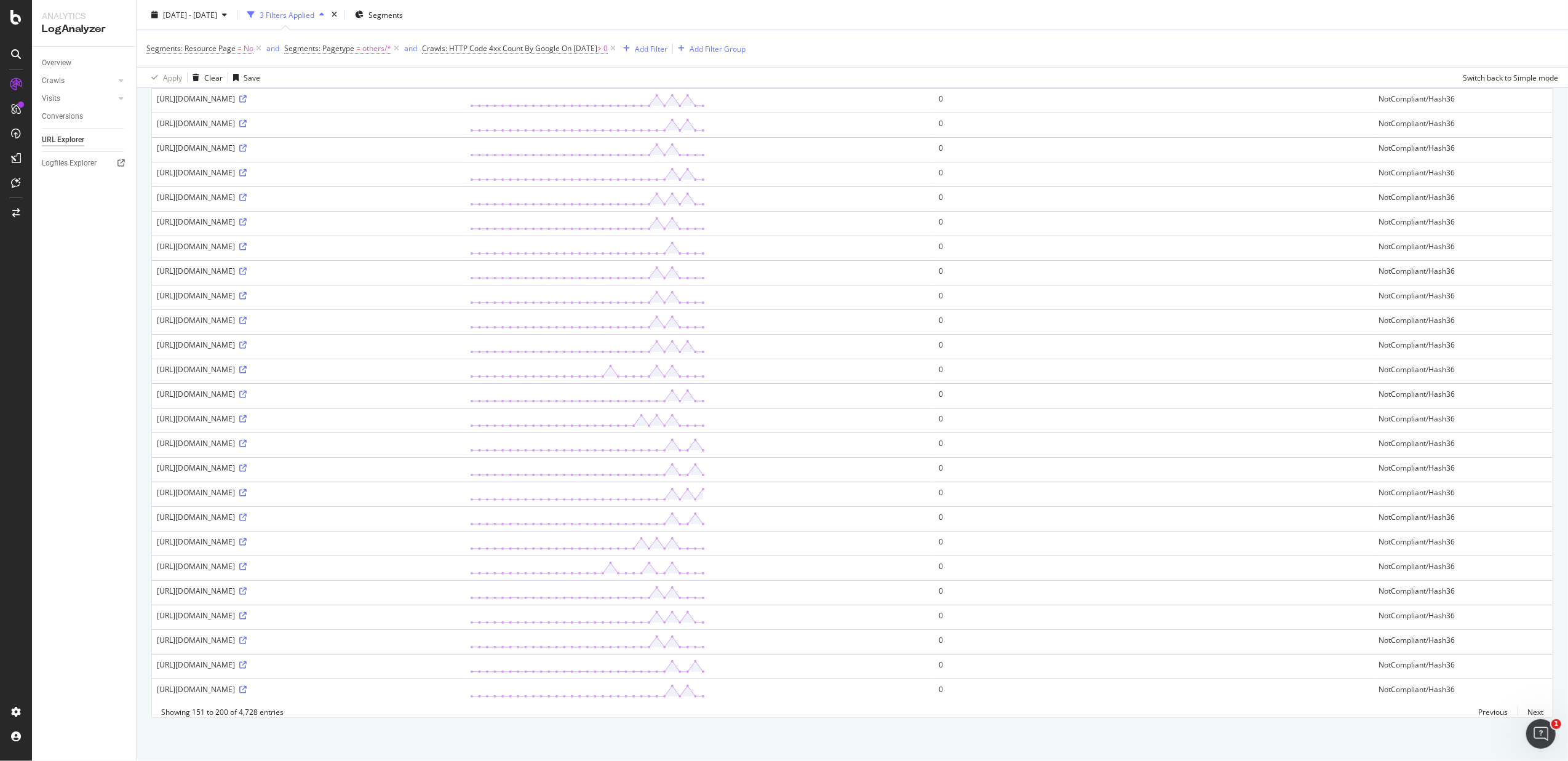
click at [238, 389] on div "https://www.fnac.com/wI2zlQj7UlY3IpfwsULOR9/fNgLR5WGxMlQIQ25ZZ2RWSUD/fJ7m8z/ODQ…" at bounding box center [308, 394] width 304 height 10
copy div "wI2zlQj7UlY3IpfwsULOR9/fNgLR5WGxMlQIQ25ZZ2RWSUD/fJ7m8z/ODQuHCXE"
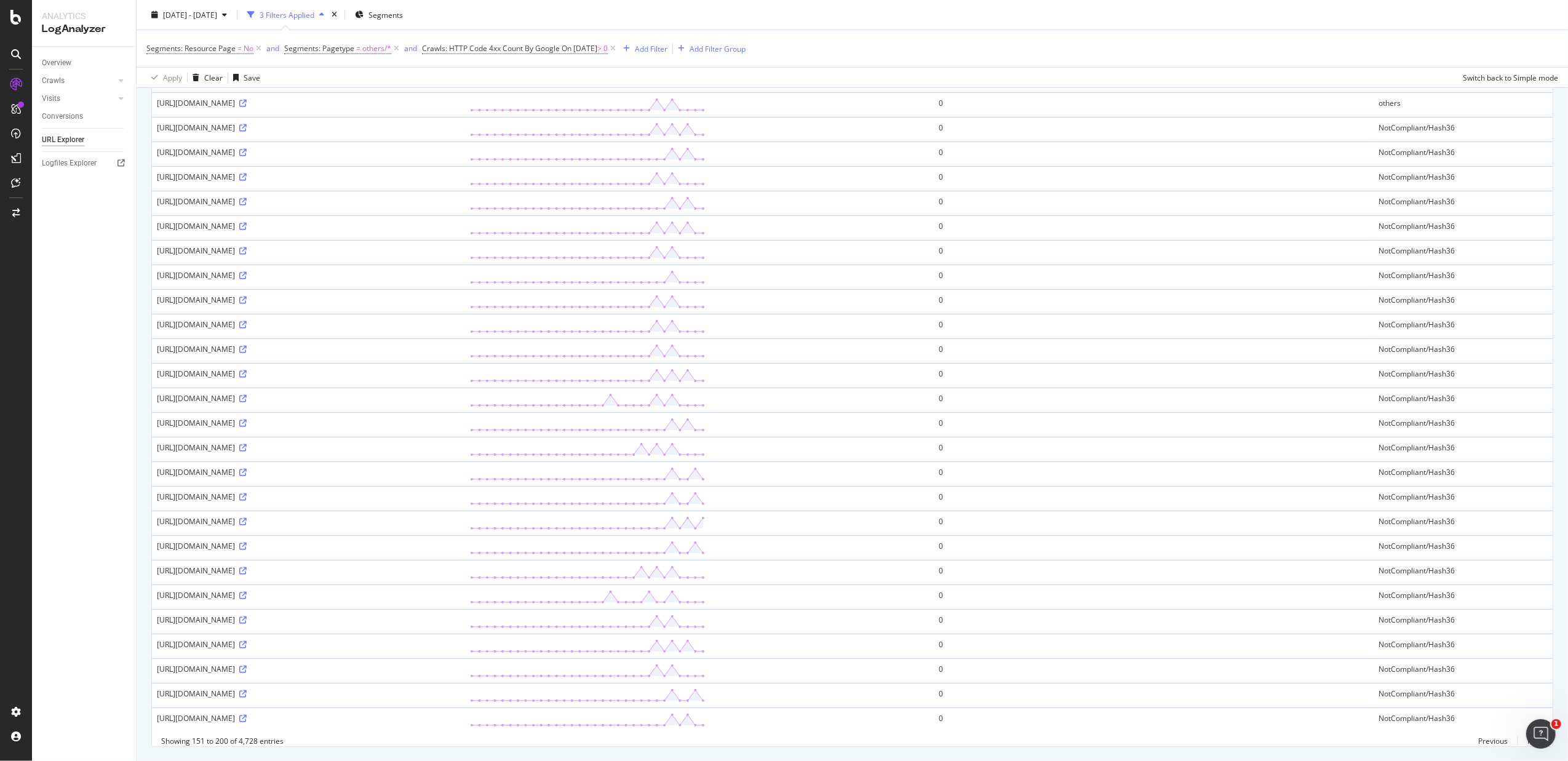
scroll to position [687, 0]
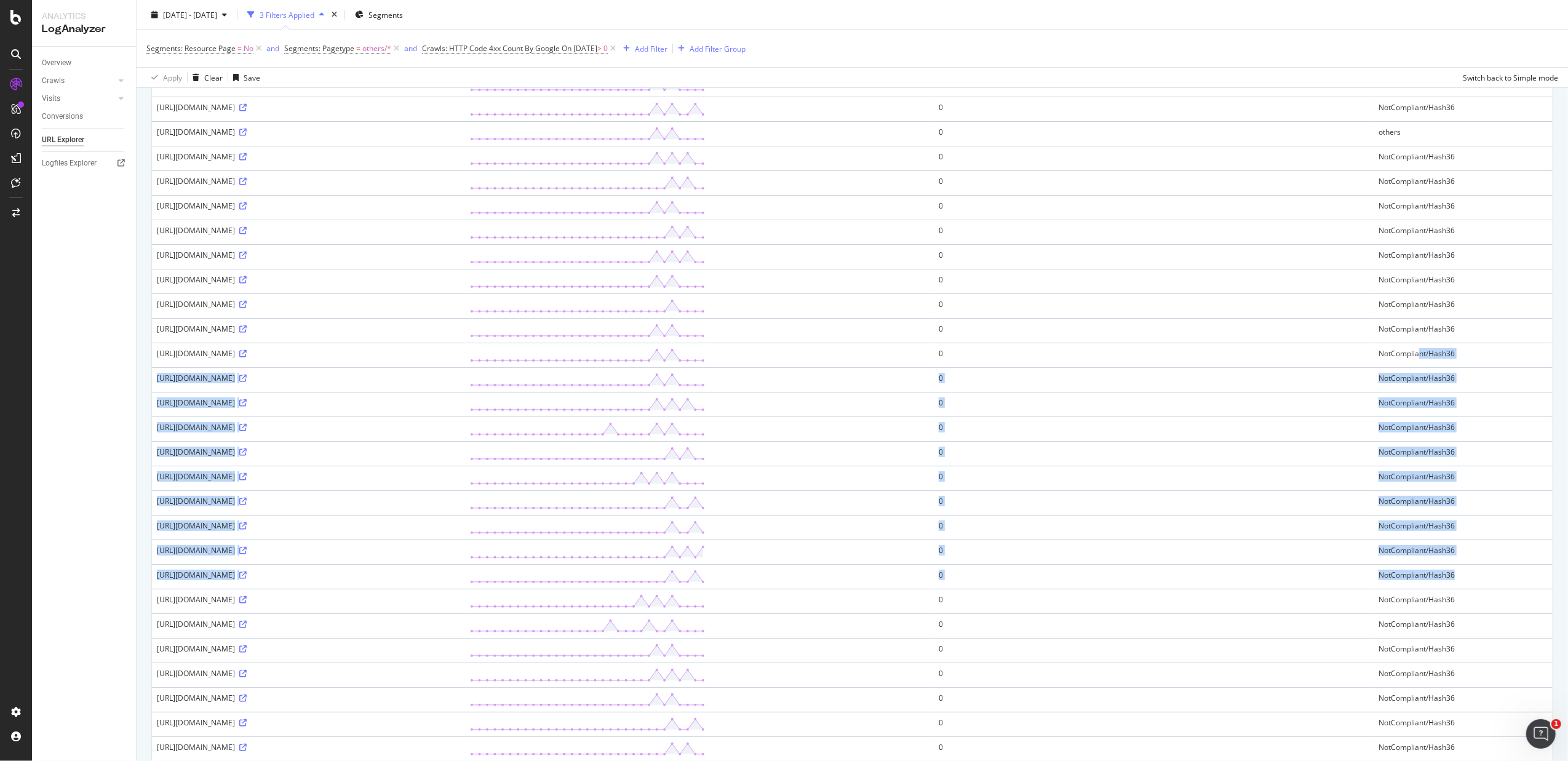
drag, startPoint x: 1469, startPoint y: 390, endPoint x: 1494, endPoint y: 574, distance: 185.7
click at [1253, 574] on tbody "https://www.fnac.com/x5iKozYZw1c0hXmkTs/uh31wxDppXAn9bgzUqDcvhi6Oo4CJc5Bx54Nz3W…" at bounding box center [852, 145] width 1401 height 1231
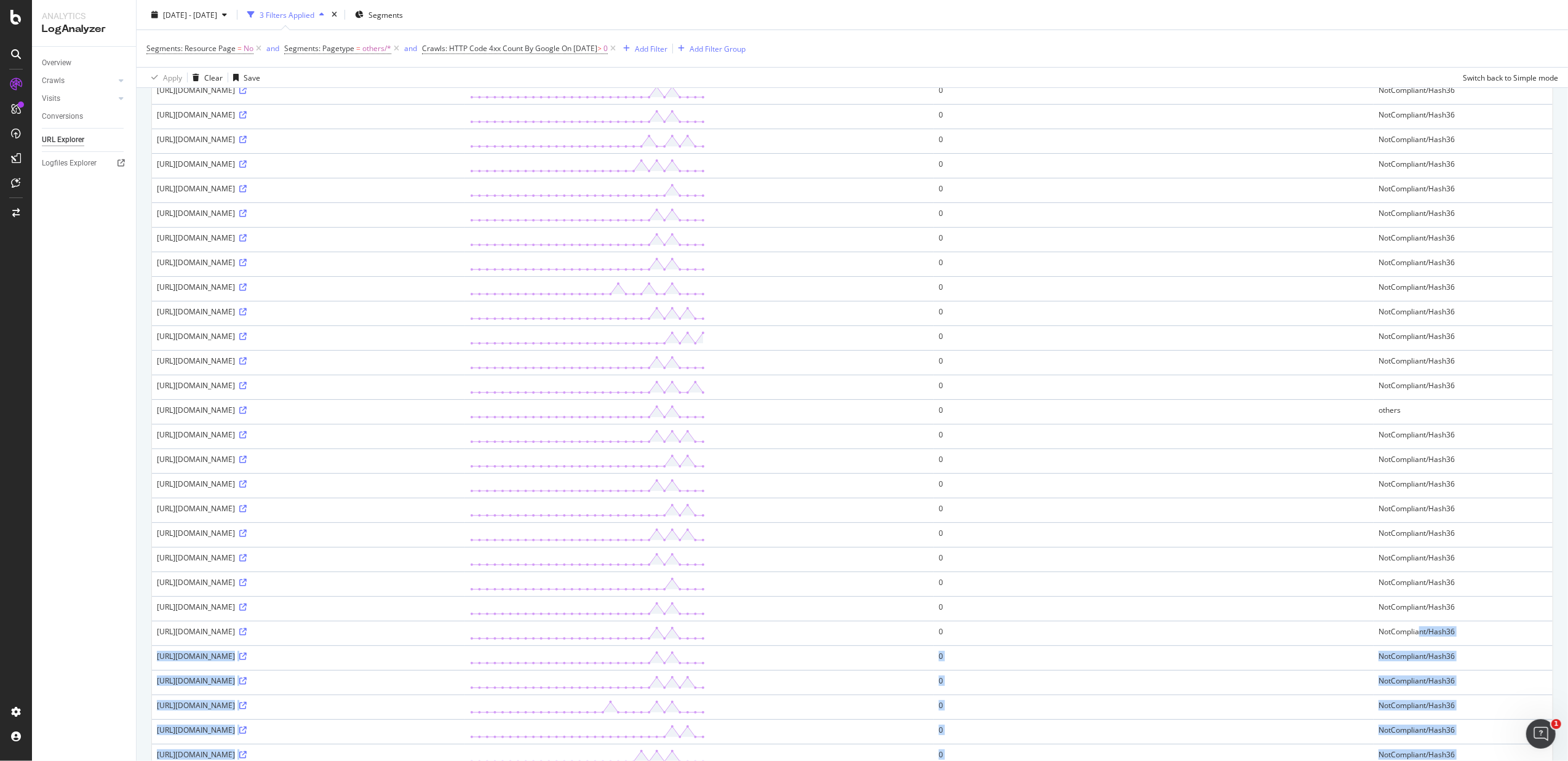
scroll to position [195, 0]
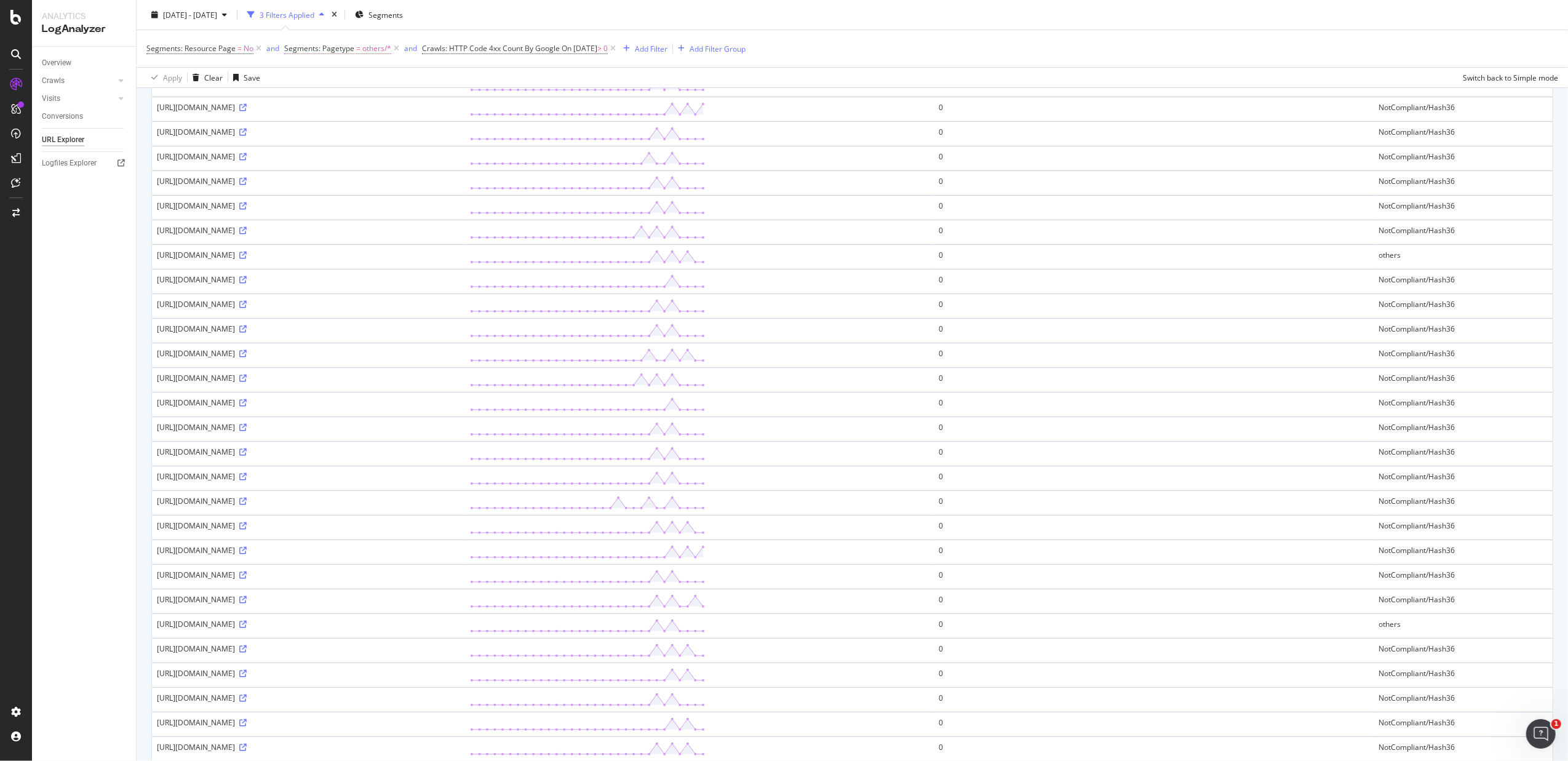
click at [372, 48] on span "others/*" at bounding box center [377, 49] width 29 height 17
click at [316, 79] on icon at bounding box center [318, 78] width 8 height 8
click at [315, 55] on div "Segments: Pagetype" at bounding box center [361, 48] width 145 height 21
click at [293, 47] on icon at bounding box center [290, 48] width 3 height 8
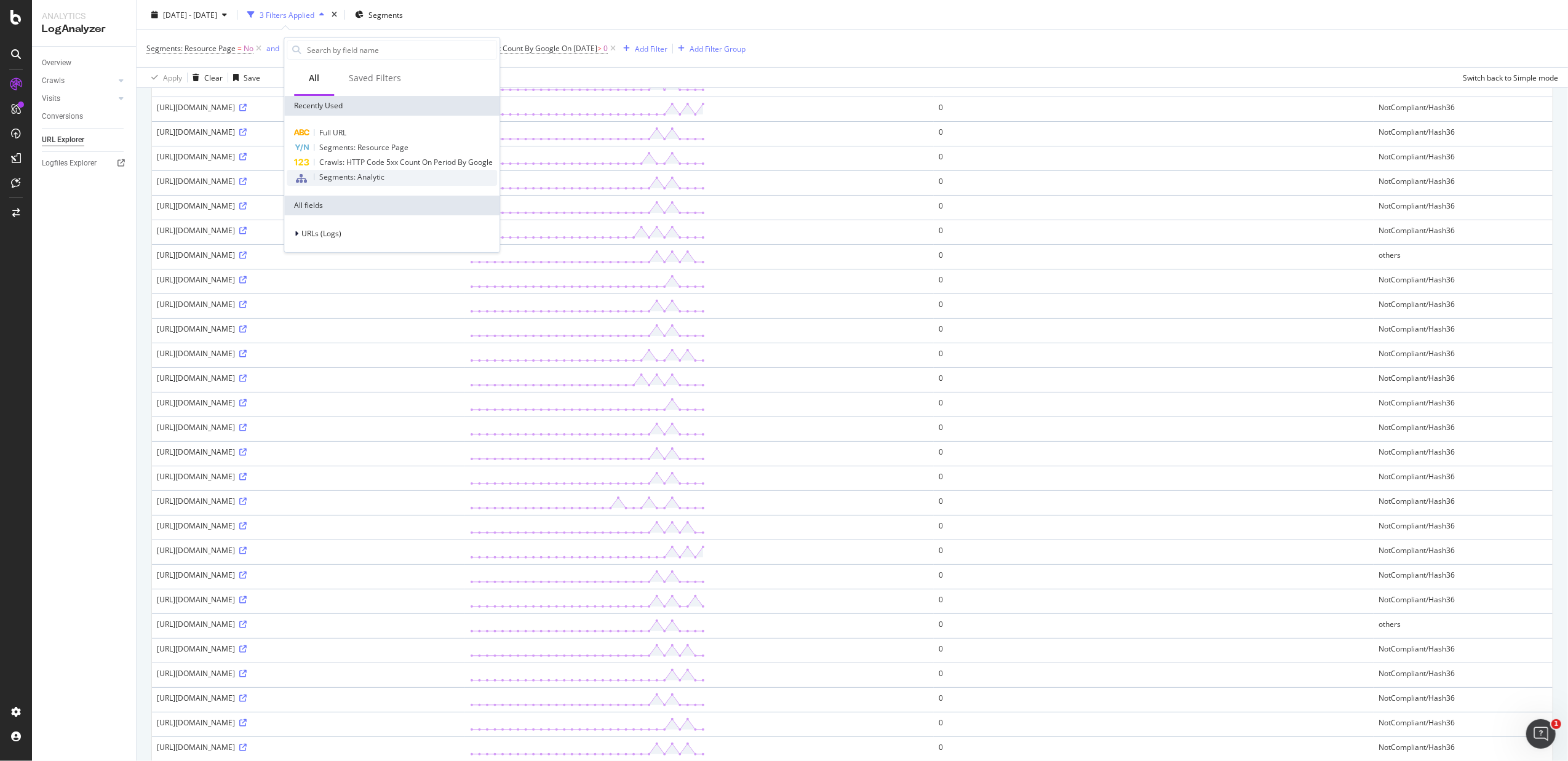
click at [345, 170] on div "Segments: Analytic" at bounding box center [392, 177] width 211 height 16
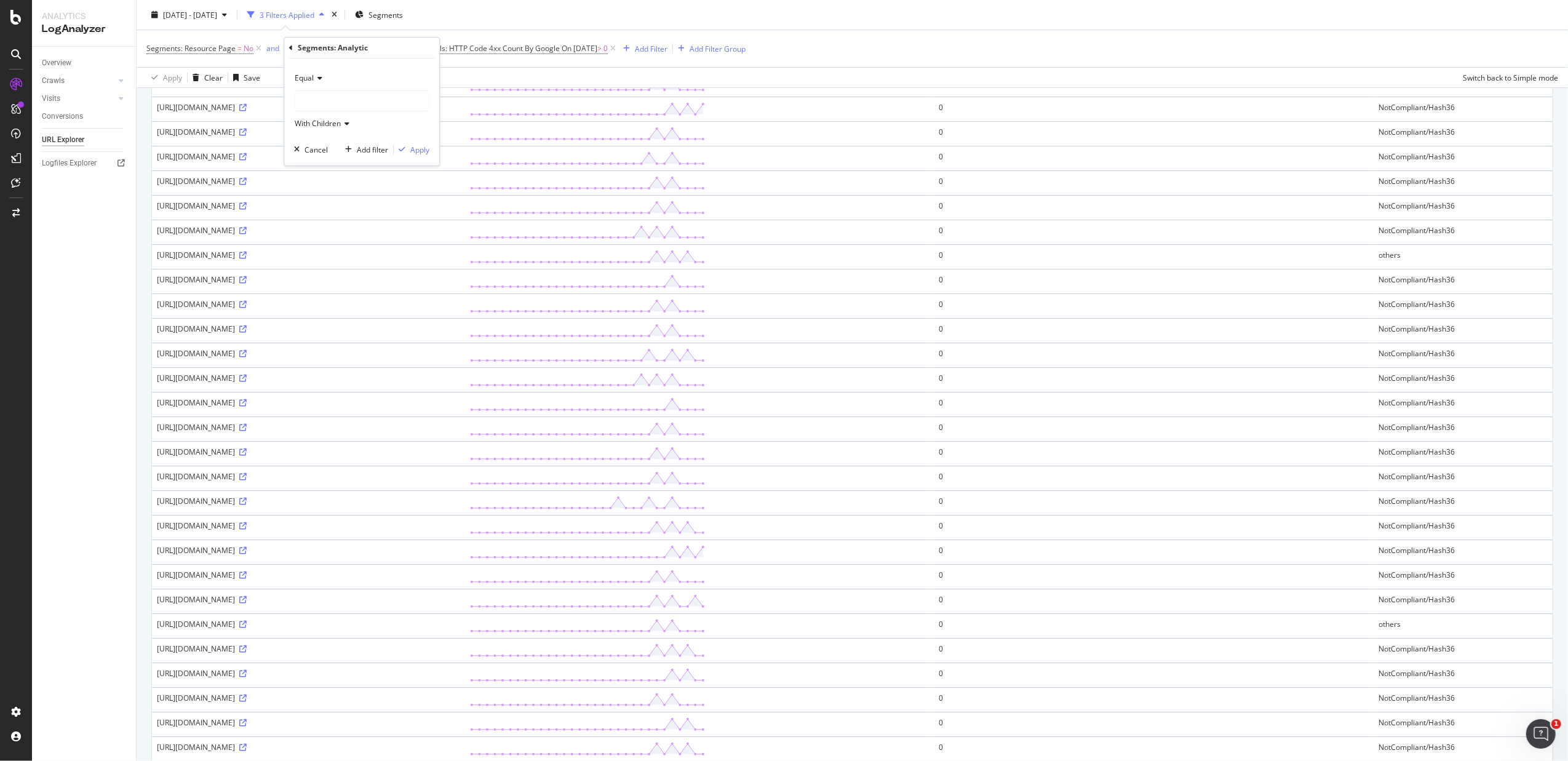
drag, startPoint x: 315, startPoint y: 94, endPoint x: 327, endPoint y: 107, distance: 17.7
click at [315, 94] on div at bounding box center [361, 101] width 134 height 19
drag, startPoint x: 496, startPoint y: 257, endPoint x: 413, endPoint y: 260, distance: 83.1
click at [413, 260] on div "https://www.fnac.com/wrZPrj50hE2UC/sTQHgXXnWdzTFC06nBUHujDA2KM1AypiDTJYxJ4mEhuT…" at bounding box center [308, 255] width 304 height 10
drag, startPoint x: 232, startPoint y: 256, endPoint x: 500, endPoint y: 264, distance: 268.1
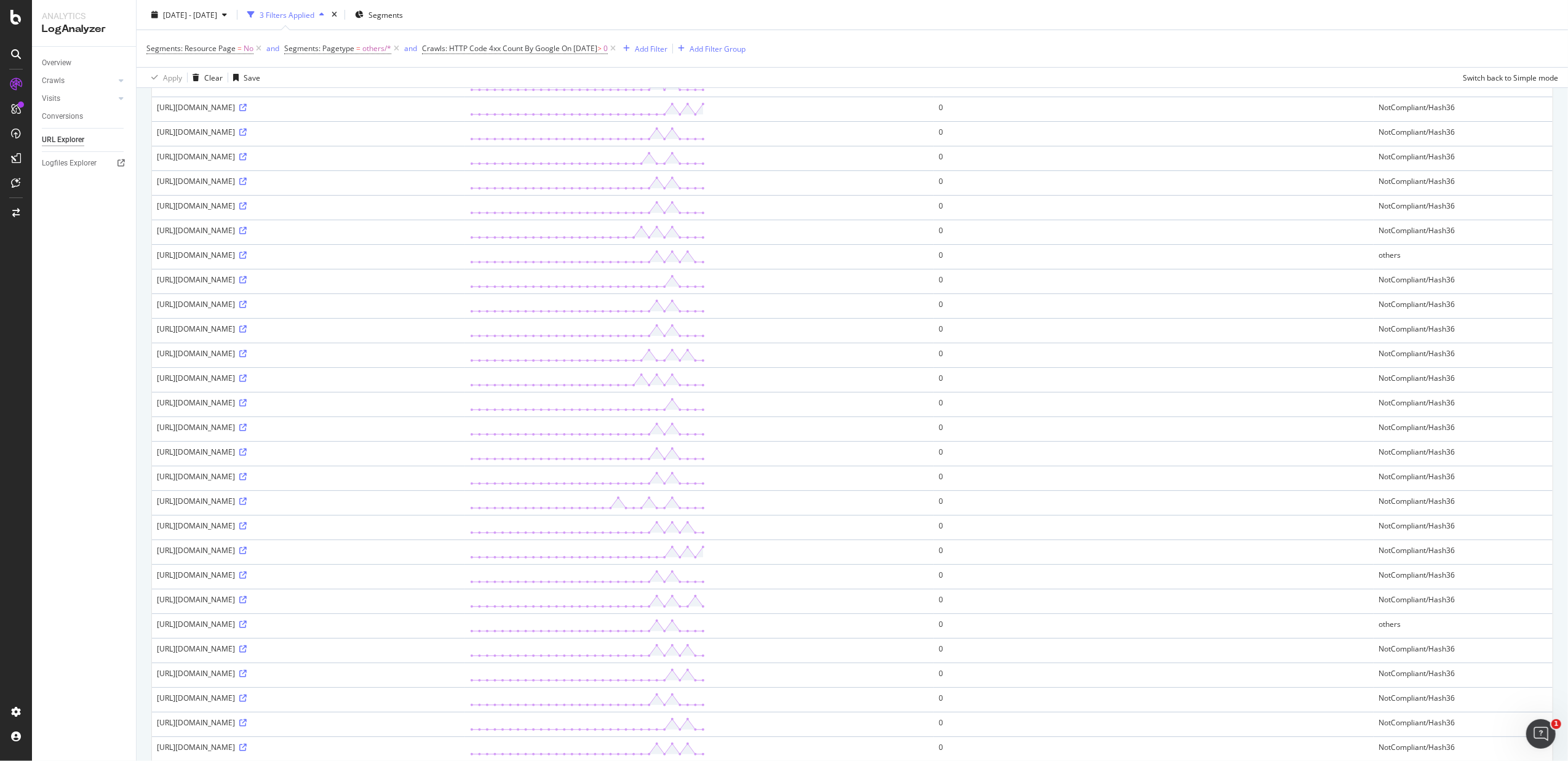
click at [465, 264] on td "https://www.fnac.com/wrZPrj50hE2UC/sTQHgXXnWdzTFC06nBUHujDA2KM1AypiDTJYxJ4mEhuT…" at bounding box center [308, 256] width 313 height 24
drag, startPoint x: 500, startPoint y: 264, endPoint x: 490, endPoint y: 261, distance: 10.4
copy div "/wrZPrj50hE2UC/sTQHgXXnWdzTFC06nBUHujDA2KM1AypiDTJYxJ4mEhuT0coI"
click at [460, 329] on div "https://www.fnac.com/wme99RBiBW7FPho4ENSGELyXkWWoWVe7td4ze72VpzA67nG6rTuV980hNk…" at bounding box center [308, 329] width 304 height 10
click at [311, 53] on span "Segments: Pagetype" at bounding box center [319, 48] width 70 height 10
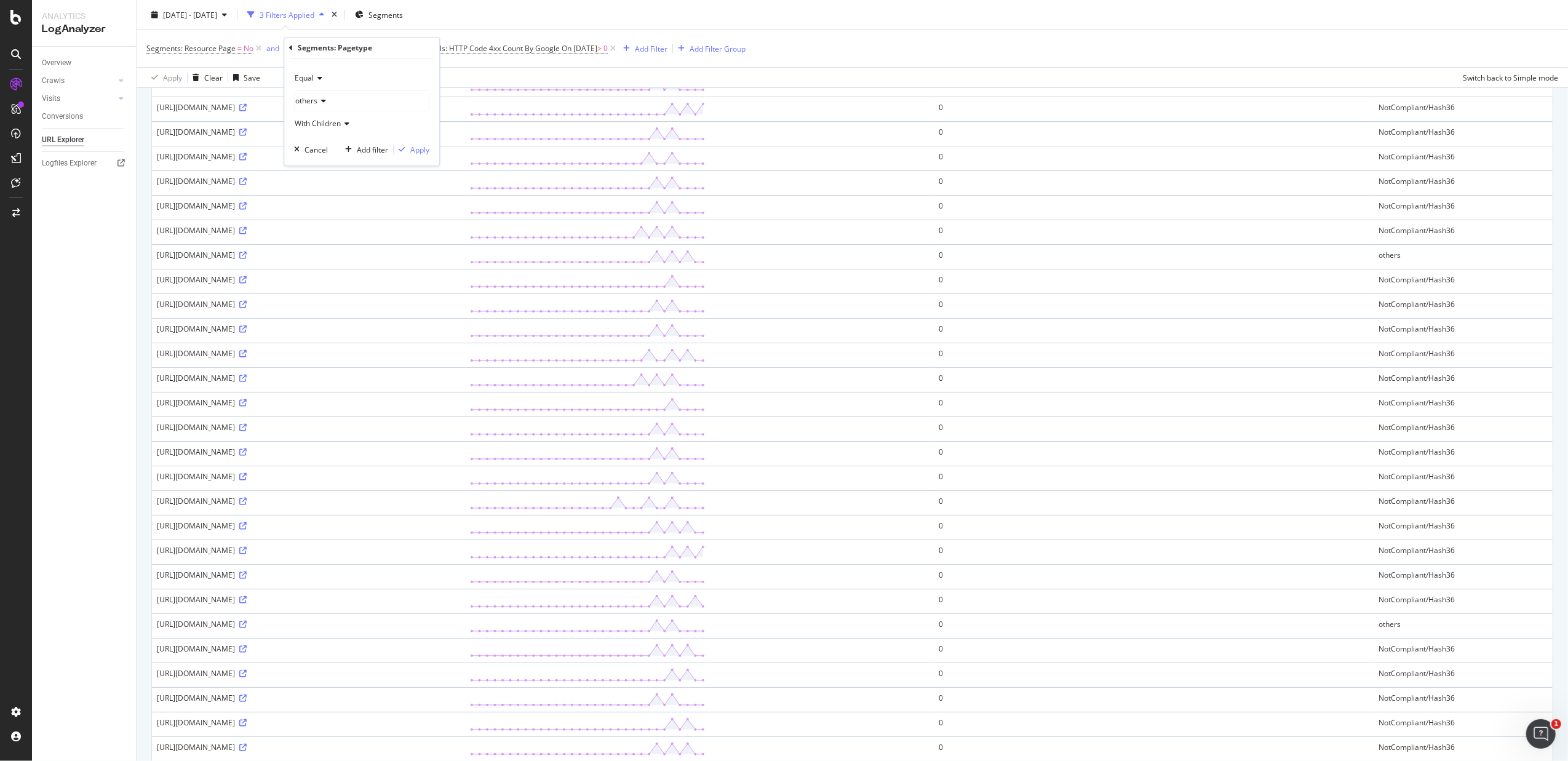
click at [293, 50] on div "Segments: Pagetype" at bounding box center [361, 48] width 145 height 21
click at [288, 42] on div "Segments: Pagetype Equal others With Children Cancel Add filter Apply" at bounding box center [361, 101] width 155 height 128
click at [290, 46] on div "Segments: Pagetype Equal others With Children Cancel Add filter Apply" at bounding box center [361, 101] width 155 height 128
click at [291, 47] on icon at bounding box center [290, 48] width 3 height 8
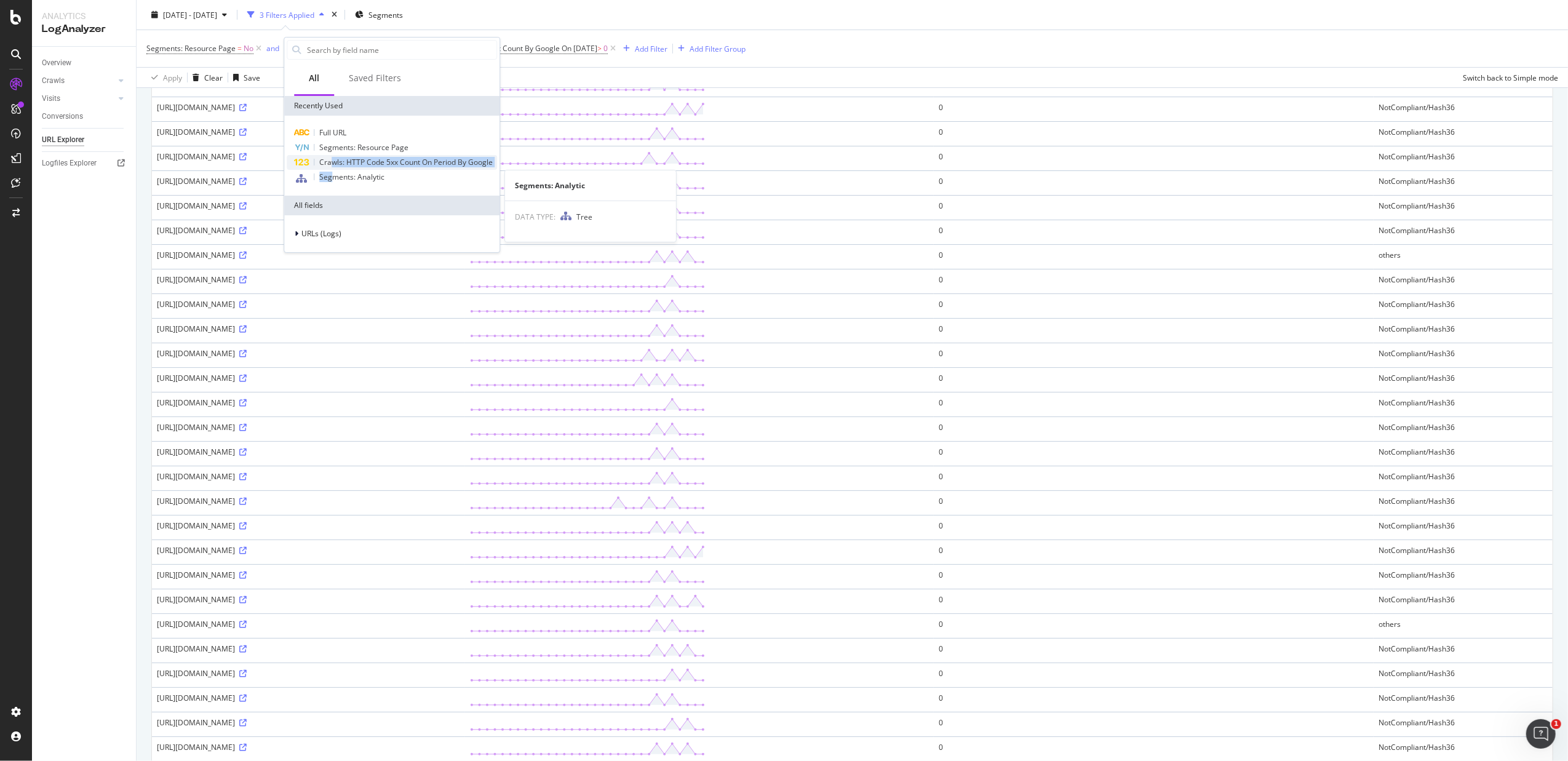
drag, startPoint x: 331, startPoint y: 171, endPoint x: 332, endPoint y: 165, distance: 6.1
click at [332, 165] on div "Full URL Segments: Resource Page Crawls: HTTP Code 5xx Count On Period By Googl…" at bounding box center [392, 156] width 211 height 60
drag, startPoint x: 332, startPoint y: 165, endPoint x: 335, endPoint y: 179, distance: 14.3
click at [335, 179] on span "Segments: Analytic" at bounding box center [352, 177] width 65 height 10
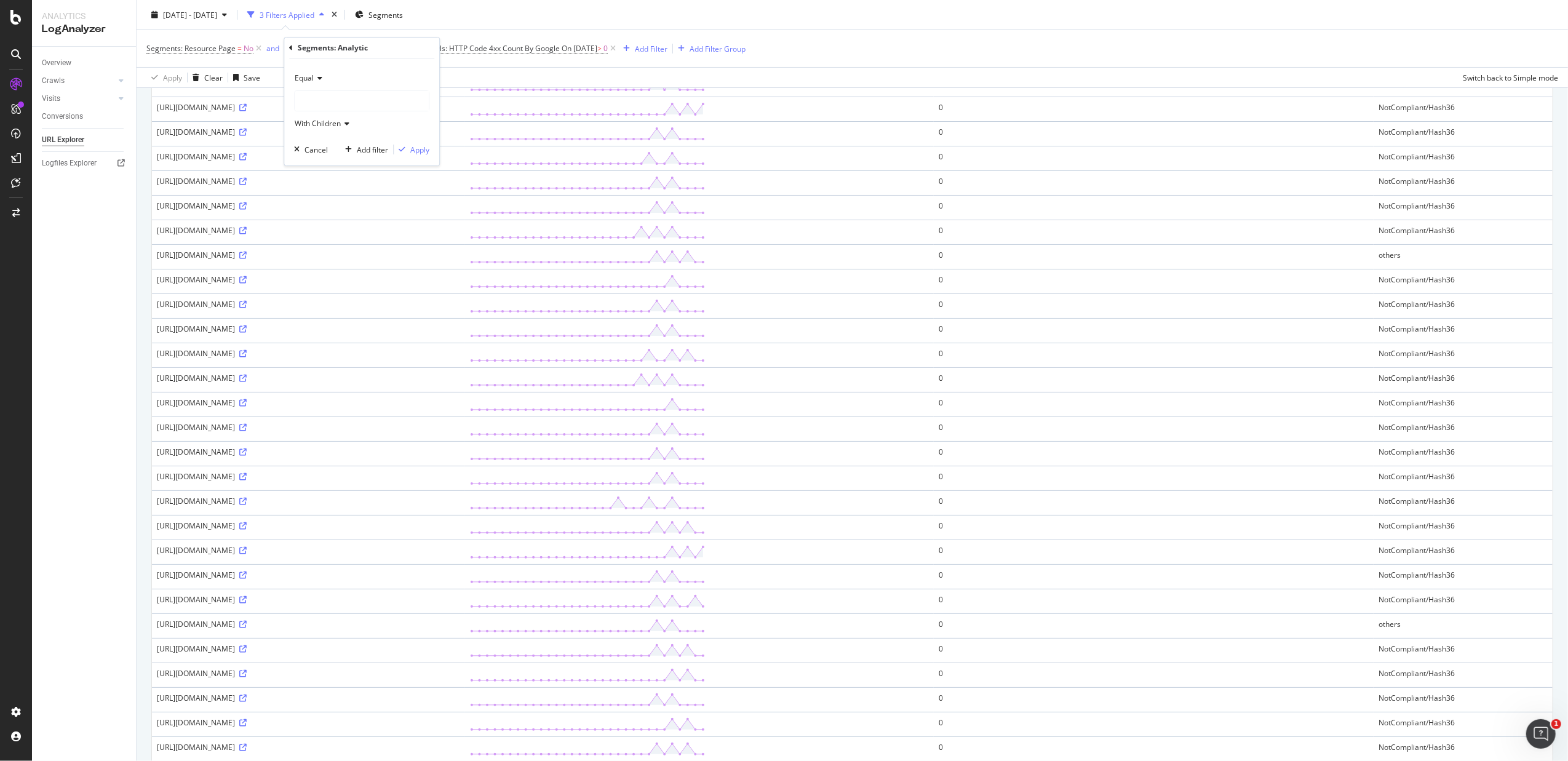
click at [311, 99] on div at bounding box center [361, 101] width 134 height 19
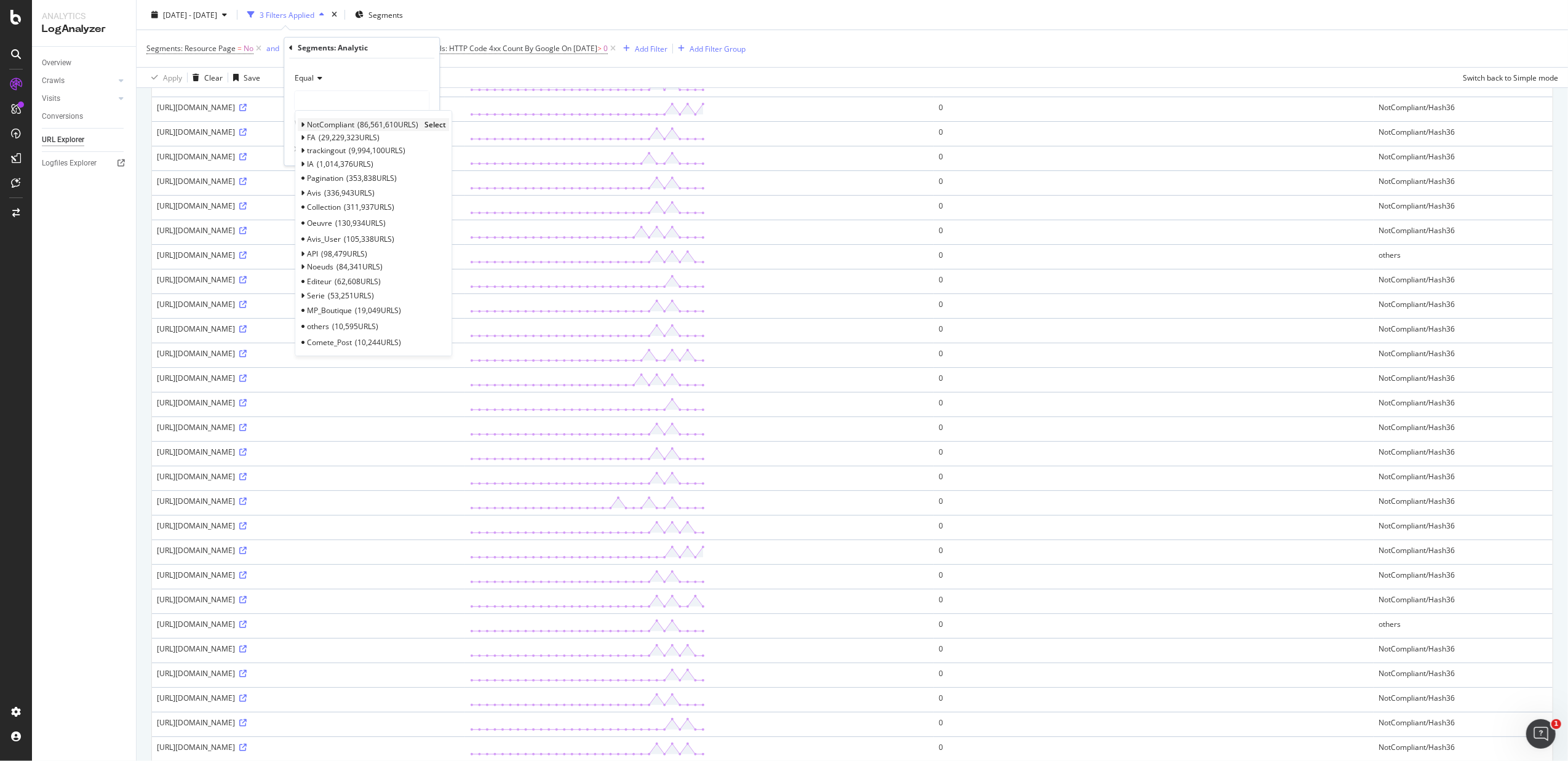
click at [301, 126] on icon at bounding box center [303, 124] width 4 height 8
click at [305, 126] on icon at bounding box center [303, 124] width 4 height 8
click at [370, 325] on span "10,595 URLS" at bounding box center [355, 326] width 46 height 10
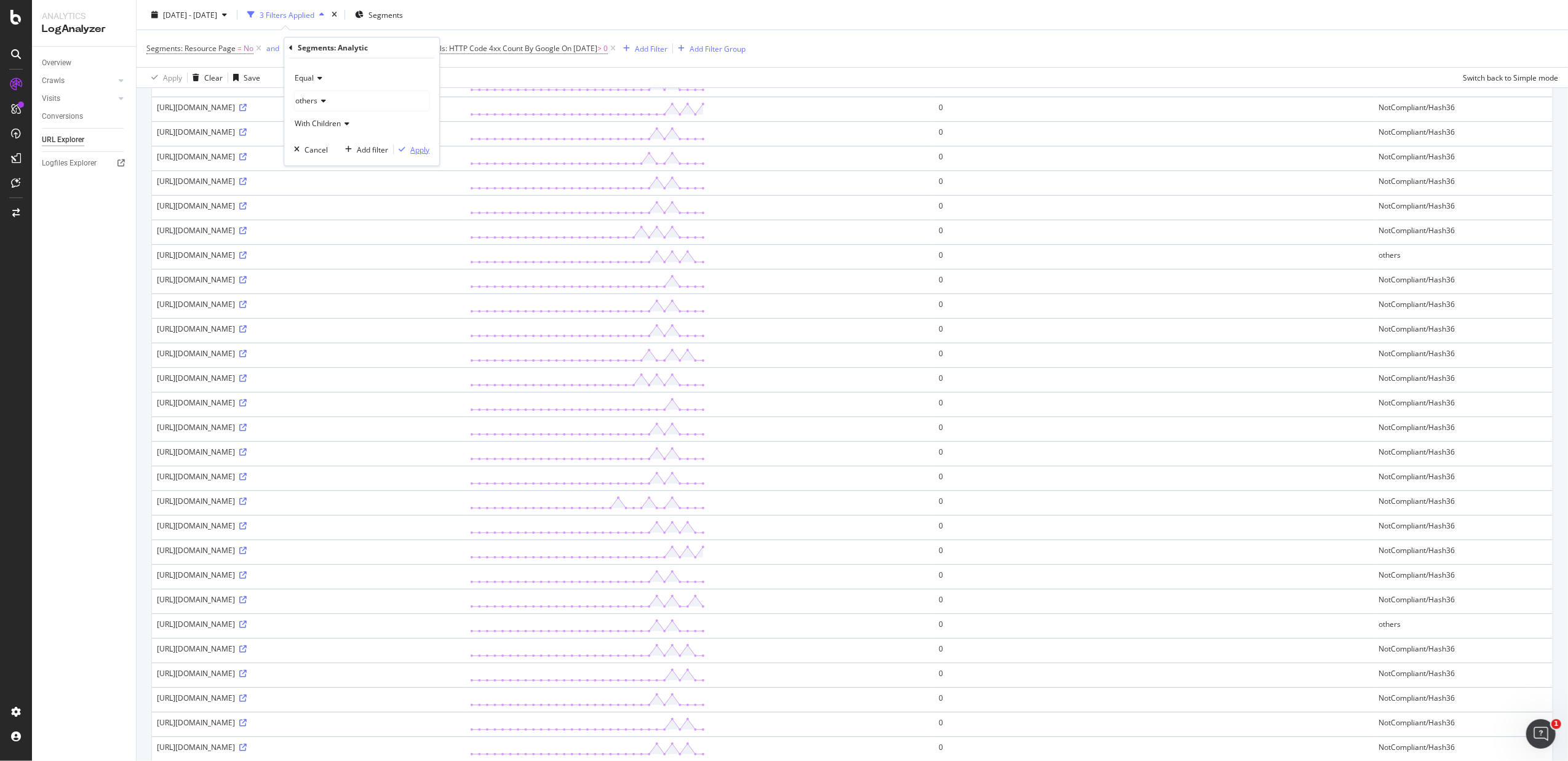
click at [411, 149] on div "Apply" at bounding box center [420, 149] width 19 height 10
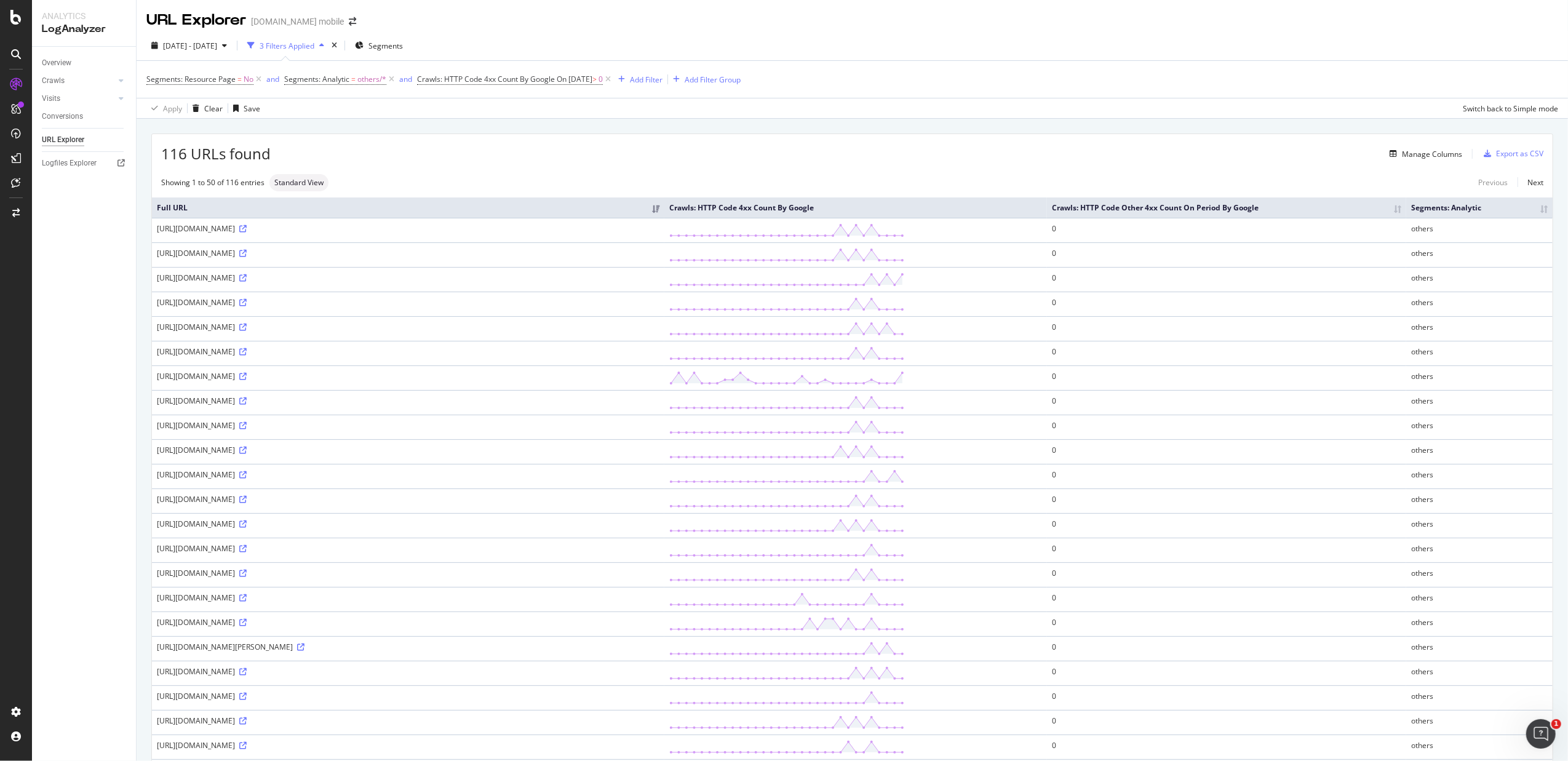
drag, startPoint x: 232, startPoint y: 229, endPoint x: 483, endPoint y: 242, distance: 251.3
click at [483, 242] on td "https://www.fnac.com/zjKgrU5jccgOkqeyBQkl7KipUyuR/NbxPqqi5k9Uw8Dr/r6y5f1RHN4iK7…" at bounding box center [408, 229] width 513 height 24
drag, startPoint x: 483, startPoint y: 242, endPoint x: 423, endPoint y: 228, distance: 61.6
copy div "/zjKgrU5jccgOkqeyBQkl7KipUyuR/NbxPqqi5k9Uw8Dr/r6y5f1RHN4iK7RiGz"
click at [531, 164] on div "116 URLs found Manage Columns Export as CSV" at bounding box center [852, 149] width 1401 height 30
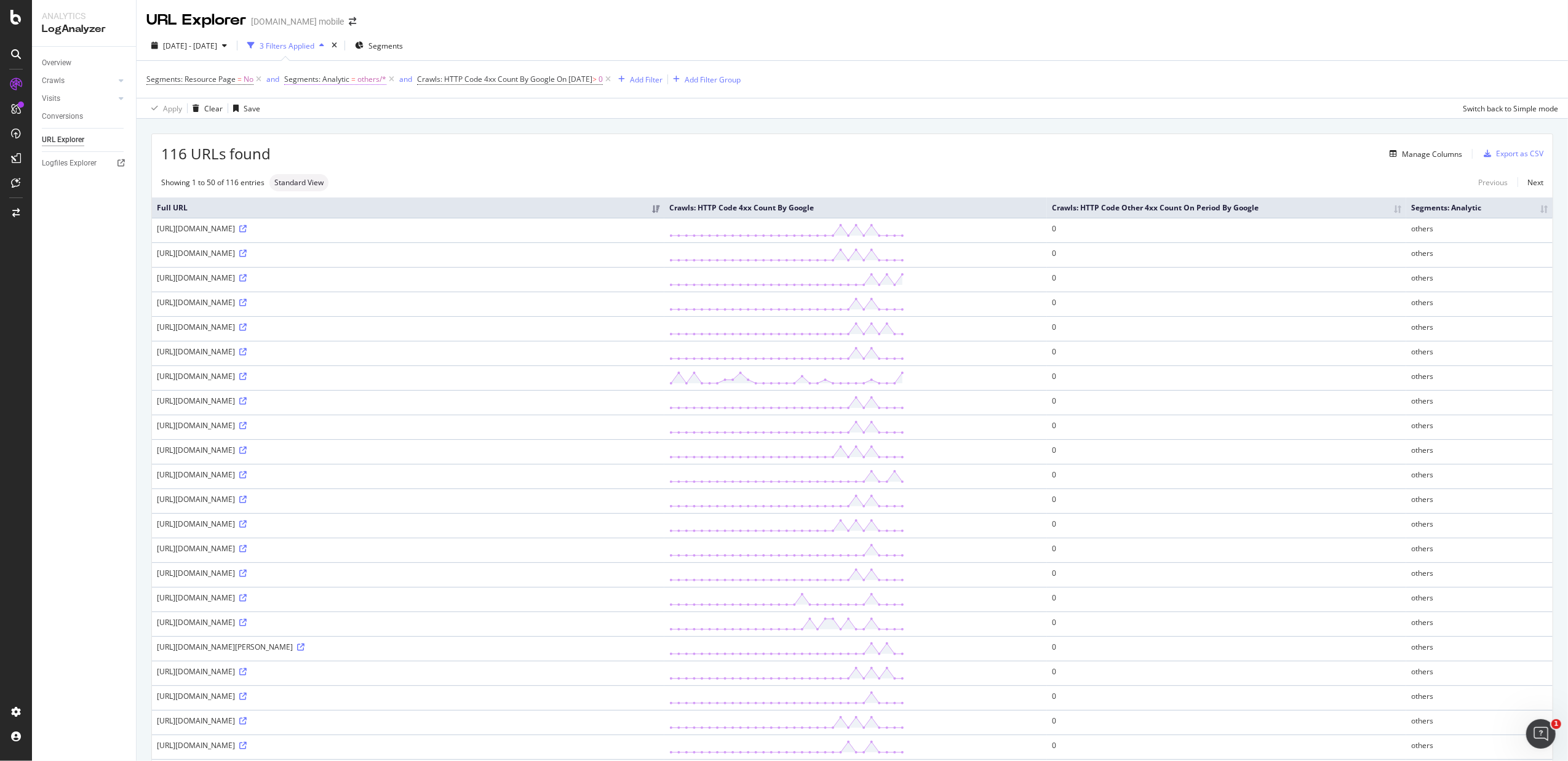
click at [352, 82] on span "=" at bounding box center [354, 79] width 4 height 10
click at [292, 79] on icon at bounding box center [290, 79] width 3 height 8
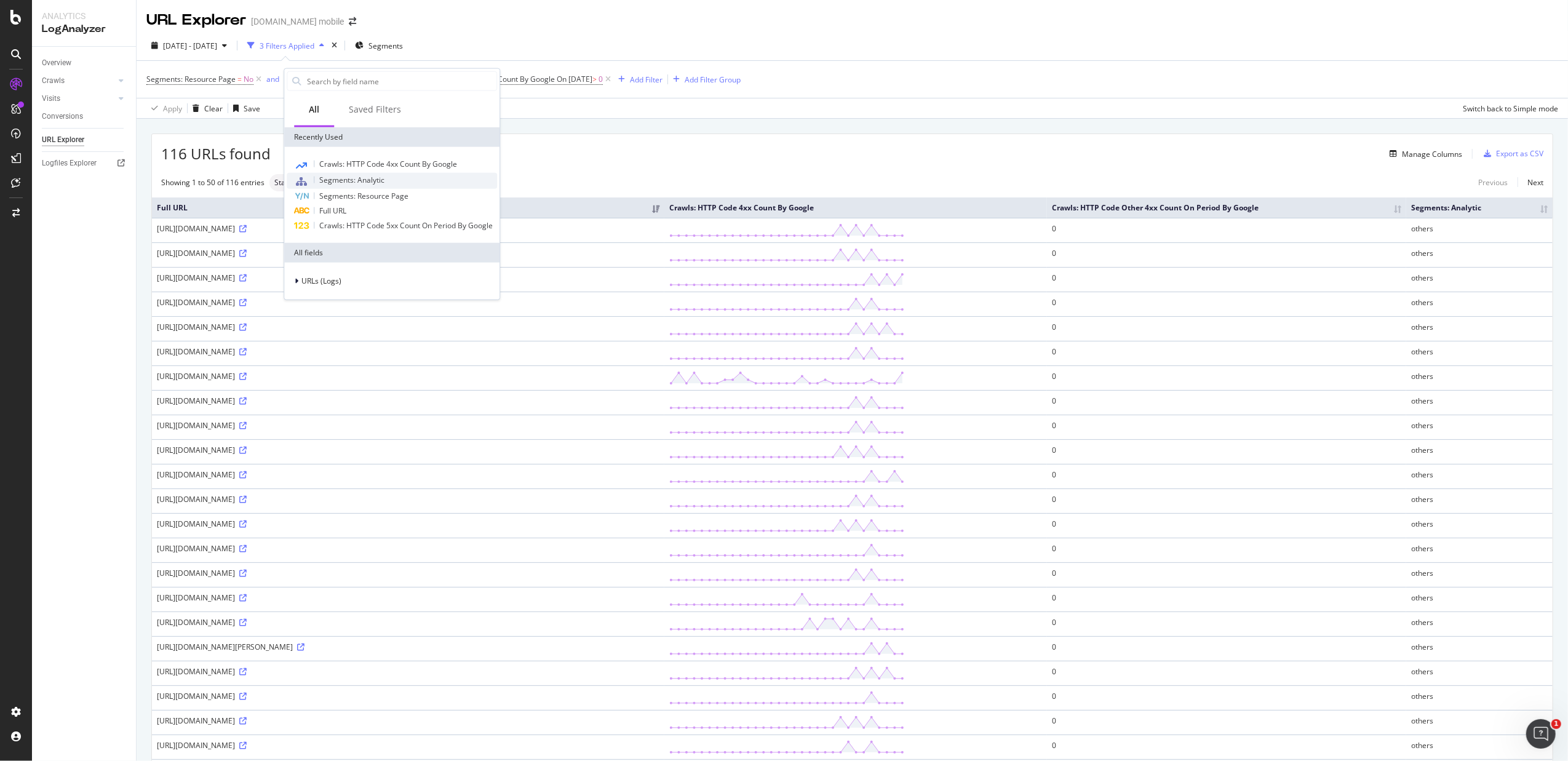
click at [340, 178] on span "Segments: Analytic" at bounding box center [352, 179] width 65 height 10
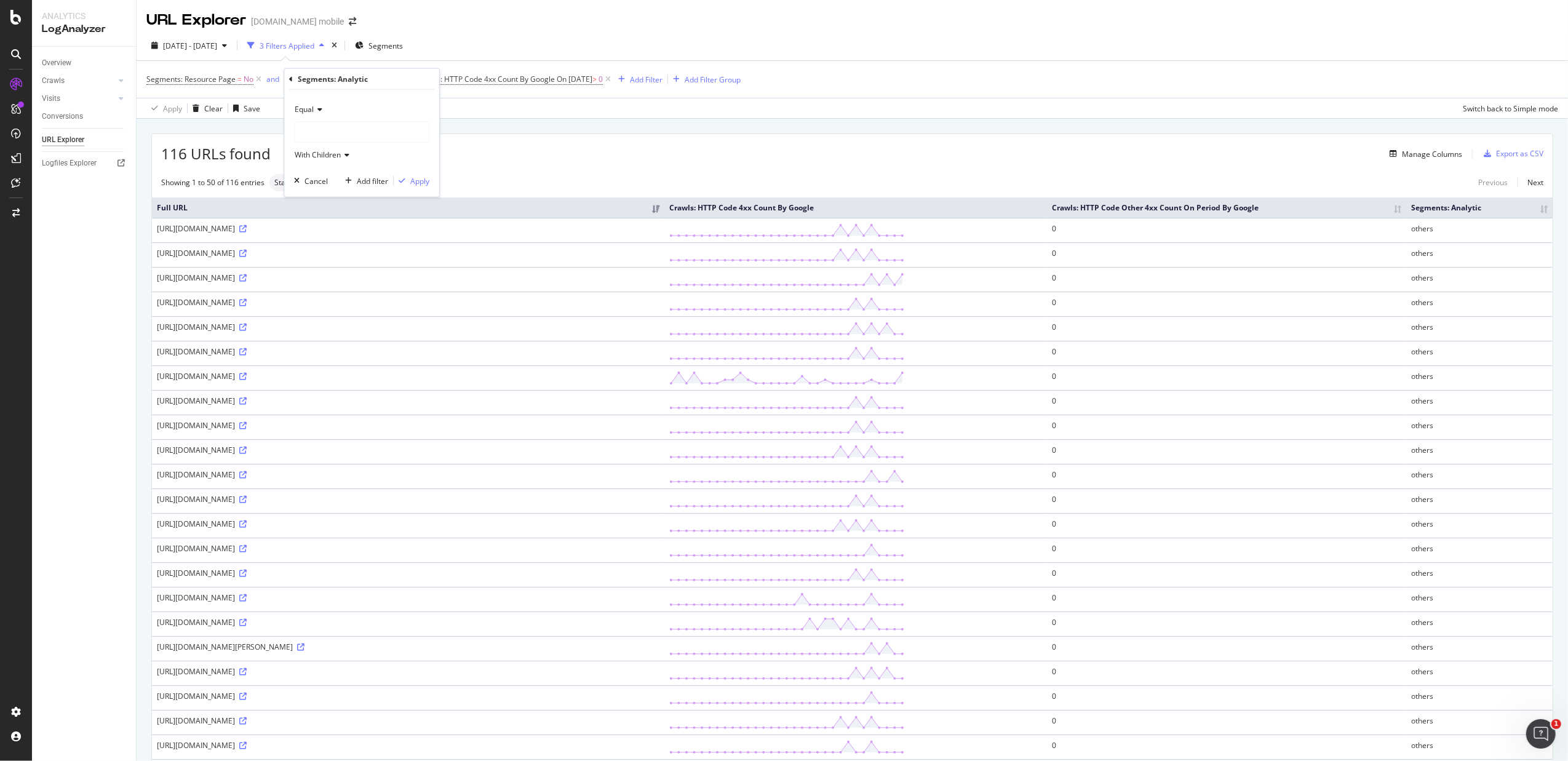
click at [330, 138] on div at bounding box center [361, 132] width 134 height 19
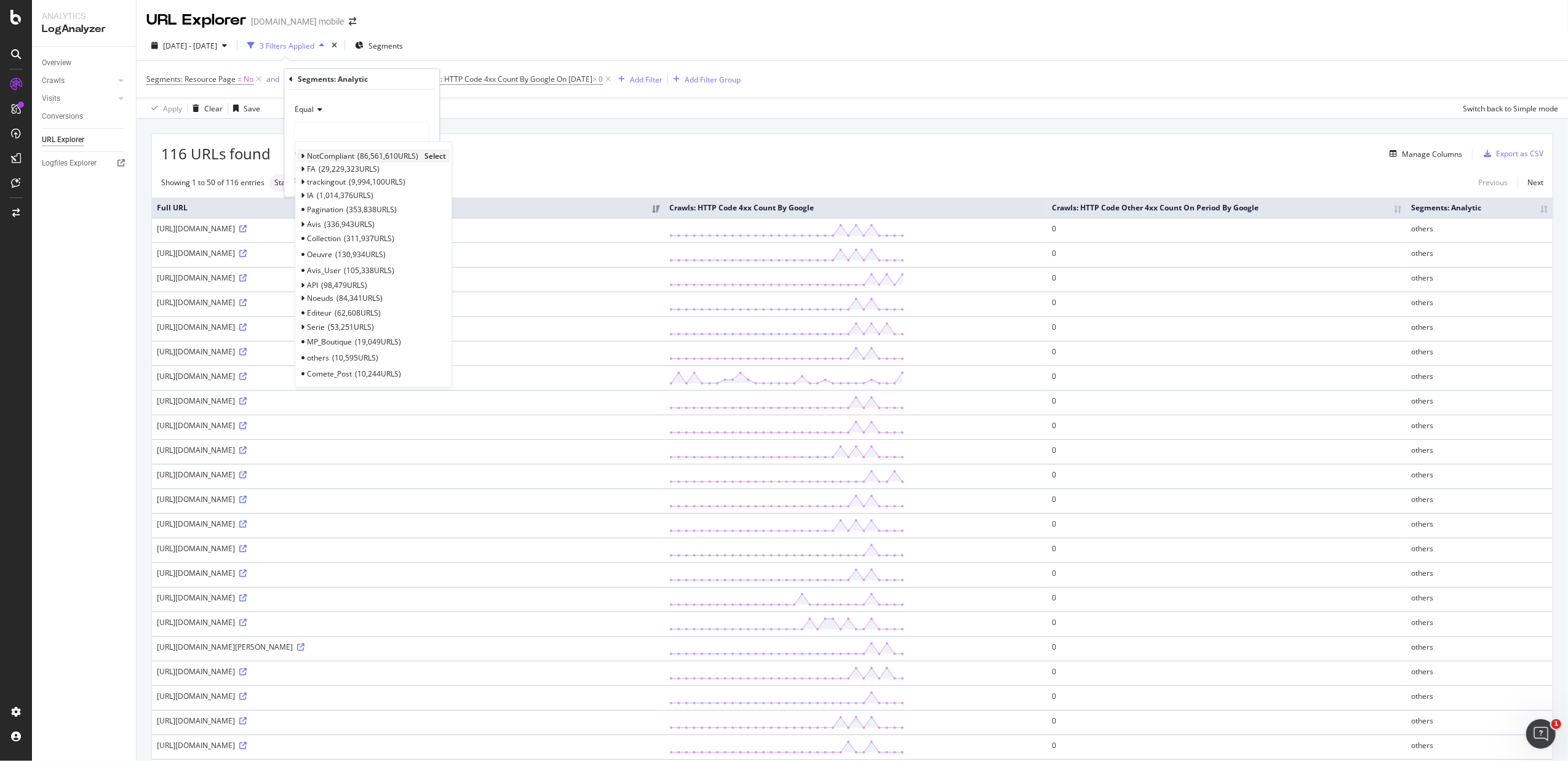
click at [303, 155] on icon at bounding box center [303, 156] width 4 height 8
click at [338, 217] on span "Hash36" at bounding box center [327, 218] width 26 height 10
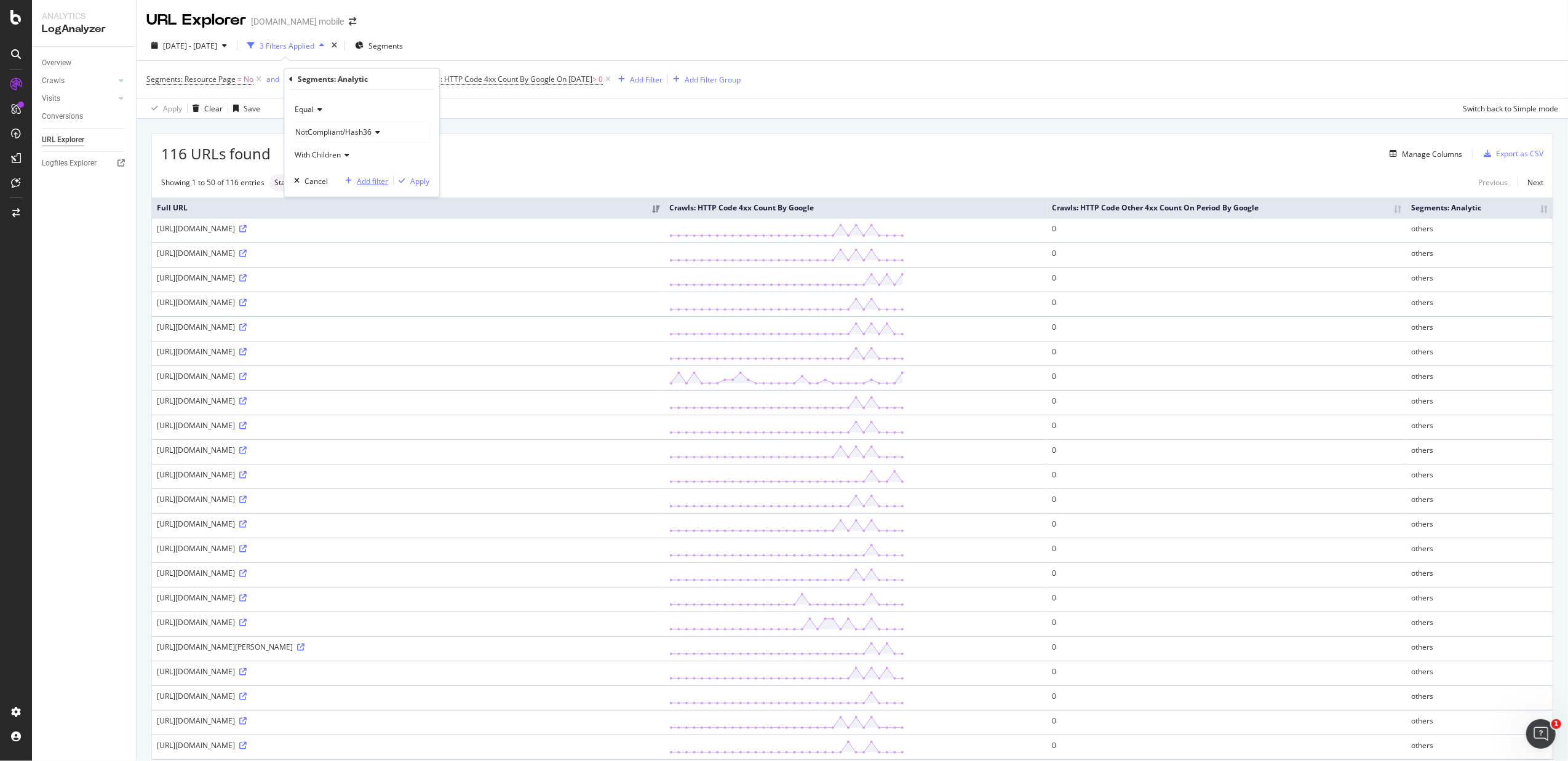
click at [367, 183] on div "Add filter" at bounding box center [372, 180] width 31 height 10
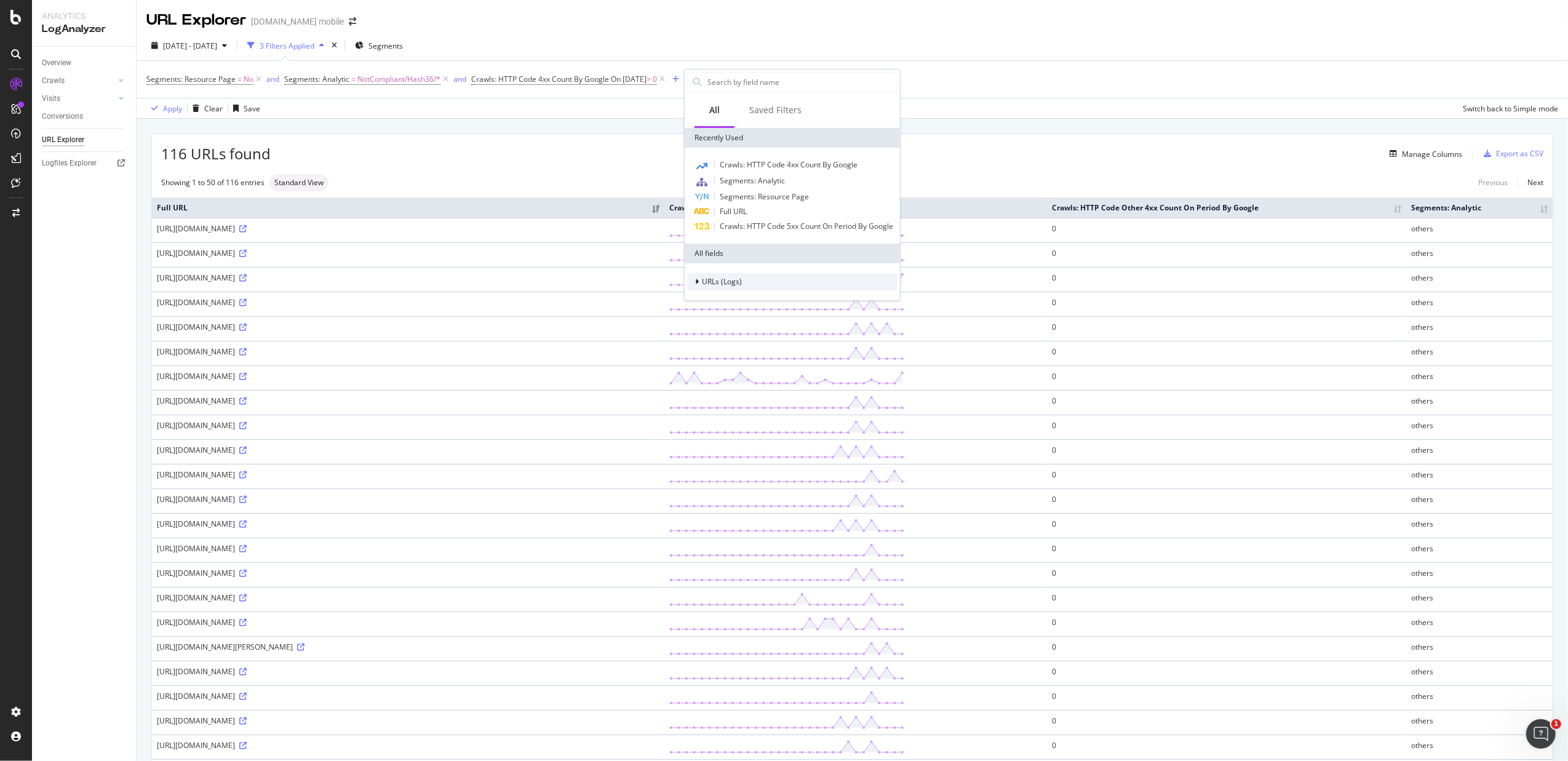
click at [693, 282] on div "URLs (Logs)" at bounding box center [714, 282] width 55 height 13
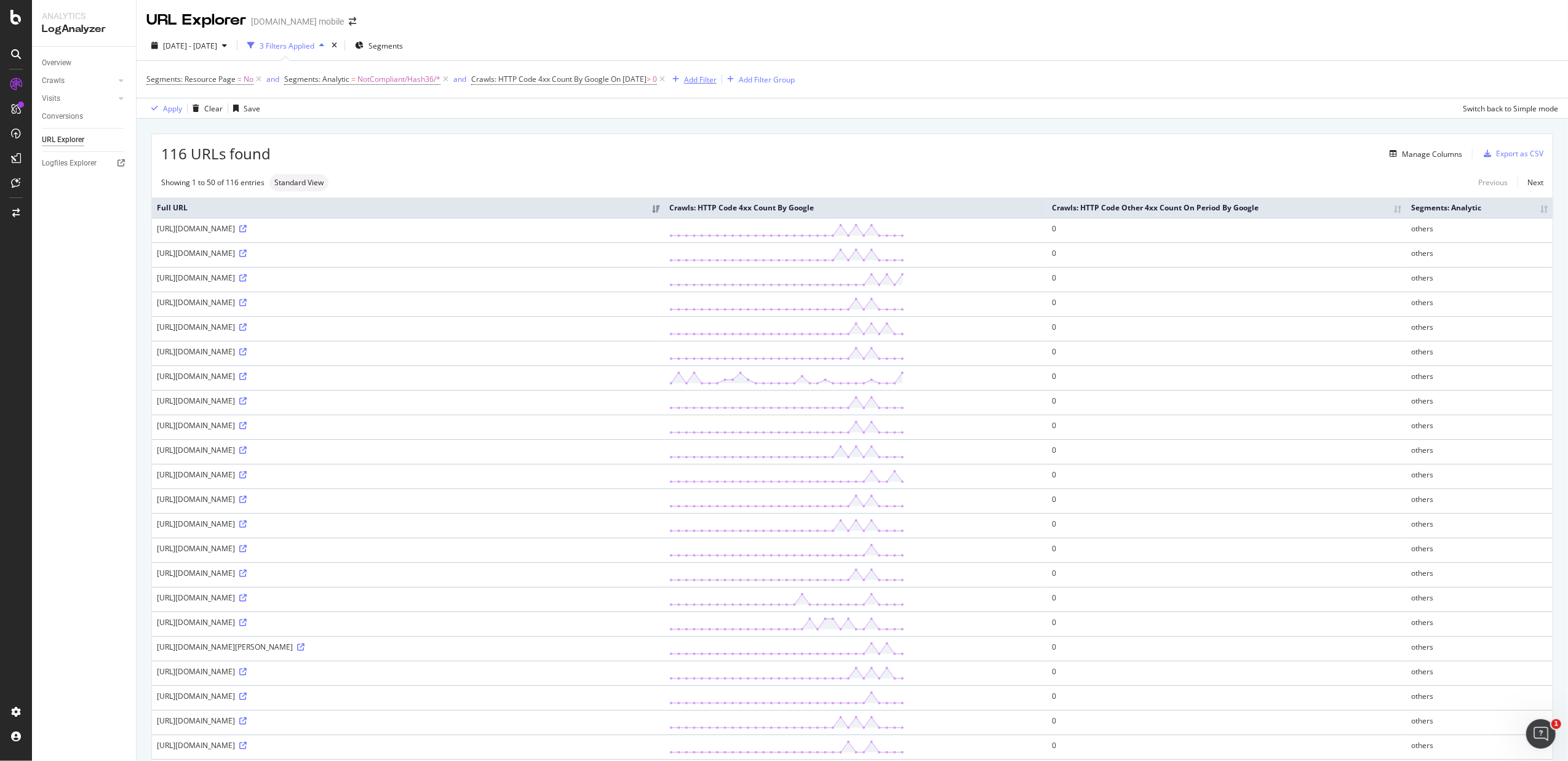
click at [709, 75] on div "Add Filter" at bounding box center [700, 79] width 33 height 10
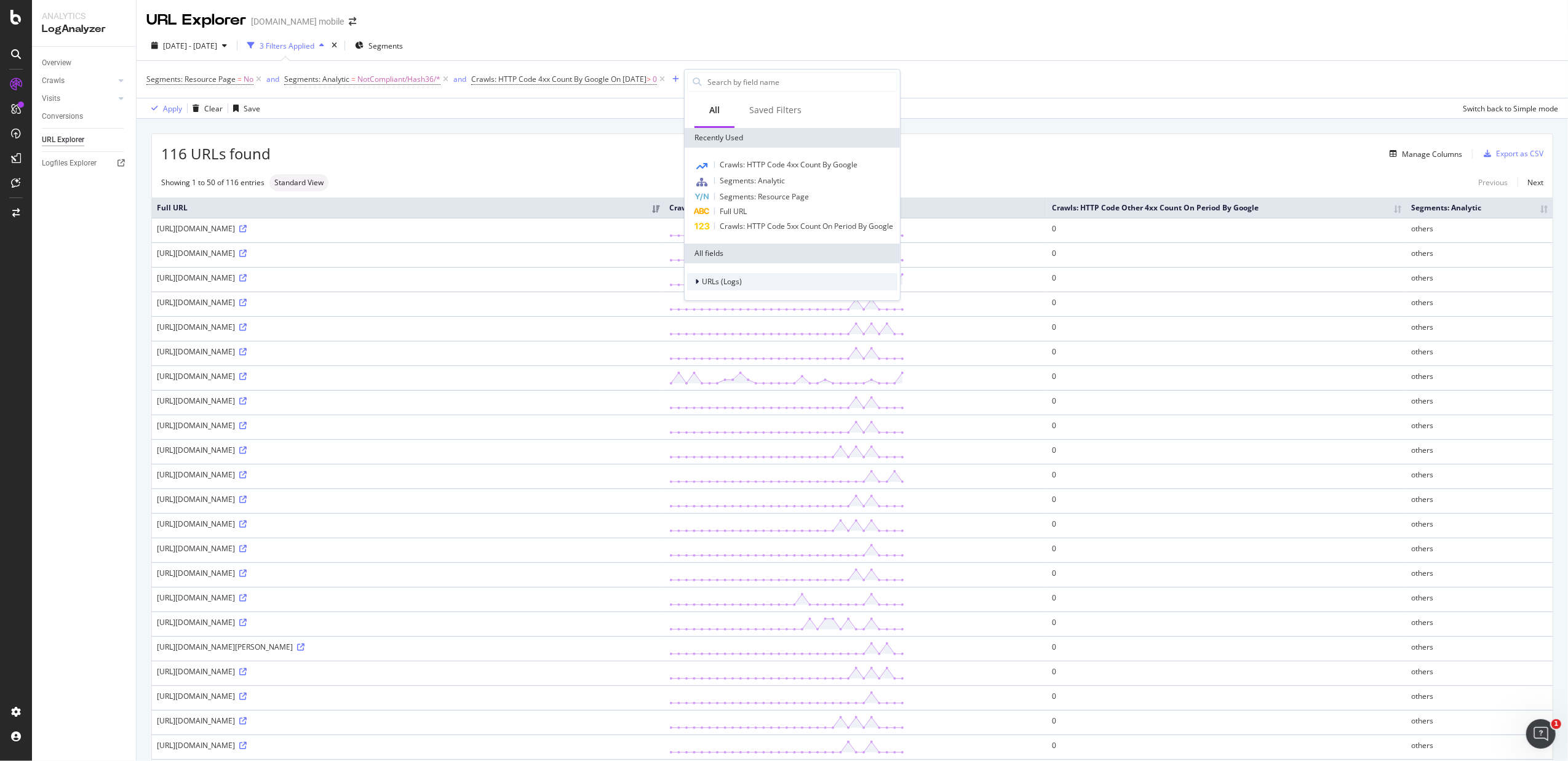
click at [702, 275] on div "URLs (Logs)" at bounding box center [792, 281] width 211 height 17
click at [717, 318] on span "Segments" at bounding box center [727, 318] width 35 height 10
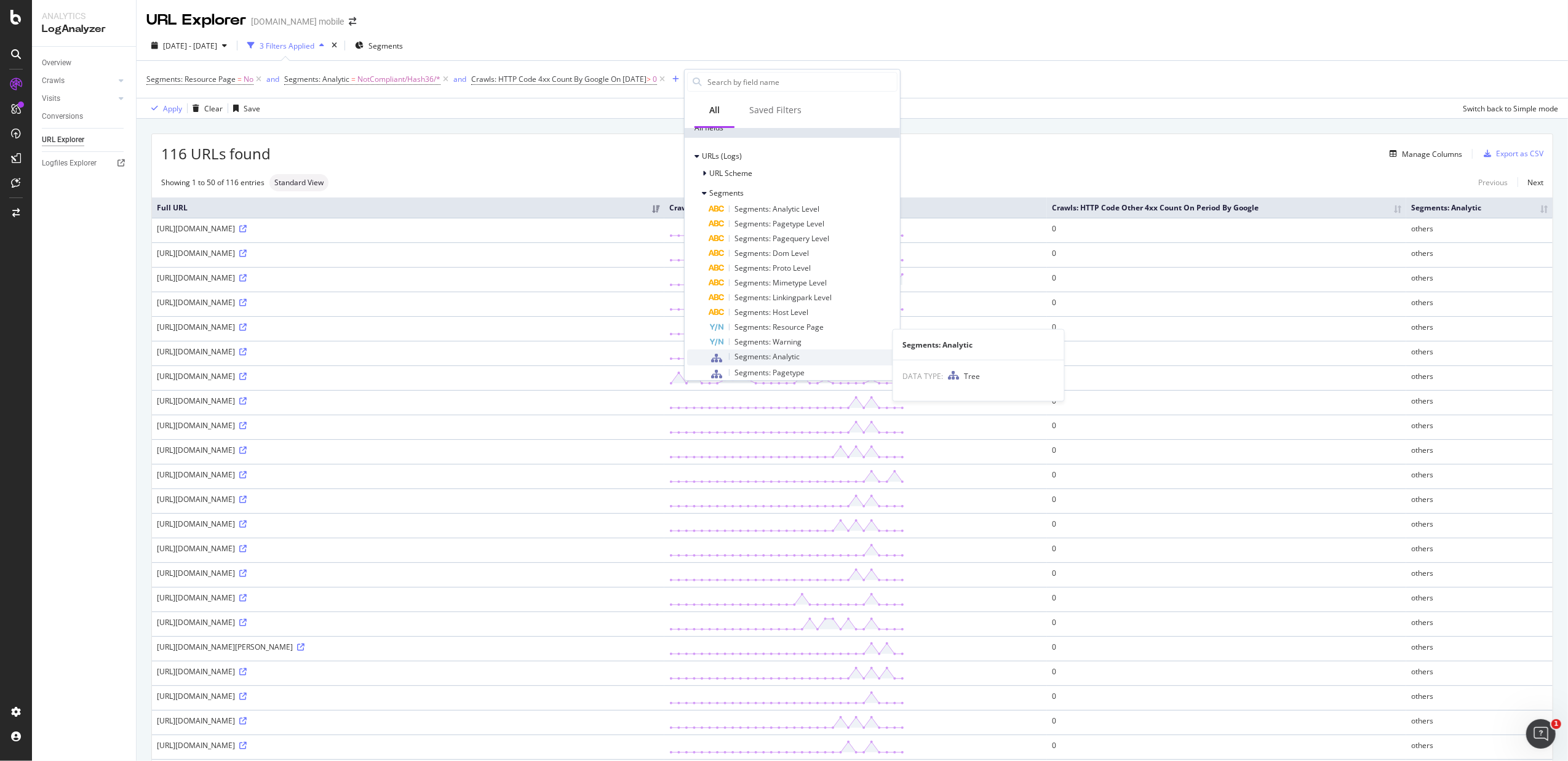
scroll to position [164, 0]
click at [809, 343] on div "Segments: Pagetype" at bounding box center [803, 335] width 188 height 16
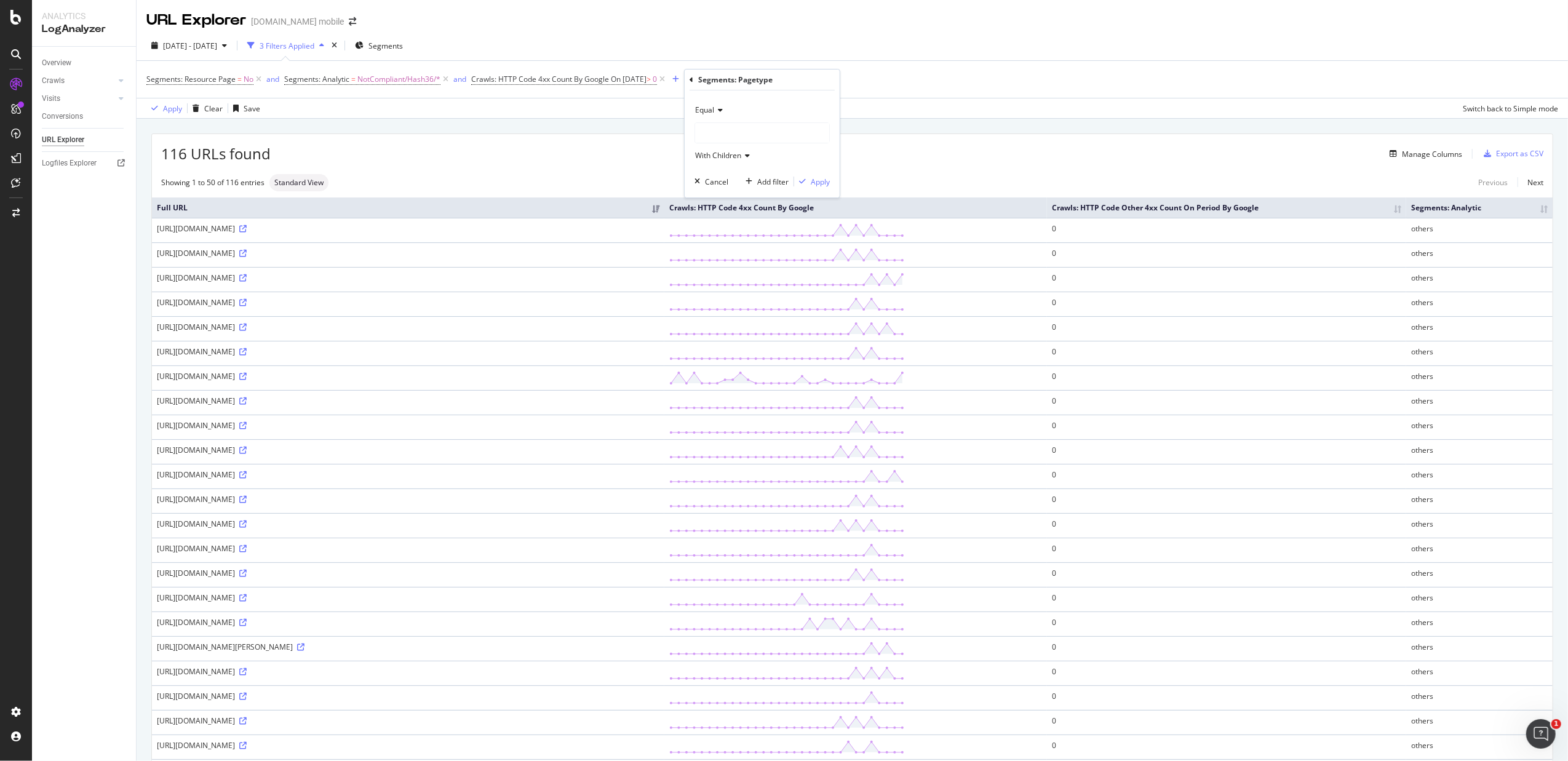
click at [729, 133] on div at bounding box center [762, 133] width 134 height 19
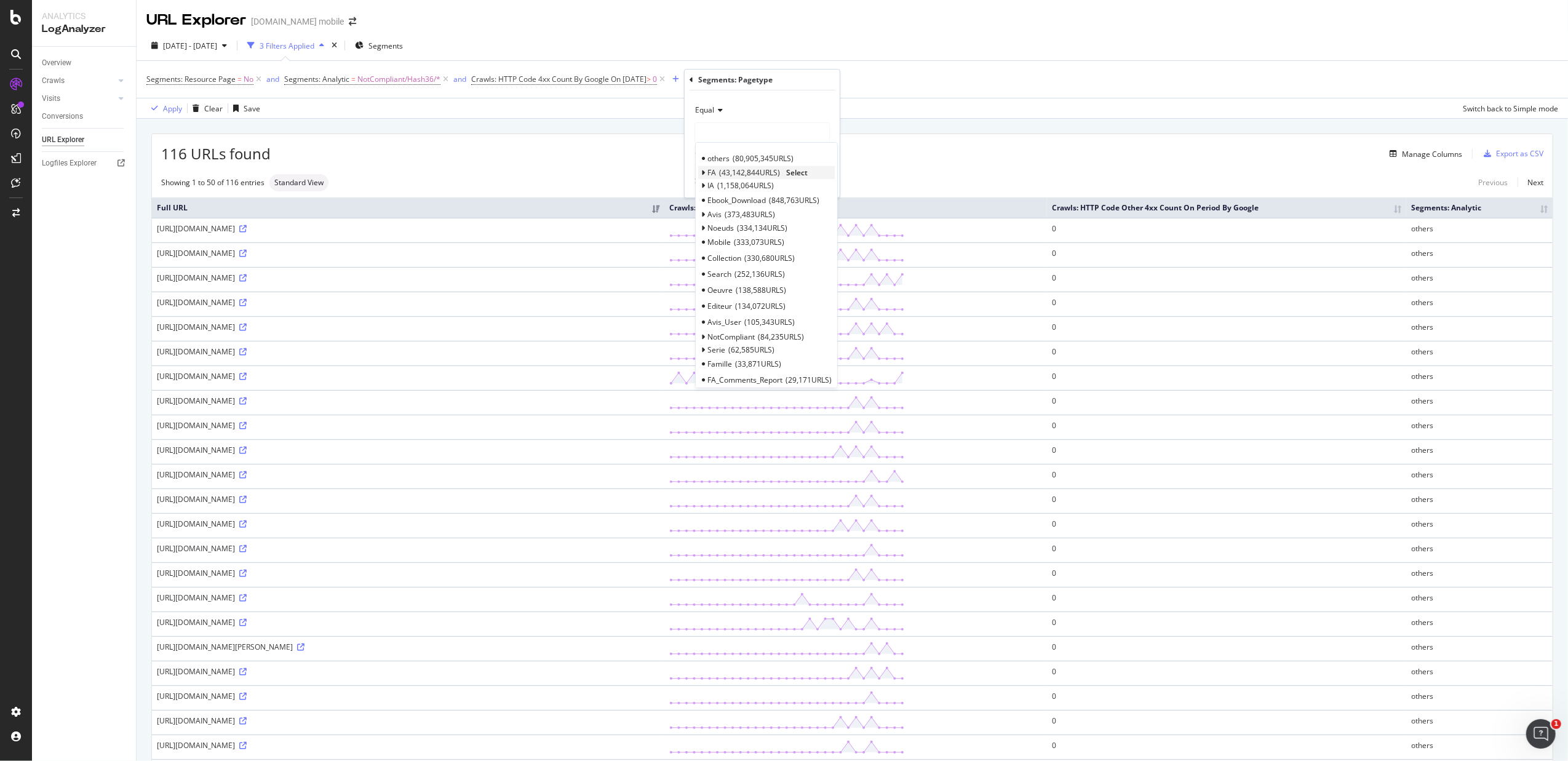
click at [793, 170] on span "Select" at bounding box center [797, 172] width 22 height 10
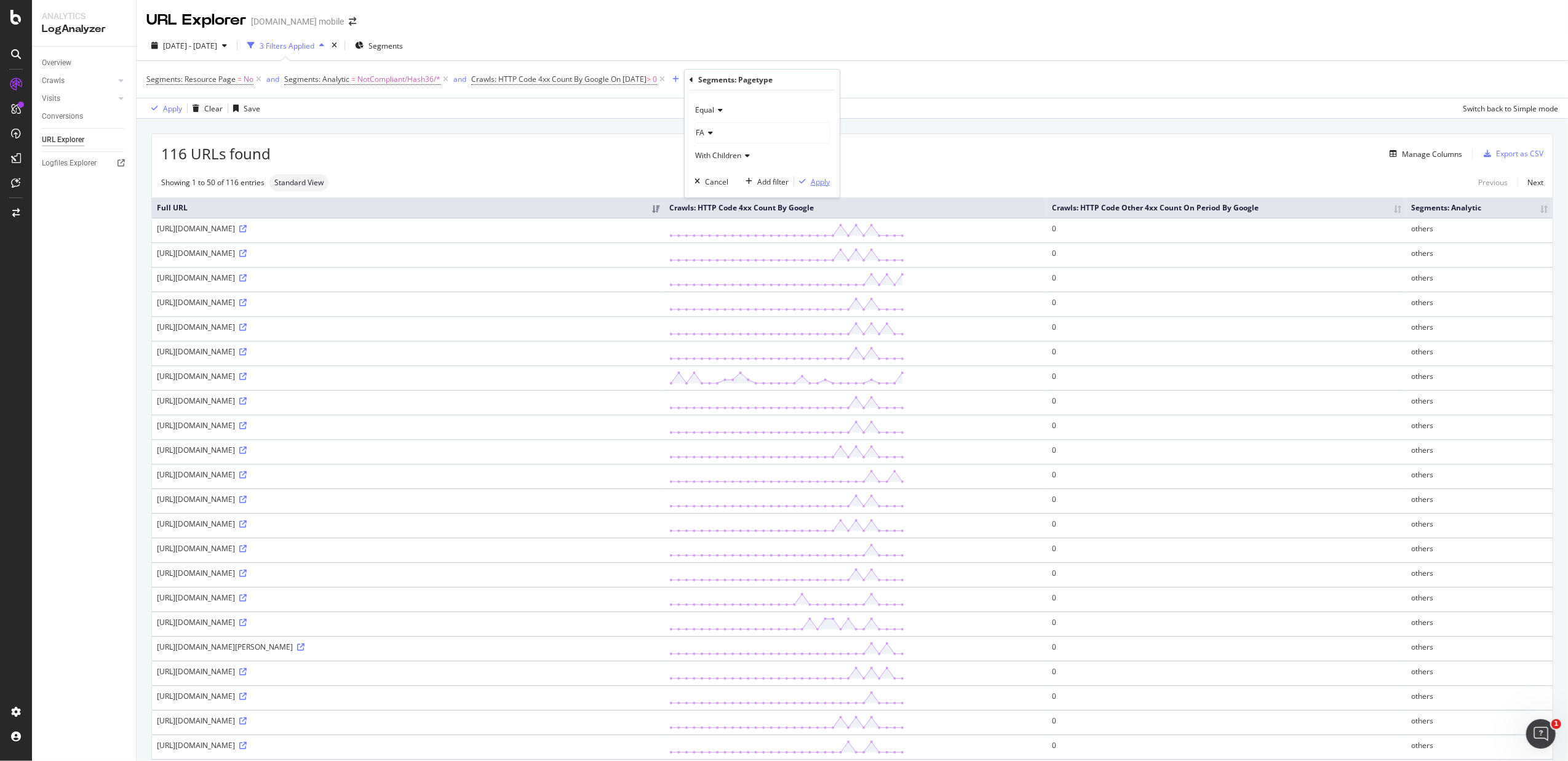
click at [812, 183] on div "Apply" at bounding box center [820, 181] width 19 height 10
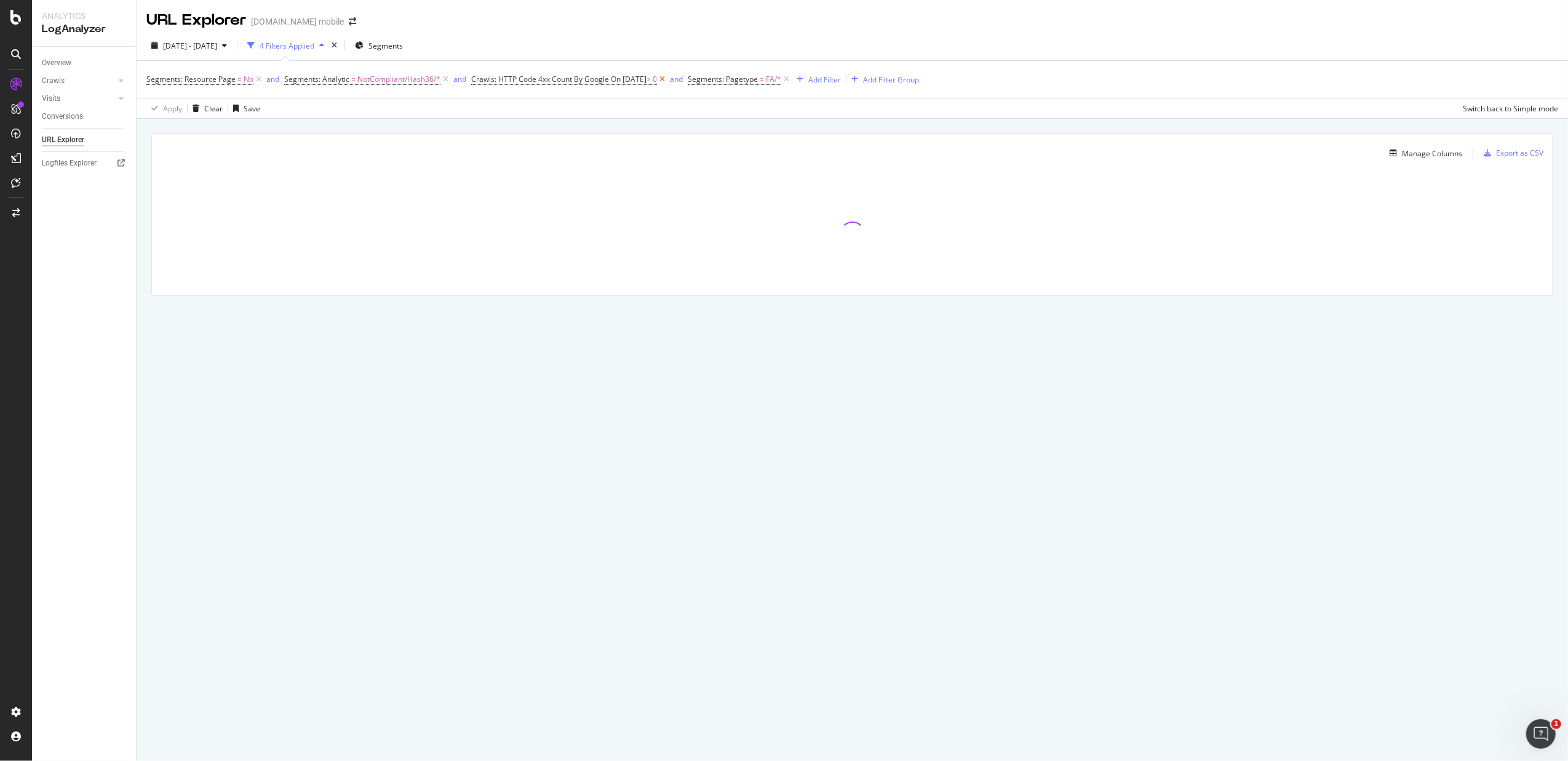
click at [668, 83] on icon at bounding box center [662, 79] width 10 height 13
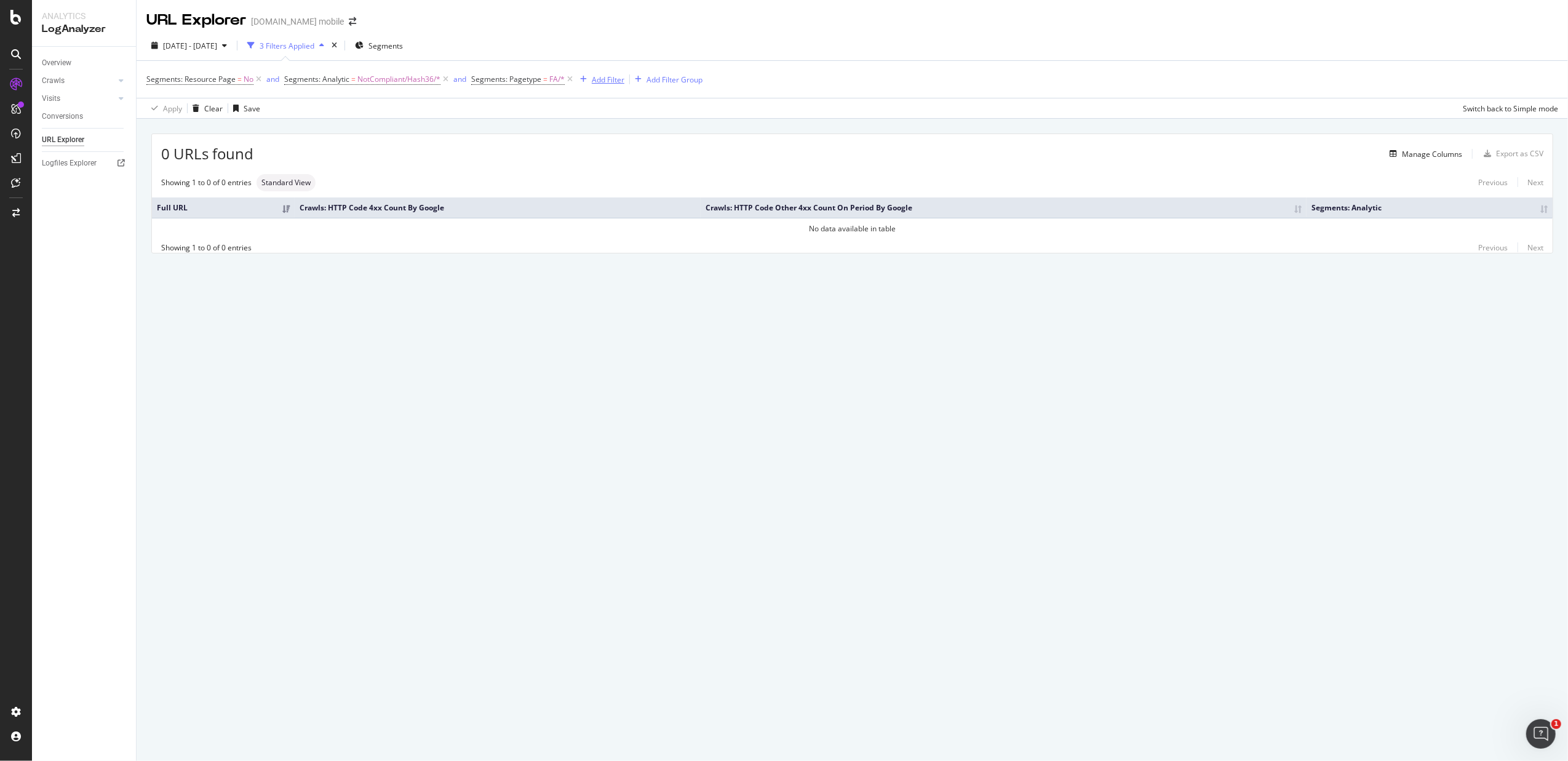
click at [616, 84] on div "Add Filter" at bounding box center [608, 79] width 33 height 10
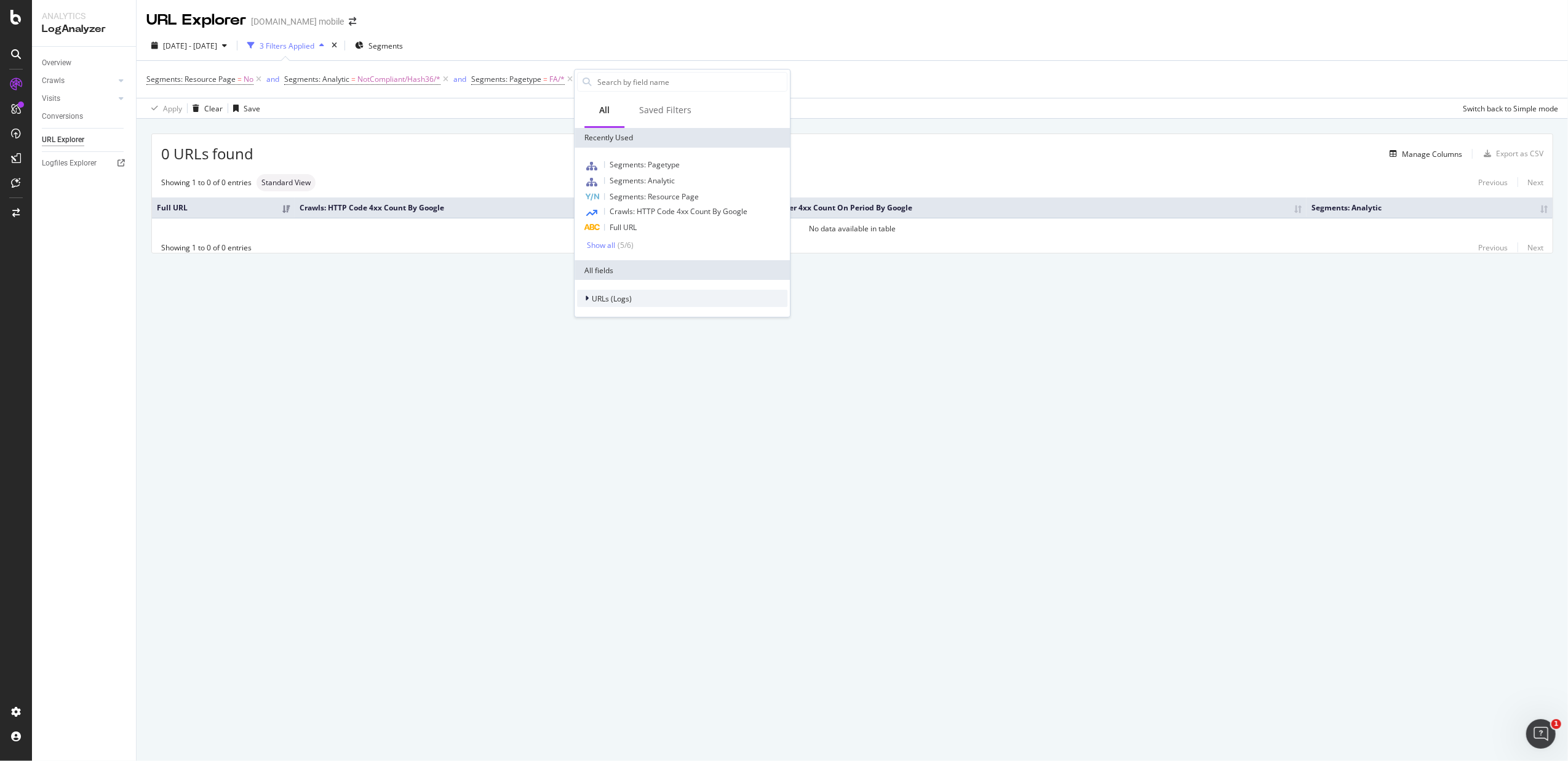
click at [609, 298] on span "URLs (Logs)" at bounding box center [612, 298] width 40 height 10
click at [657, 357] on div "Crawls" at bounding box center [682, 355] width 211 height 17
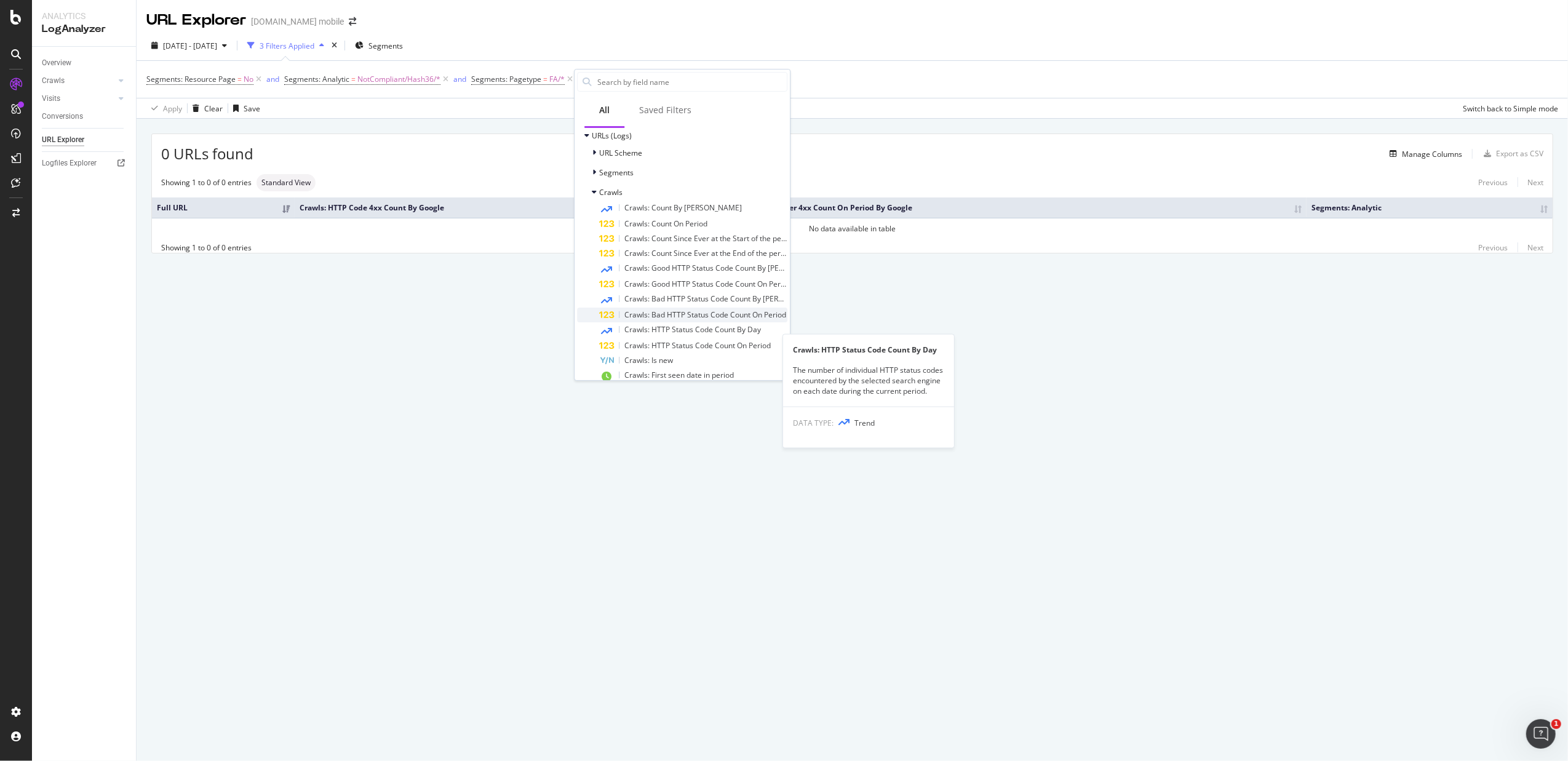
scroll to position [164, 0]
click at [686, 281] on span "Crawls: Good HTTP Status Code Count On Period" at bounding box center [708, 283] width 167 height 10
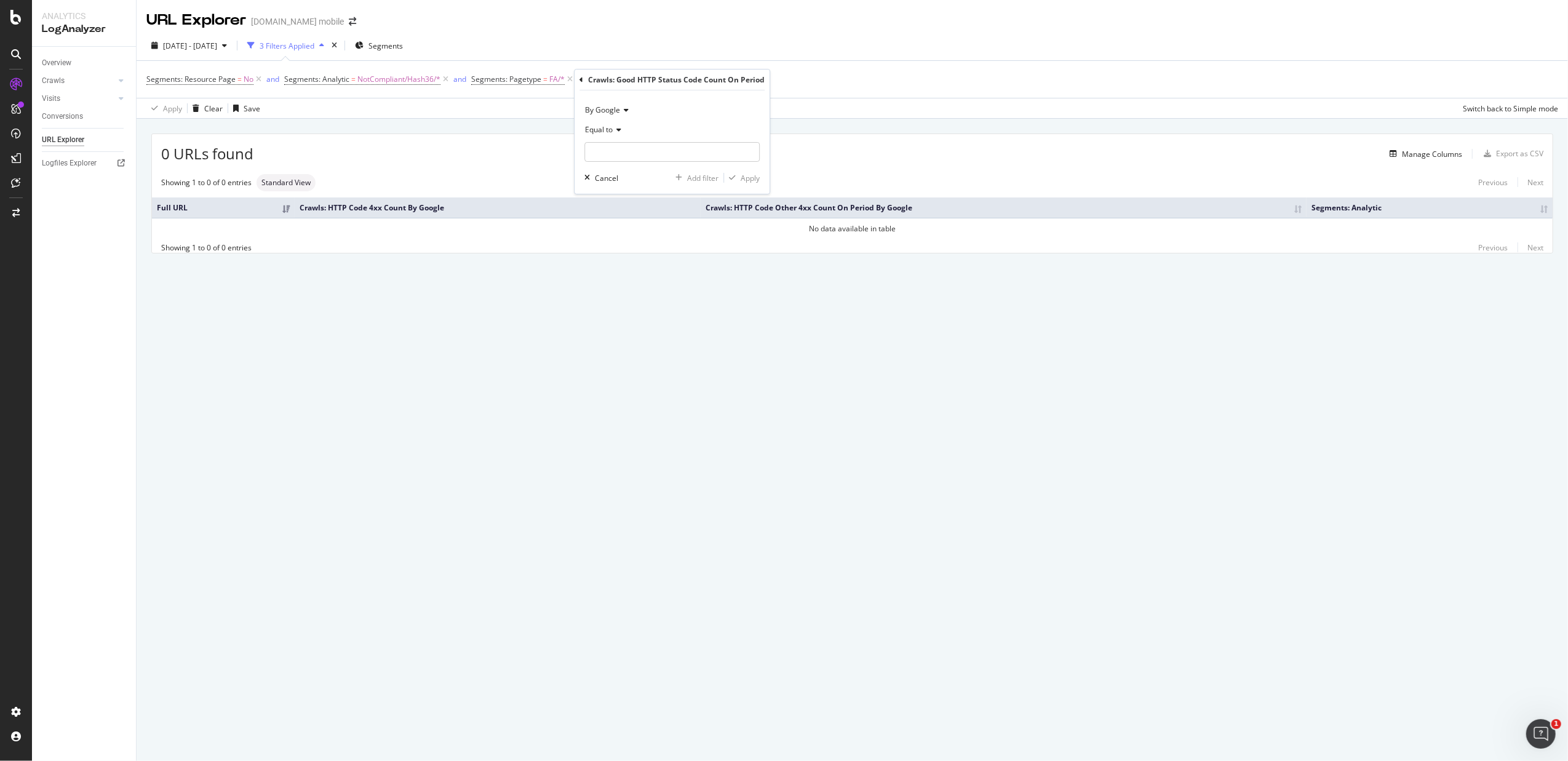
click at [611, 136] on div "Equal to" at bounding box center [672, 130] width 175 height 19
click at [621, 217] on span "Greater than" at bounding box center [613, 219] width 44 height 10
click at [747, 151] on input "1" at bounding box center [672, 152] width 175 height 19
type input "0"
click at [750, 156] on input "0" at bounding box center [672, 152] width 175 height 19
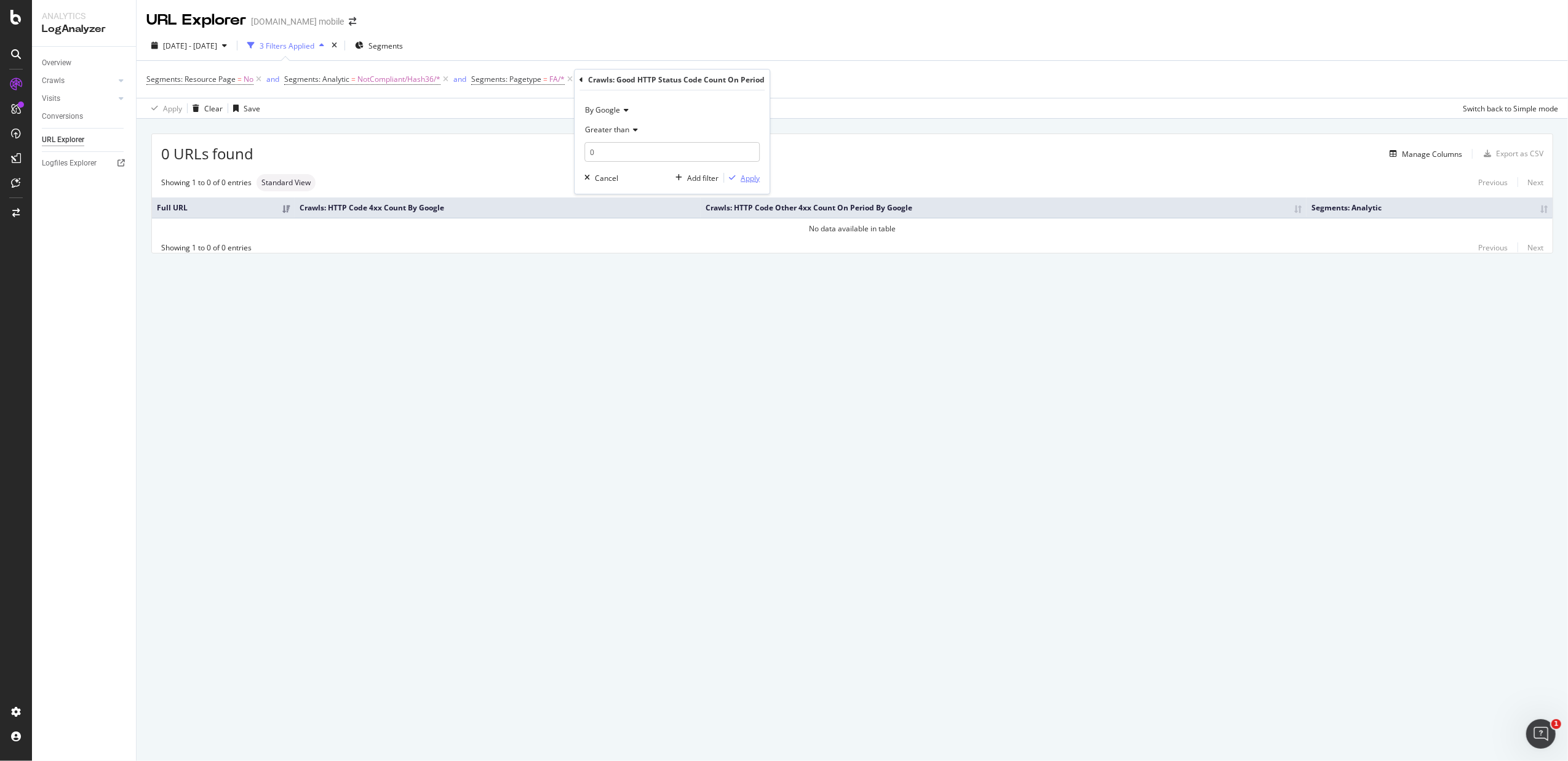
click at [734, 176] on icon "button" at bounding box center [732, 178] width 7 height 8
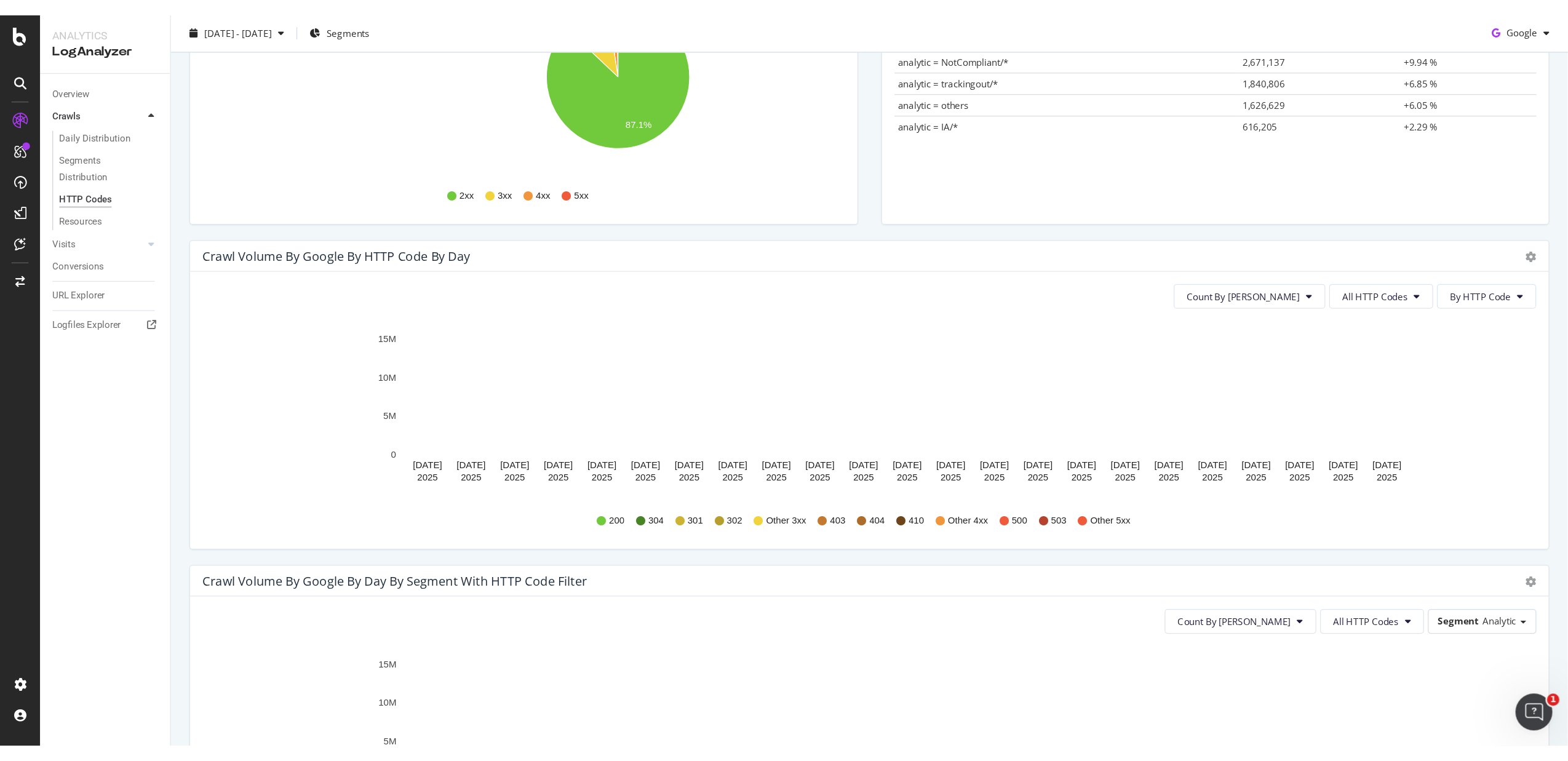
scroll to position [246, 0]
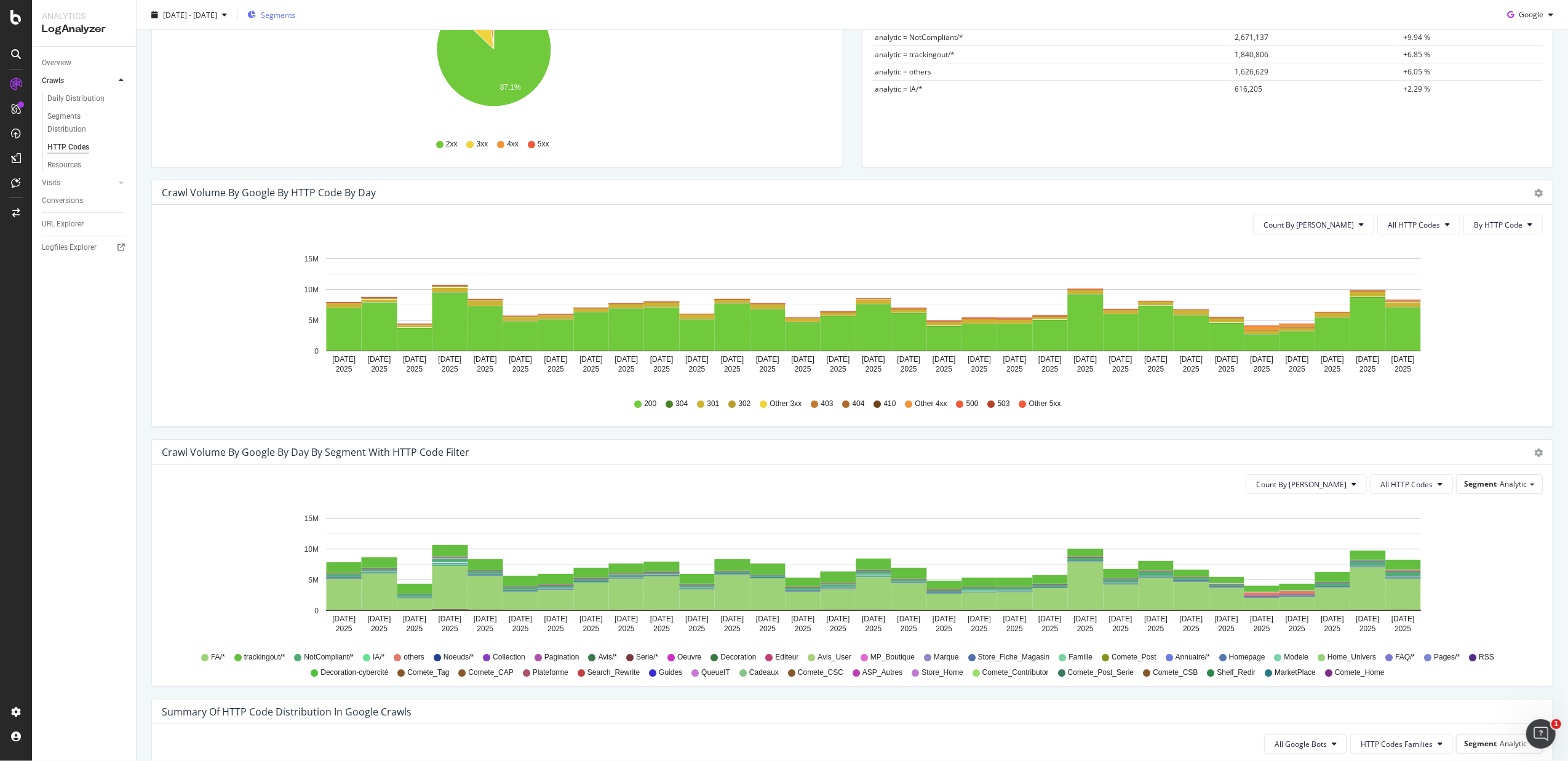
click at [295, 11] on span "Segments" at bounding box center [278, 14] width 35 height 10
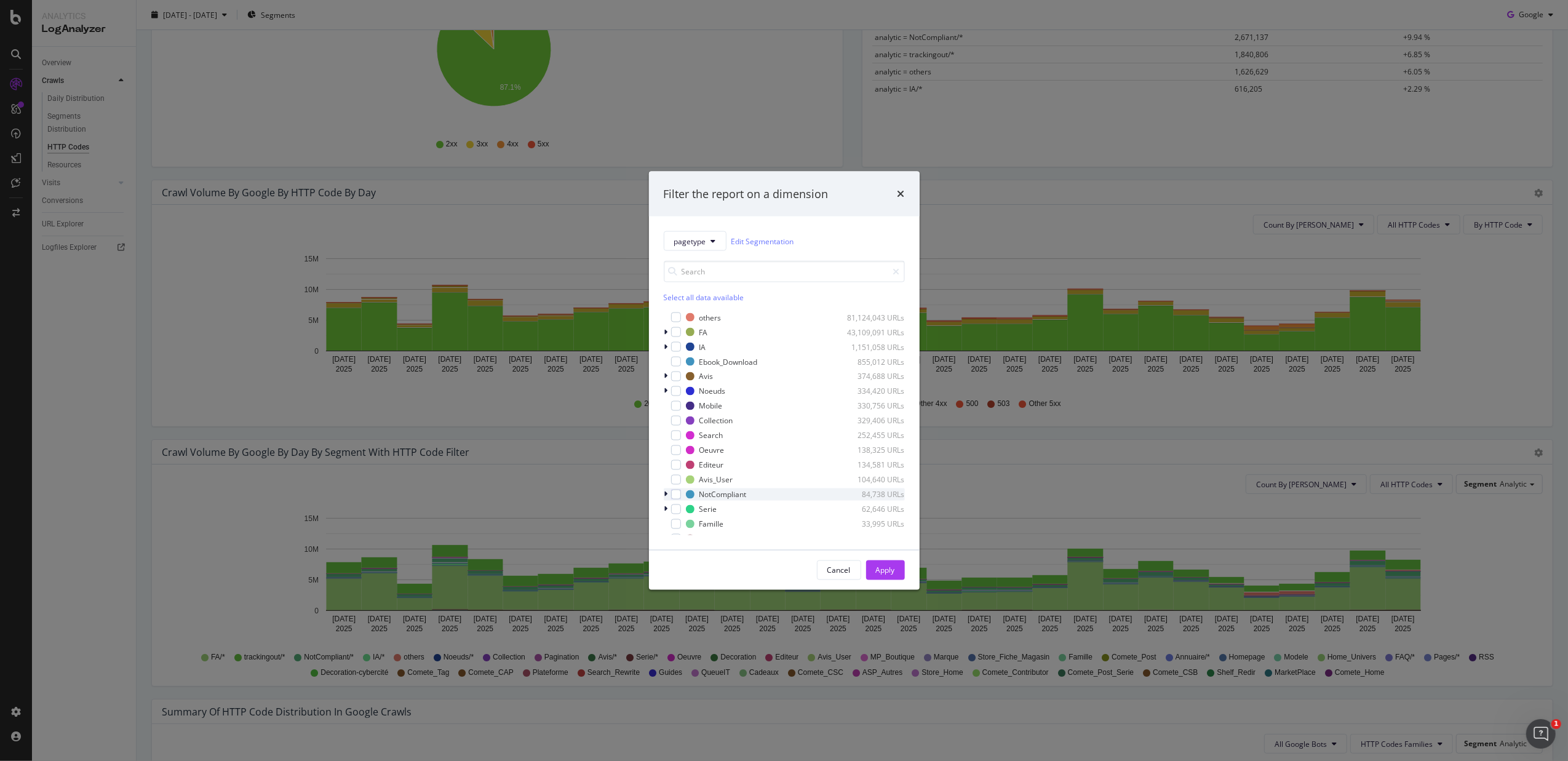
click at [664, 496] on icon "modal" at bounding box center [666, 495] width 3 height 8
click at [711, 245] on button "pagetype" at bounding box center [695, 241] width 63 height 19
click at [700, 280] on span "analytic" at bounding box center [697, 286] width 44 height 11
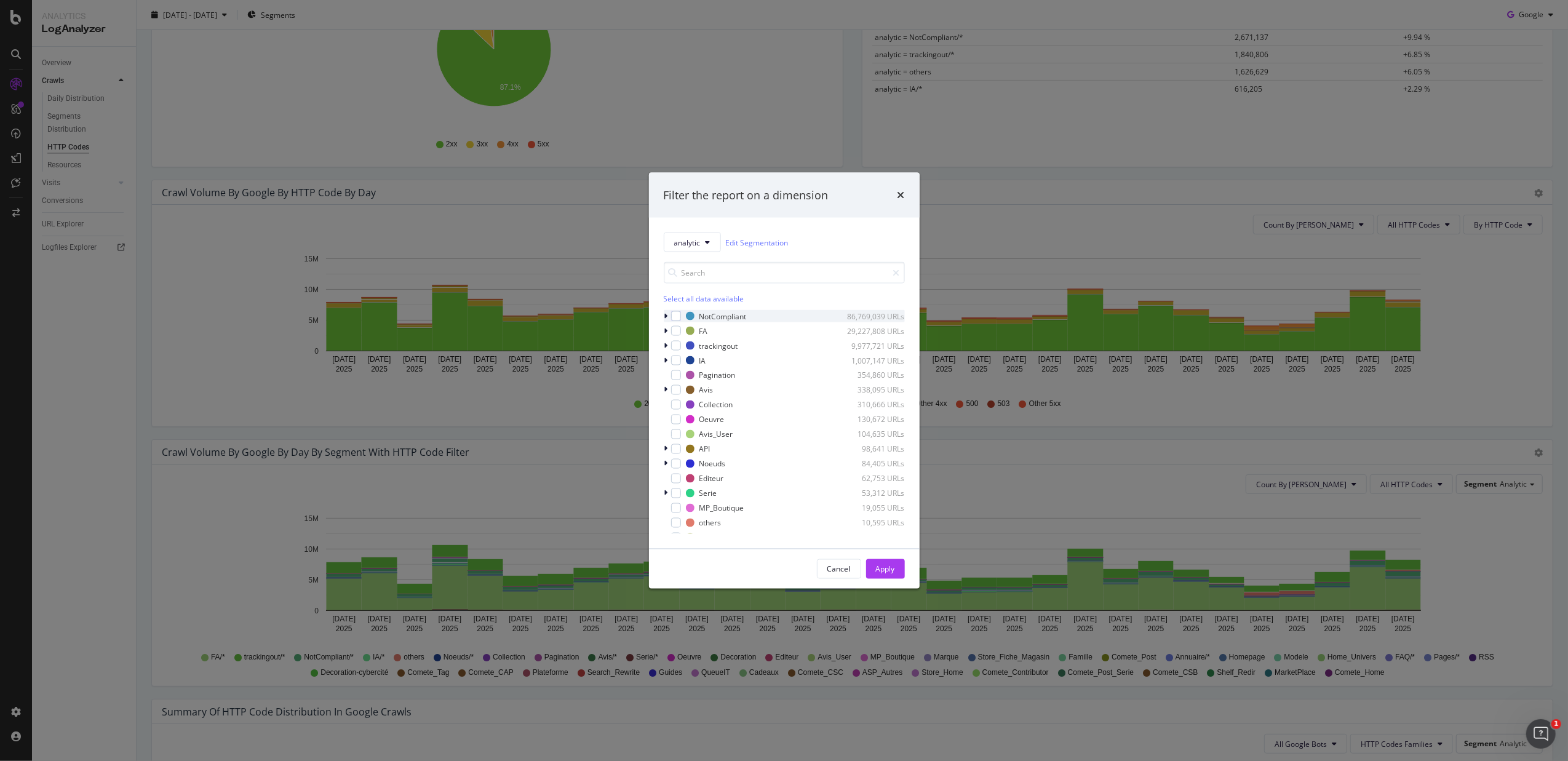
click at [667, 316] on icon "modal" at bounding box center [666, 316] width 3 height 8
click at [686, 363] on div "modal" at bounding box center [684, 361] width 10 height 10
click at [886, 564] on div "Apply" at bounding box center [885, 568] width 19 height 10
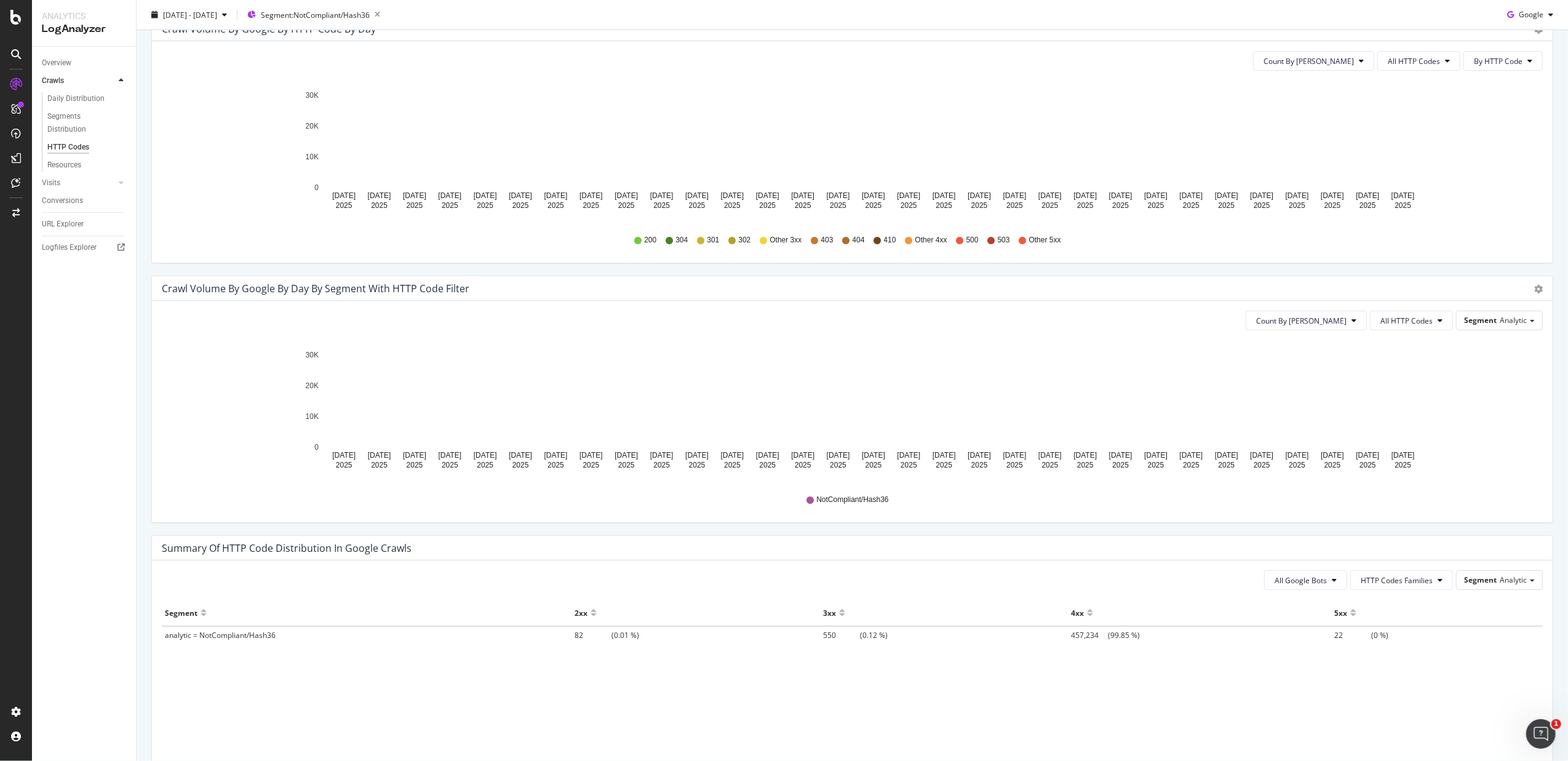
scroll to position [328, 0]
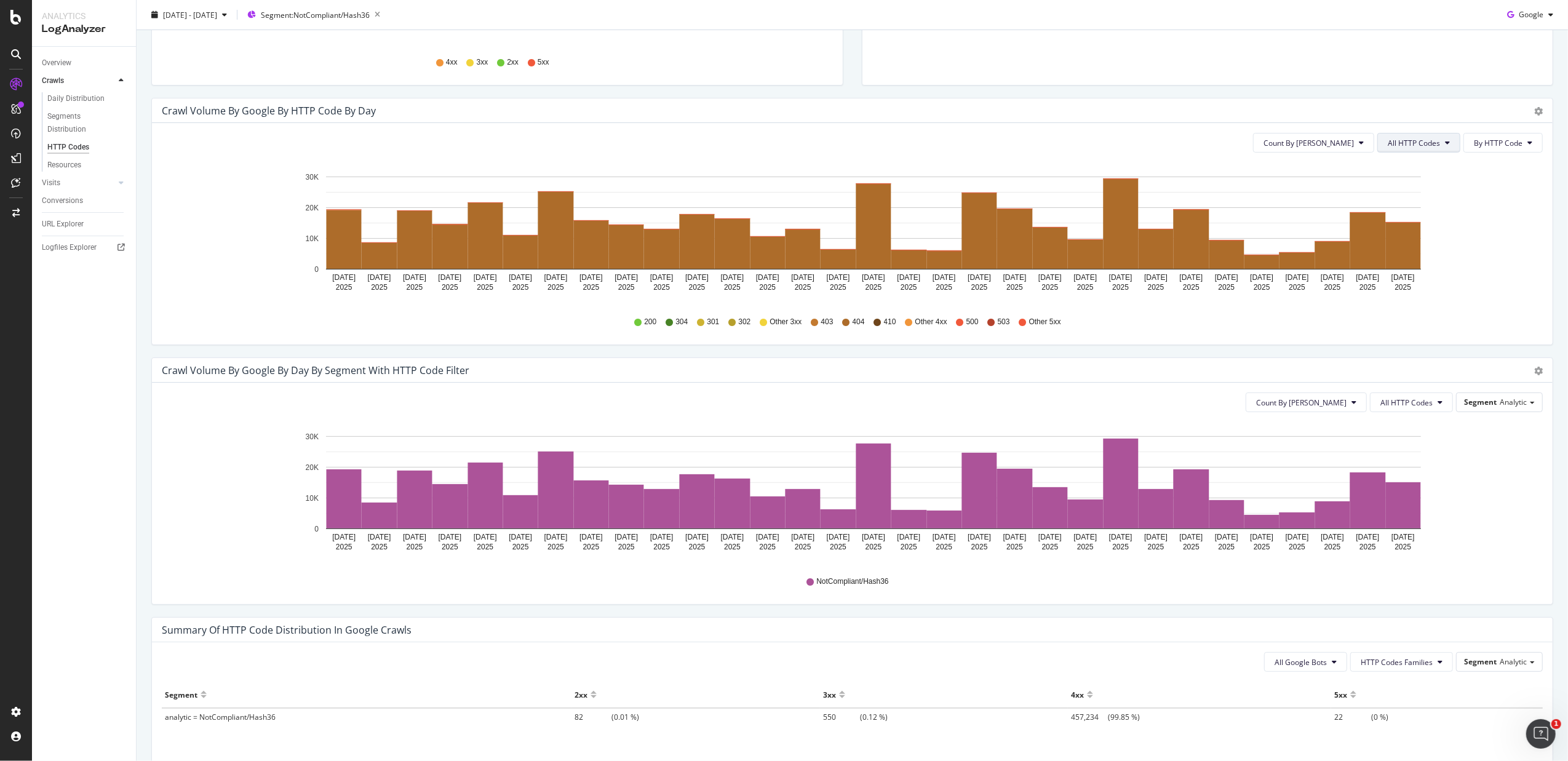
click at [1253, 138] on span "All HTTP Codes" at bounding box center [1414, 142] width 52 height 10
click at [1253, 252] on div "4xx family" at bounding box center [1408, 259] width 82 height 18
click at [1253, 133] on button "4xx family" at bounding box center [1428, 142] width 65 height 19
click at [1253, 161] on div "All HTTP Codes" at bounding box center [1425, 167] width 82 height 18
click at [1253, 409] on button "All HTTP Codes" at bounding box center [1412, 402] width 83 height 19
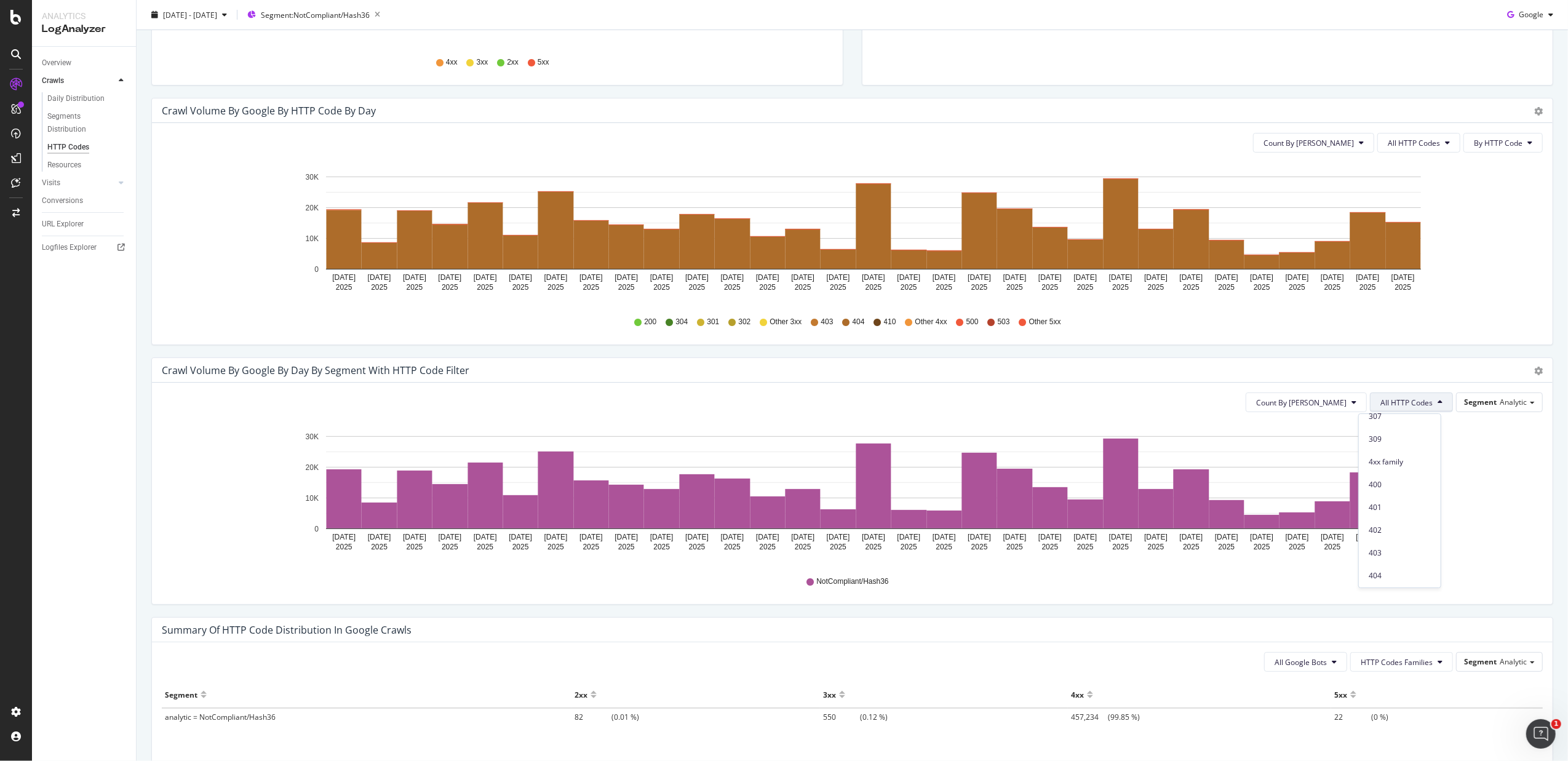
scroll to position [246, 0]
click at [1253, 439] on div "4xx family" at bounding box center [1400, 432] width 82 height 18
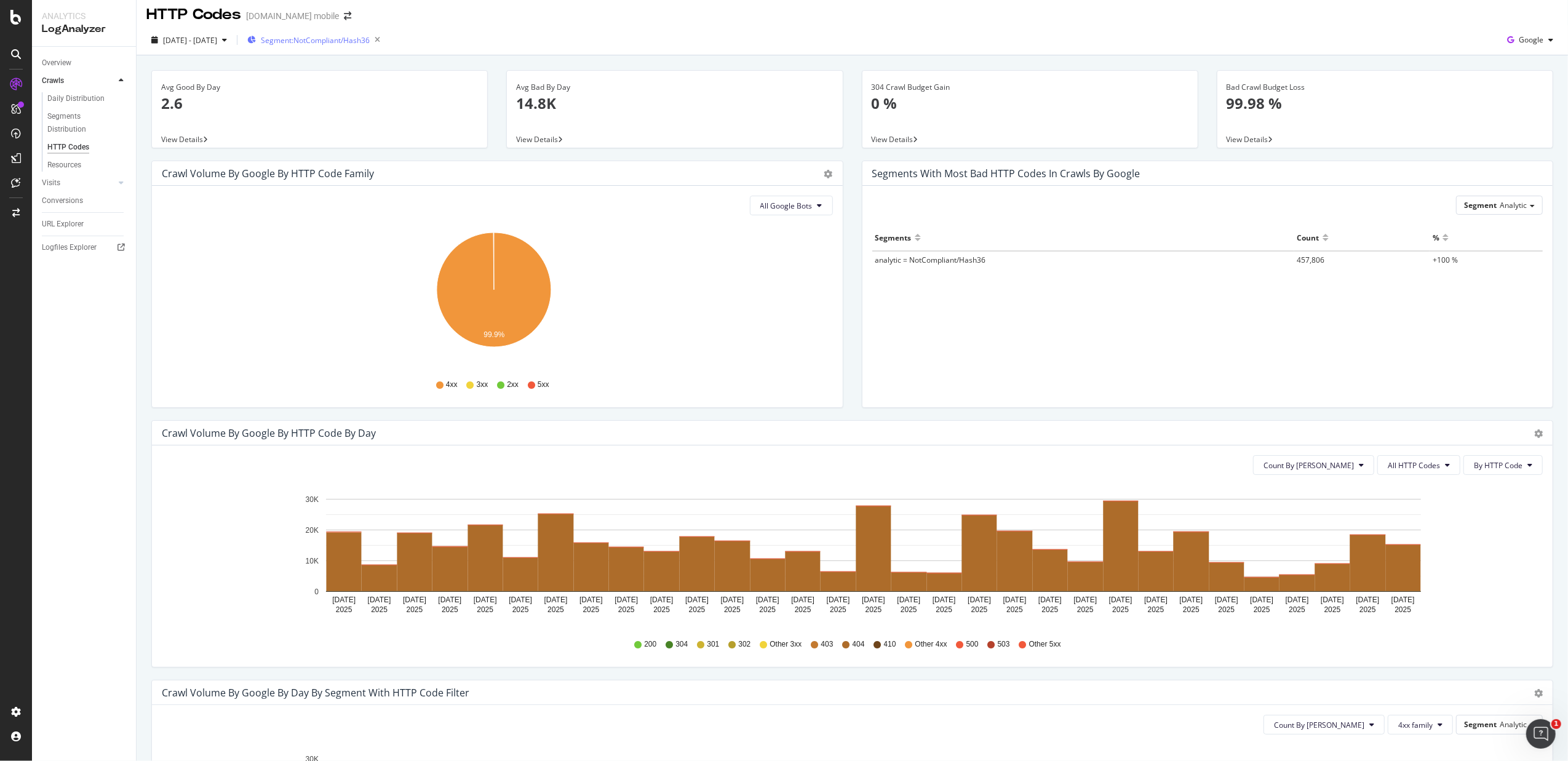
scroll to position [0, 0]
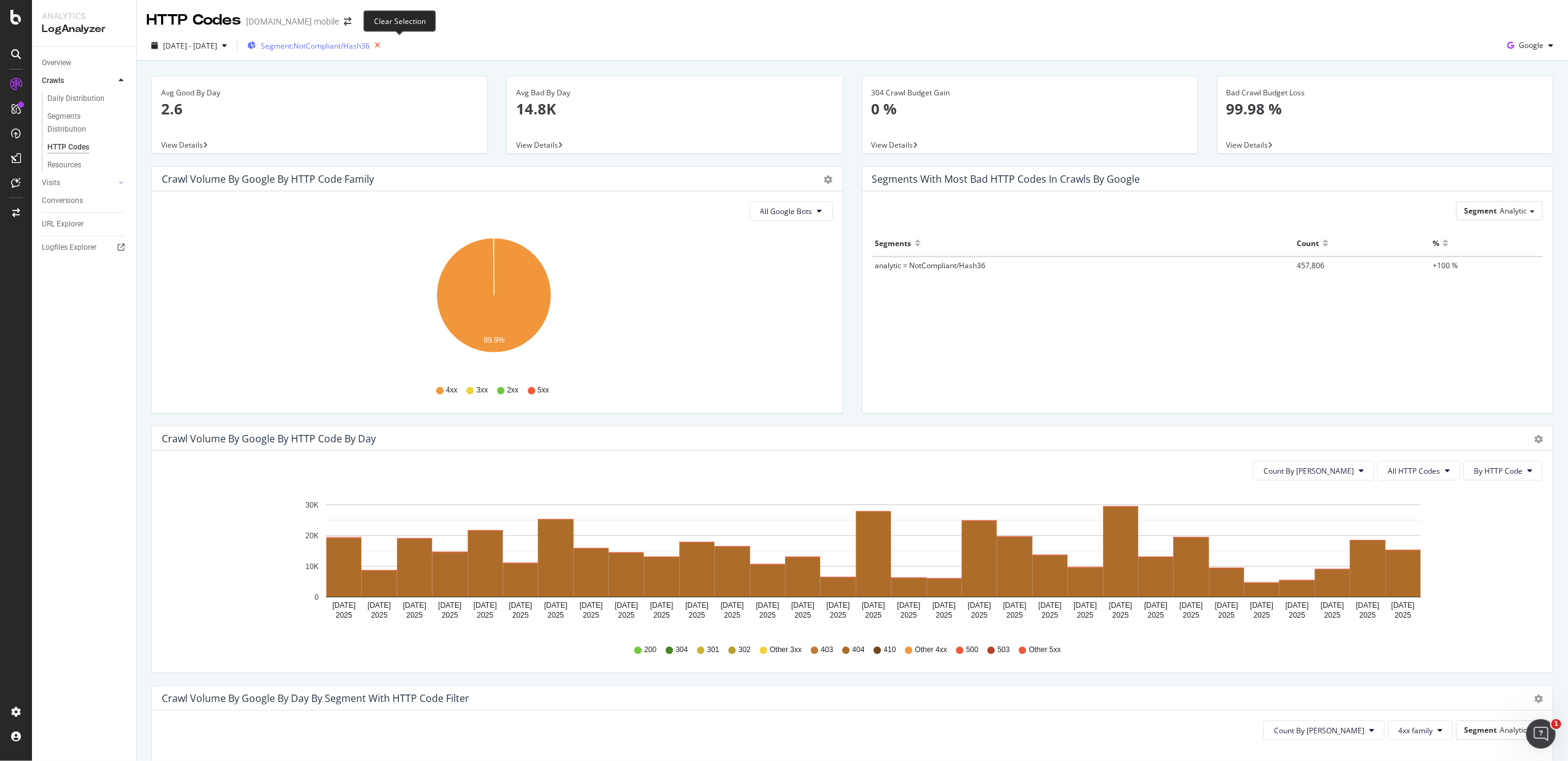
click at [385, 43] on icon "button" at bounding box center [377, 45] width 15 height 17
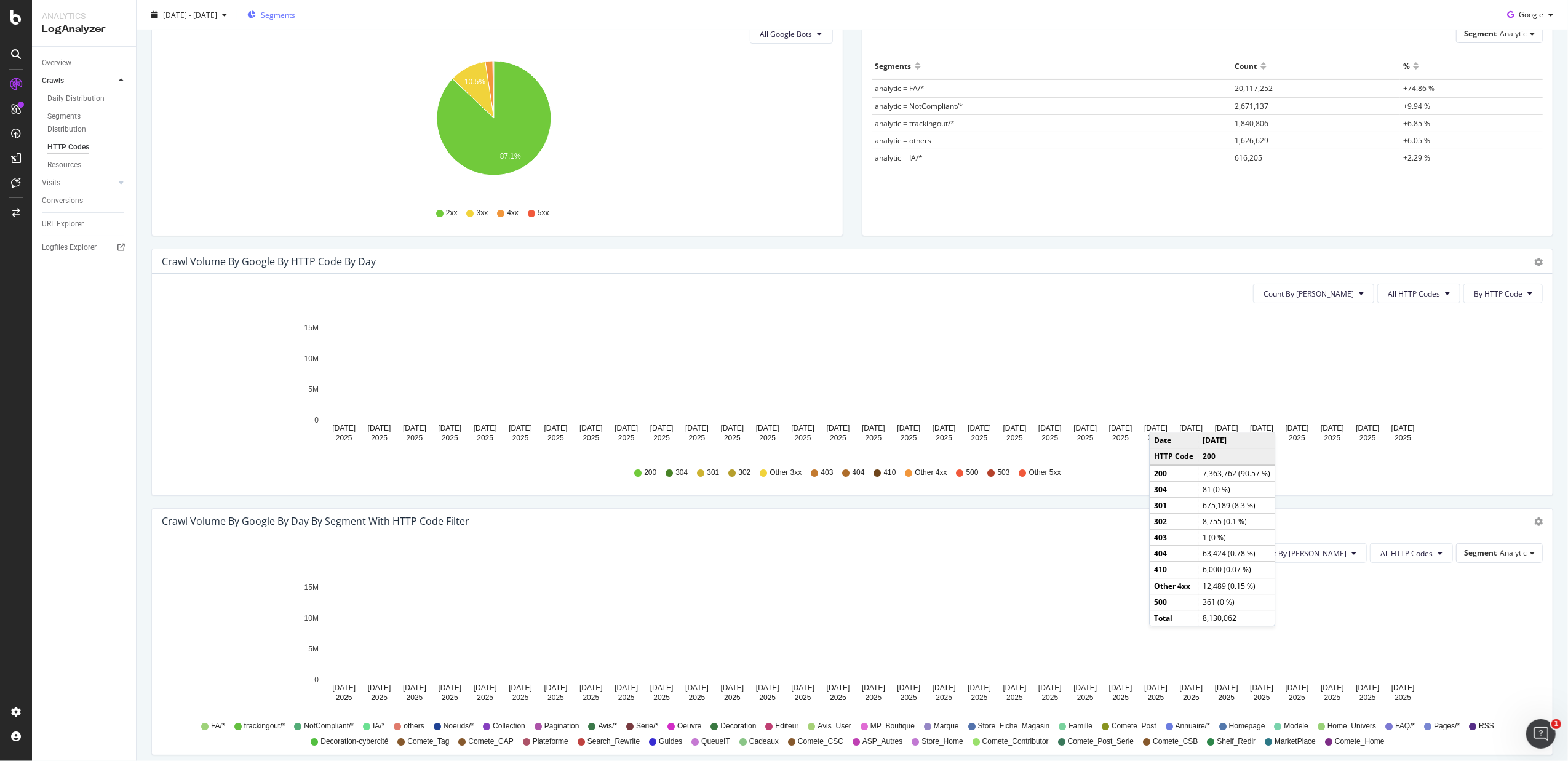
scroll to position [328, 0]
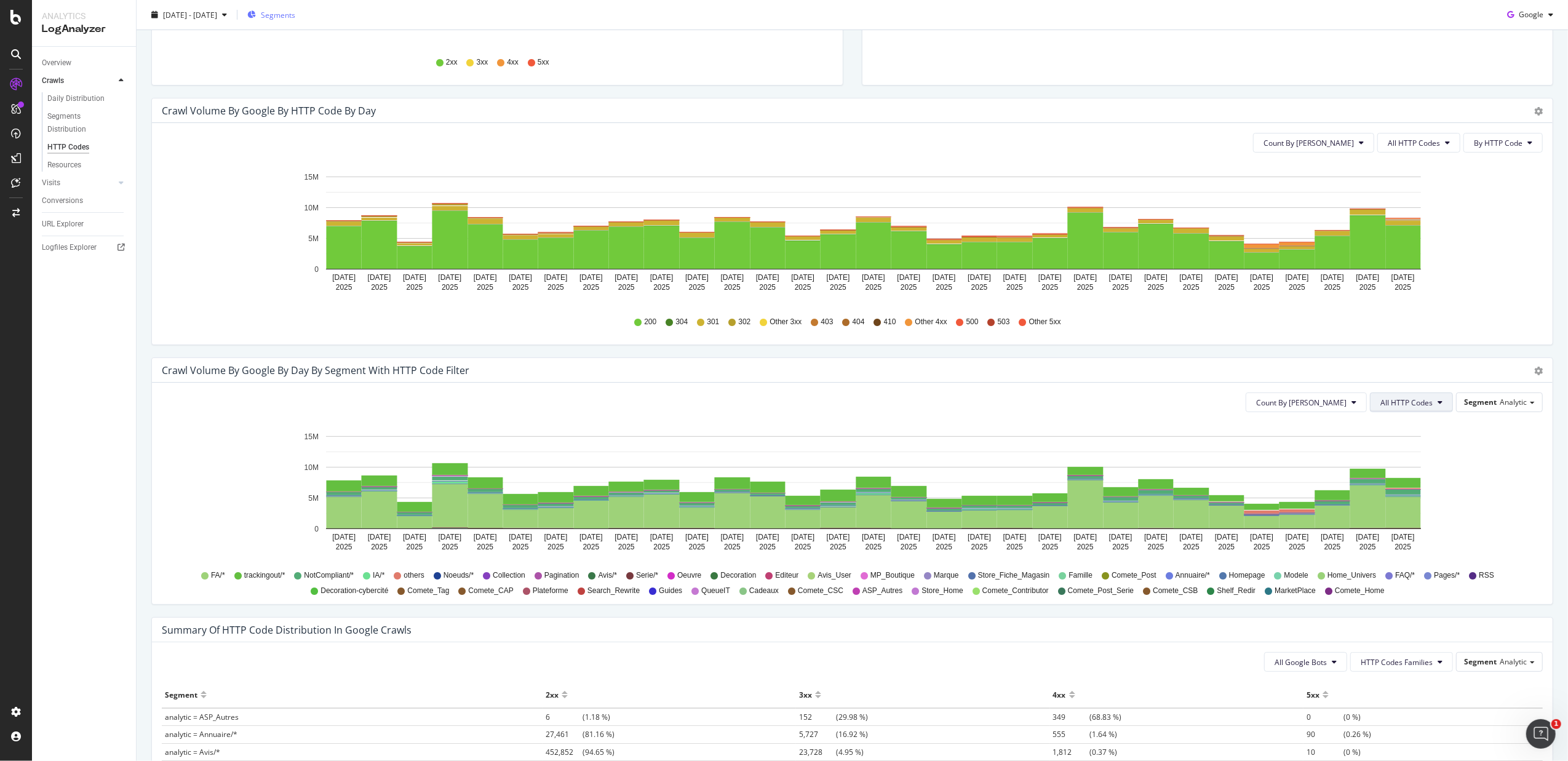
click at [1253, 397] on button "All HTTP Codes" at bounding box center [1412, 402] width 83 height 19
click at [1253, 512] on span "4xx family" at bounding box center [1399, 515] width 62 height 11
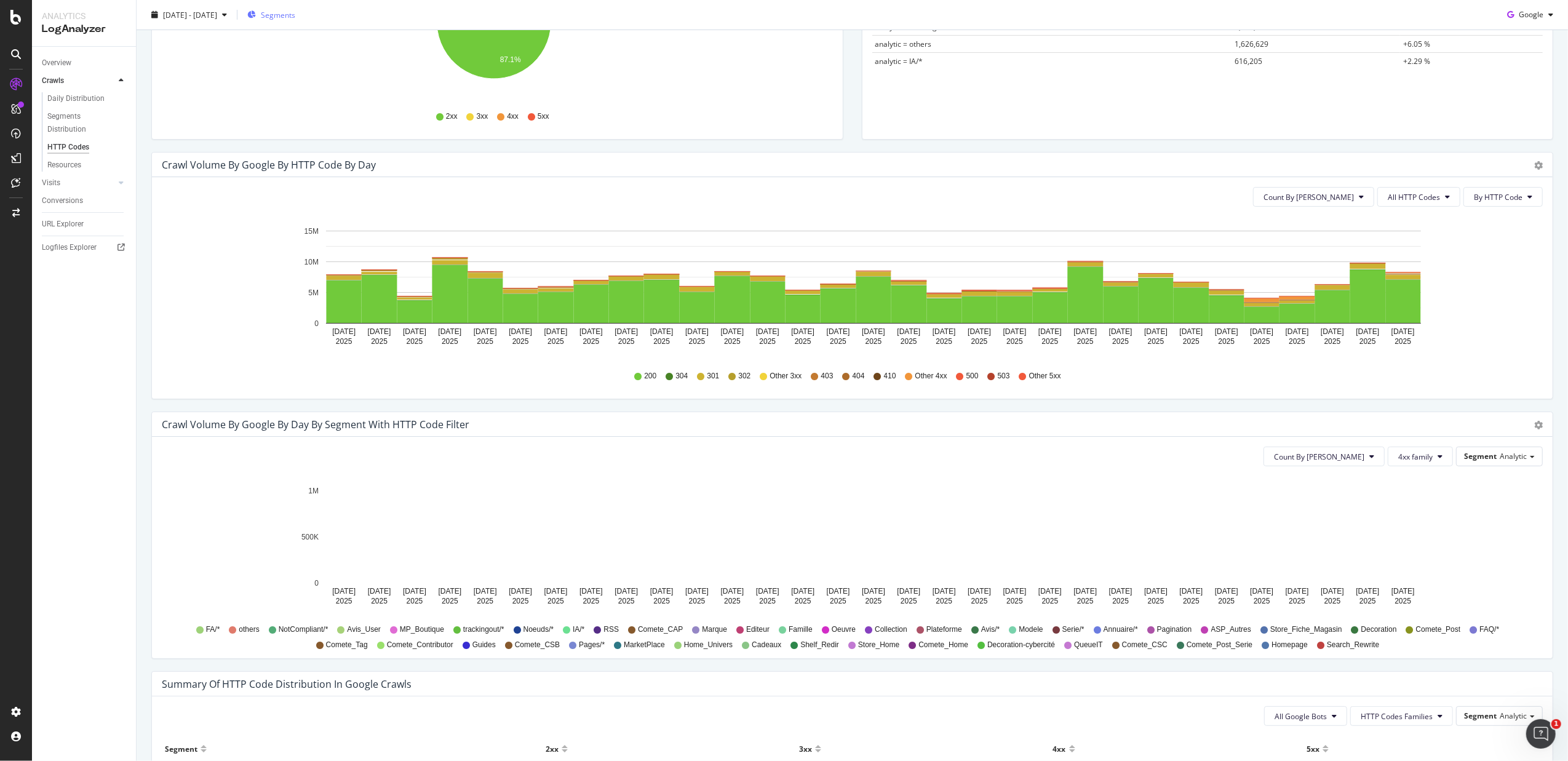
scroll to position [246, 0]
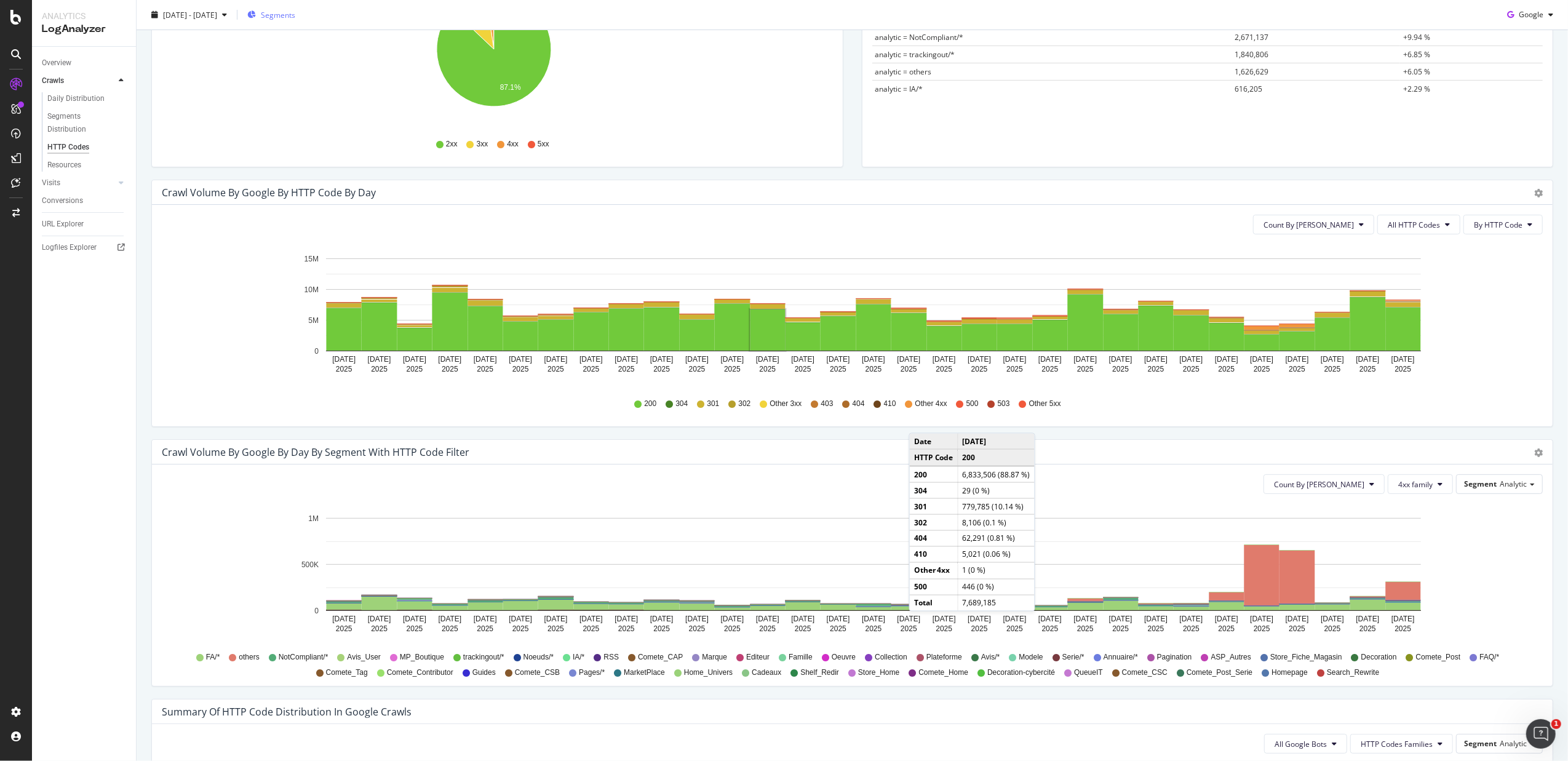
click at [1253, 584] on icon "Jul 01 2025 Jul 02 2025 Jul 03 2025 Jul 04 2025 Jul 05 2025 Jul 06 2025 Jul 07 …" at bounding box center [846, 575] width 1369 height 142
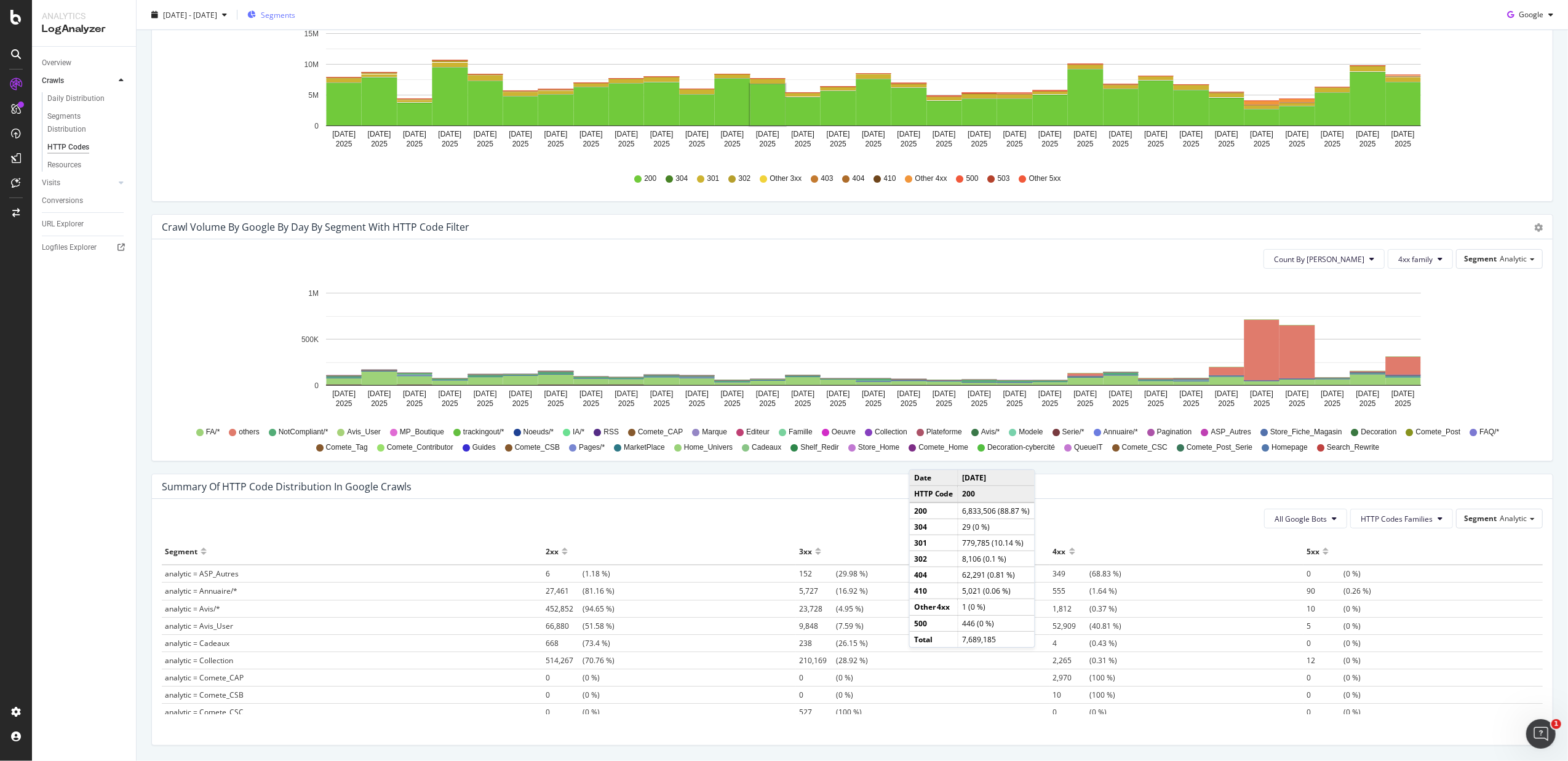
scroll to position [513, 0]
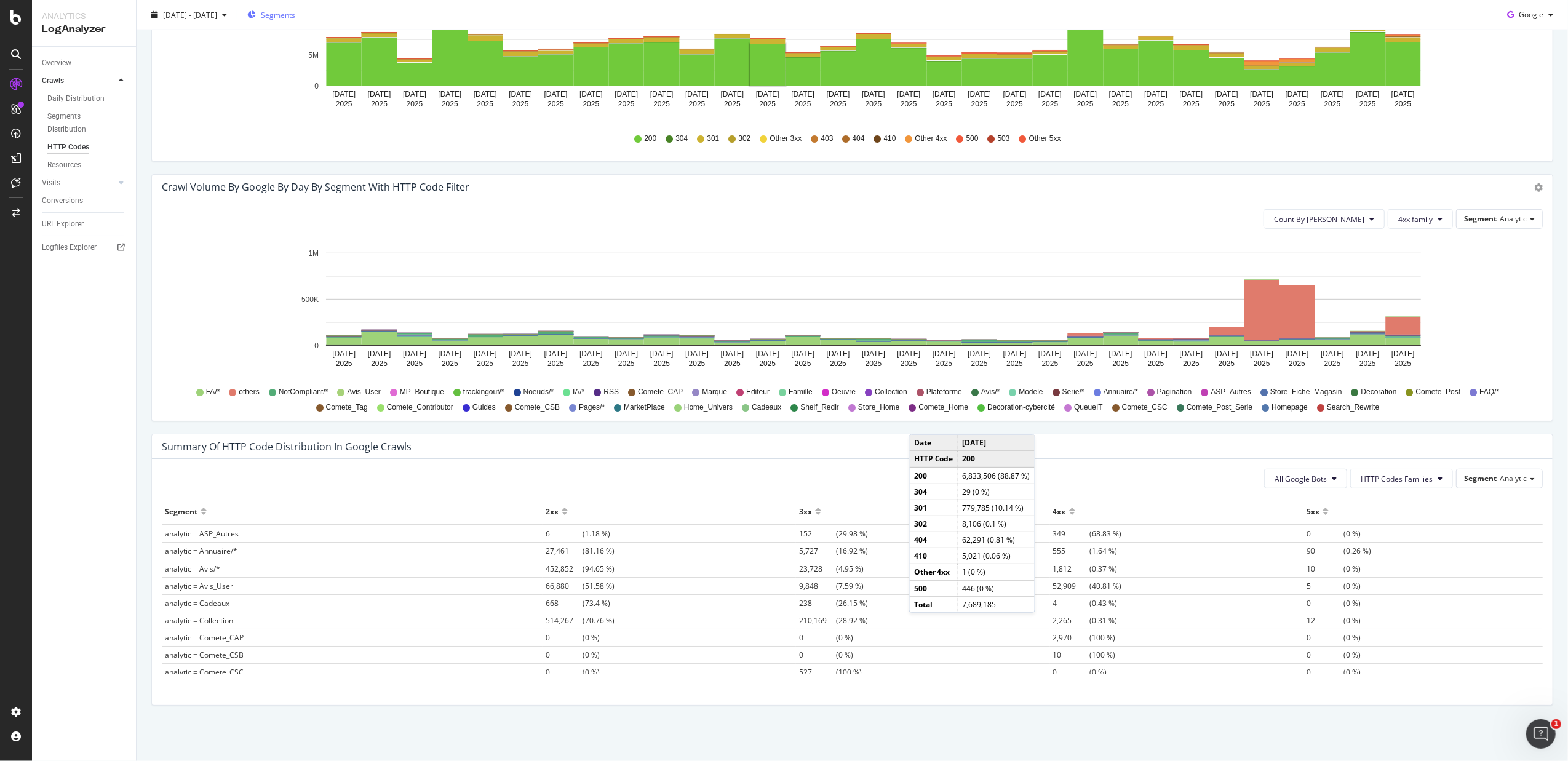
click at [705, 475] on div "All Google Bots HTTP Codes Families Segment Analytic" at bounding box center [852, 479] width 1381 height 19
click at [1253, 487] on button "HTTP Codes Families" at bounding box center [1402, 479] width 103 height 19
click at [1253, 573] on span "4xx Family" at bounding box center [1385, 572] width 72 height 11
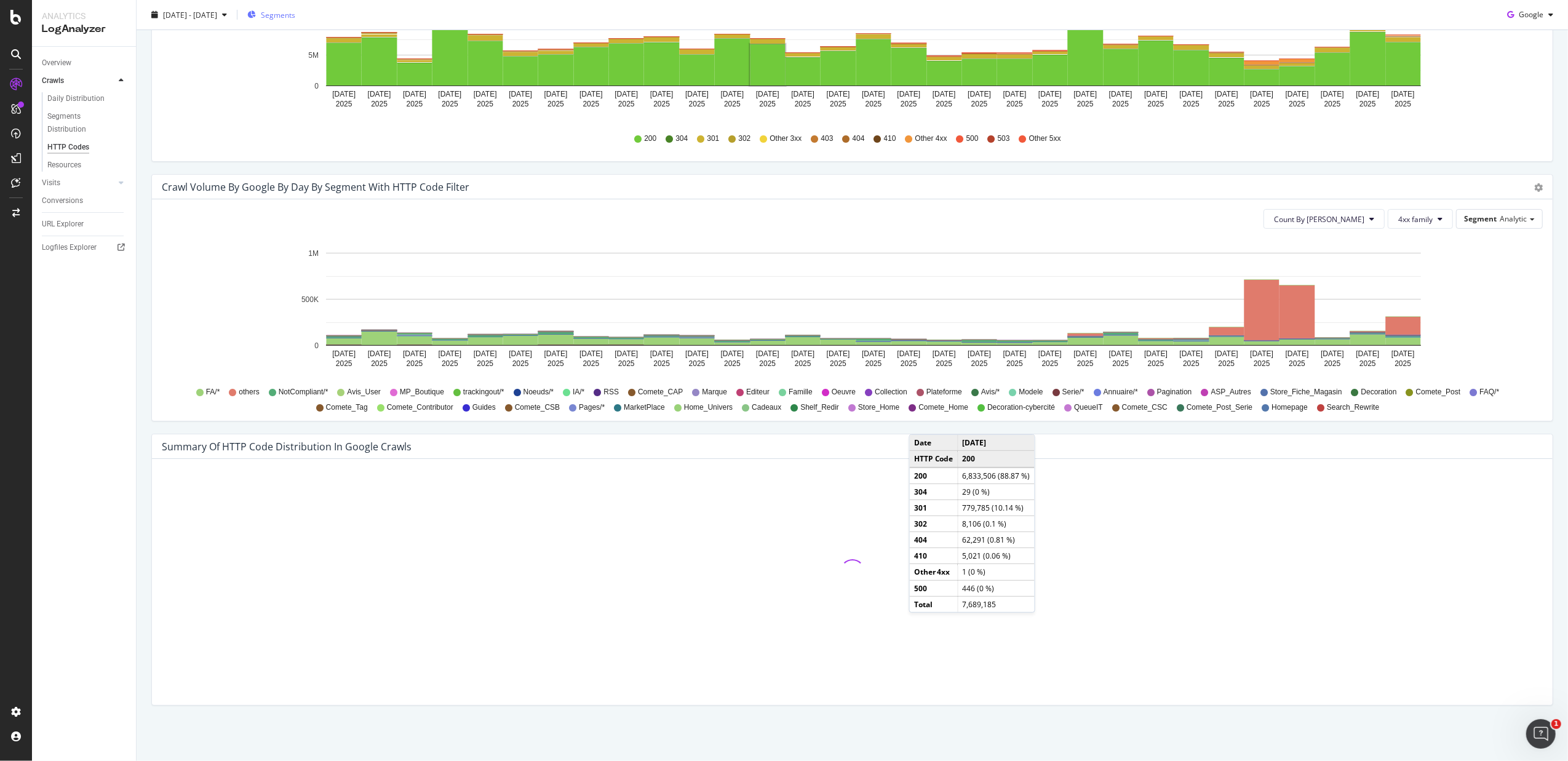
click at [163, 457] on div "Summary of HTTP Code Distribution in google crawls" at bounding box center [852, 446] width 1401 height 24
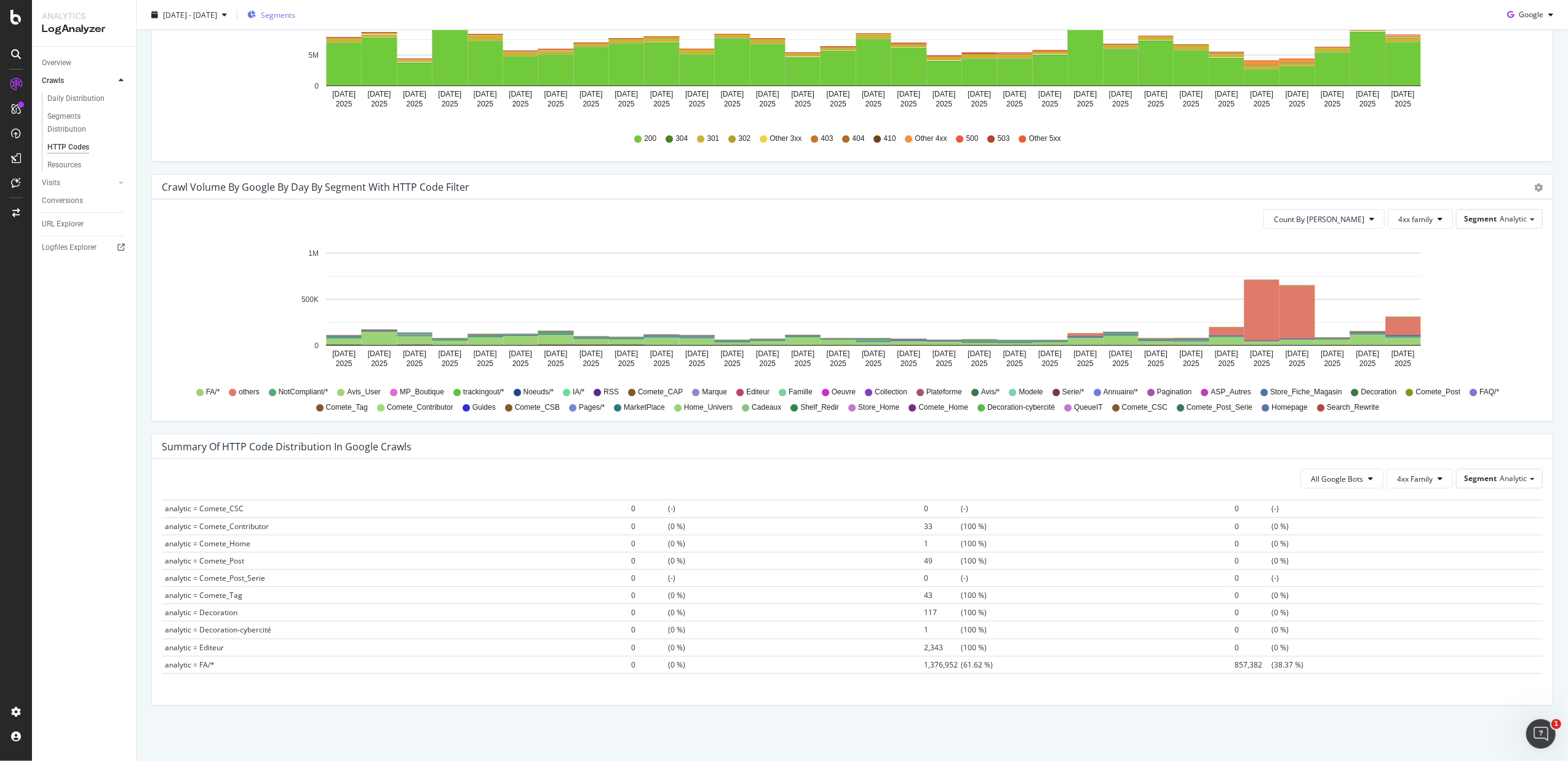
scroll to position [0, 0]
drag, startPoint x: 1042, startPoint y: 607, endPoint x: 755, endPoint y: 619, distance: 287.3
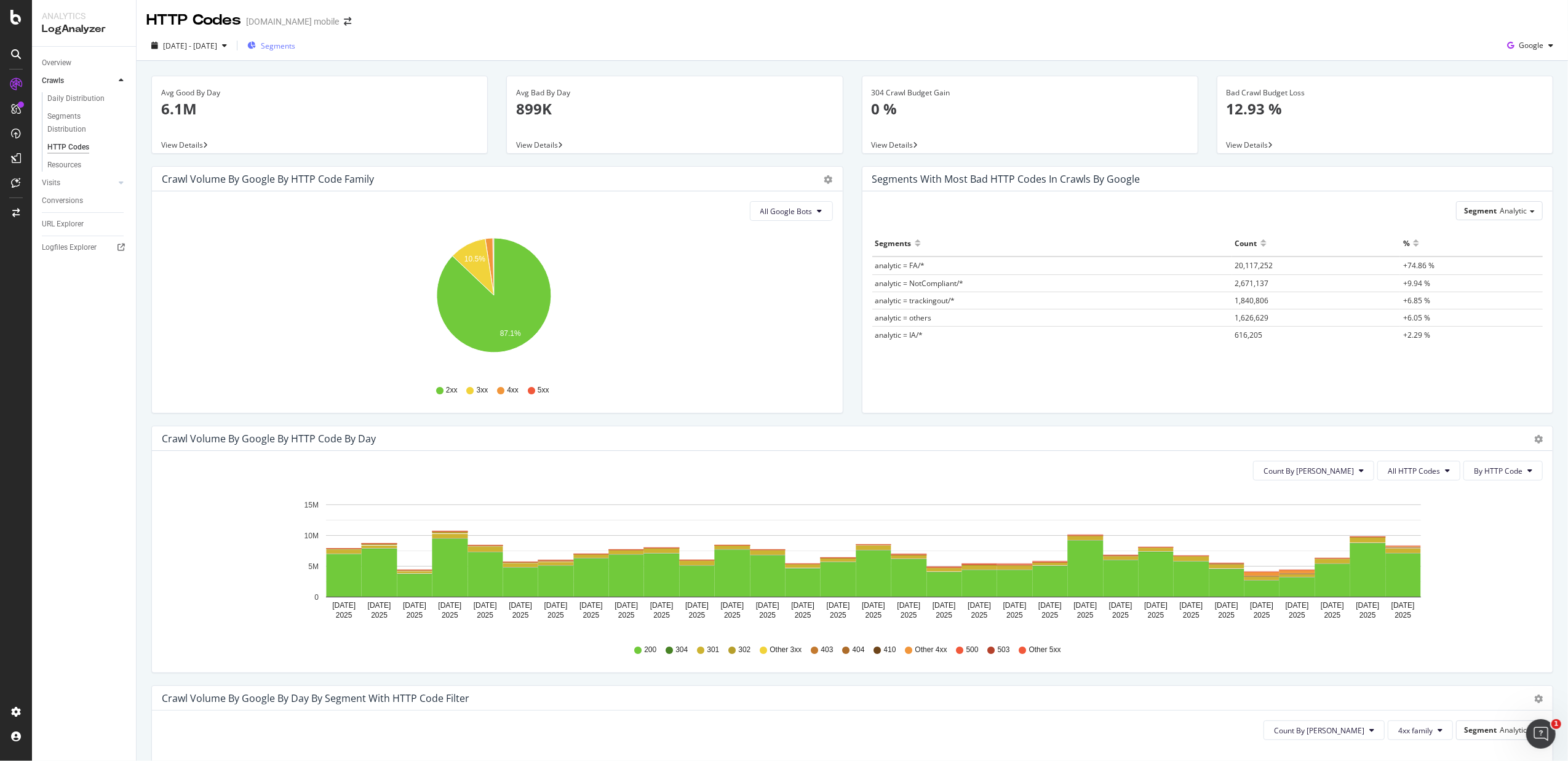
click at [256, 40] on div "button" at bounding box center [251, 45] width 8 height 10
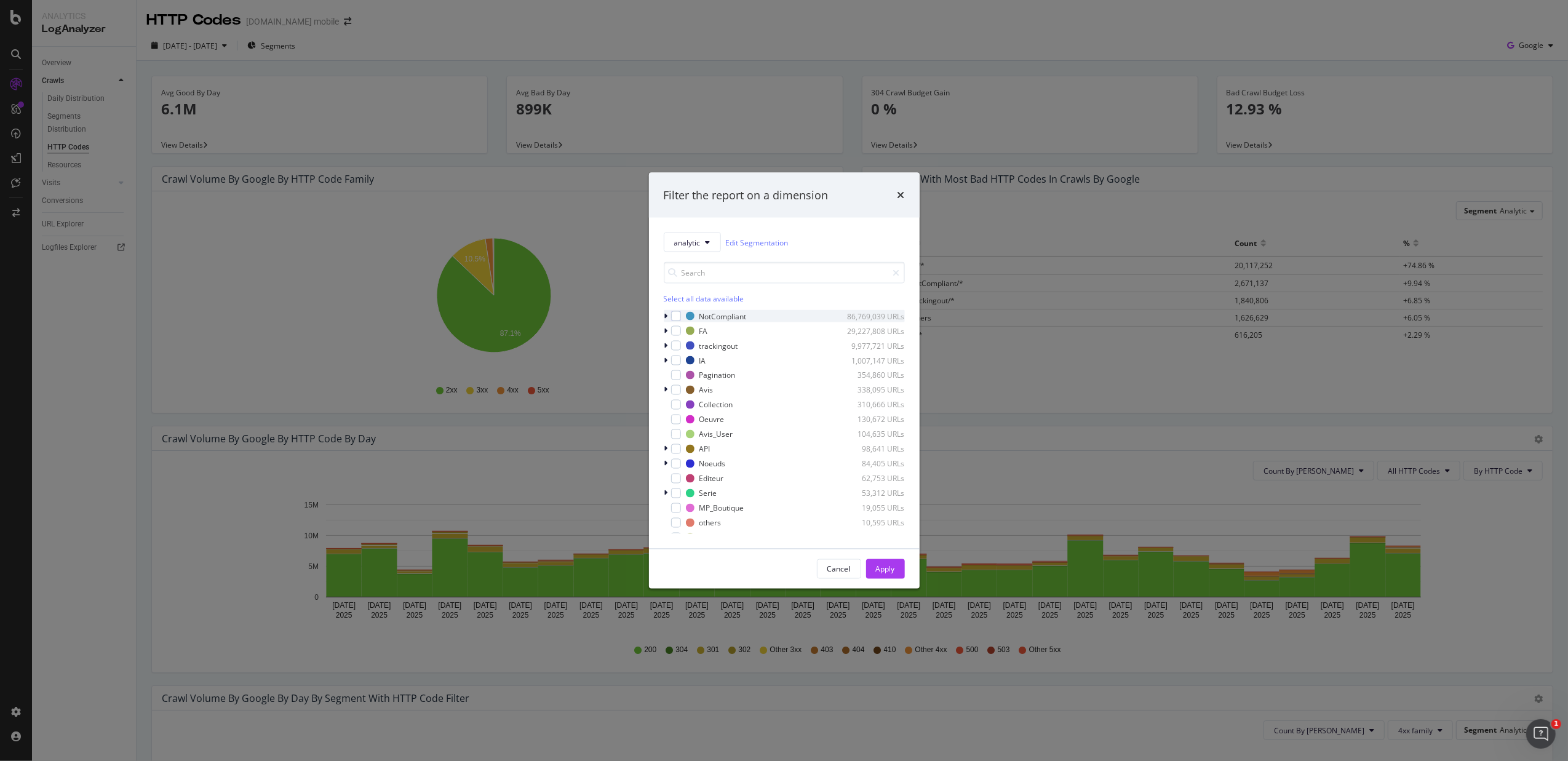
click at [666, 314] on icon "modal" at bounding box center [666, 316] width 3 height 8
click at [684, 360] on div "modal" at bounding box center [684, 361] width 10 height 10
click at [872, 571] on button "Apply" at bounding box center [886, 569] width 39 height 19
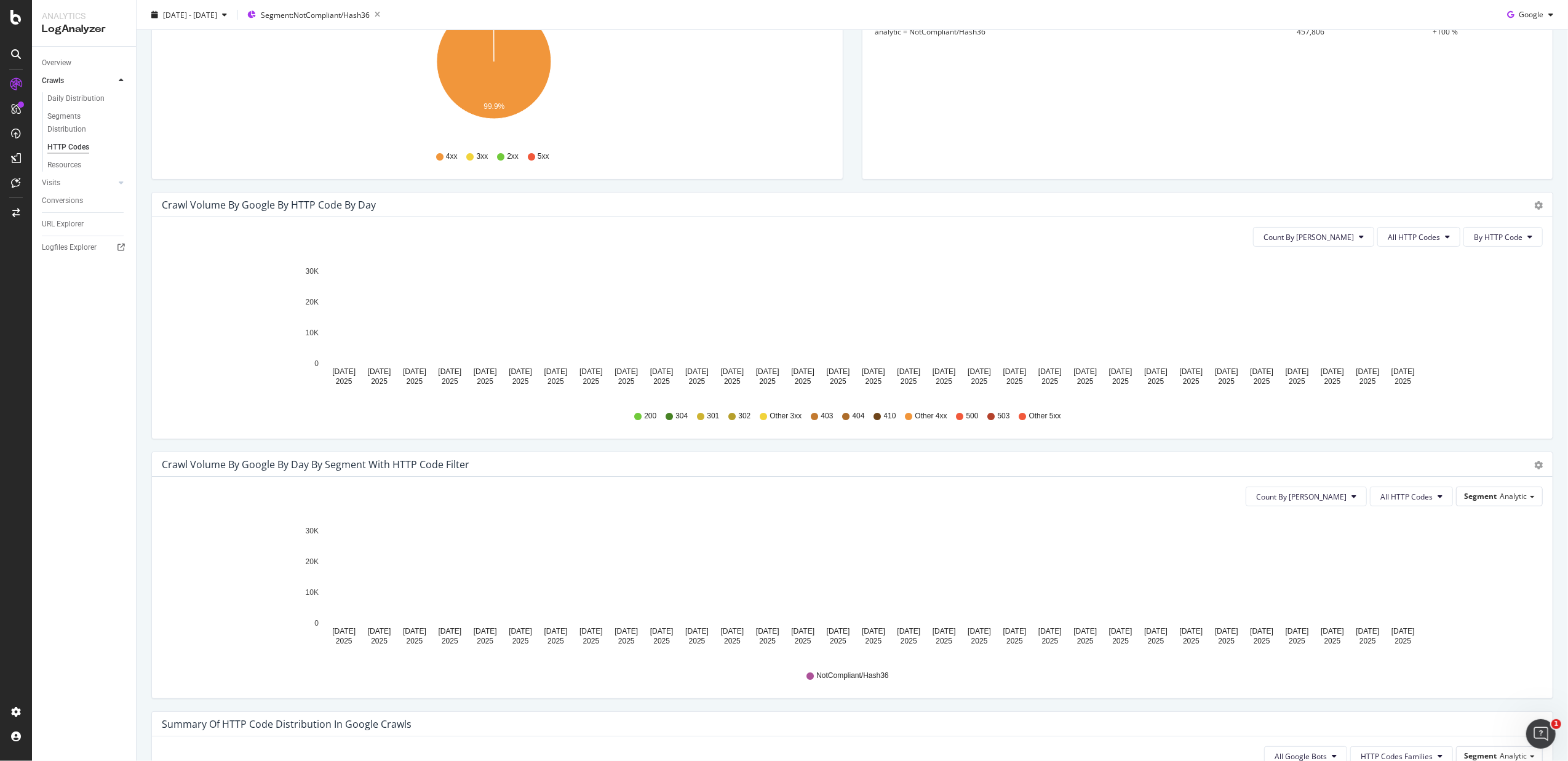
scroll to position [246, 0]
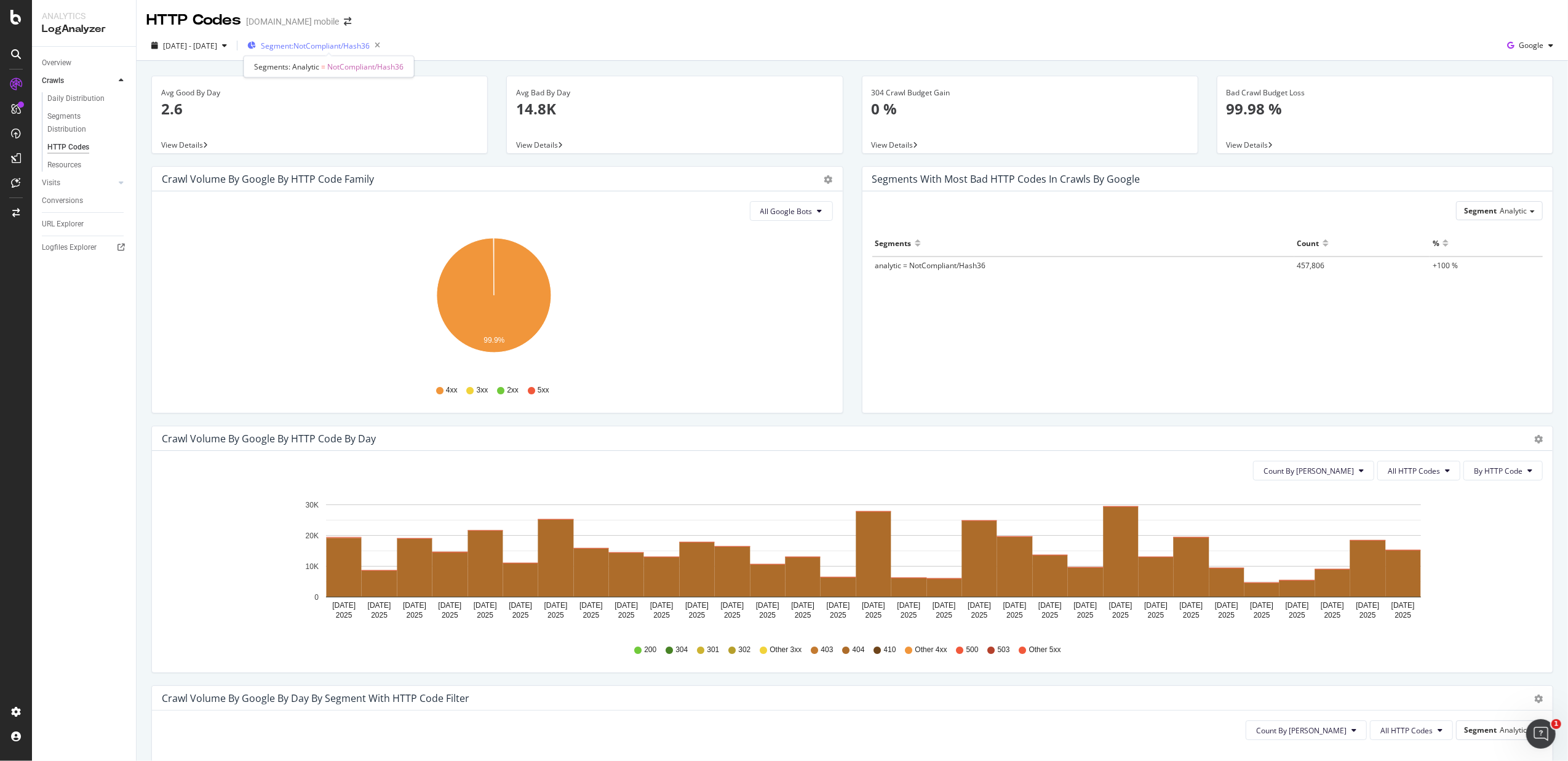
click at [349, 49] on span "Segment: NotCompliant/Hash36" at bounding box center [315, 45] width 109 height 10
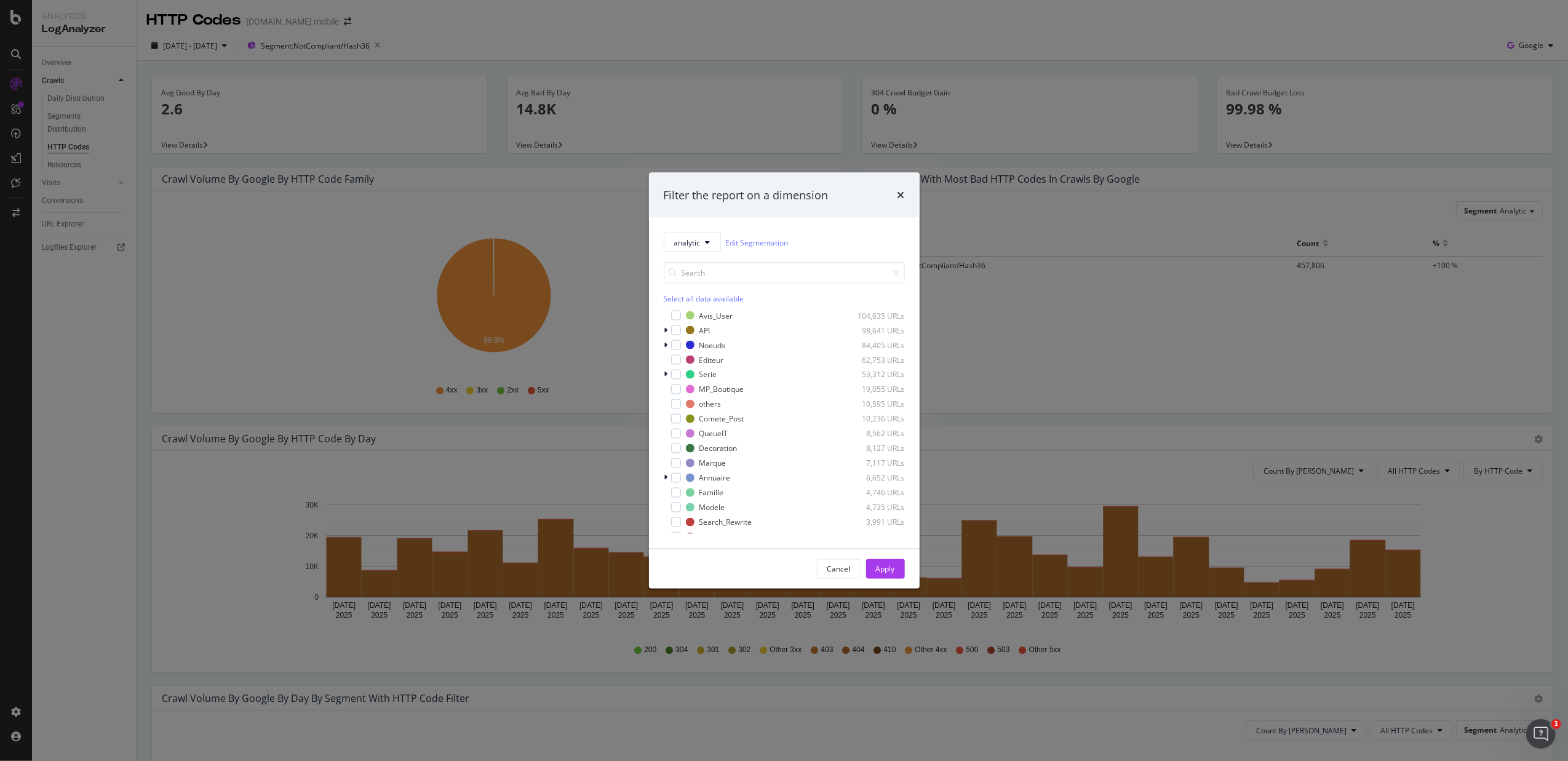
scroll to position [95, 0]
click at [675, 427] on div "modal" at bounding box center [676, 428] width 10 height 10
click at [879, 562] on div "Apply" at bounding box center [885, 569] width 19 height 19
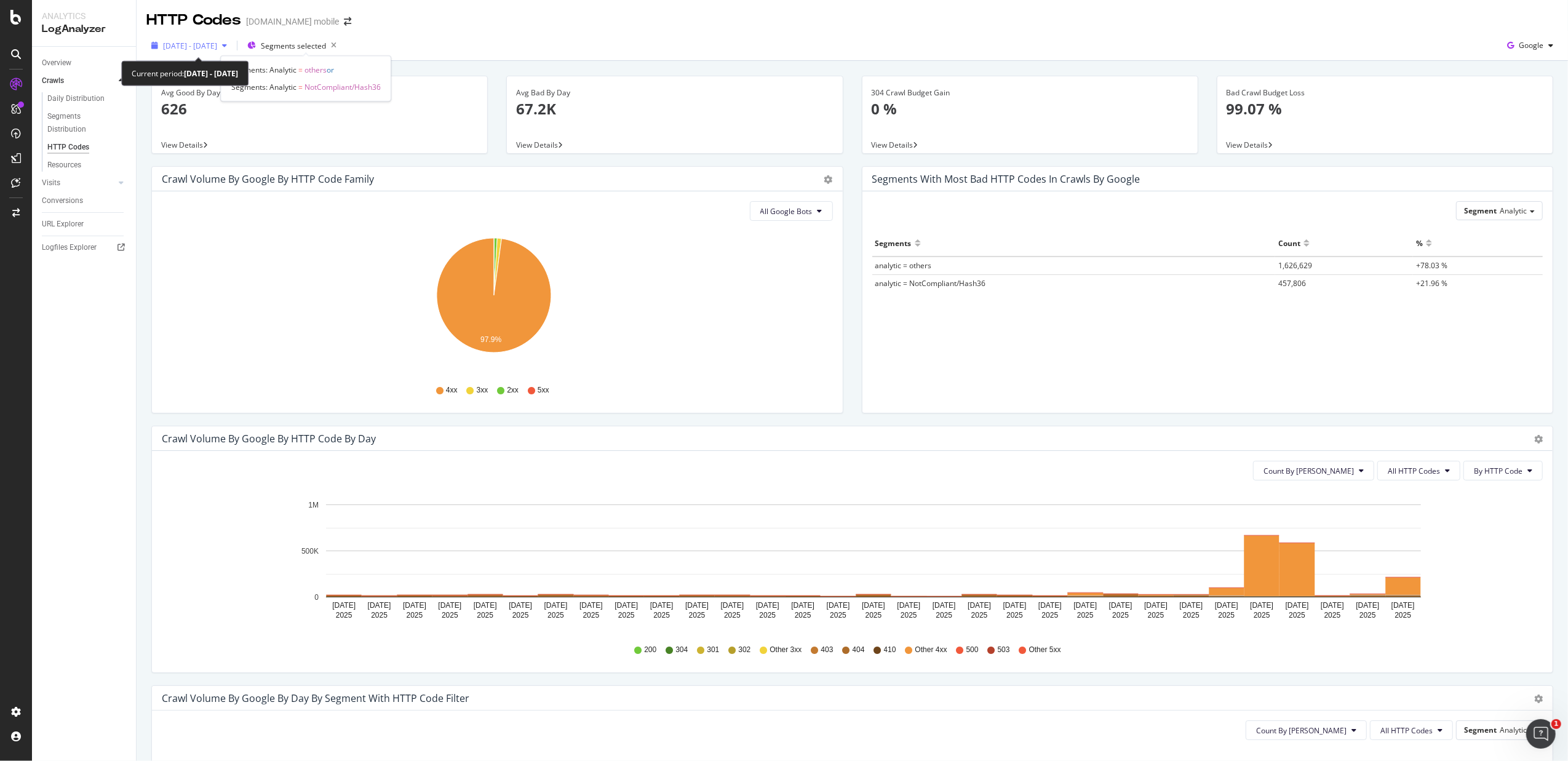
click at [217, 48] on span "2025 Jul. 1st - Jul. 31st" at bounding box center [190, 45] width 54 height 10
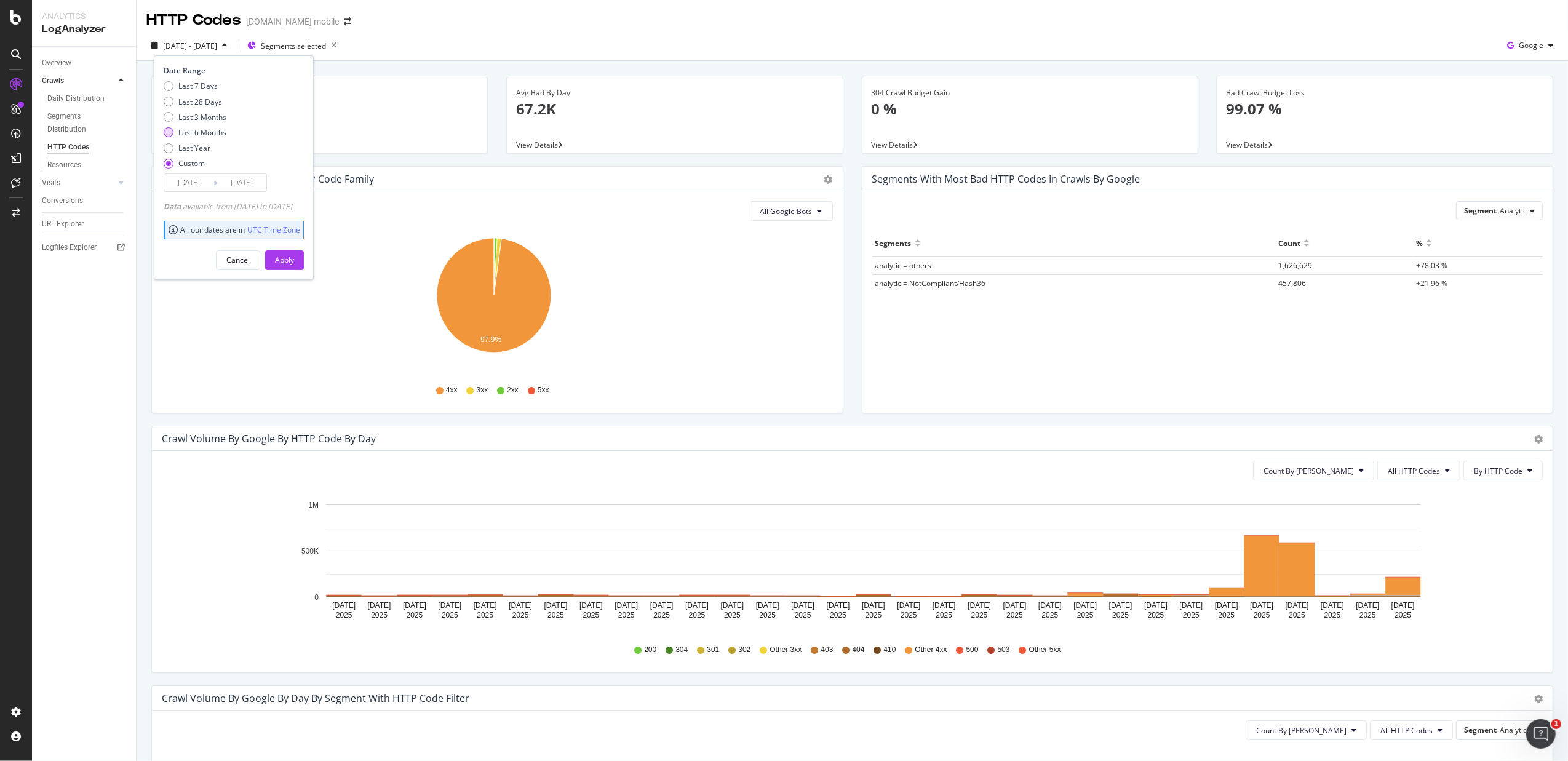
click at [207, 133] on div "Last 6 Months" at bounding box center [202, 132] width 48 height 10
type input "2025/02/10"
type input "2025/08/09"
click at [294, 266] on div "Apply" at bounding box center [284, 260] width 19 height 19
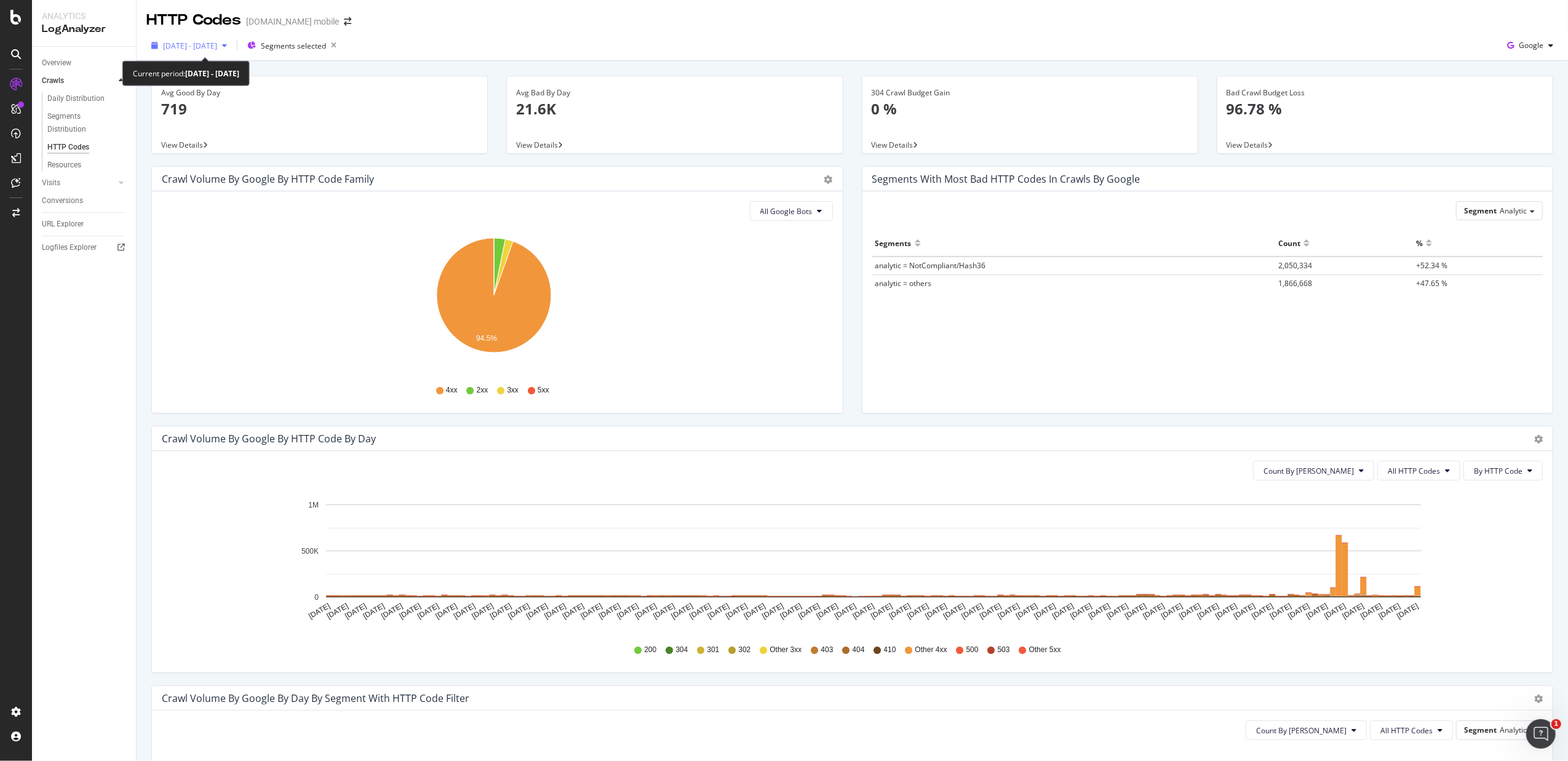
click at [197, 48] on span "2025 Feb. 10th - Aug. 9th" at bounding box center [190, 45] width 54 height 10
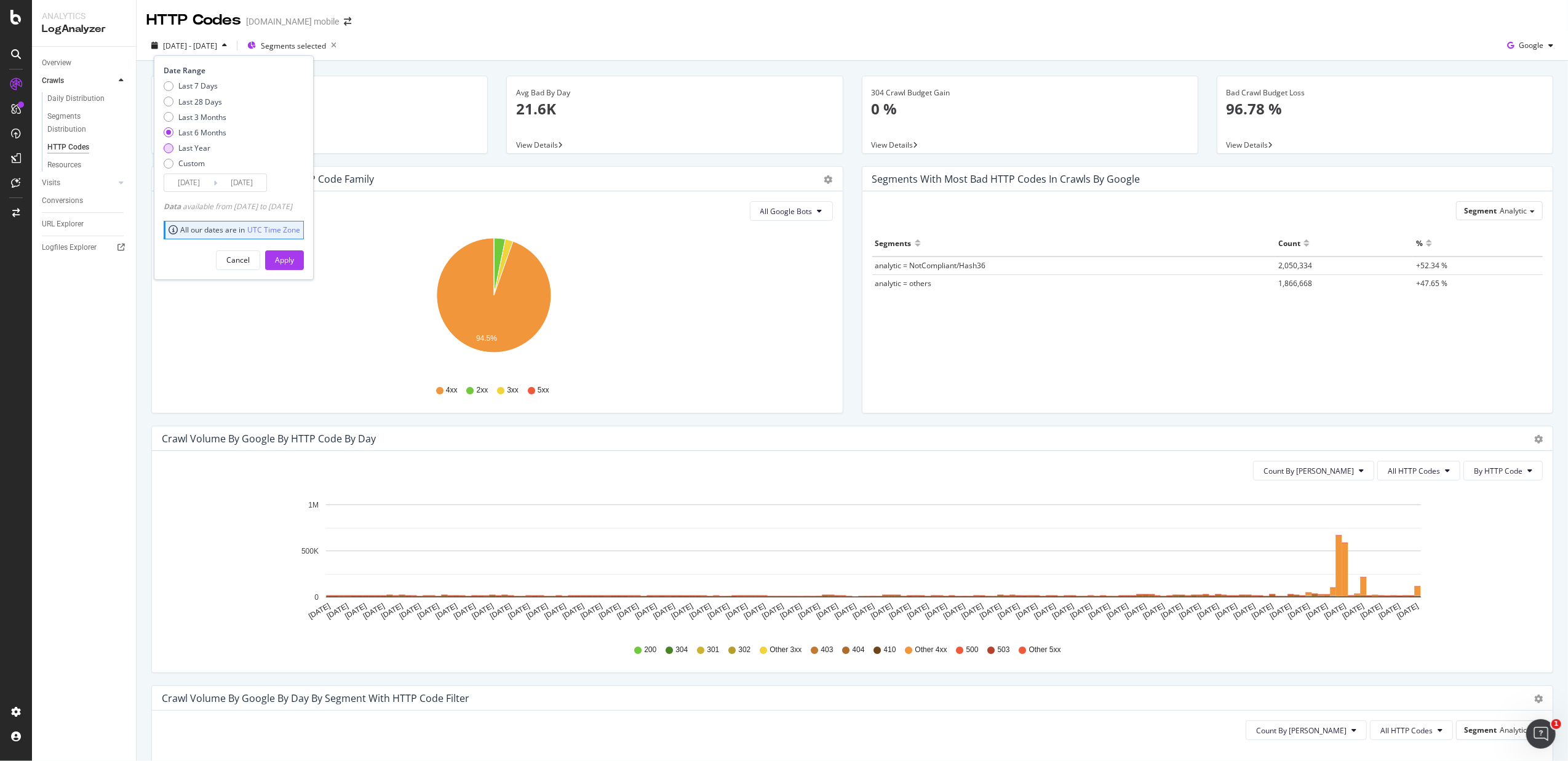
click at [191, 151] on div "Last Year" at bounding box center [195, 147] width 32 height 10
type input "2024/08/10"
click at [304, 261] on button "Apply" at bounding box center [285, 260] width 39 height 19
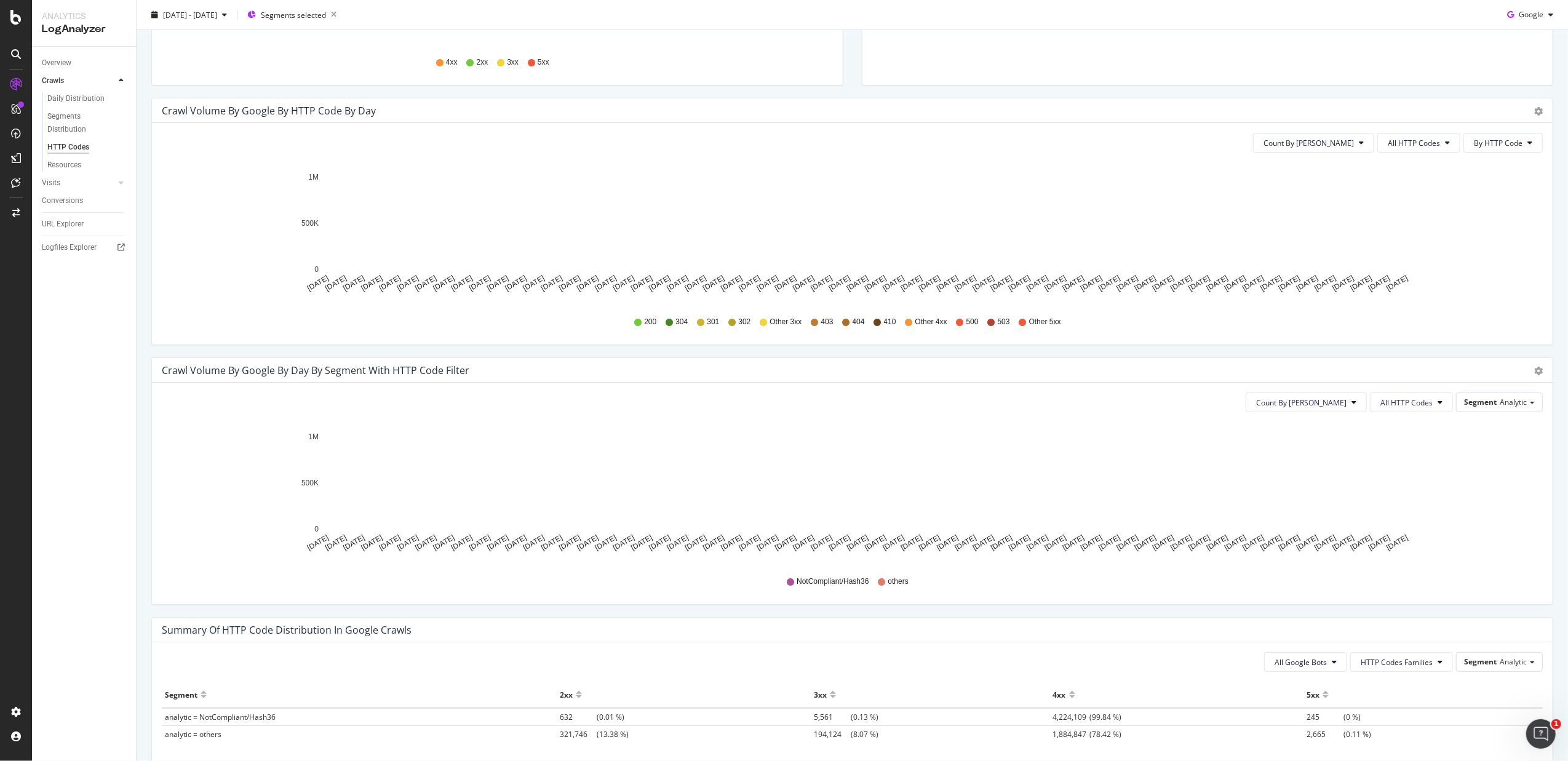
scroll to position [492, 0]
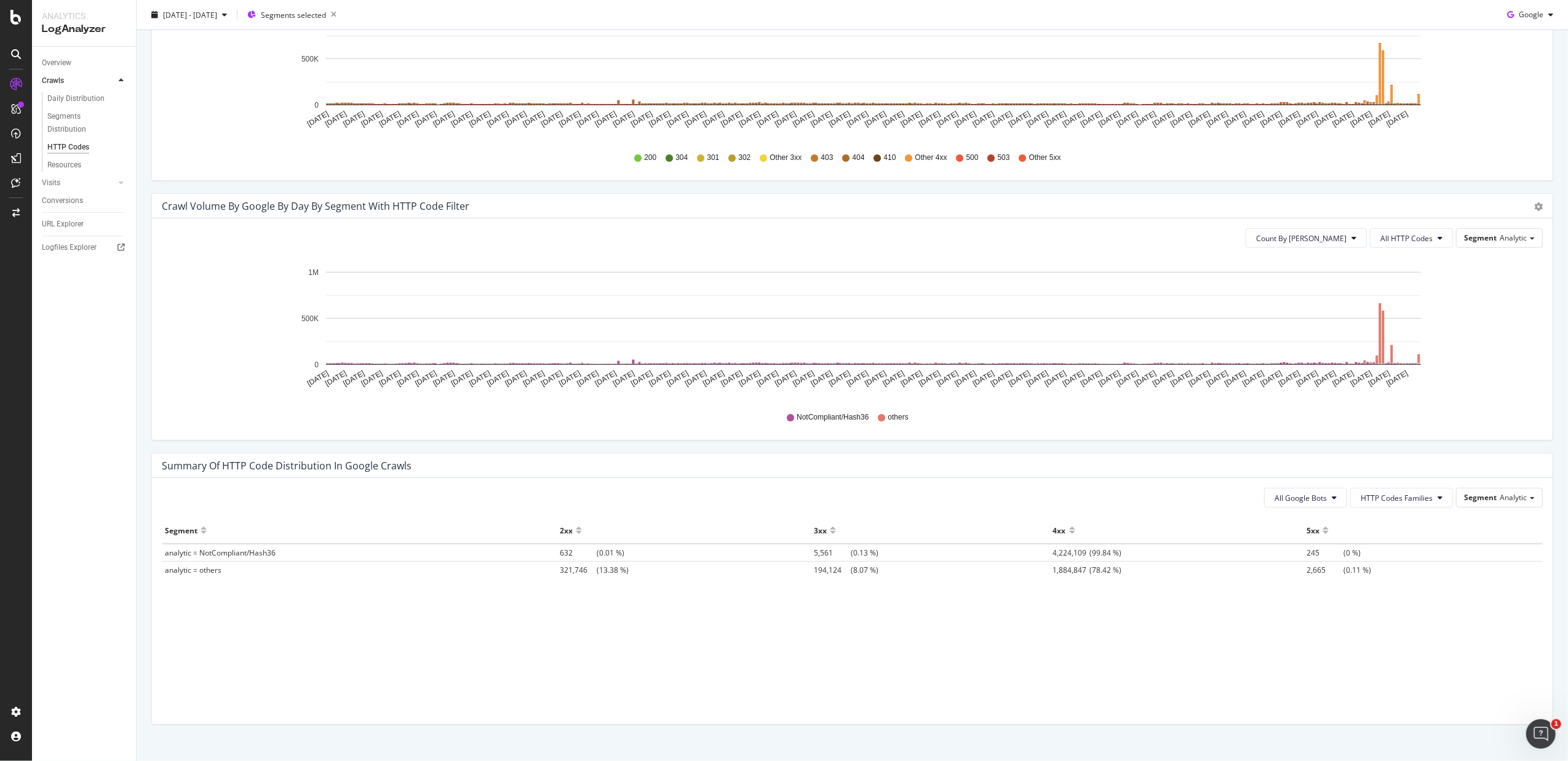
click at [563, 554] on span "632" at bounding box center [578, 553] width 37 height 10
click at [564, 554] on span "632" at bounding box center [578, 553] width 37 height 10
drag, startPoint x: 564, startPoint y: 554, endPoint x: 584, endPoint y: 600, distance: 50.2
click at [584, 584] on div "Segment 2xx 3xx 4xx 5xx analytic = NotCompliant/Hash36 632 (0.01 %) 5,561 (0.13…" at bounding box center [852, 605] width 1381 height 176
drag, startPoint x: 1043, startPoint y: 573, endPoint x: 1136, endPoint y: 582, distance: 93.4
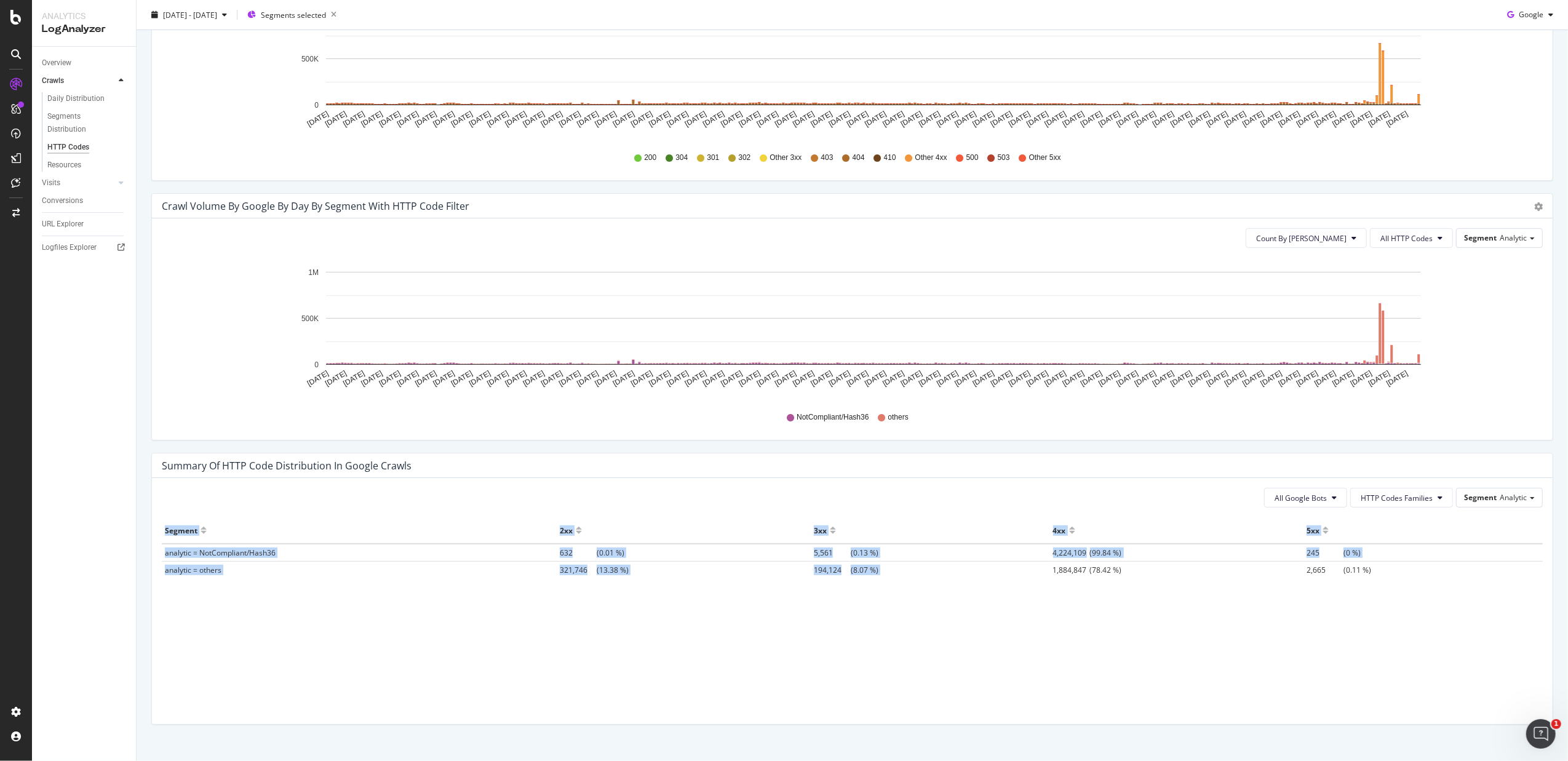
click at [1136, 582] on div "Segment 2xx 3xx 4xx 5xx analytic = NotCompliant/Hash36 632 (0.01 %) 5,561 (0.13…" at bounding box center [852, 605] width 1381 height 176
click at [1137, 584] on div "Segment 2xx 3xx 4xx 5xx analytic = NotCompliant/Hash36 632 (0.01 %) 5,561 (0.13…" at bounding box center [852, 605] width 1381 height 176
click at [1010, 584] on div "Segment 2xx 3xx 4xx 5xx analytic = NotCompliant/Hash36 632 (0.01 %) 5,561 (0.13…" at bounding box center [852, 605] width 1381 height 176
click at [1055, 575] on span "1,884,847" at bounding box center [1071, 570] width 37 height 10
click at [1056, 575] on span "1,884,847" at bounding box center [1071, 570] width 37 height 10
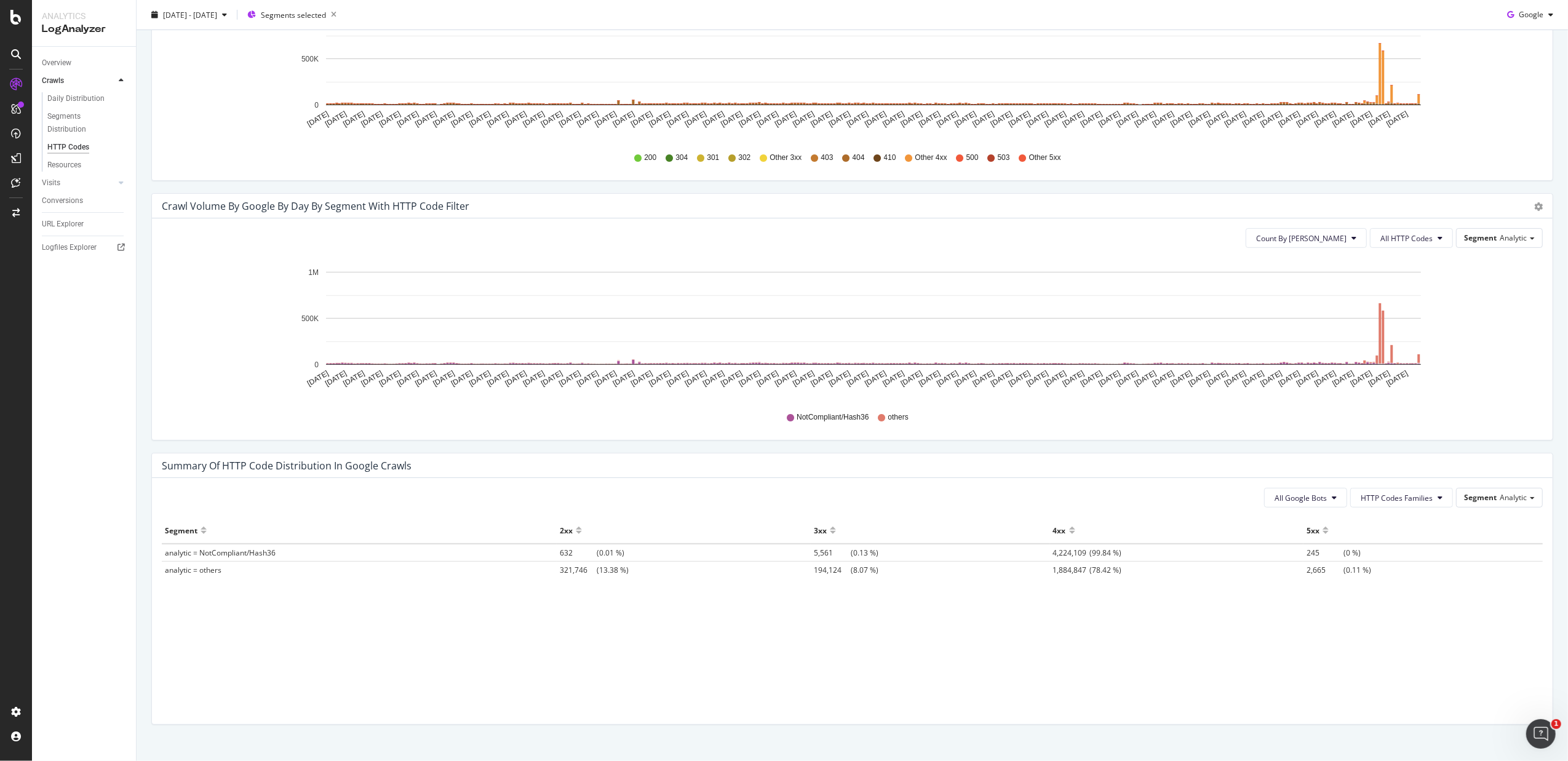
drag, startPoint x: 1056, startPoint y: 577, endPoint x: 1023, endPoint y: 597, distance: 38.6
click at [1023, 584] on div "Segment 2xx 3xx 4xx 5xx analytic = NotCompliant/Hash36 632 (0.01 %) 5,561 (0.13…" at bounding box center [852, 605] width 1381 height 176
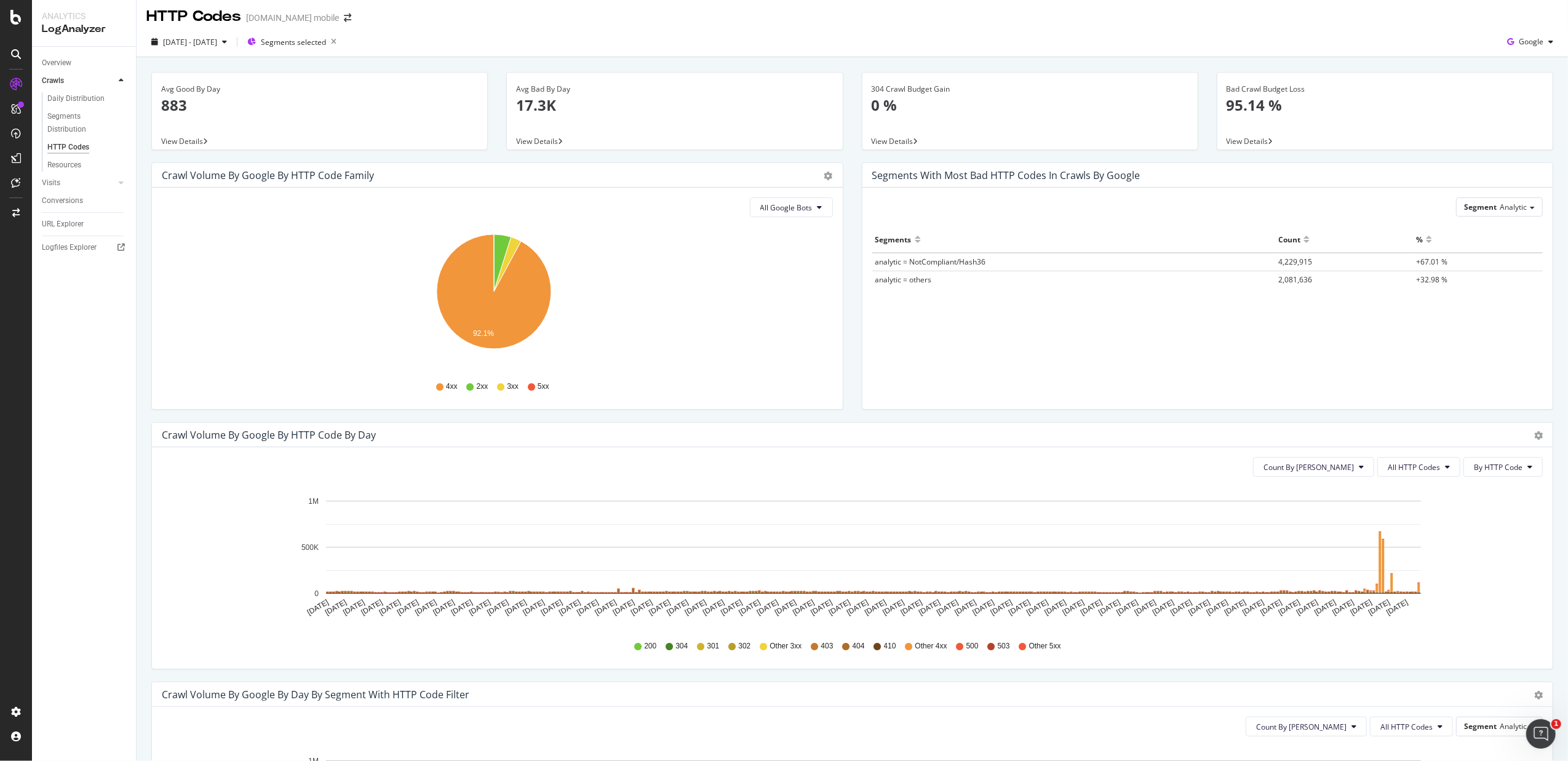
scroll to position [0, 0]
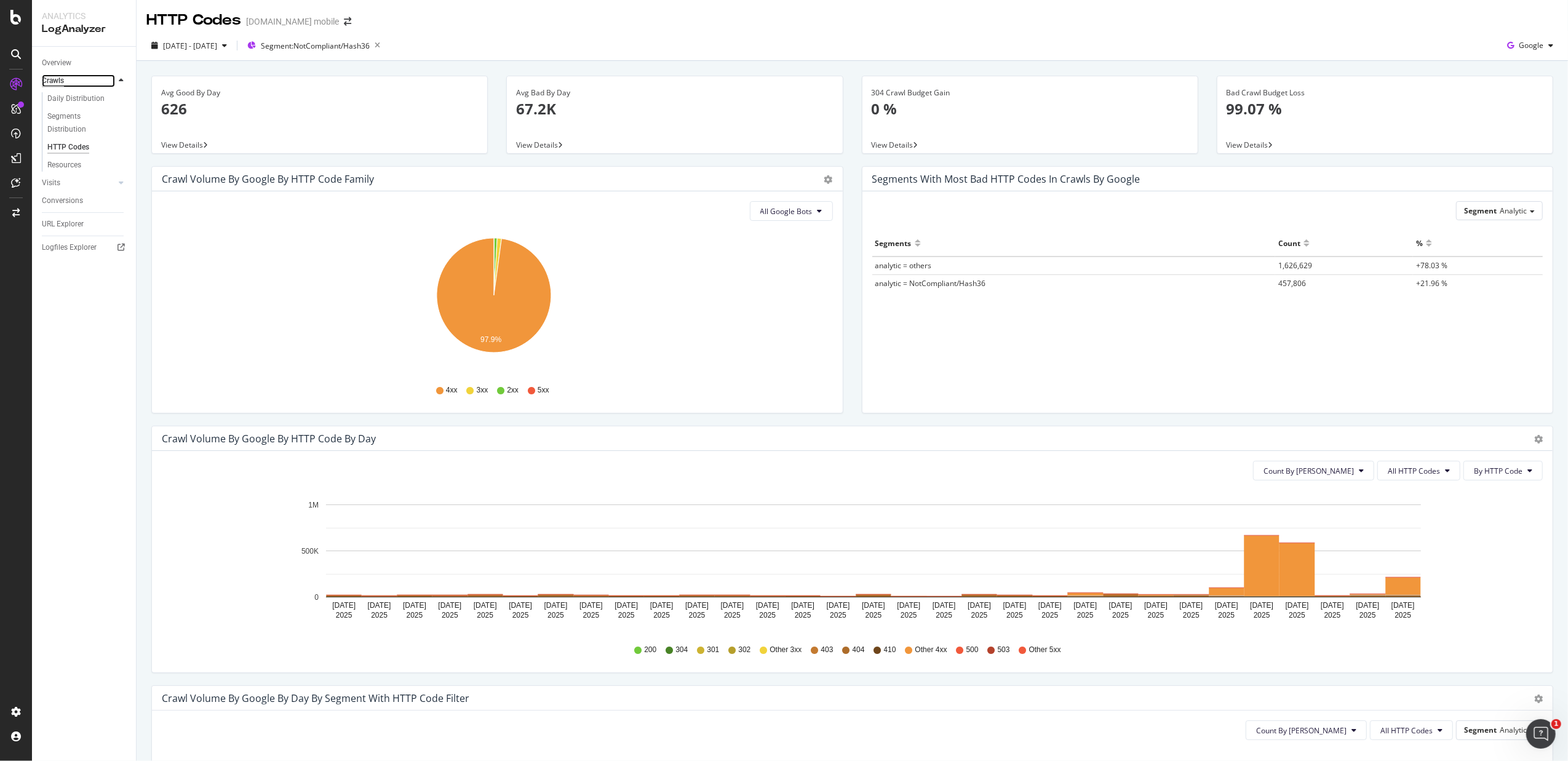
click at [54, 81] on div "Crawls" at bounding box center [53, 81] width 22 height 13
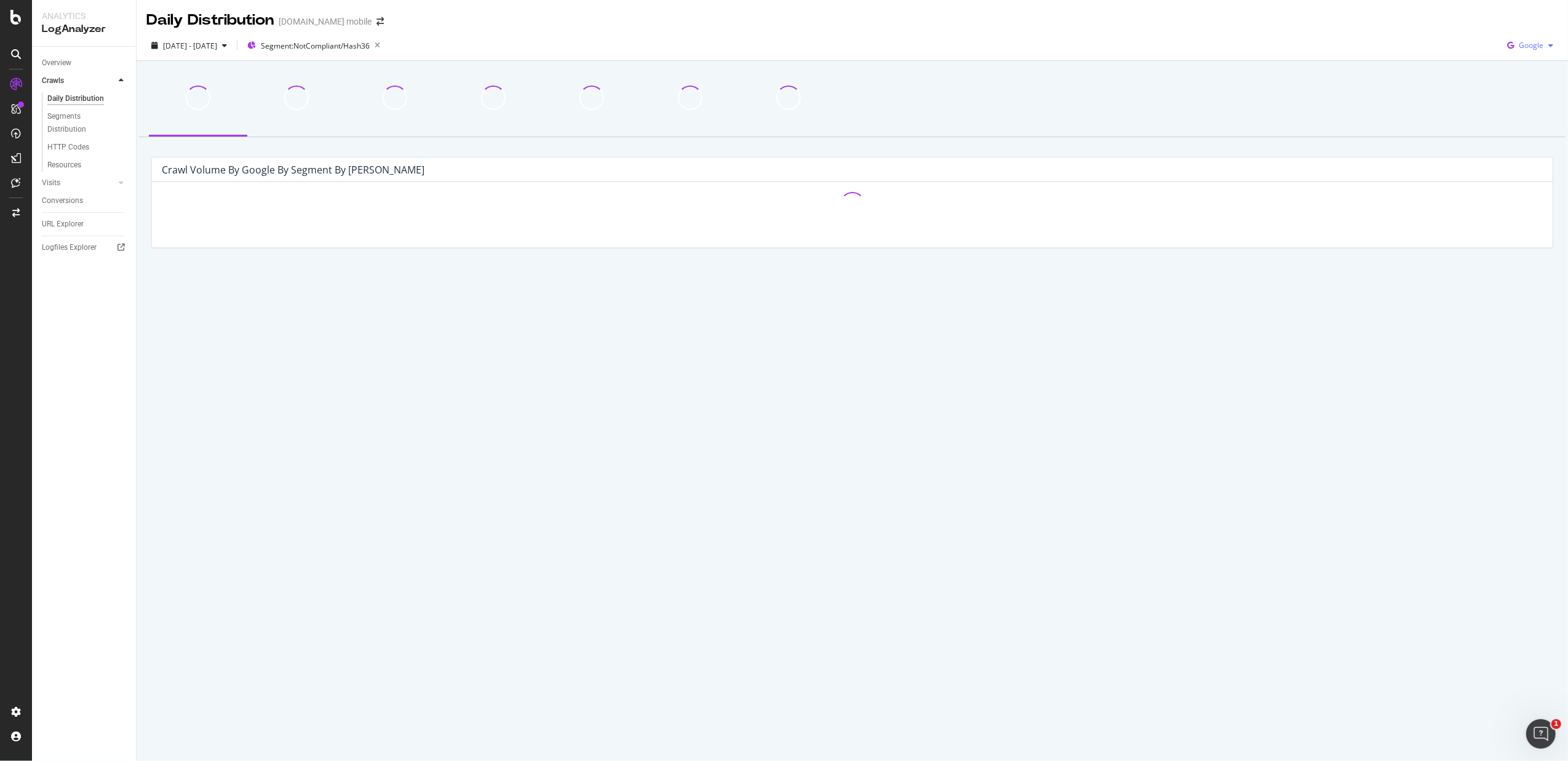
click at [1253, 48] on div "button" at bounding box center [1551, 45] width 15 height 8
click at [1253, 139] on span "Other AI Bots" at bounding box center [1531, 138] width 46 height 11
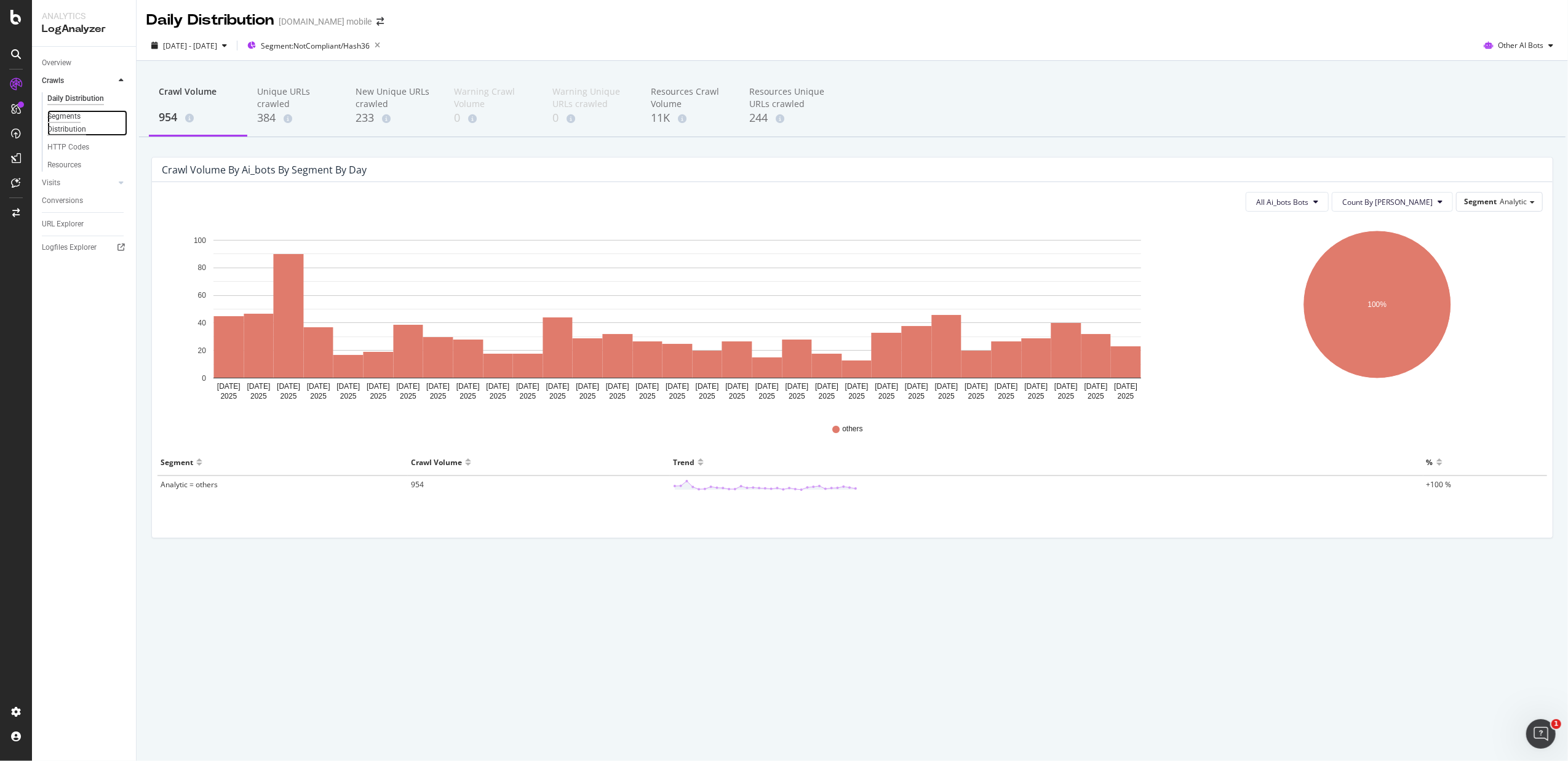
click at [78, 128] on div "Segments Distribution" at bounding box center [81, 123] width 68 height 26
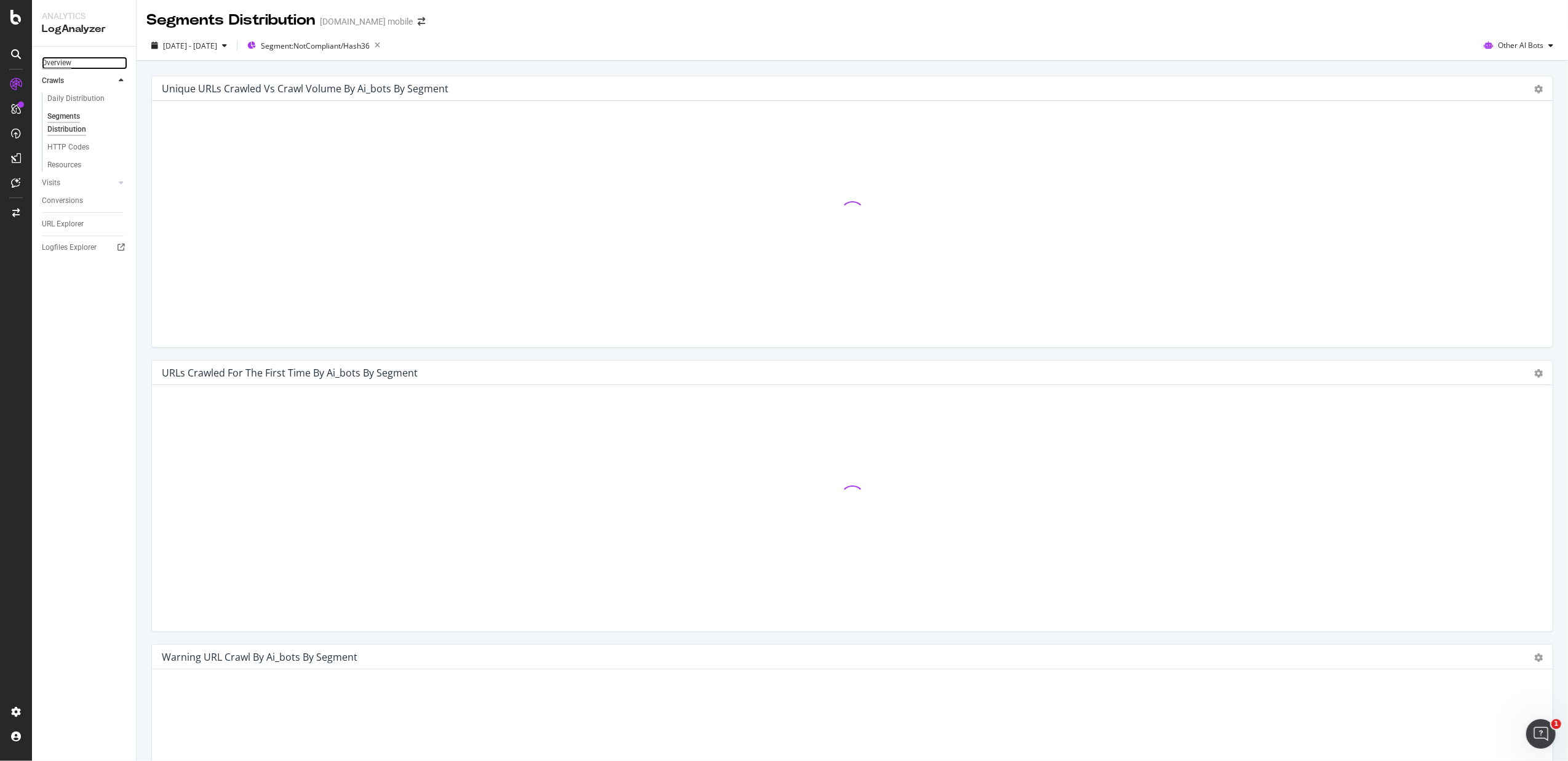
click at [70, 62] on div "Overview" at bounding box center [56, 63] width 30 height 13
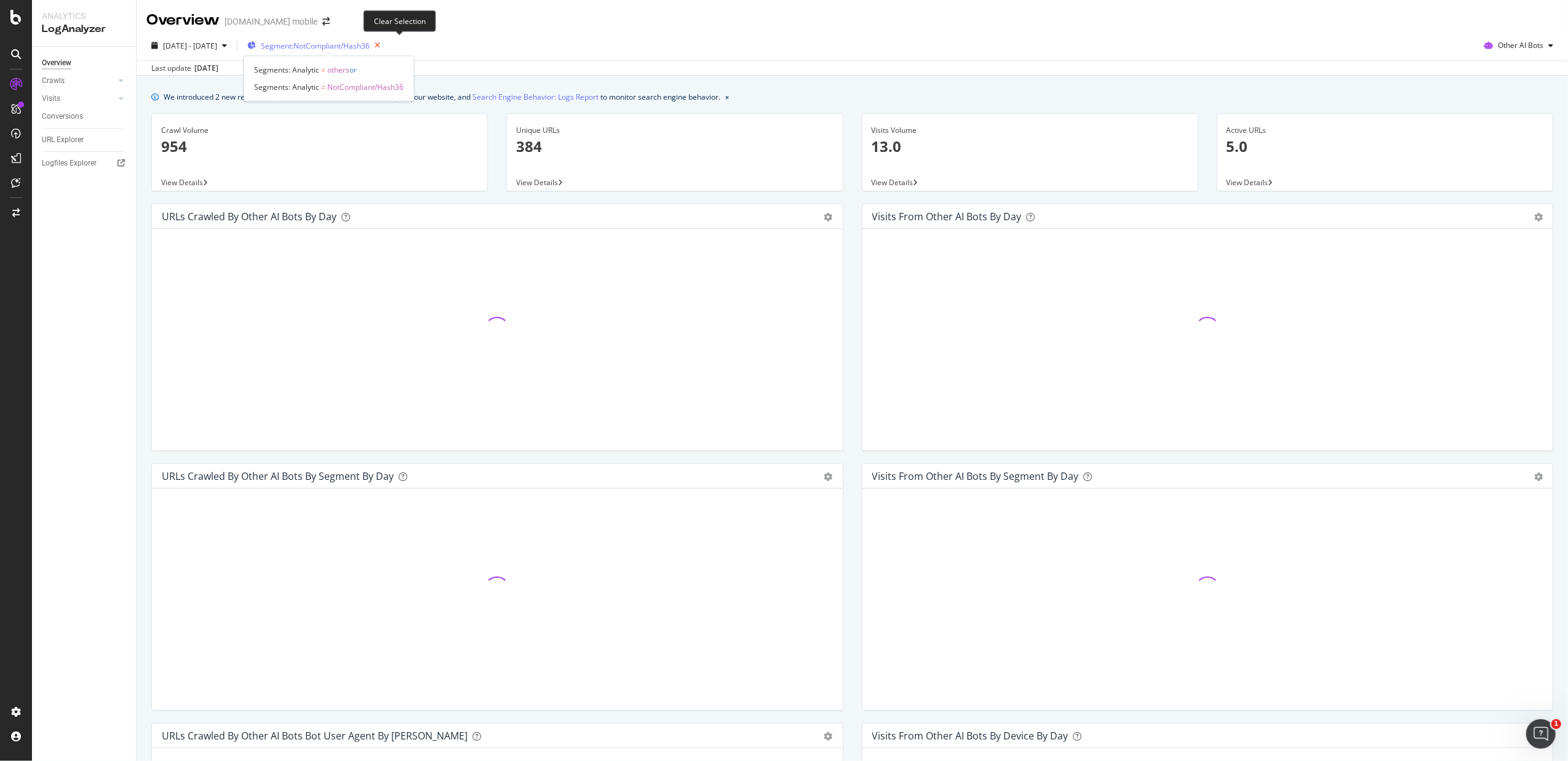
click at [385, 51] on icon "button" at bounding box center [377, 45] width 15 height 17
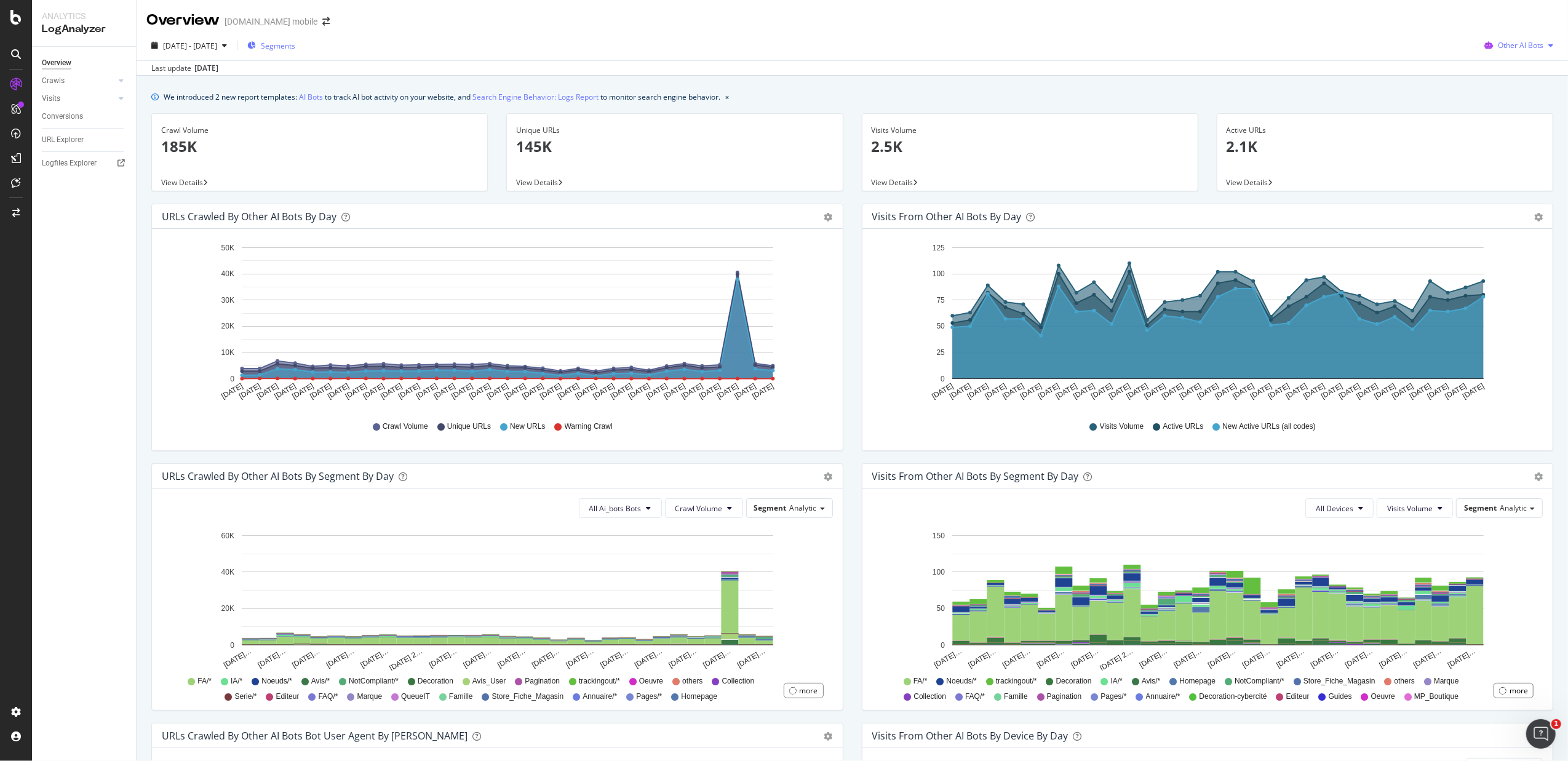
click at [1253, 36] on div "Other AI Bots" at bounding box center [1519, 45] width 79 height 19
click at [1253, 111] on span "OpenAI" at bounding box center [1521, 116] width 48 height 11
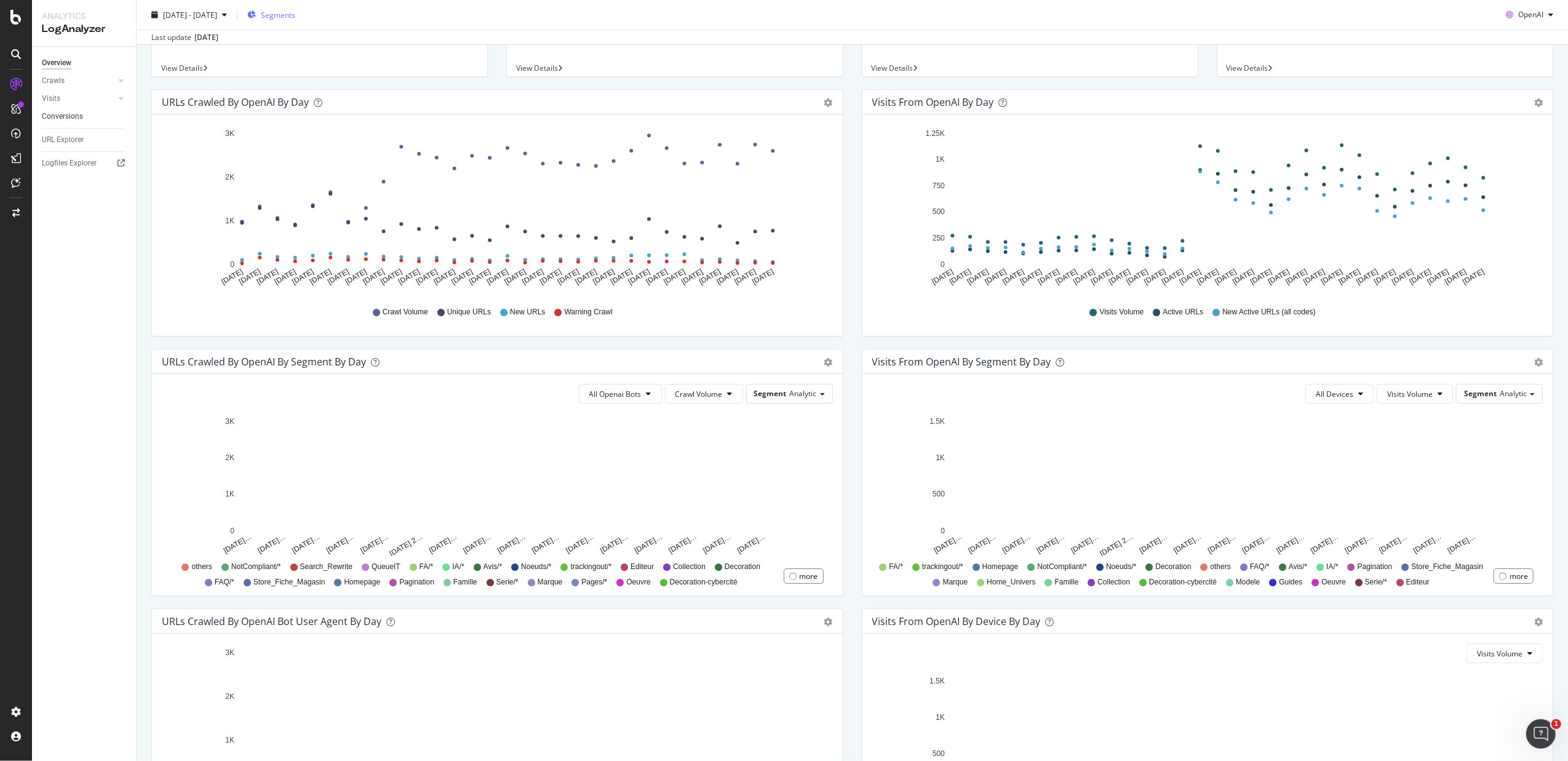
scroll to position [101, 0]
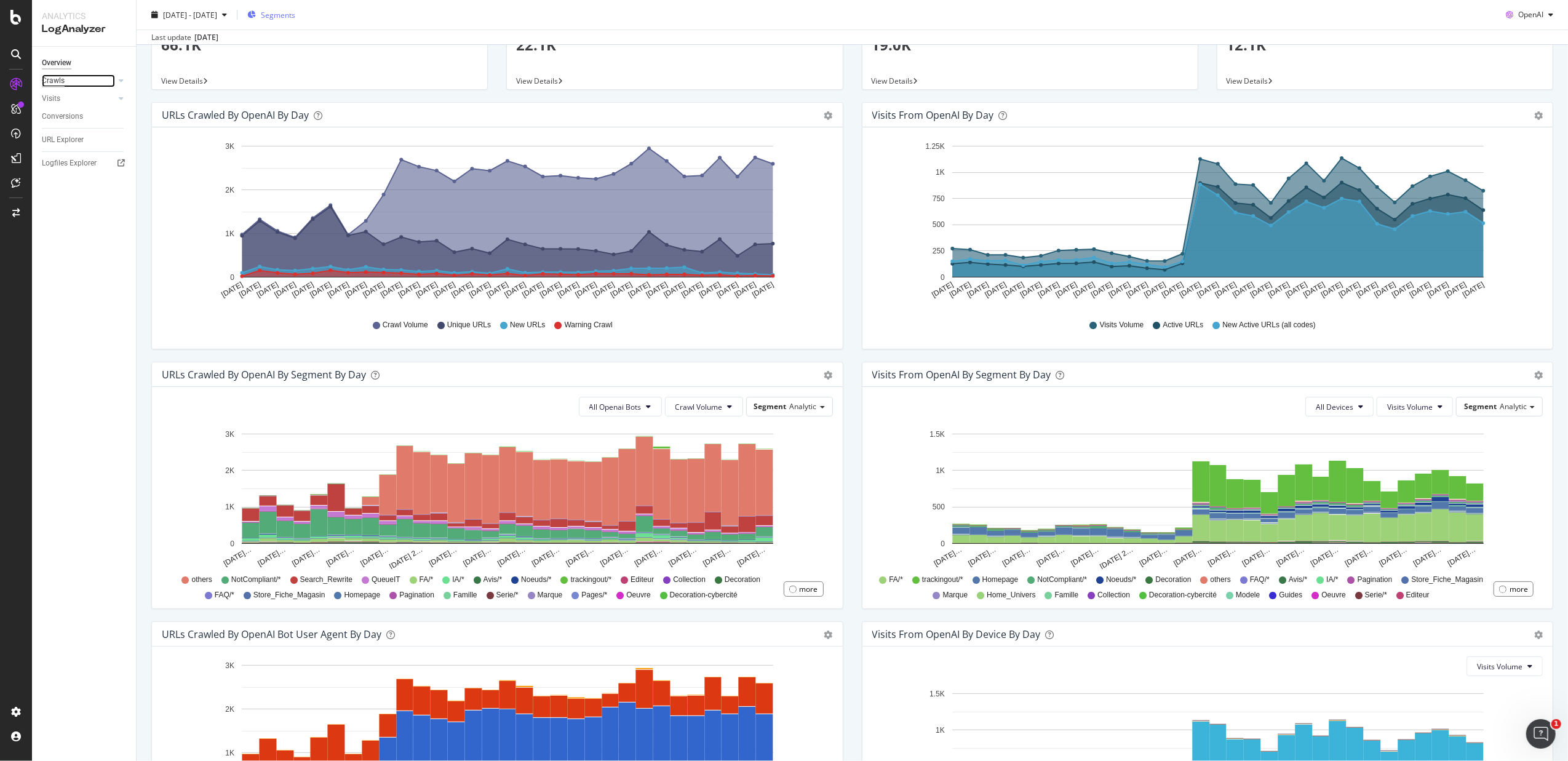
click at [57, 83] on div "Crawls" at bounding box center [53, 81] width 23 height 13
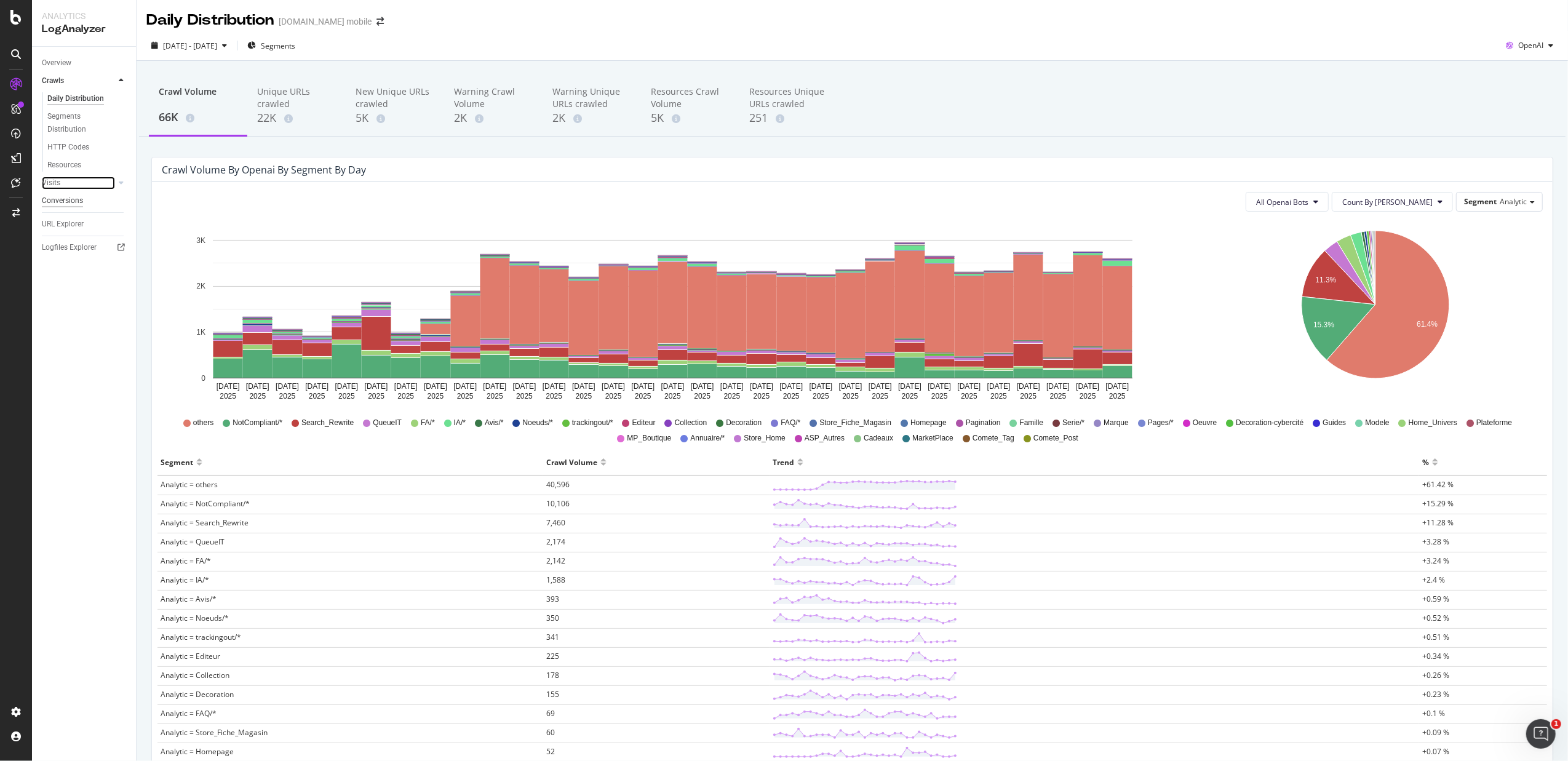
click at [50, 181] on div "Visits" at bounding box center [51, 183] width 19 height 13
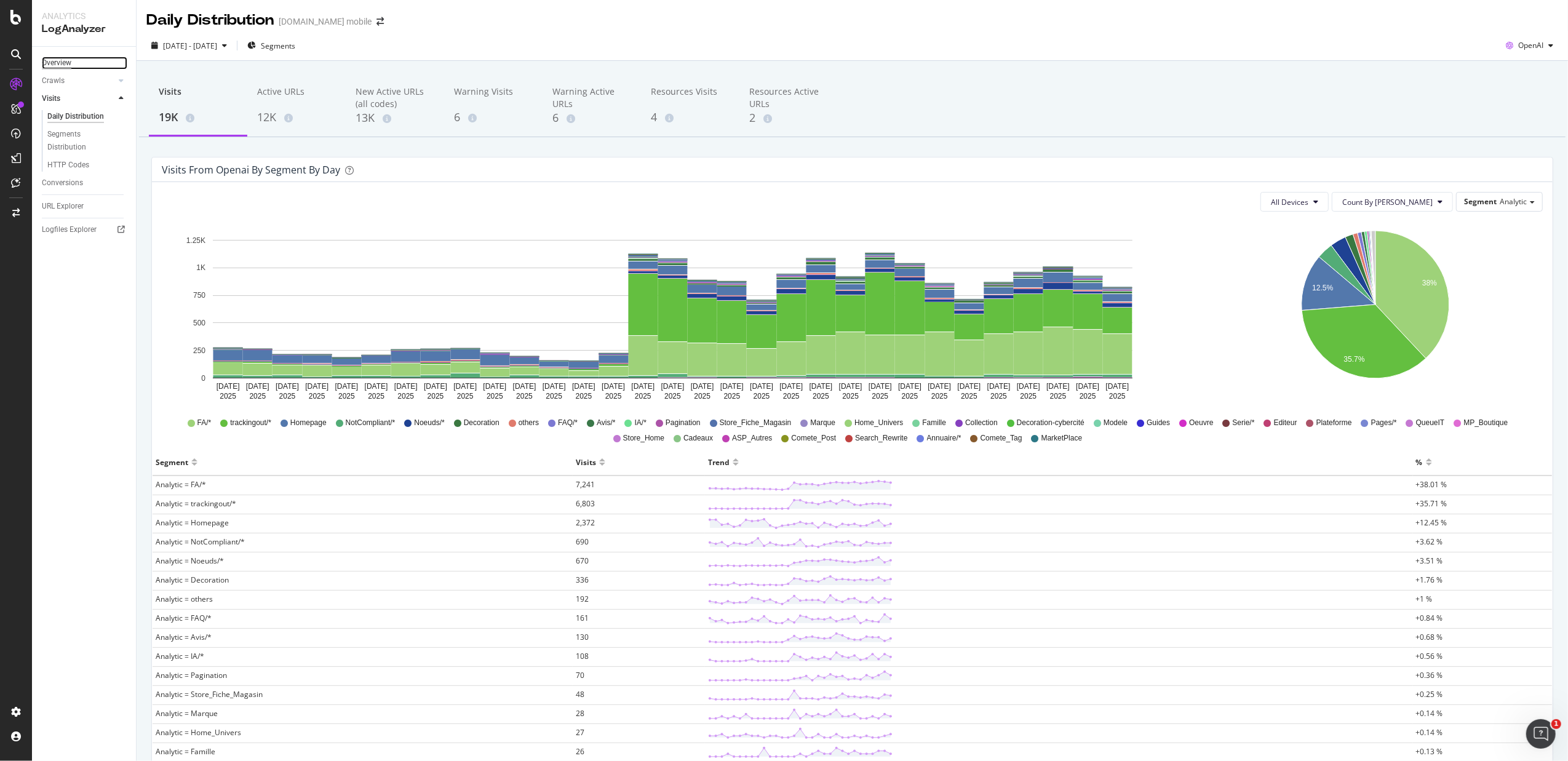
click at [67, 62] on div "Overview" at bounding box center [56, 63] width 30 height 13
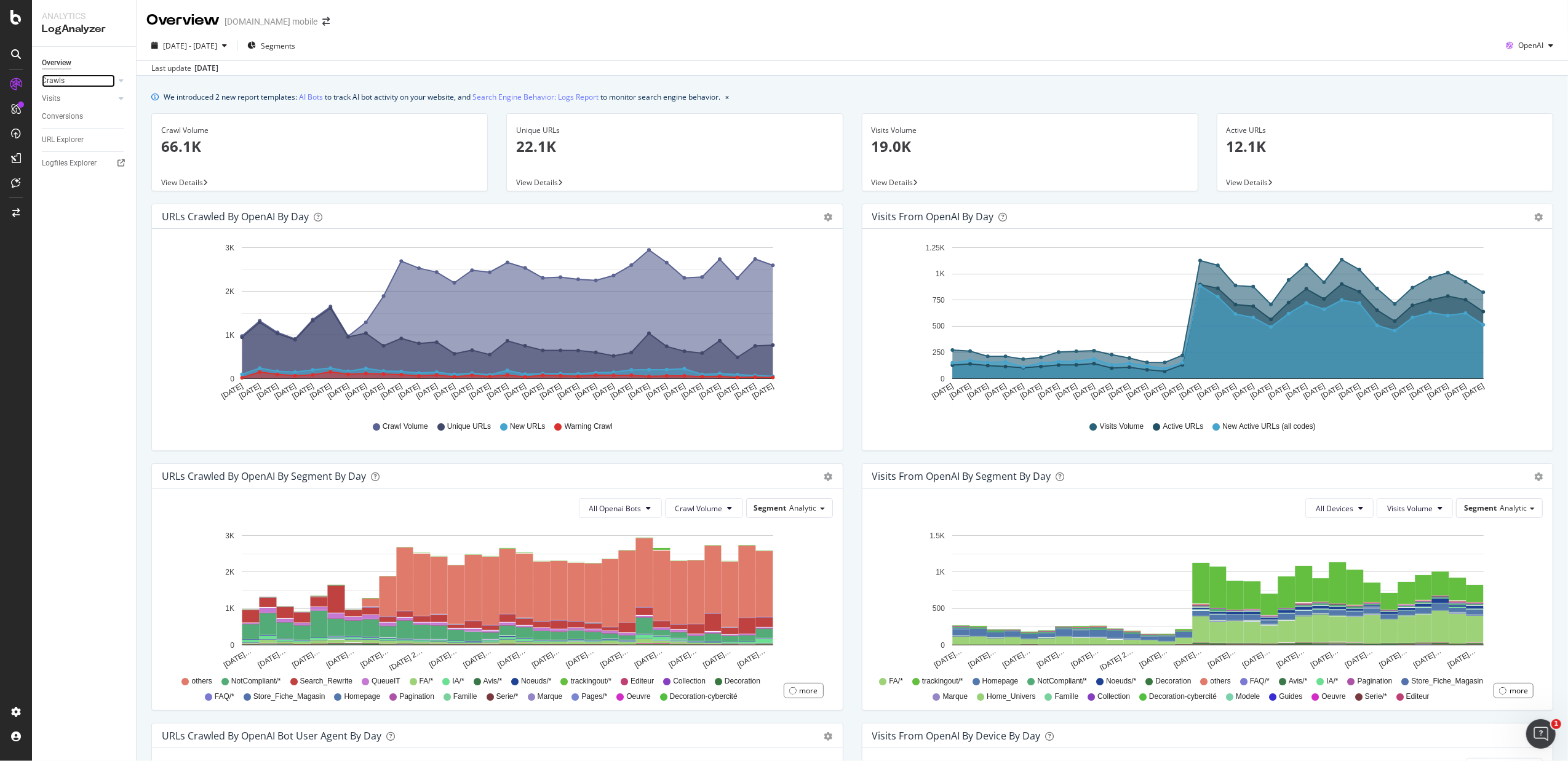
click at [69, 81] on link "Crawls" at bounding box center [78, 81] width 73 height 13
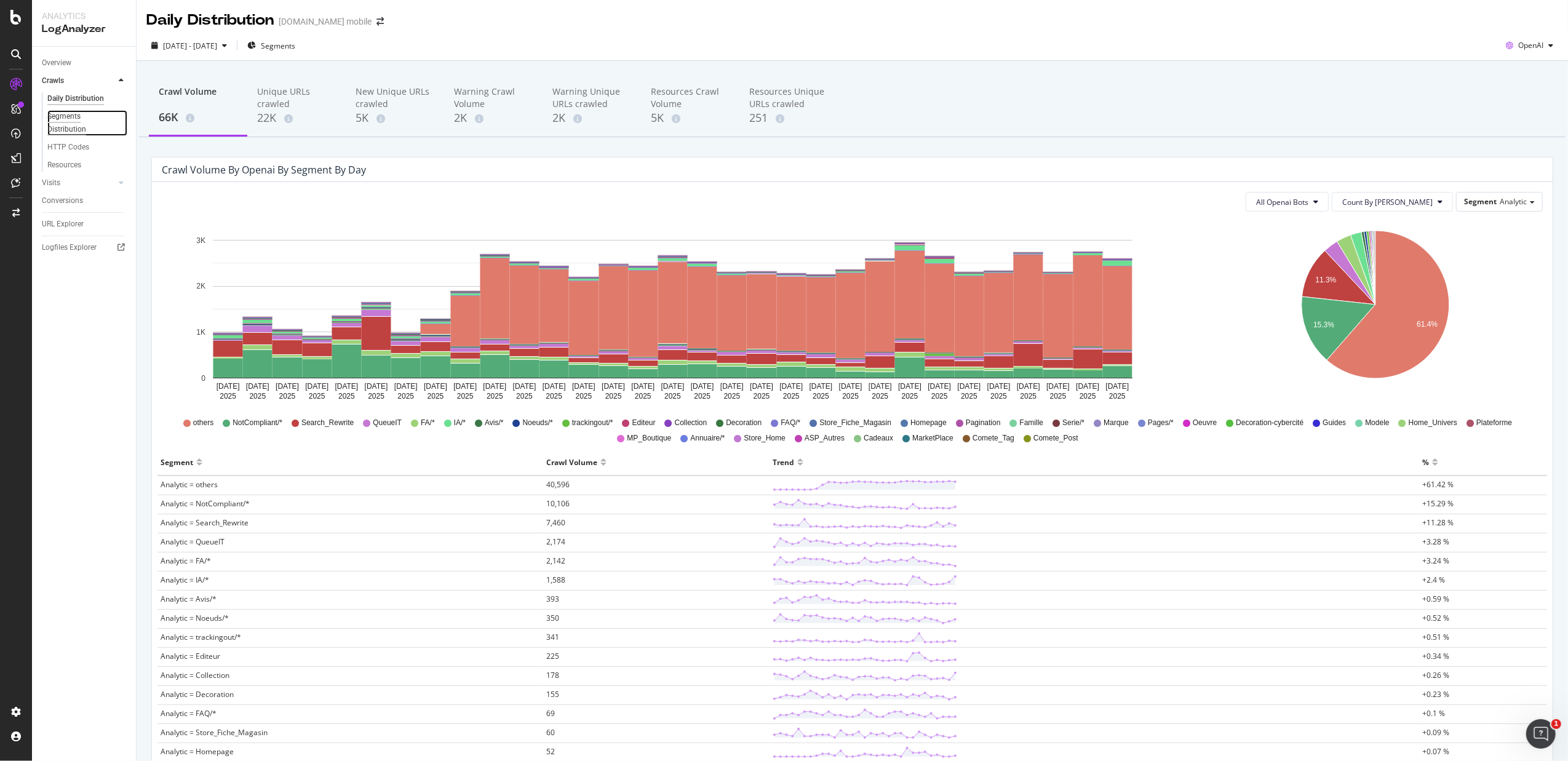
click at [75, 121] on div "Segments Distribution" at bounding box center [81, 123] width 68 height 26
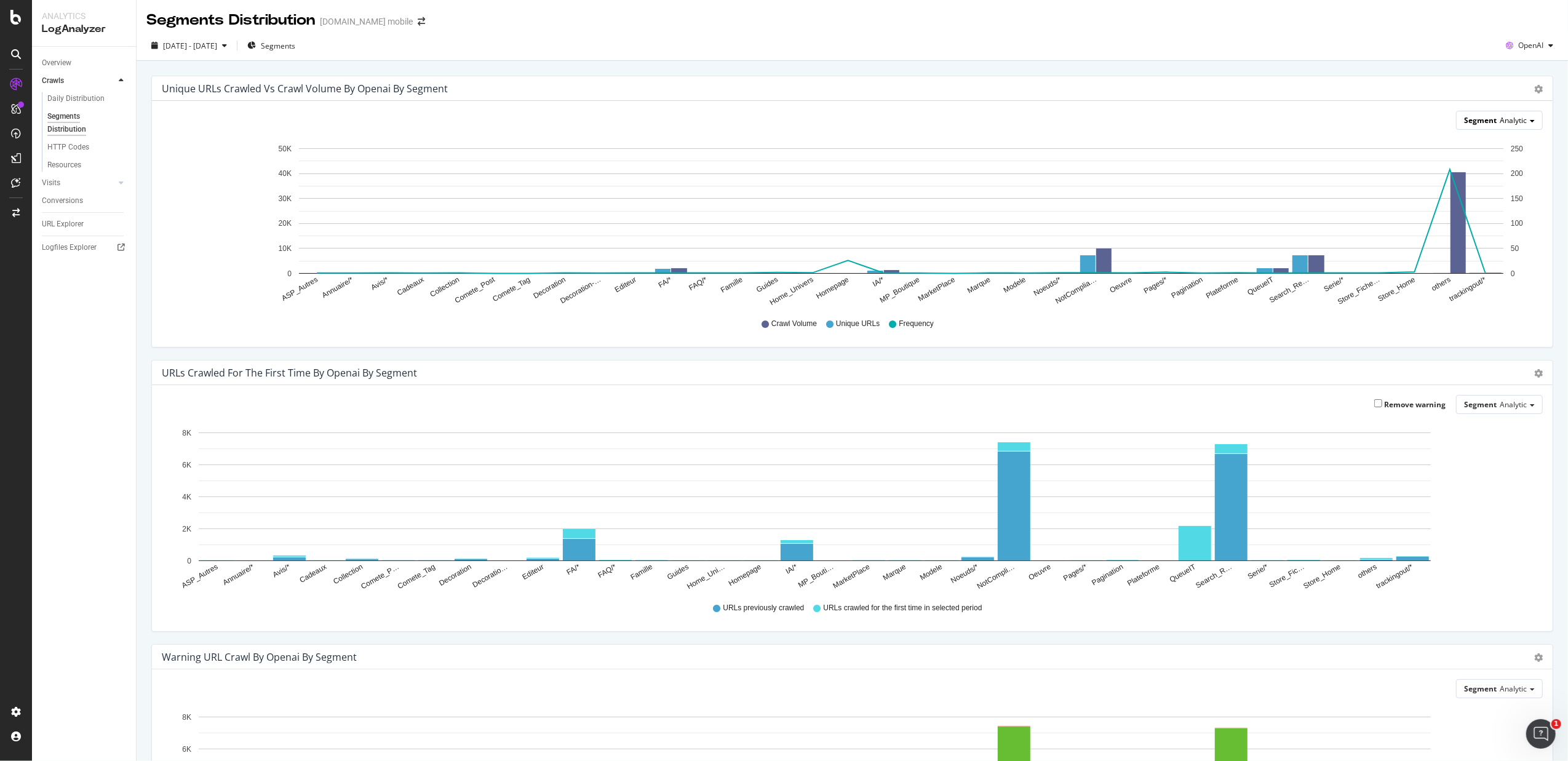
click at [1253, 124] on span "Segment" at bounding box center [1480, 120] width 33 height 10
click at [1253, 150] on div "Pagetype" at bounding box center [1487, 156] width 99 height 17
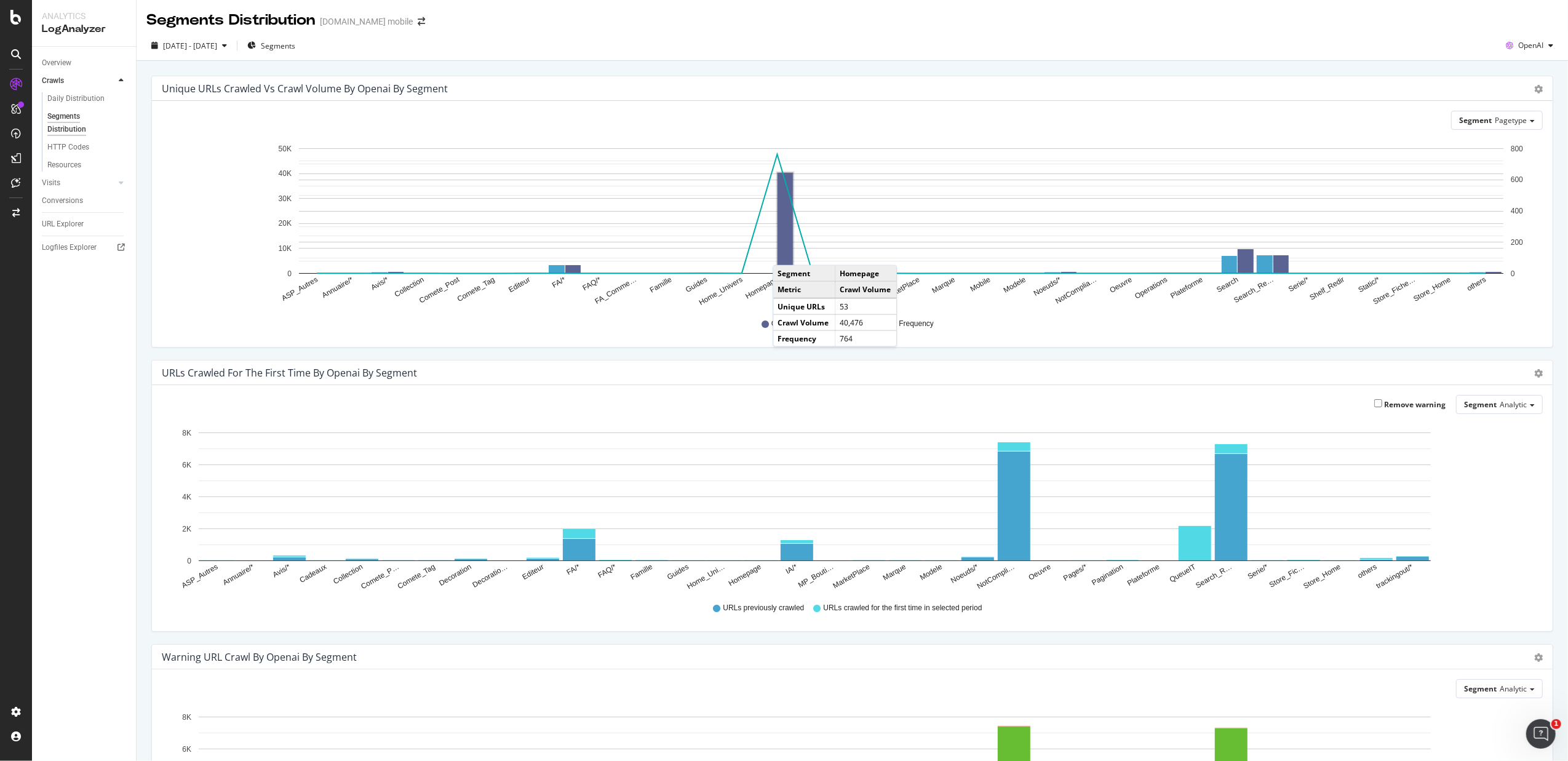
click at [786, 254] on rect "A chart." at bounding box center [785, 223] width 15 height 100
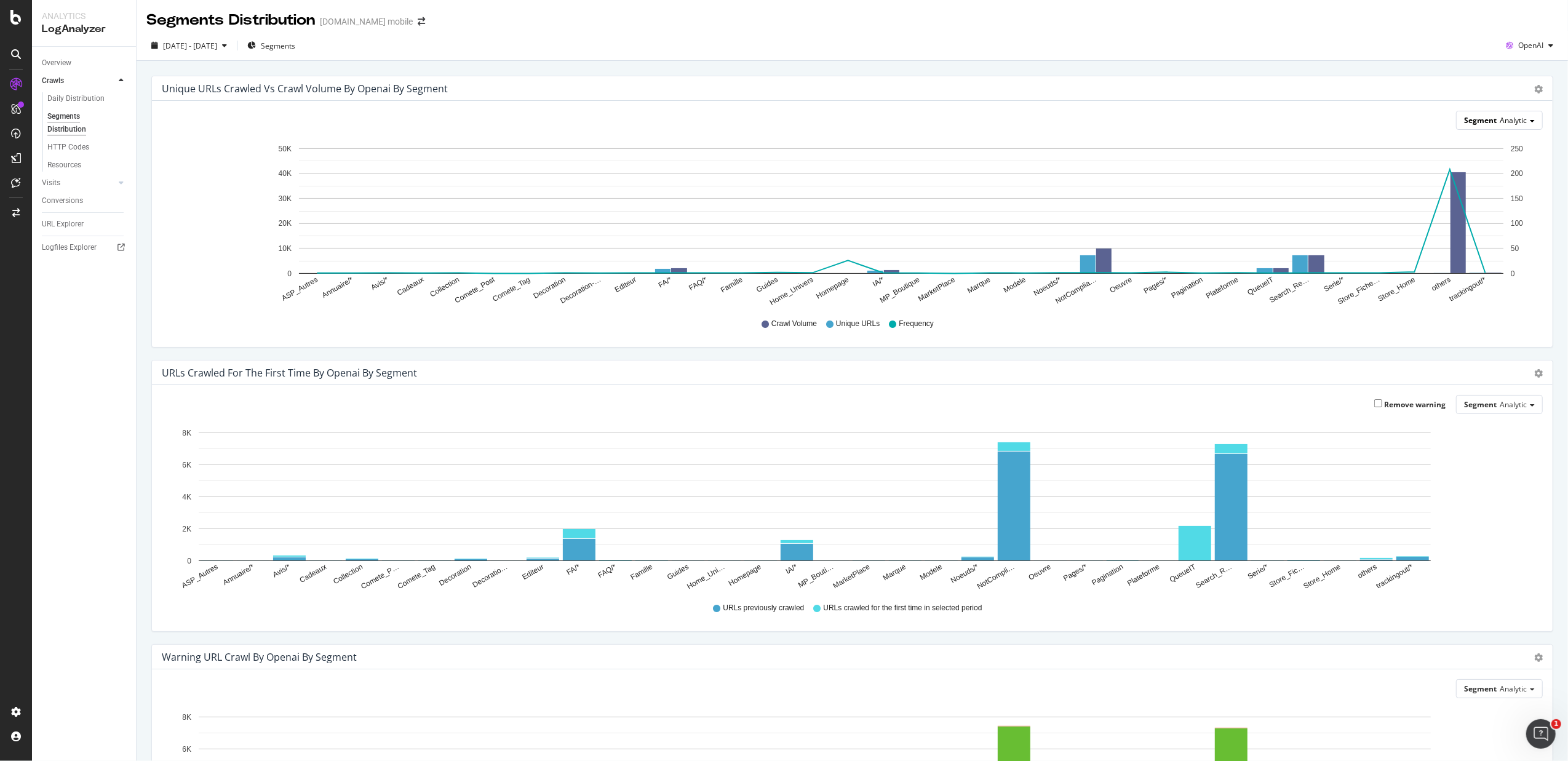
click at [1253, 119] on div "Segment Analytic" at bounding box center [1499, 120] width 85 height 18
click at [1253, 161] on div "Pagetype" at bounding box center [1487, 156] width 99 height 17
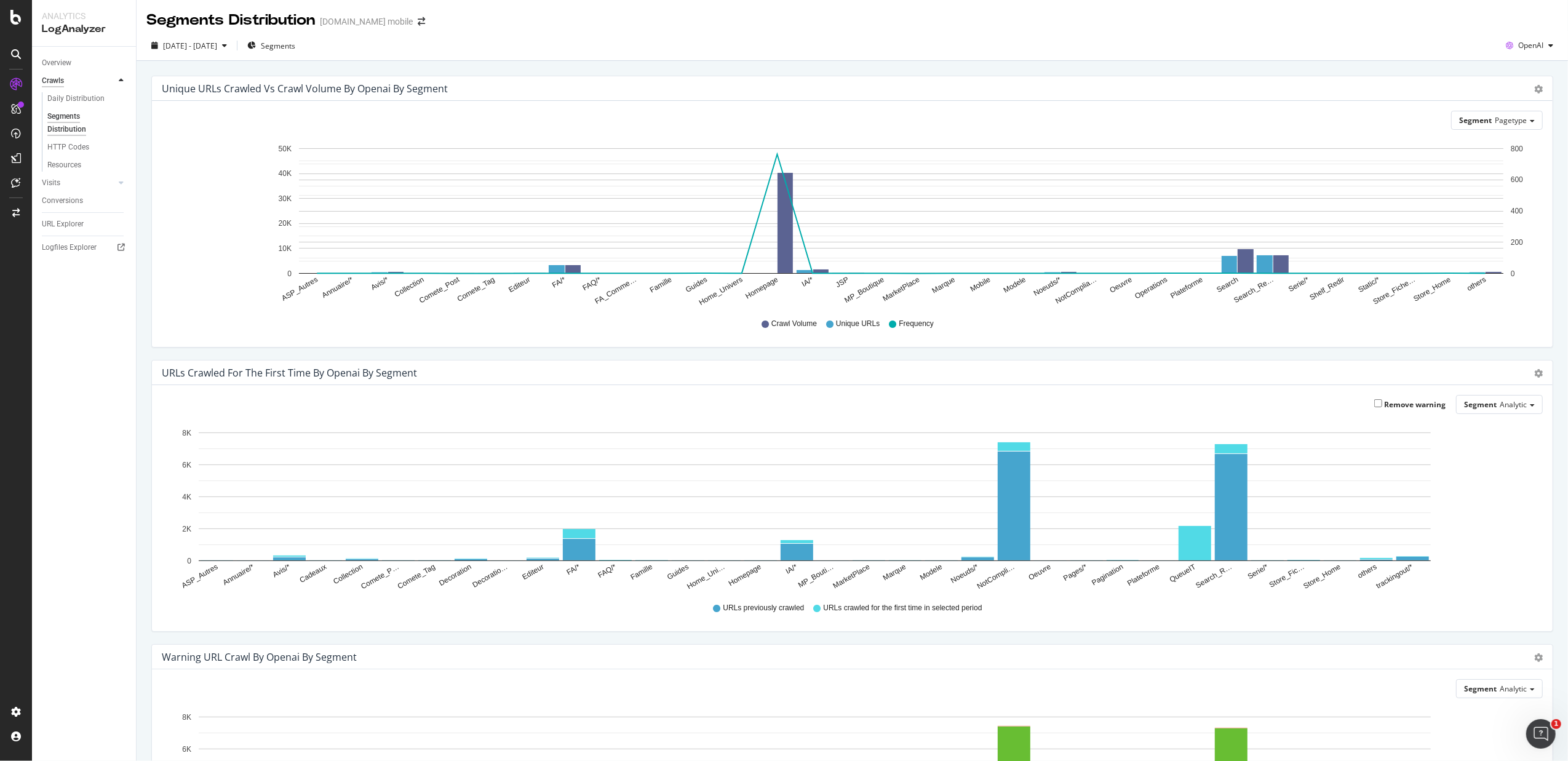
drag, startPoint x: 356, startPoint y: 6, endPoint x: 62, endPoint y: 86, distance: 304.7
click at [65, 358] on div "Overview Crawls Daily Distribution Segments Distribution HTTP Codes Resources V…" at bounding box center [84, 404] width 104 height 714
click at [63, 148] on div "HTTP Codes" at bounding box center [68, 147] width 42 height 13
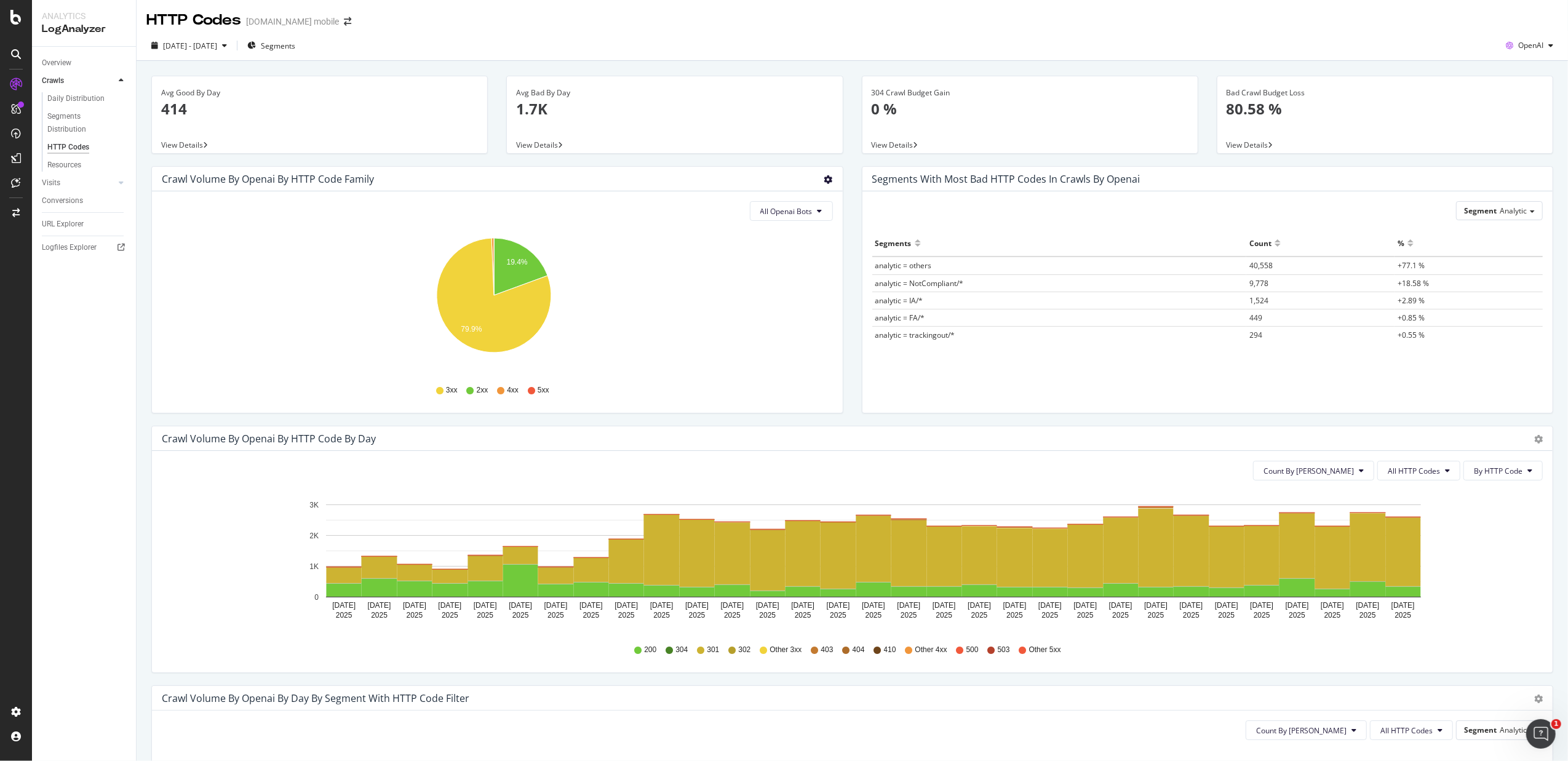
click at [825, 183] on icon "gear" at bounding box center [829, 179] width 8 height 8
click at [749, 321] on icon "19.4% 79.9%" at bounding box center [494, 302] width 664 height 142
click at [1253, 473] on span "By HTTP Code" at bounding box center [1499, 470] width 49 height 10
click at [1253, 473] on span "All HTTP Codes" at bounding box center [1414, 470] width 52 height 10
click at [1253, 476] on span "By HTTP Code" at bounding box center [1499, 470] width 49 height 10
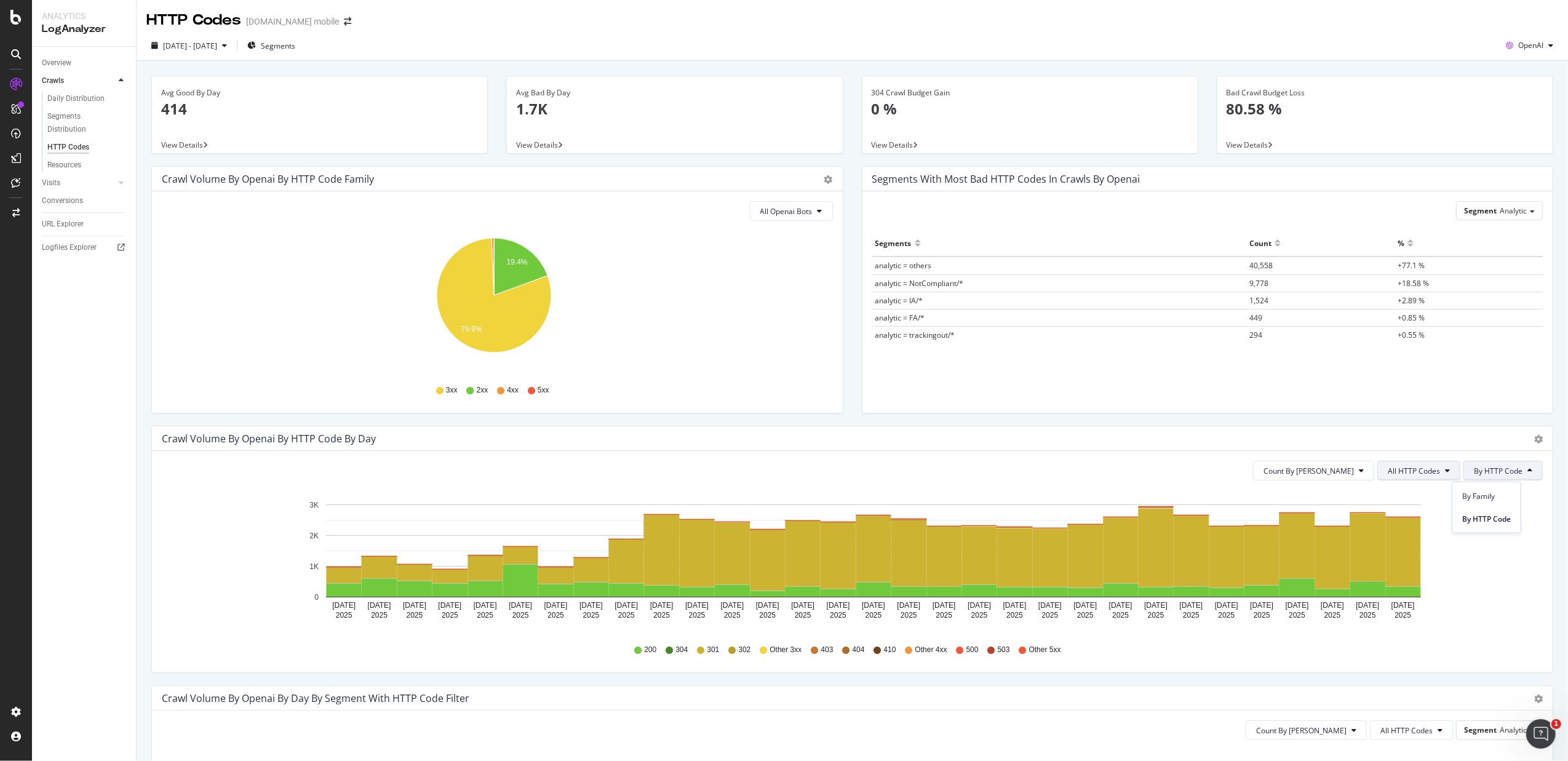
click at [1253, 468] on span "All HTTP Codes" at bounding box center [1414, 470] width 52 height 10
click at [1253, 584] on span "4xx family" at bounding box center [1408, 587] width 62 height 11
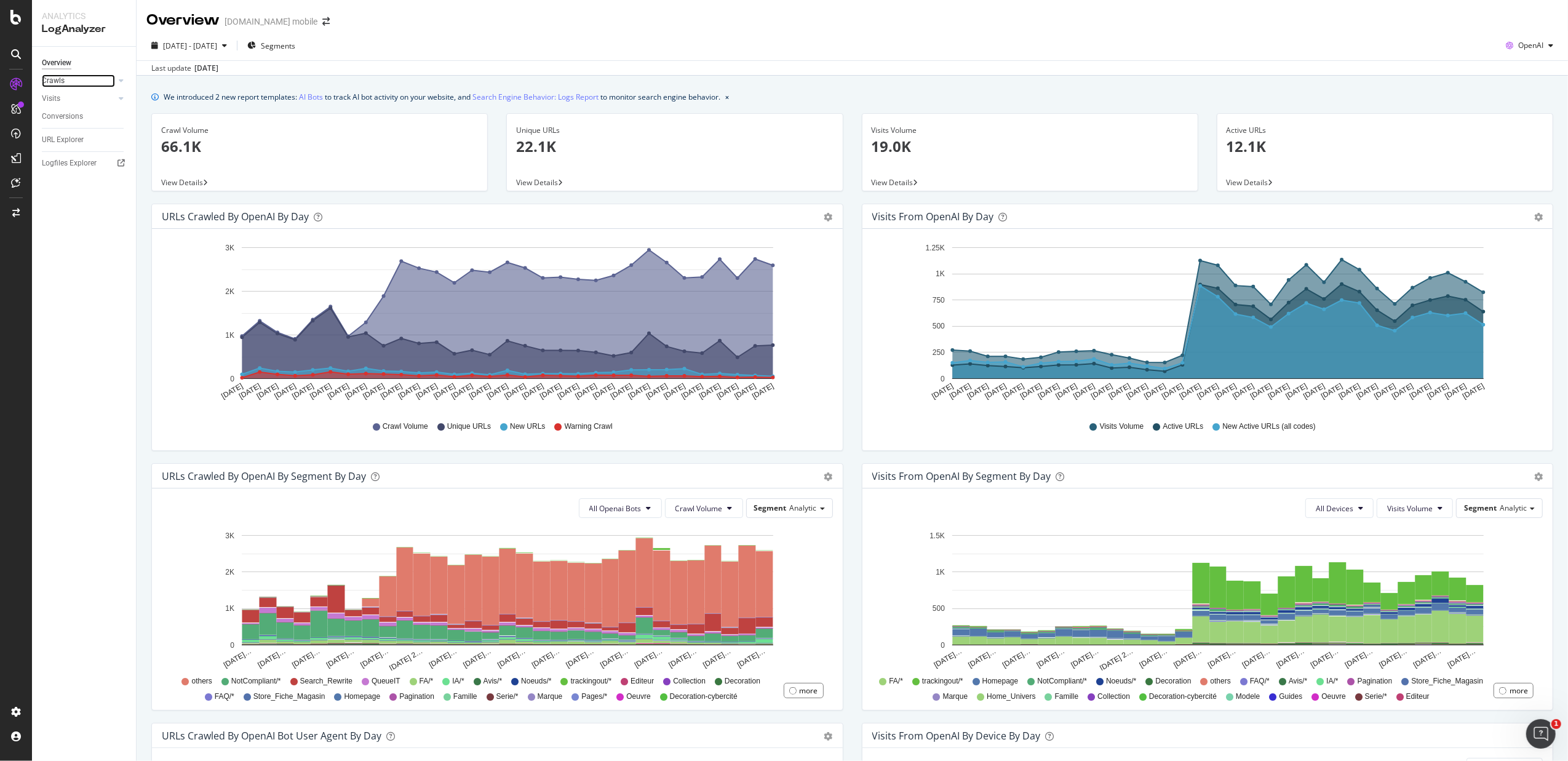
click at [67, 79] on link "Crawls" at bounding box center [78, 81] width 73 height 13
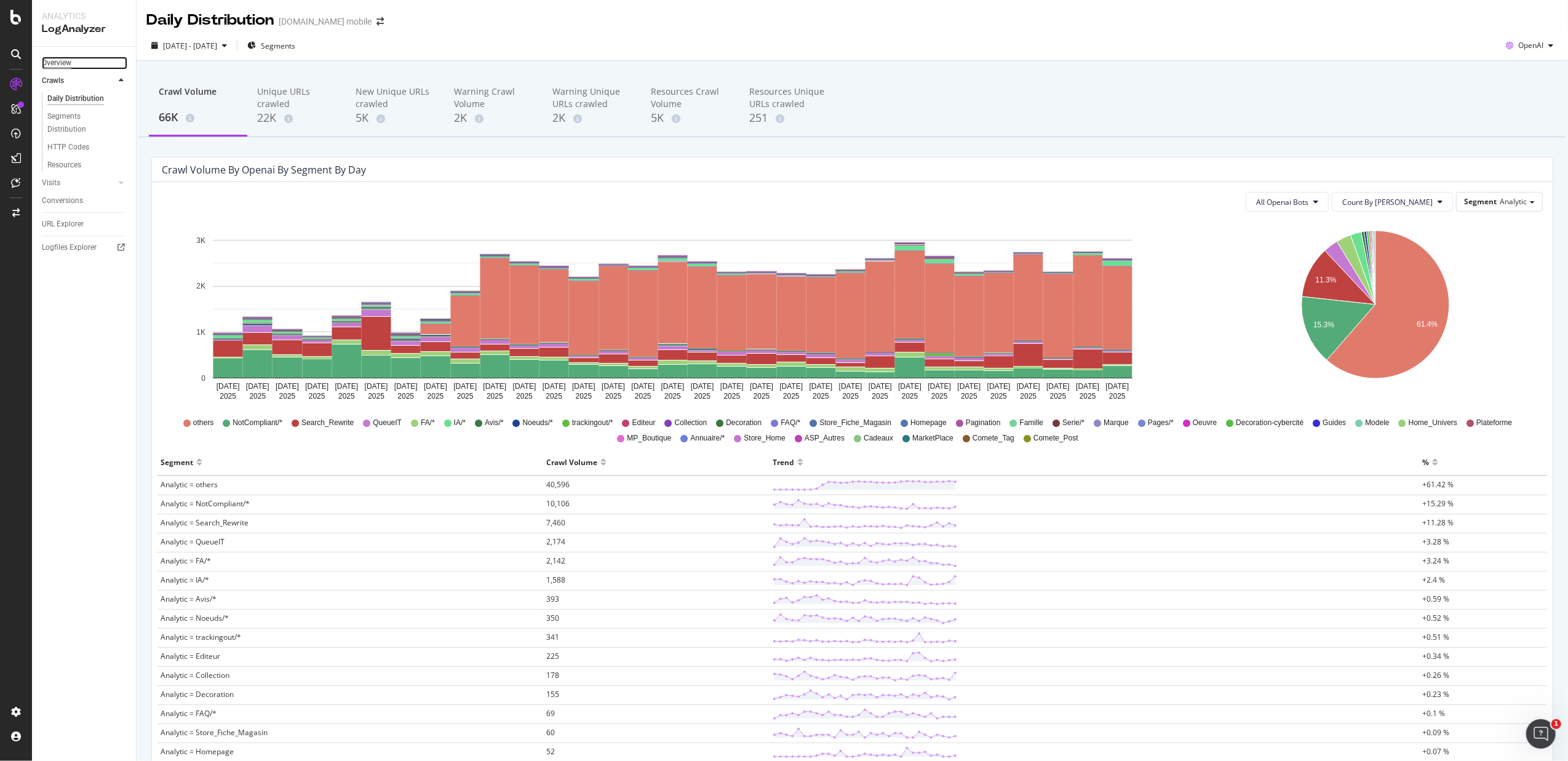
click at [67, 60] on div "Overview" at bounding box center [56, 63] width 30 height 13
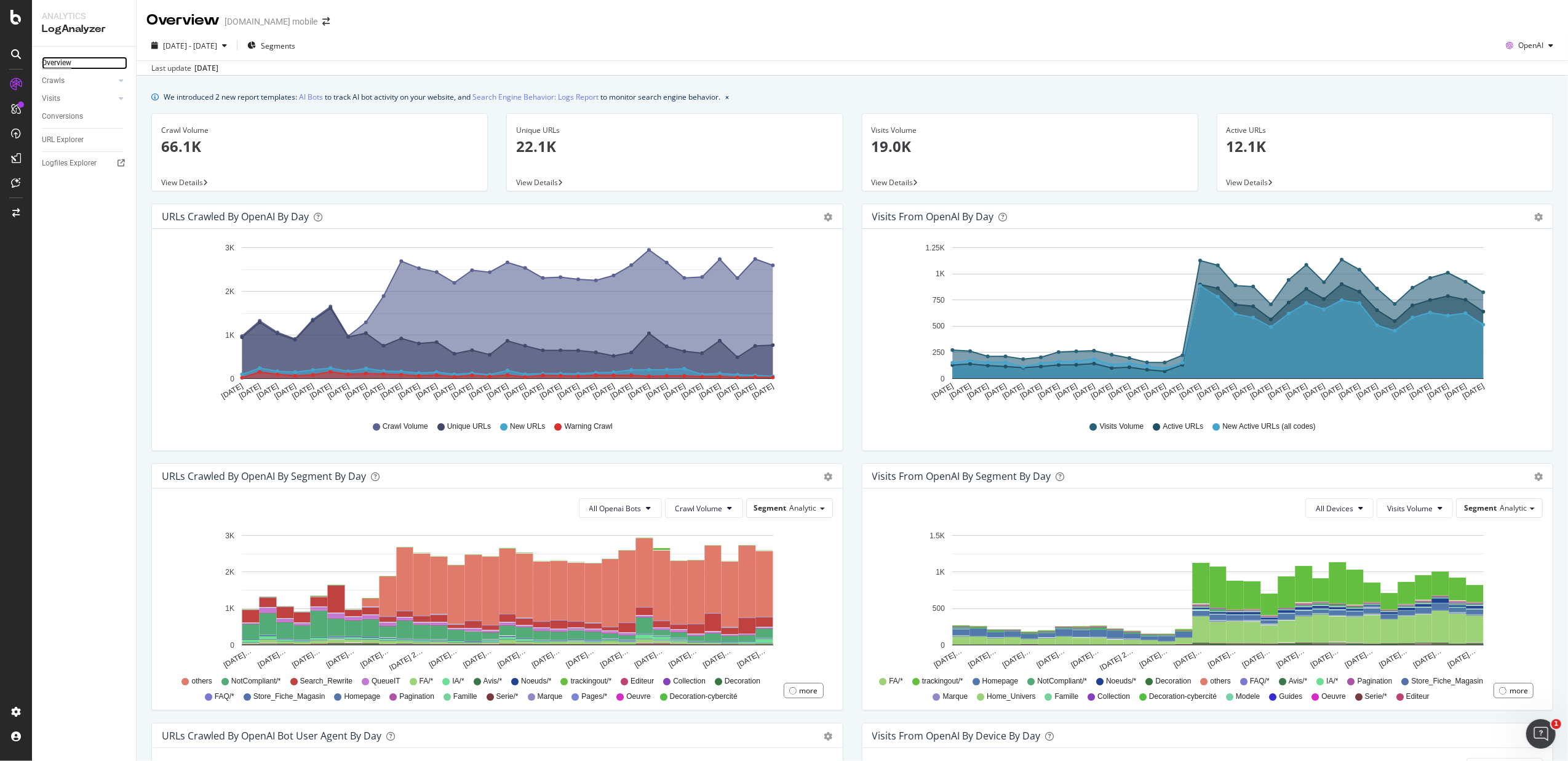
scroll to position [266, 0]
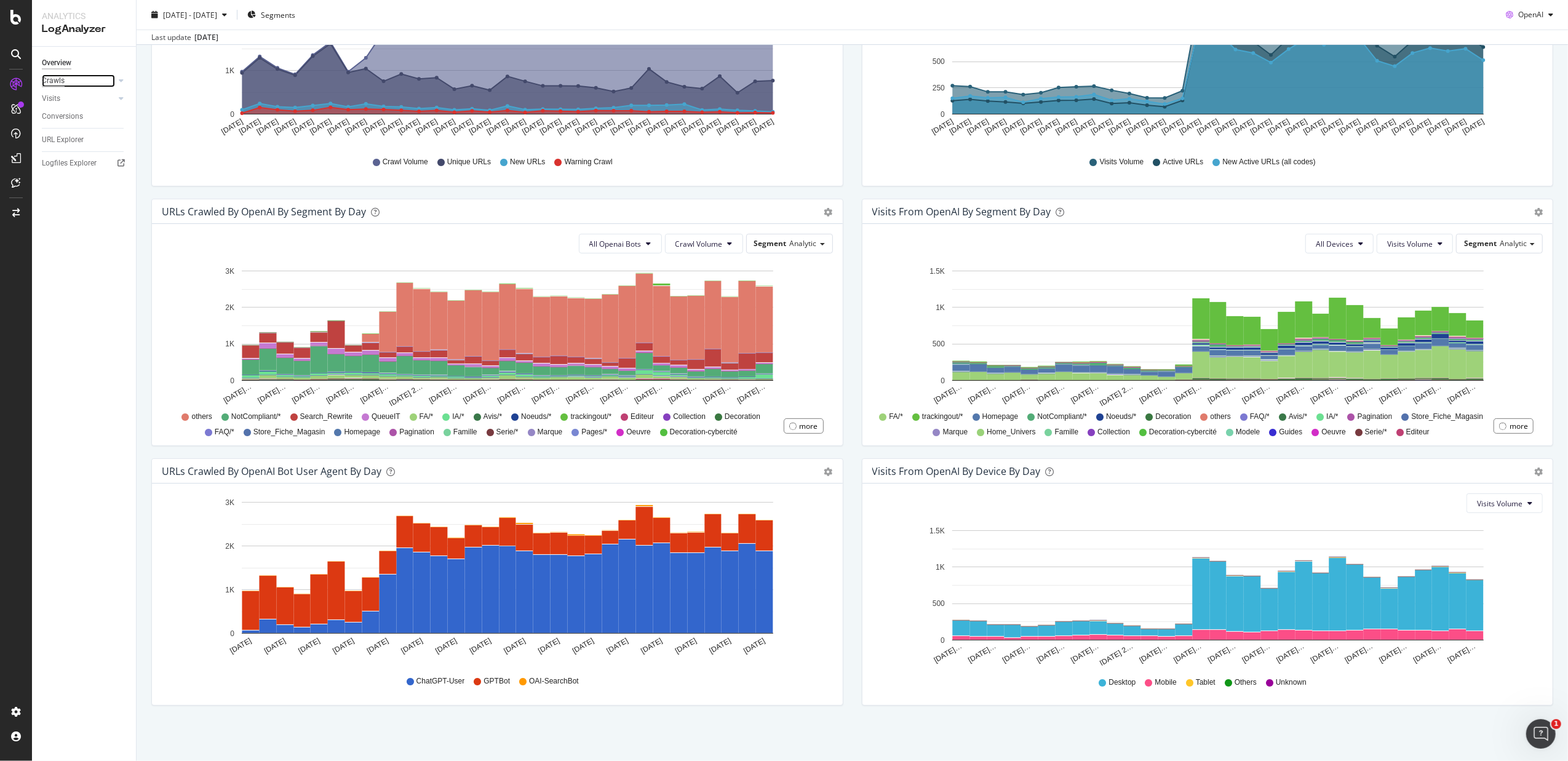
click at [63, 79] on div "Crawls" at bounding box center [53, 81] width 23 height 13
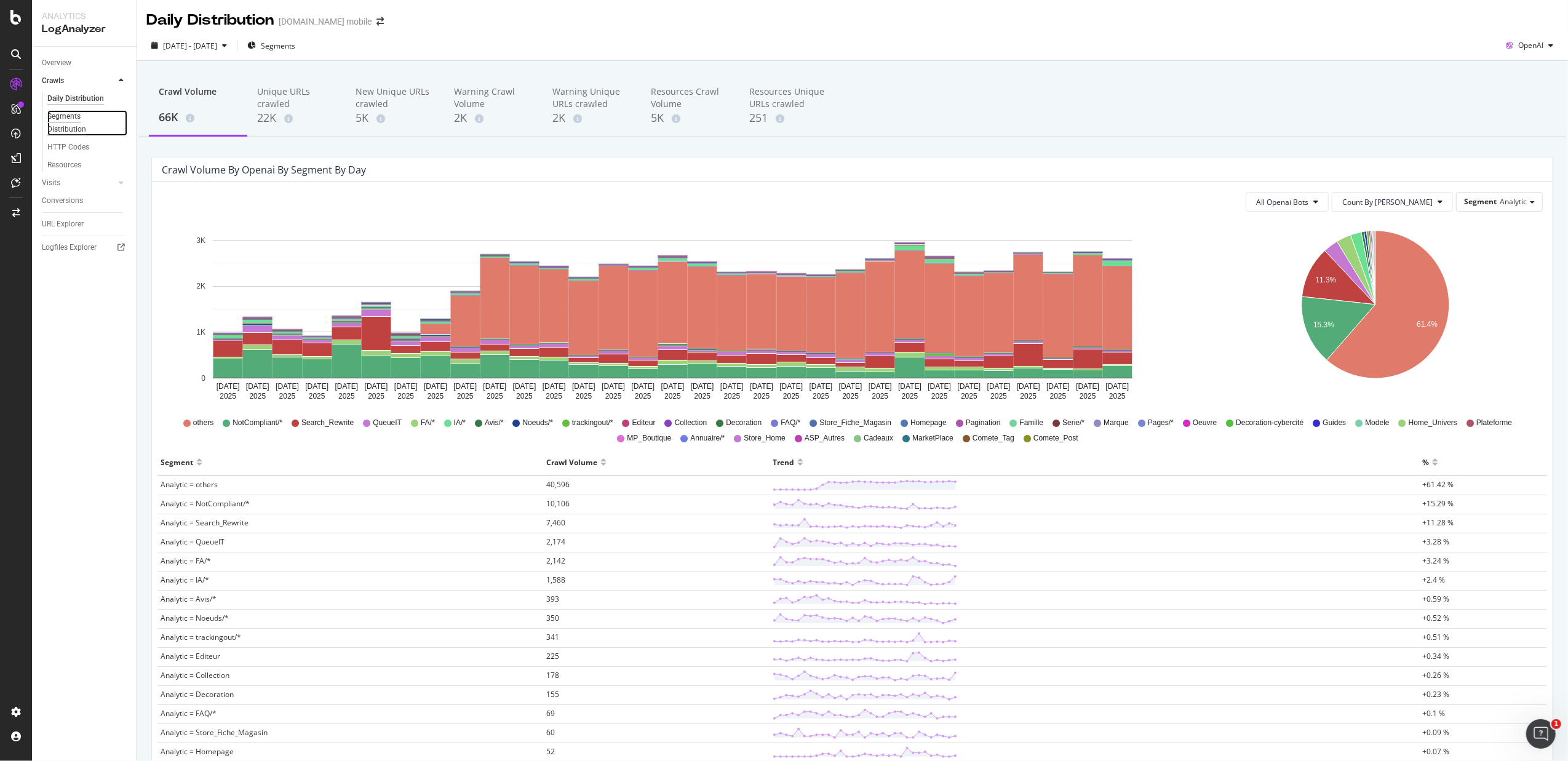
click at [80, 122] on div "Segments Distribution" at bounding box center [81, 123] width 68 height 26
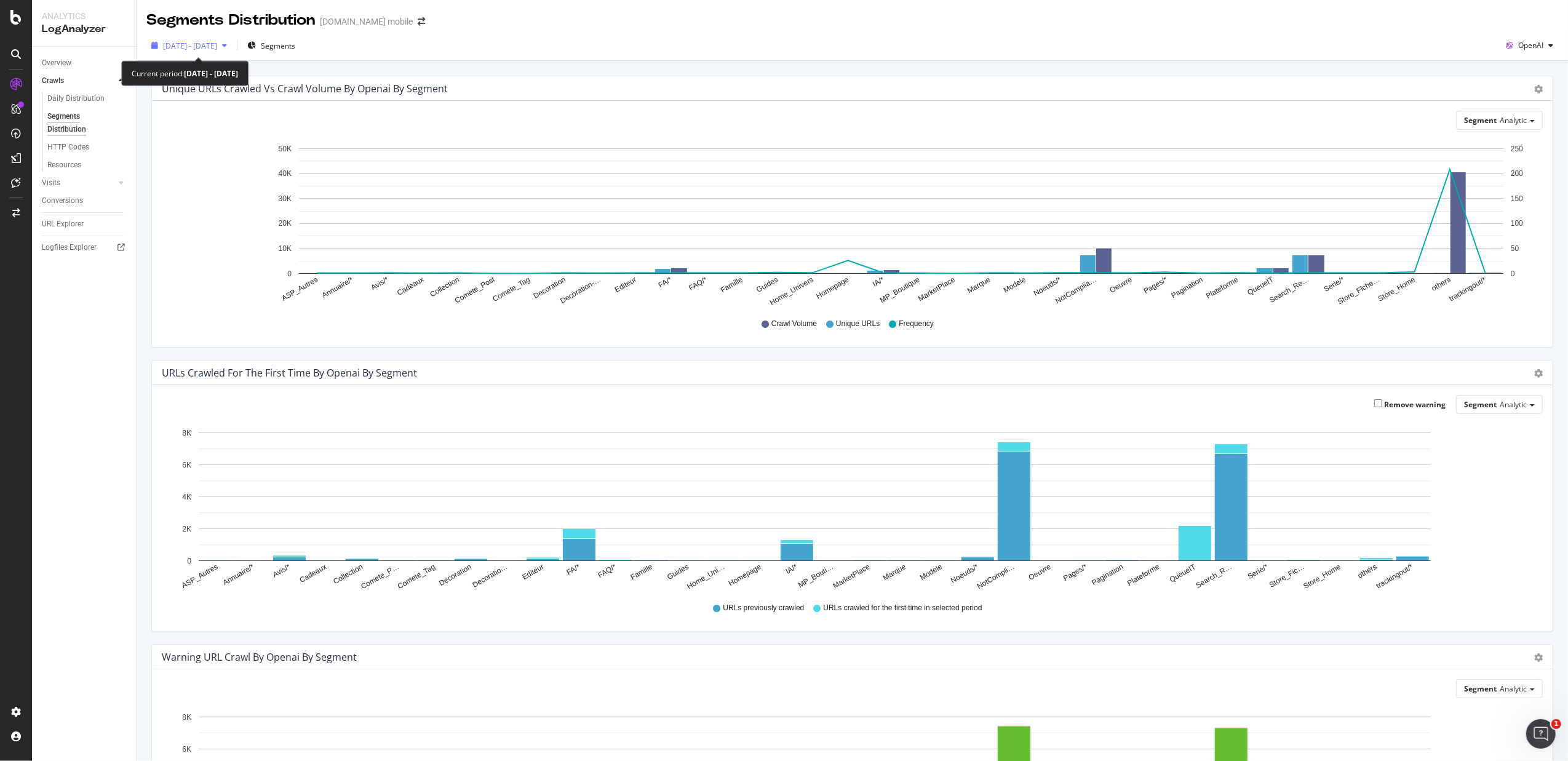
click at [210, 38] on div "2025 Jul. 1st - Jul. 31st" at bounding box center [189, 45] width 85 height 19
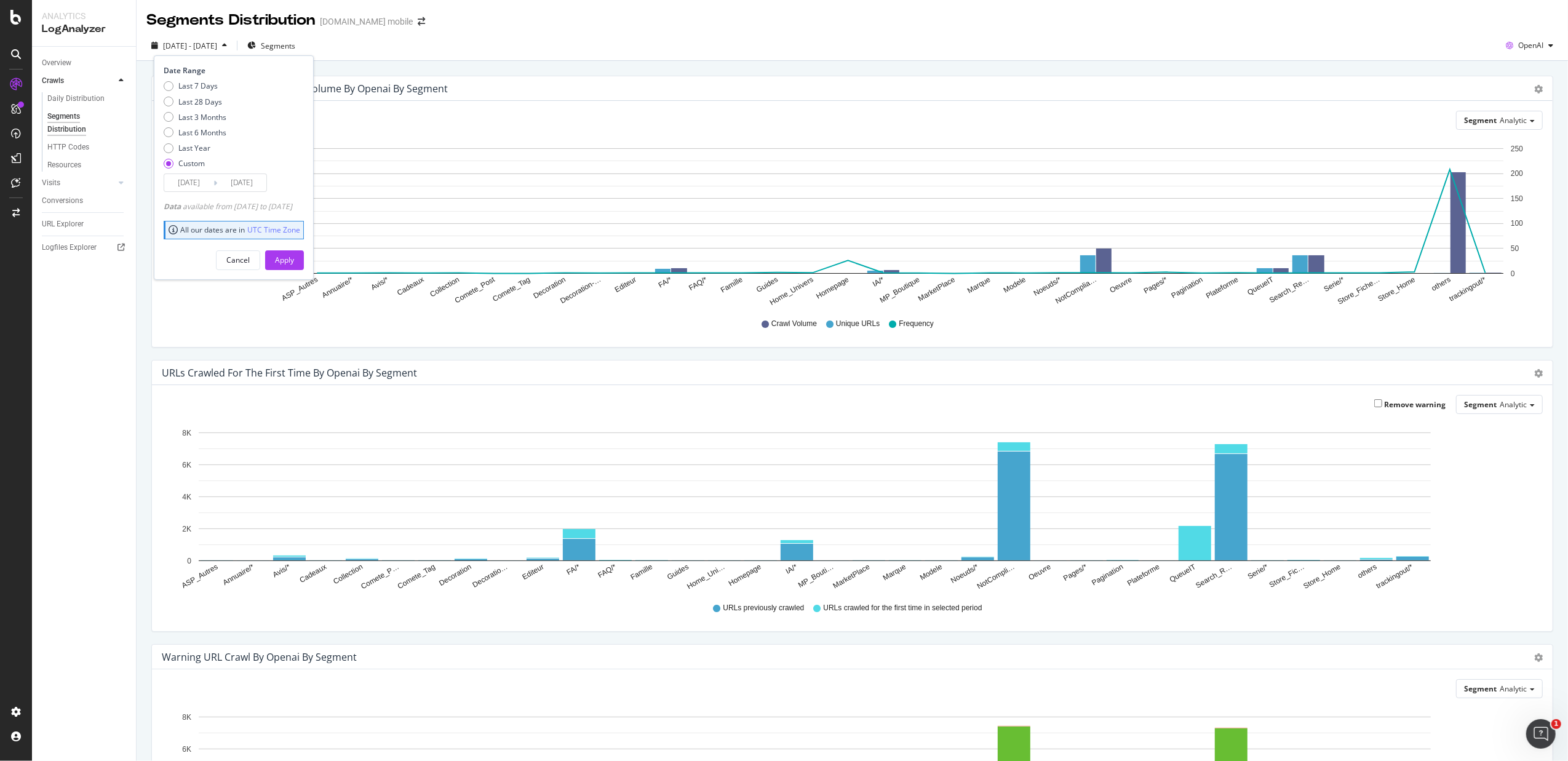
click at [197, 183] on input "2025/07/01" at bounding box center [188, 183] width 49 height 17
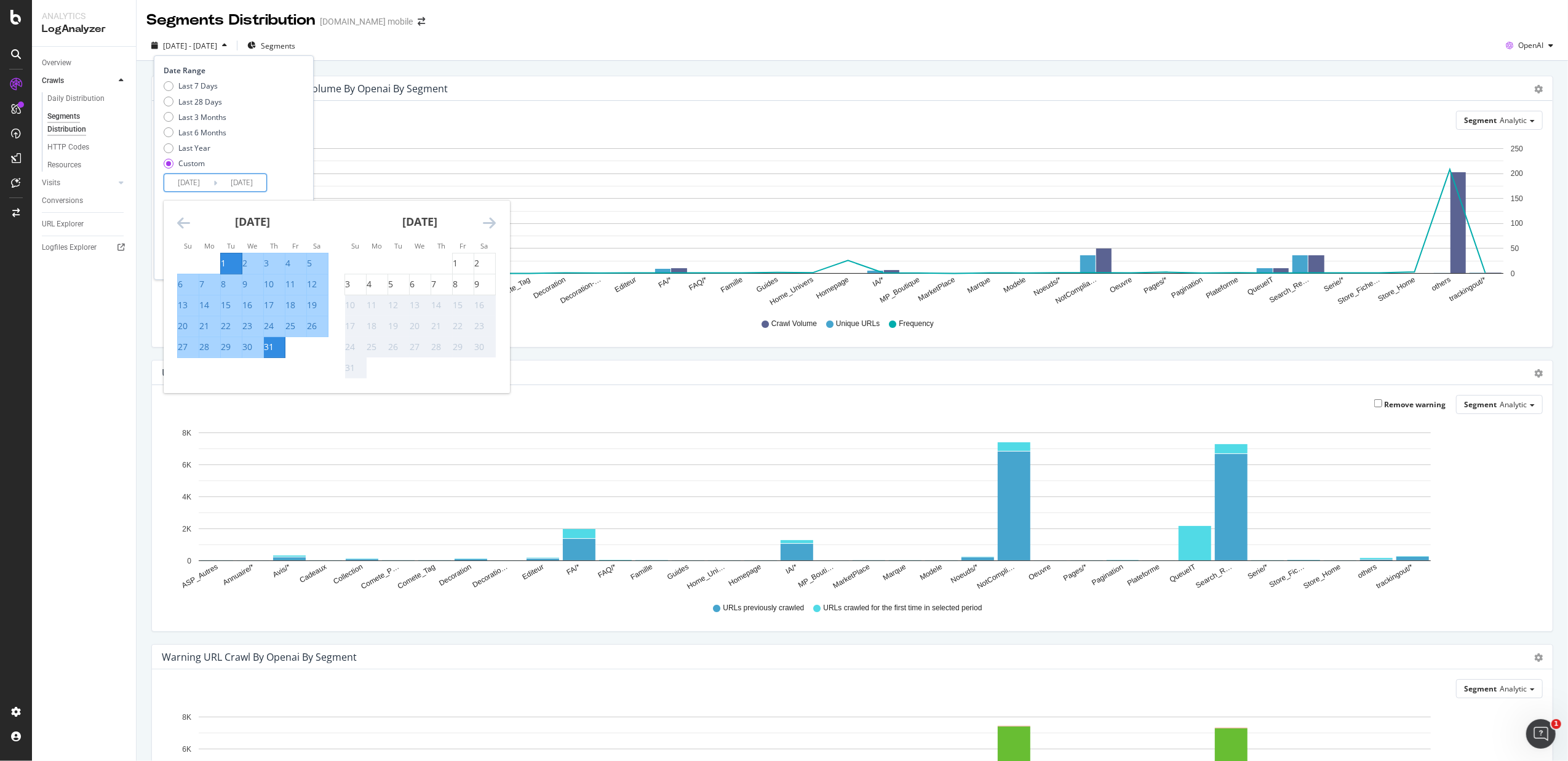
click at [179, 220] on icon "Move backward to switch to the previous month." at bounding box center [183, 222] width 13 height 15
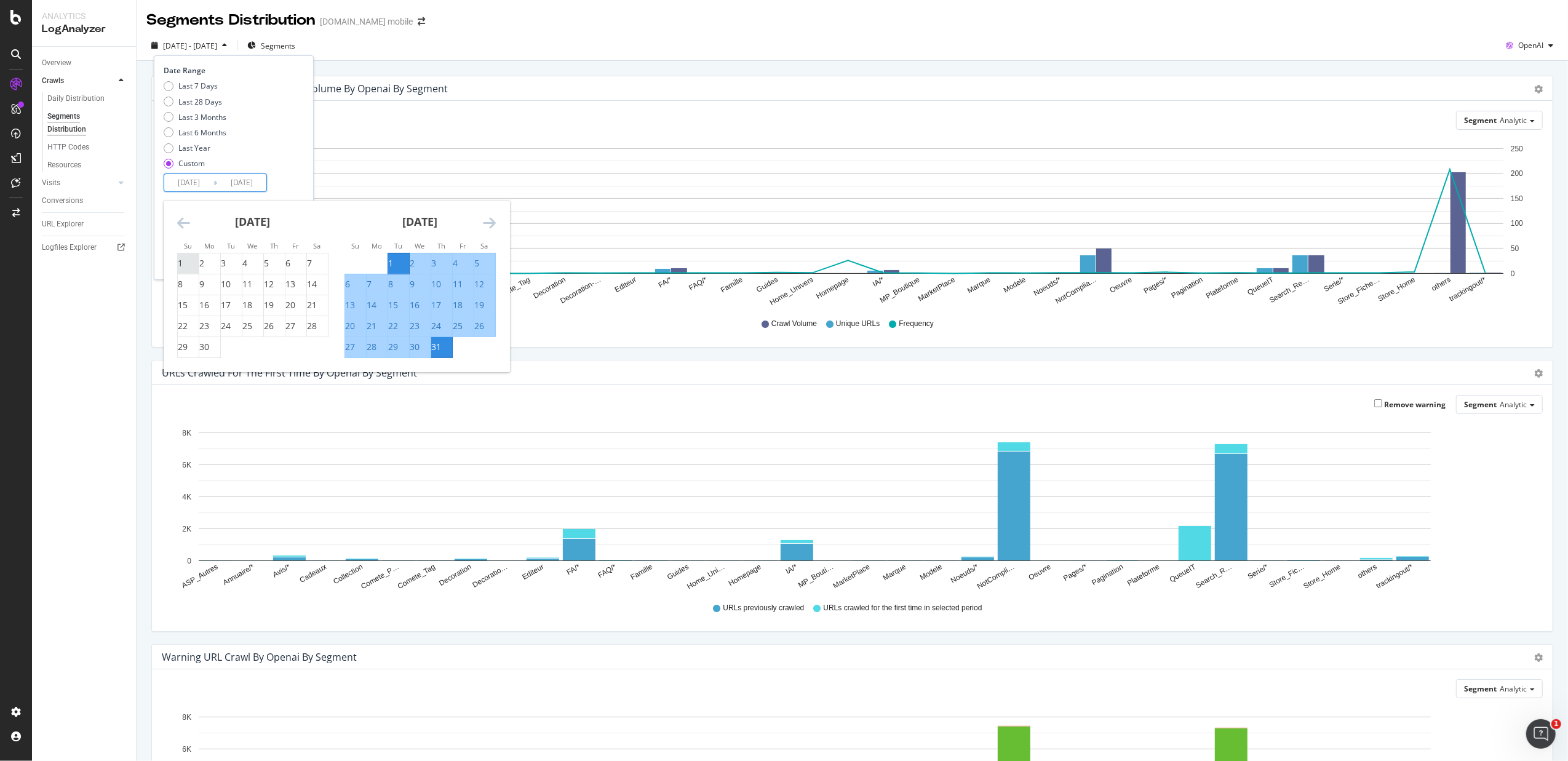
click at [183, 261] on div "1" at bounding box center [180, 263] width 5 height 13
type input "2025/06/01"
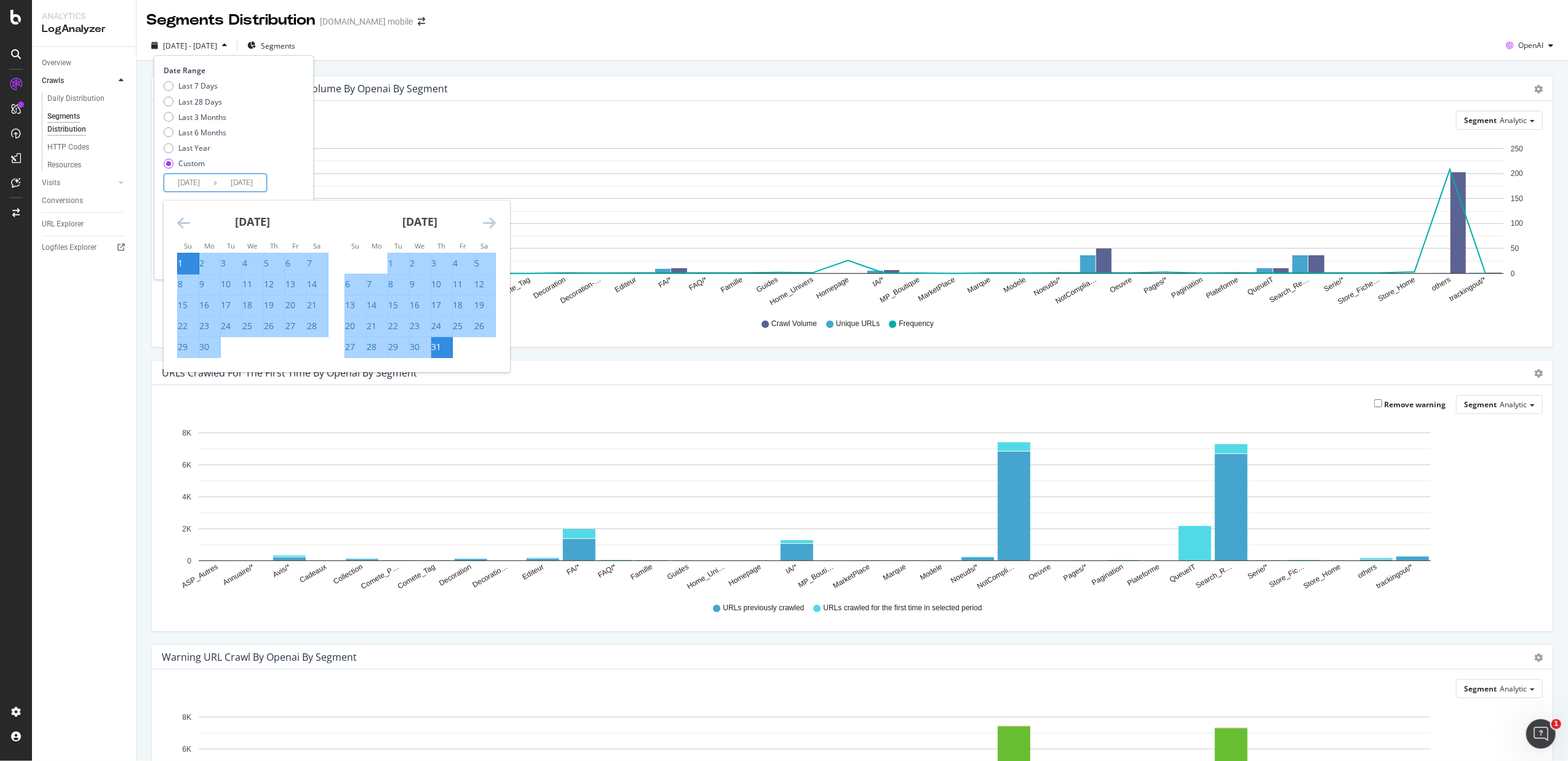
click at [205, 353] on div "30" at bounding box center [204, 347] width 10 height 13
type input "2025/06/30"
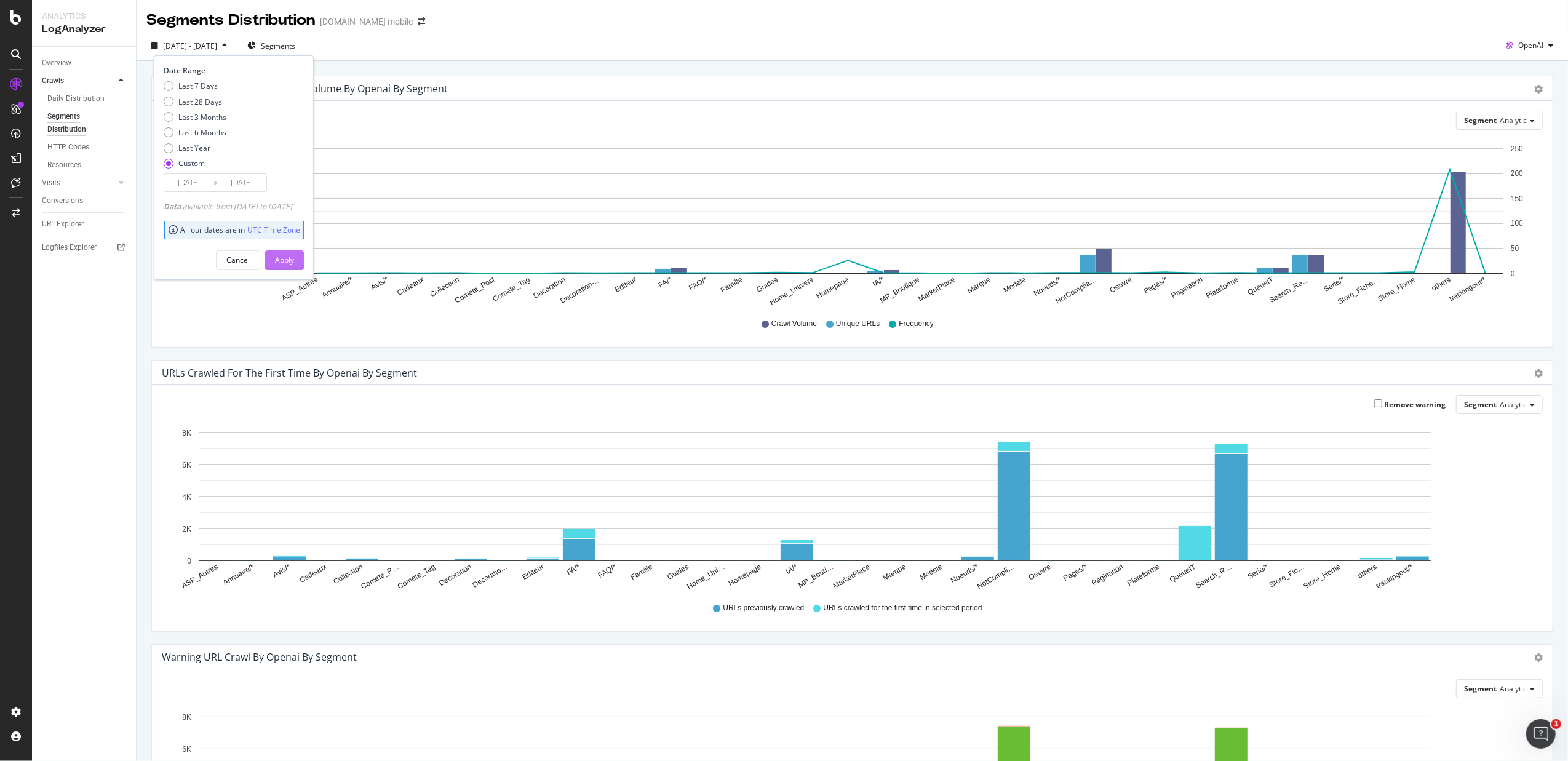
click at [294, 252] on div "Apply" at bounding box center [284, 260] width 19 height 19
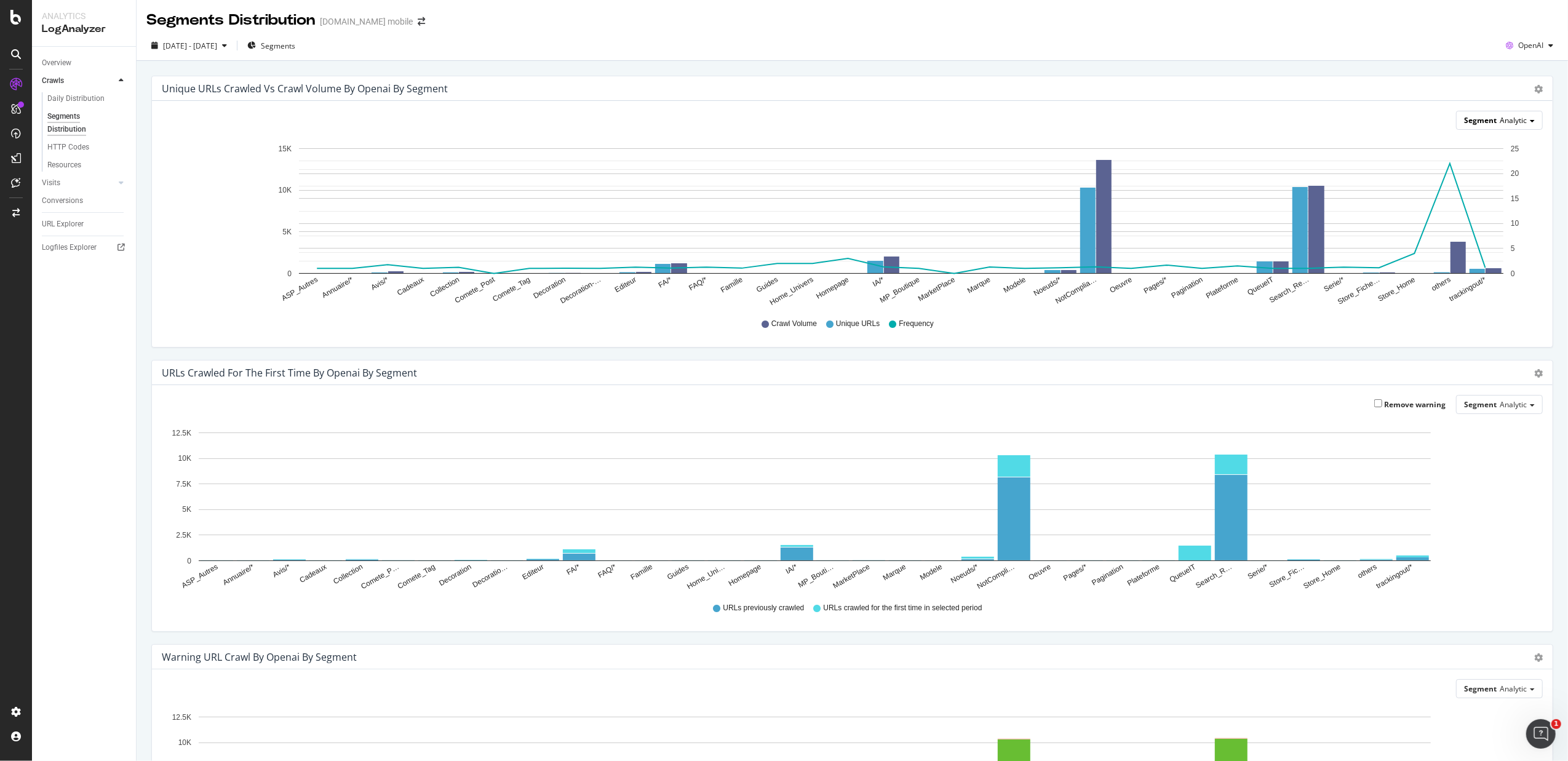
click at [1253, 122] on span "Analytic" at bounding box center [1513, 120] width 27 height 10
click at [1253, 148] on div "Pagetype" at bounding box center [1487, 156] width 99 height 17
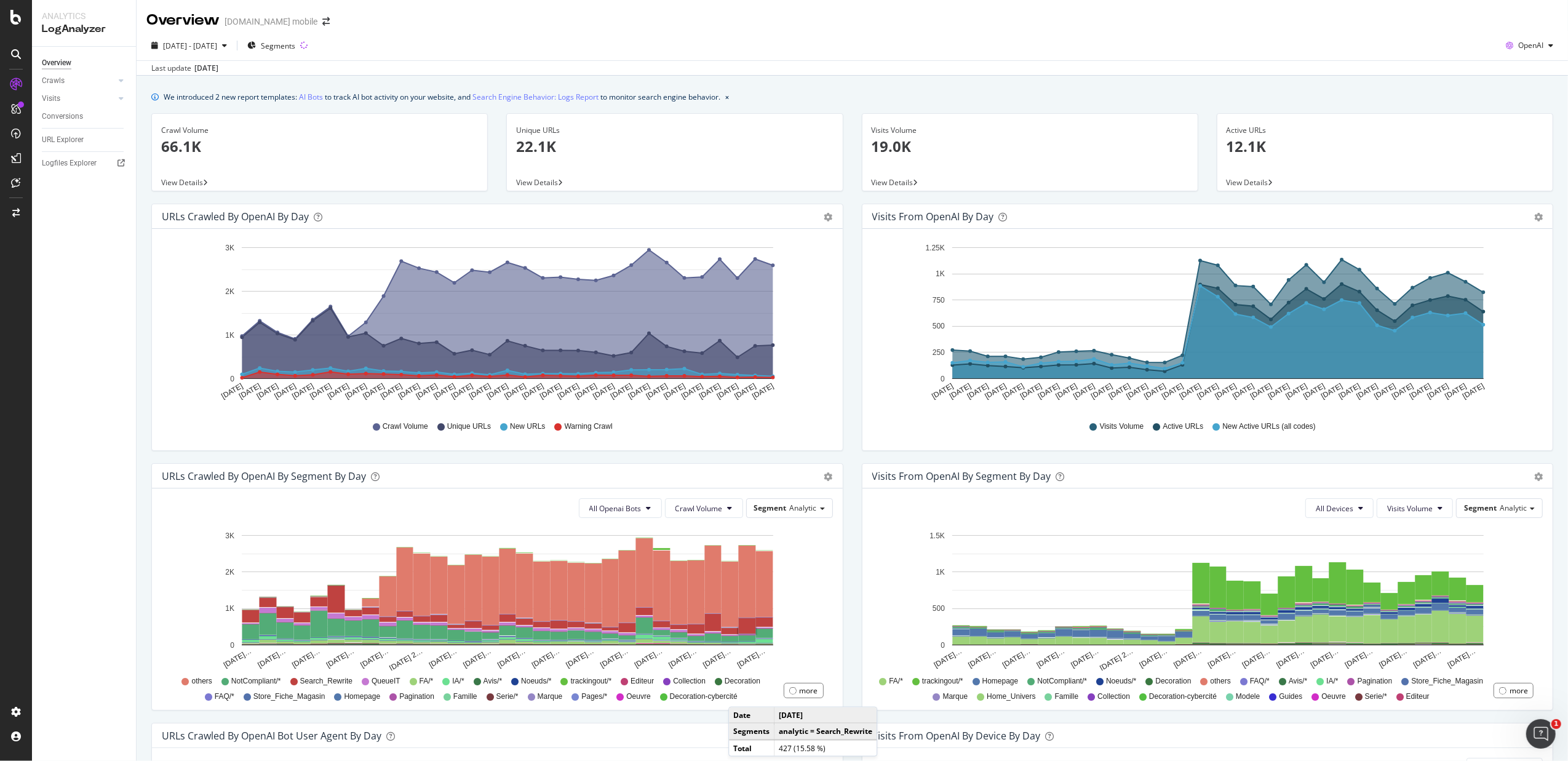
scroll to position [266, 0]
click at [65, 85] on link "Crawls" at bounding box center [78, 81] width 73 height 13
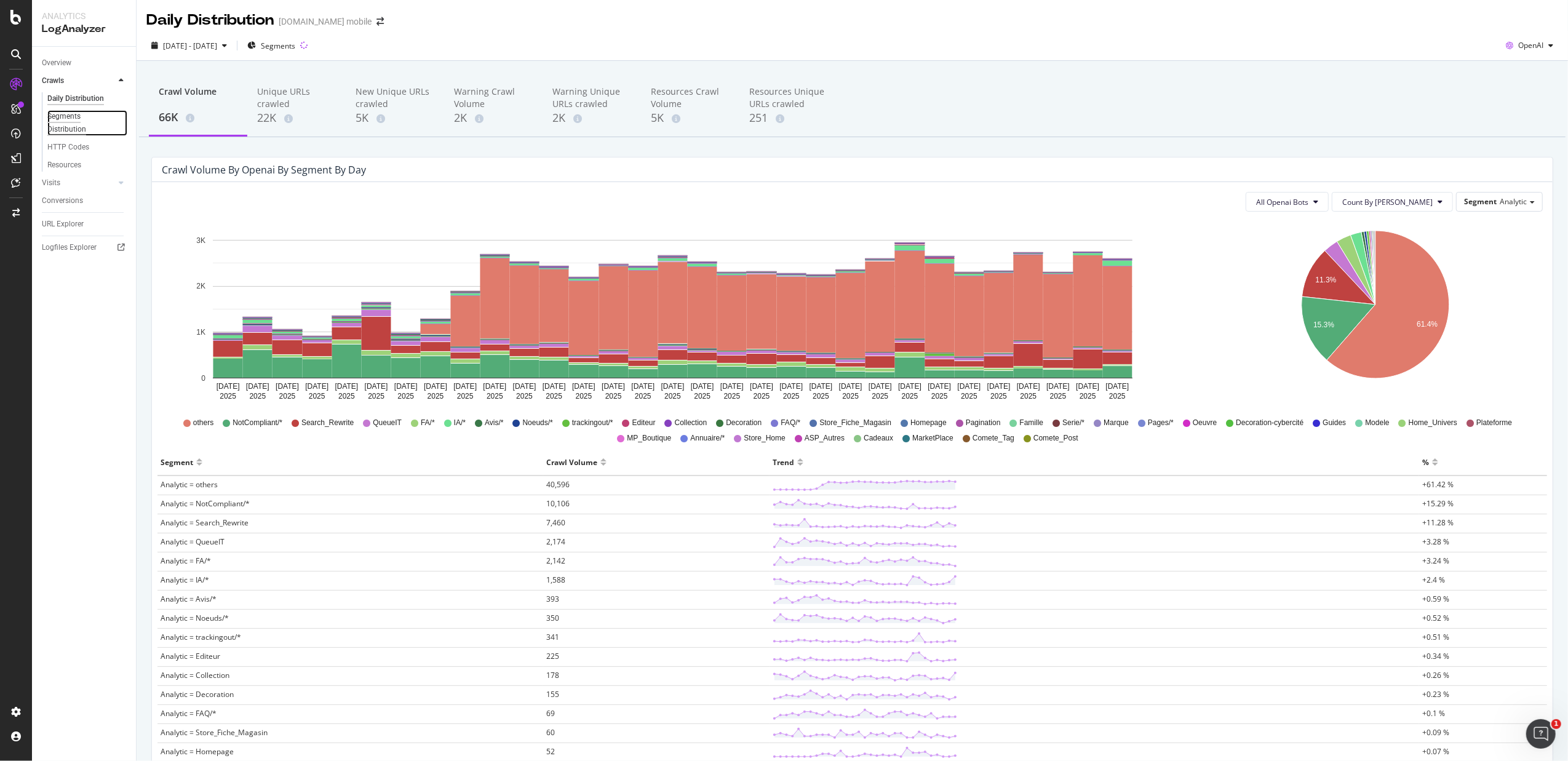
click at [74, 126] on div "Segments Distribution" at bounding box center [81, 123] width 68 height 26
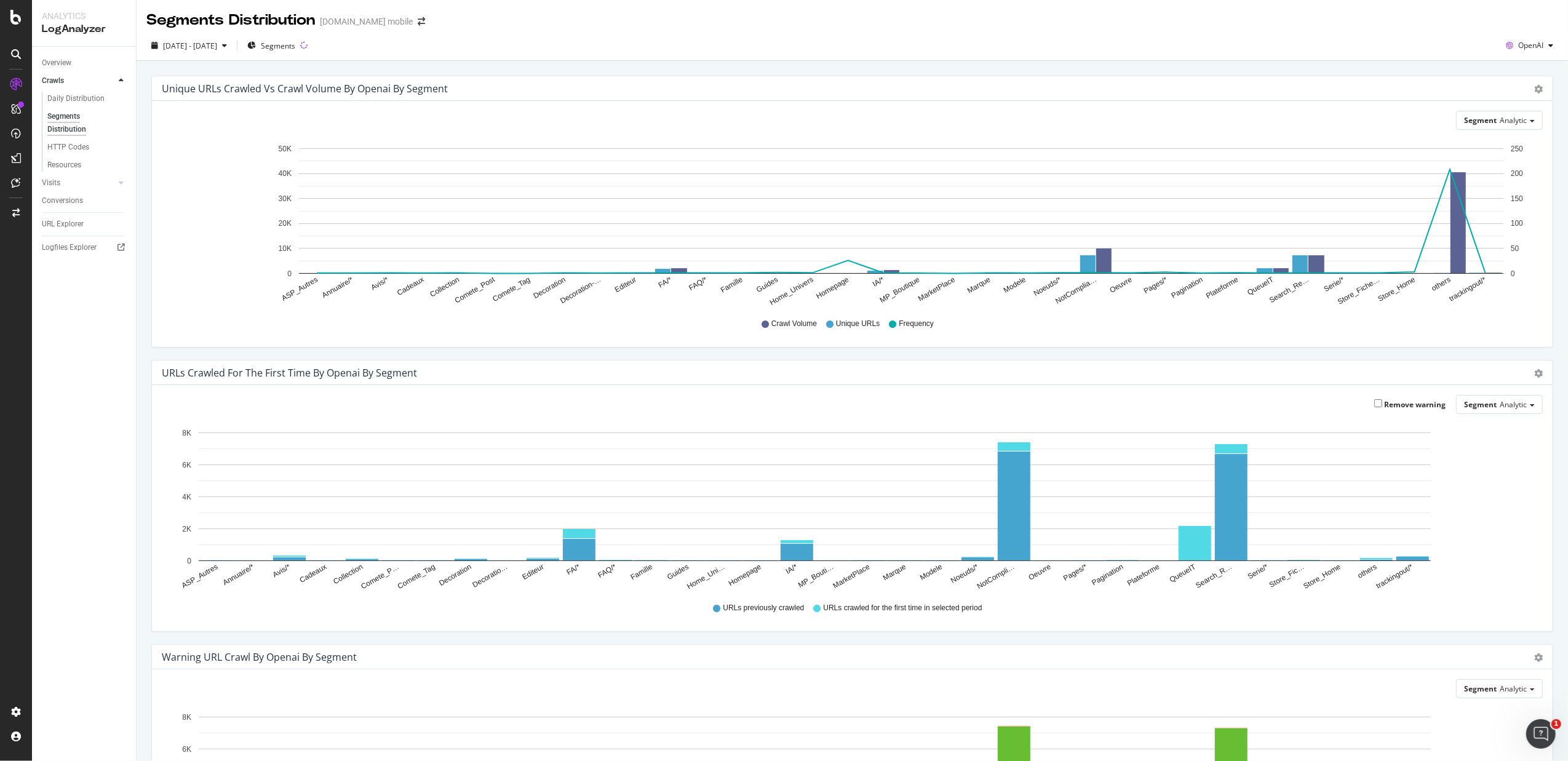
click at [1502, 108] on div "Segment Analytic Hold CTRL while clicking to filter the report. ASP_Autres Annu…" at bounding box center [852, 224] width 1401 height 246
click at [1501, 117] on span "Analytic" at bounding box center [1513, 120] width 27 height 10
click at [1467, 155] on div "Pagetype" at bounding box center [1487, 156] width 99 height 17
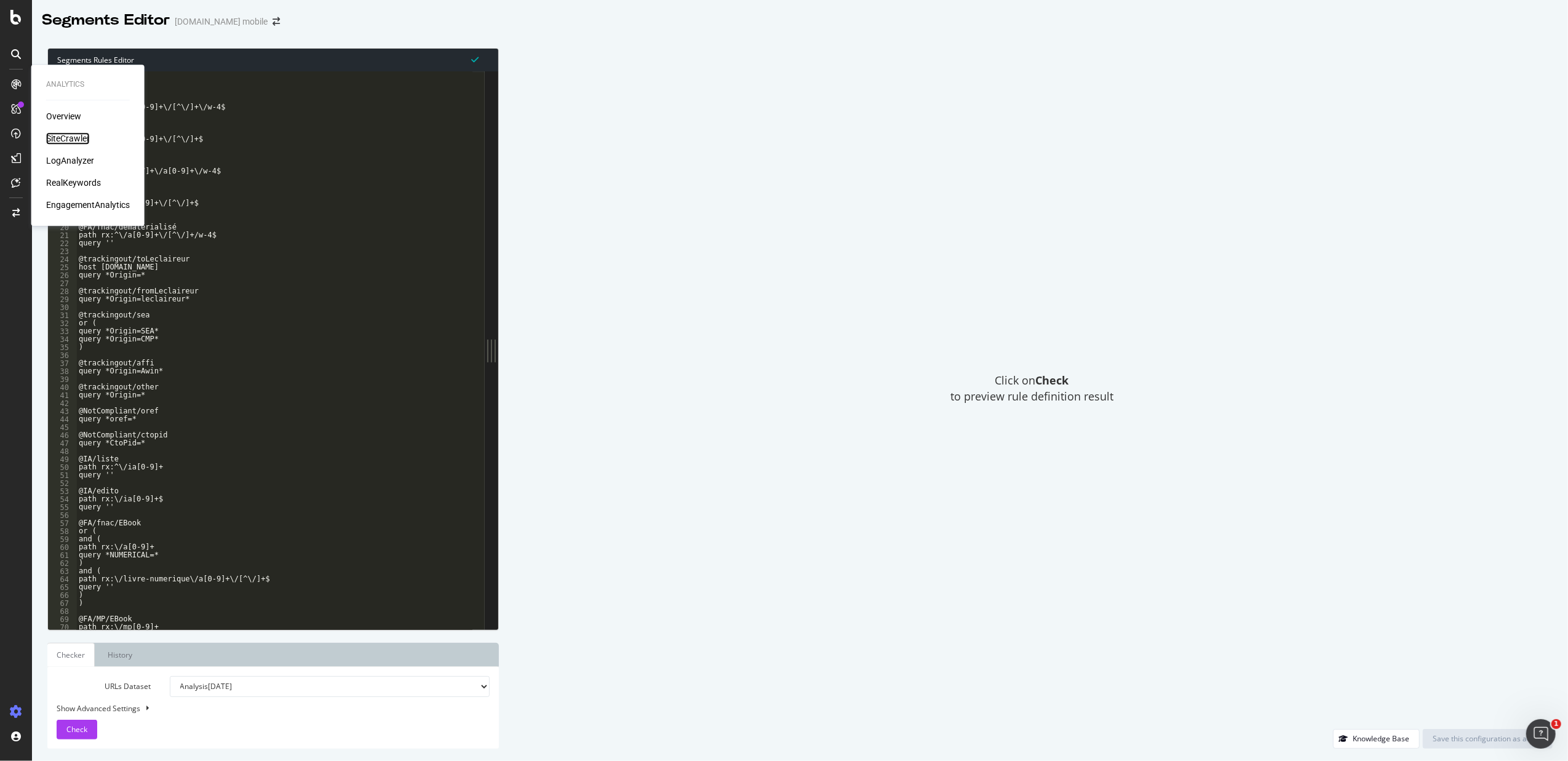
click at [72, 132] on div "SiteCrawler" at bounding box center [67, 138] width 44 height 13
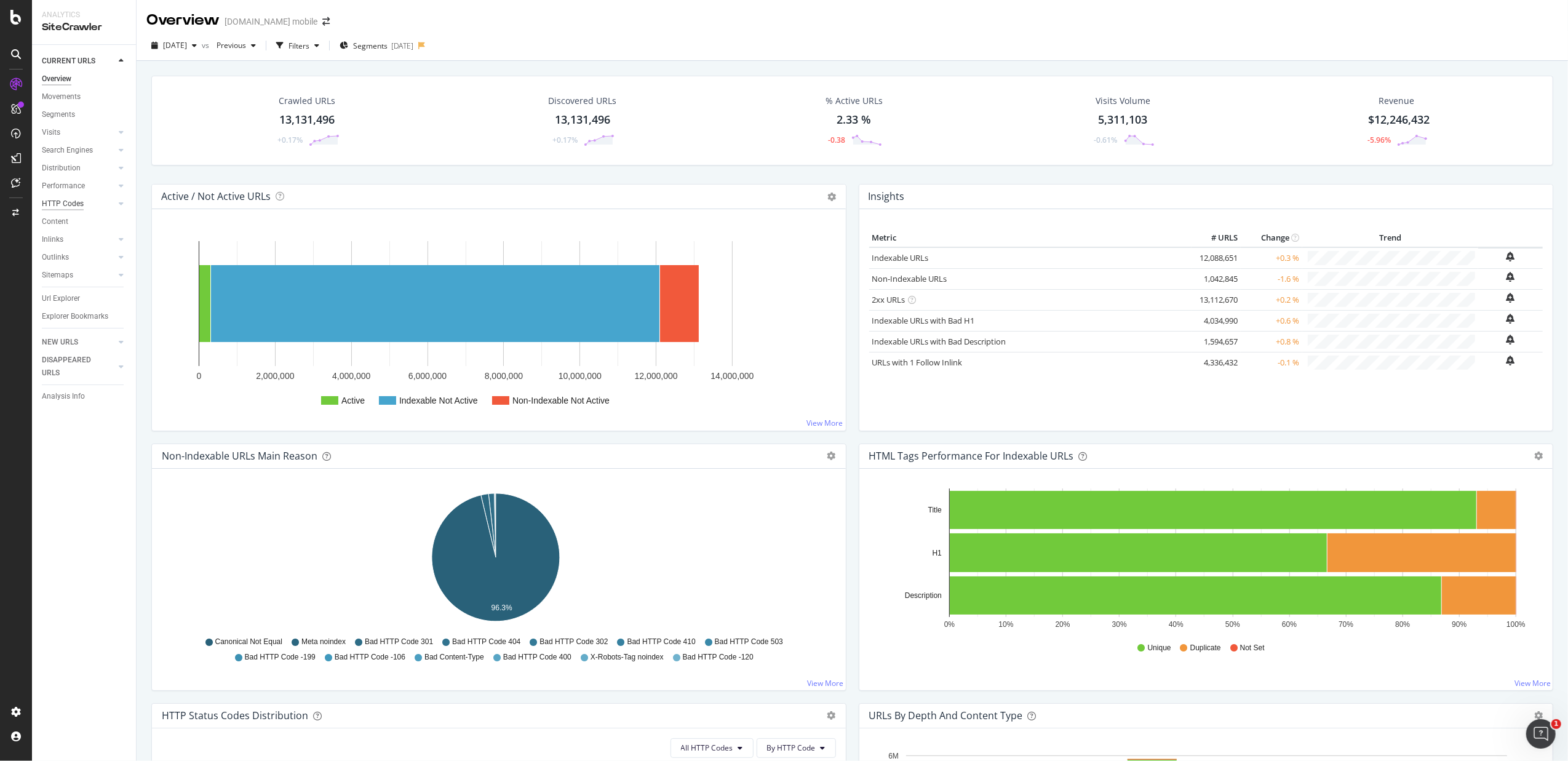
click at [78, 203] on div "HTTP Codes" at bounding box center [63, 204] width 42 height 13
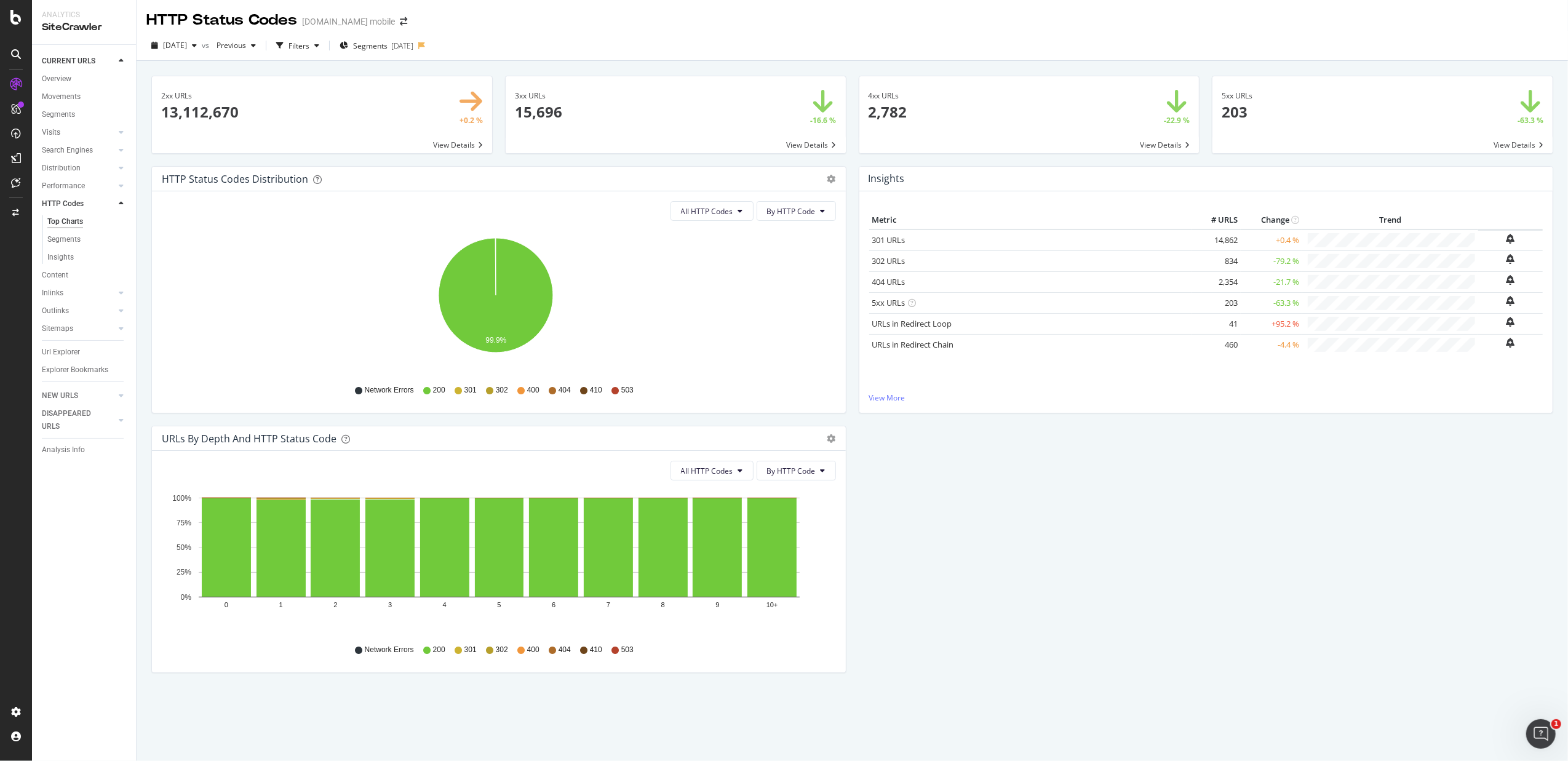
click at [918, 126] on span at bounding box center [1030, 115] width 340 height 77
